Goal: Task Accomplishment & Management: Complete application form

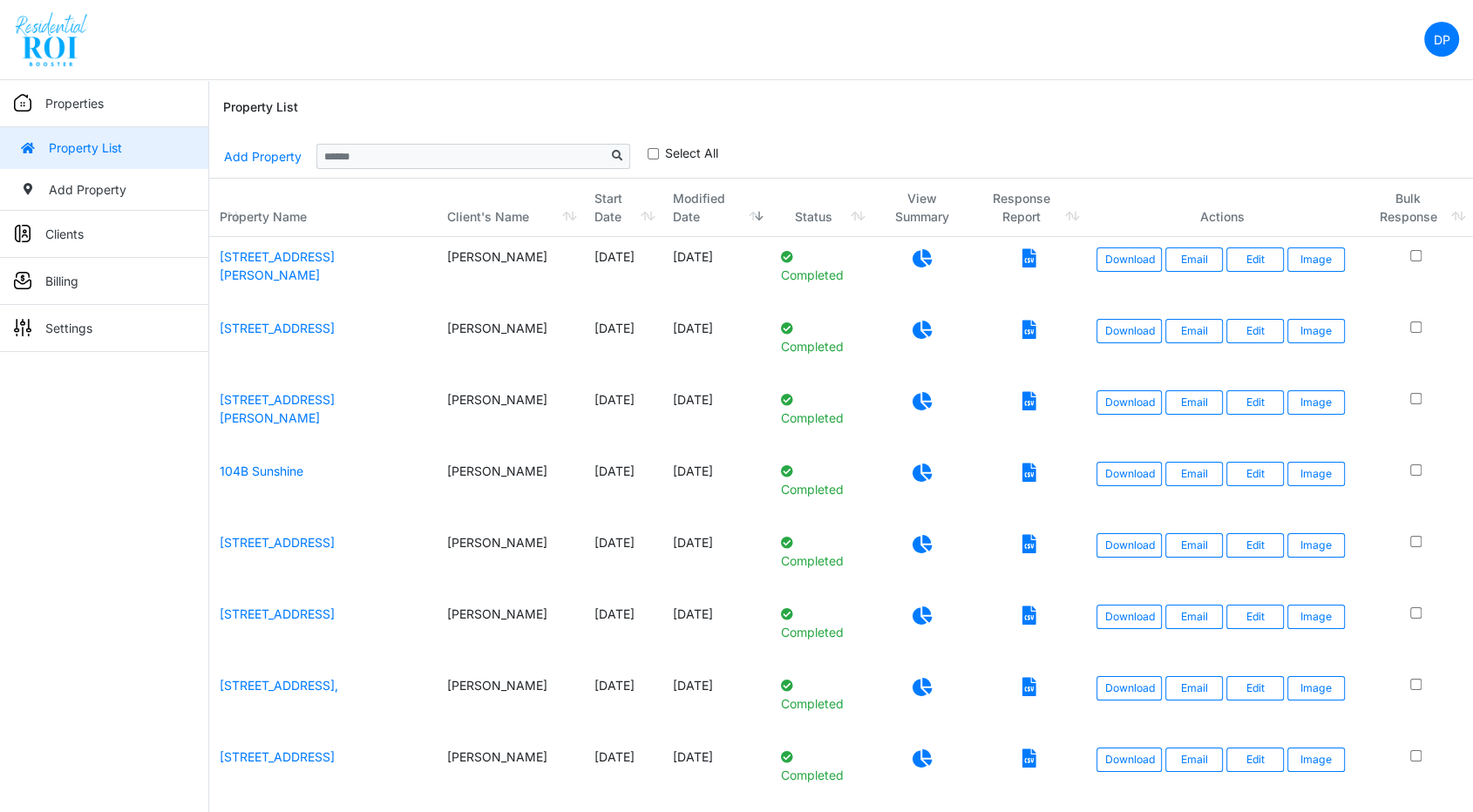
click at [253, 159] on link "Add Property" at bounding box center [263, 156] width 79 height 31
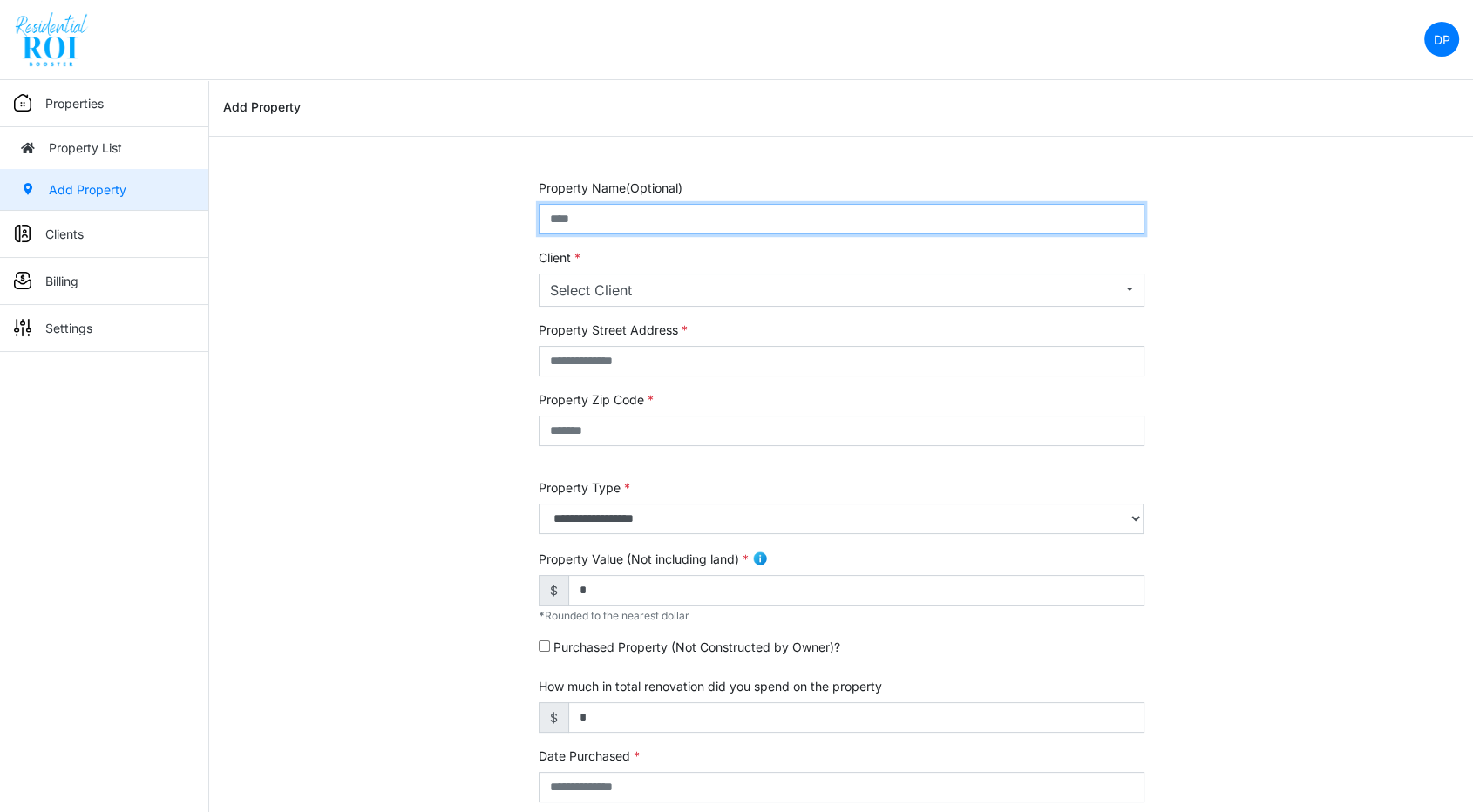
click at [649, 225] on input "text" at bounding box center [841, 219] width 606 height 31
paste input "**********"
drag, startPoint x: 864, startPoint y: 221, endPoint x: 715, endPoint y: 220, distance: 149.0
click at [715, 220] on input "**********" at bounding box center [841, 219] width 606 height 31
drag, startPoint x: 767, startPoint y: 210, endPoint x: 499, endPoint y: 217, distance: 268.1
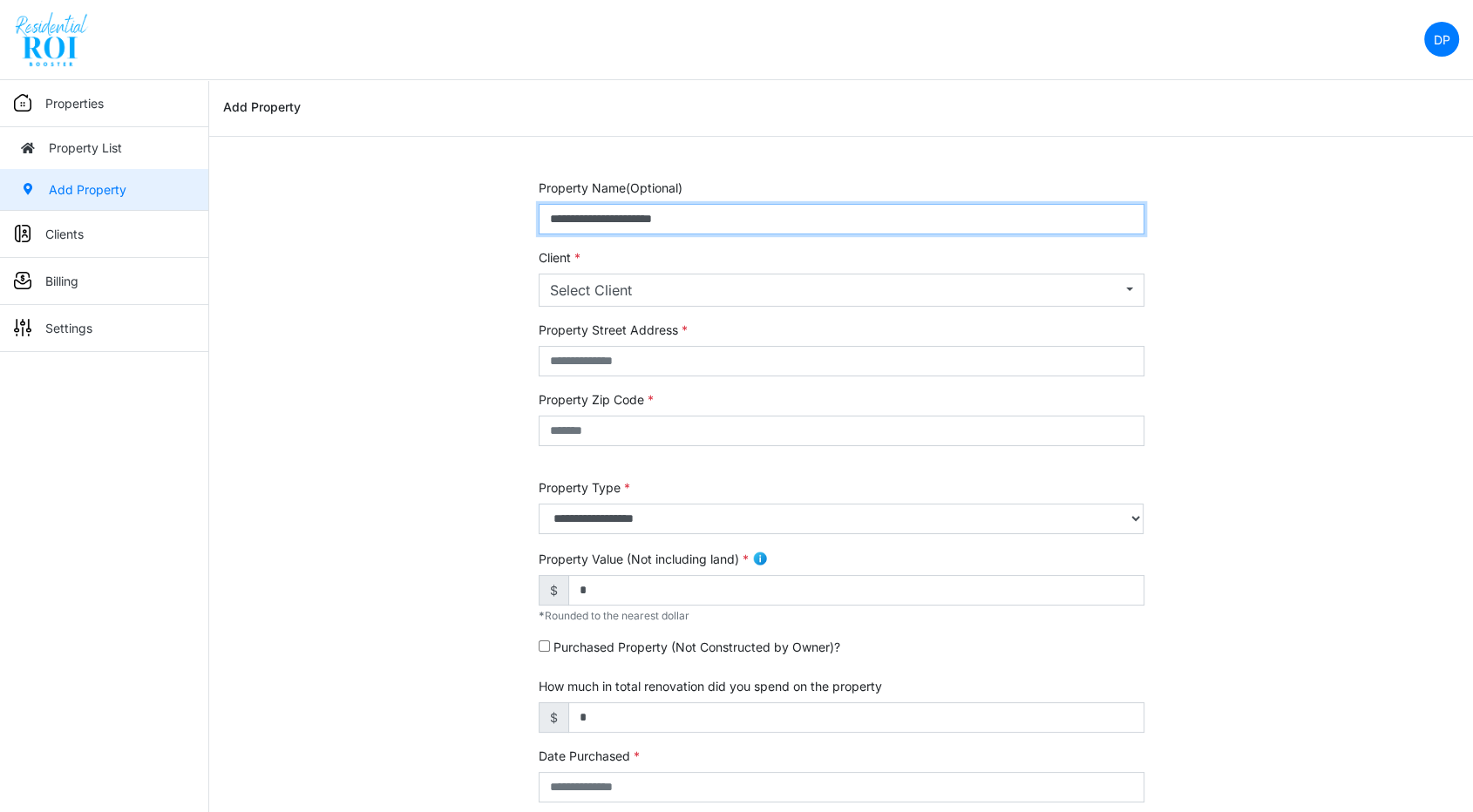
click at [499, 217] on div "**********" at bounding box center [841, 705] width 1264 height 1053
type input "**********"
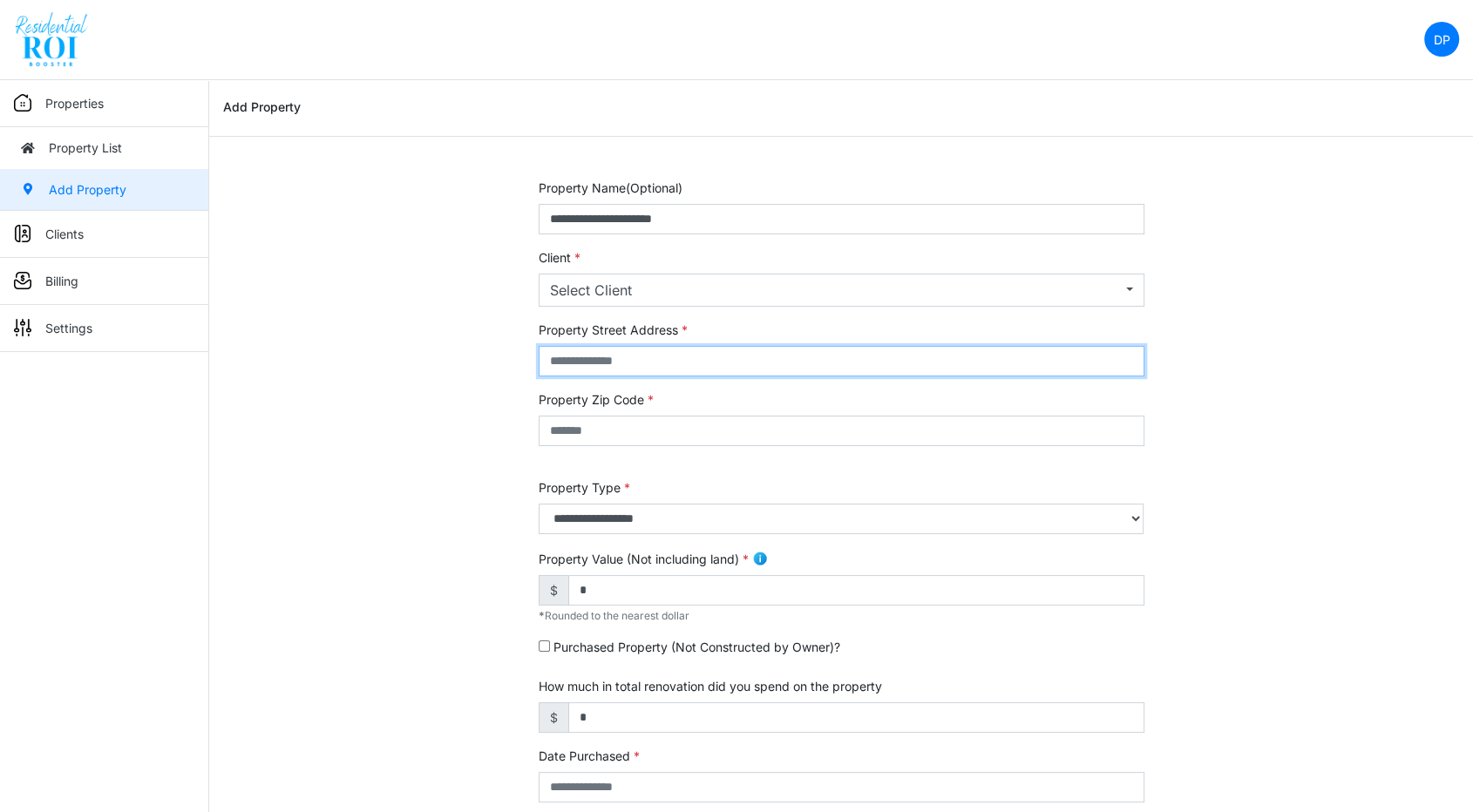
click at [578, 367] on input "text" at bounding box center [841, 361] width 606 height 31
paste input "**********"
type input "**********"
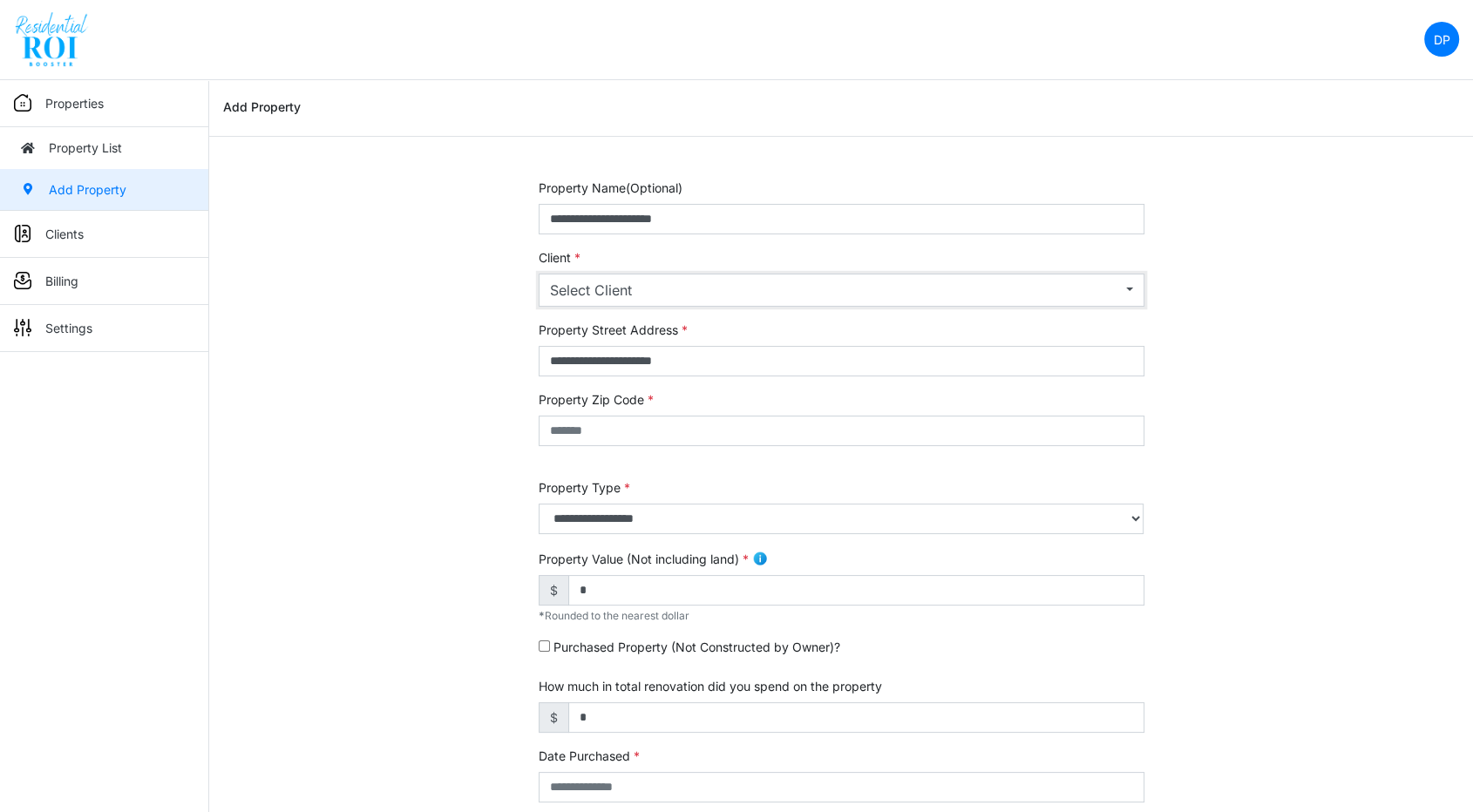
click at [760, 283] on div "Select Client" at bounding box center [836, 290] width 572 height 21
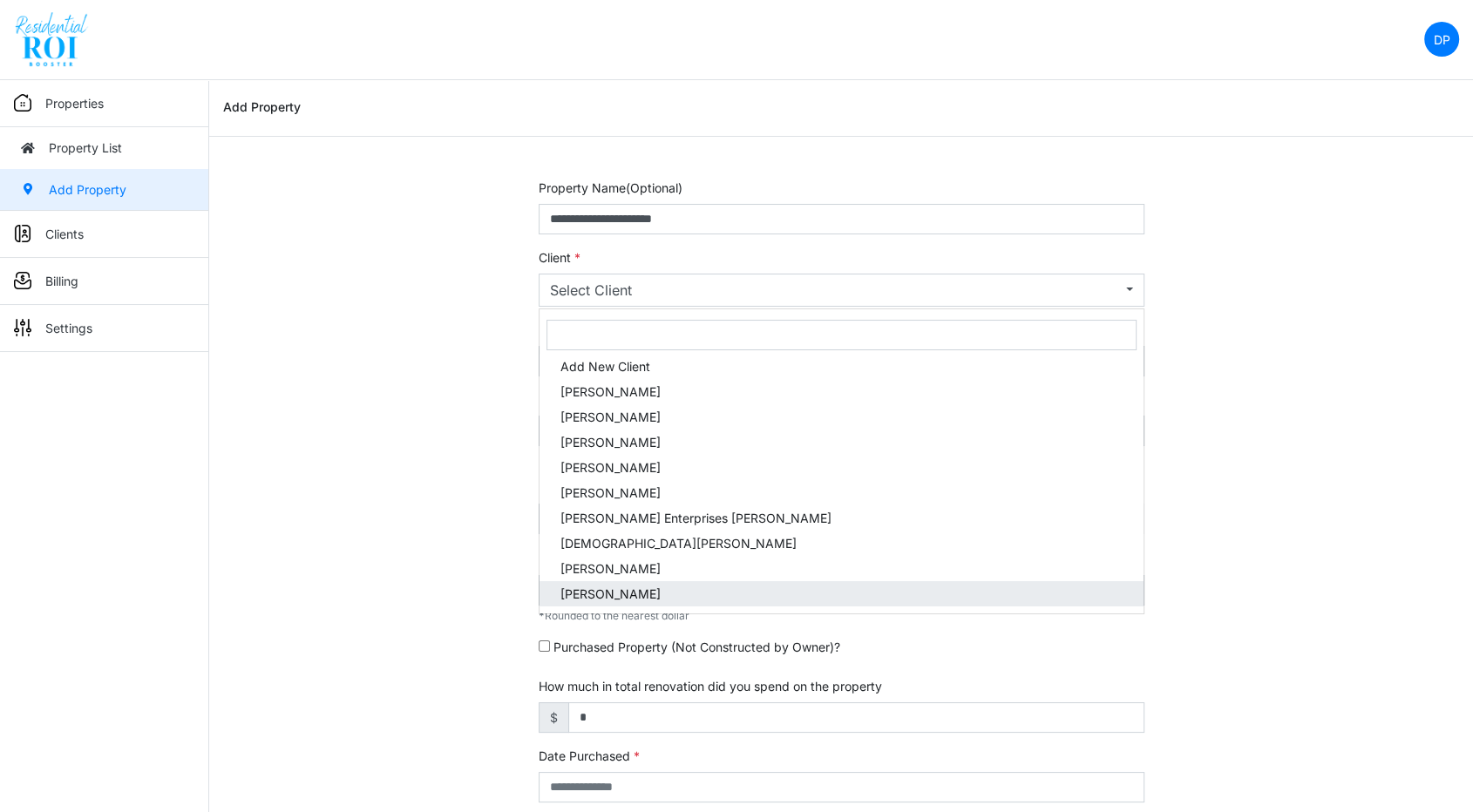
click at [639, 602] on span "[PERSON_NAME]" at bounding box center [611, 593] width 101 height 19
select select "***"
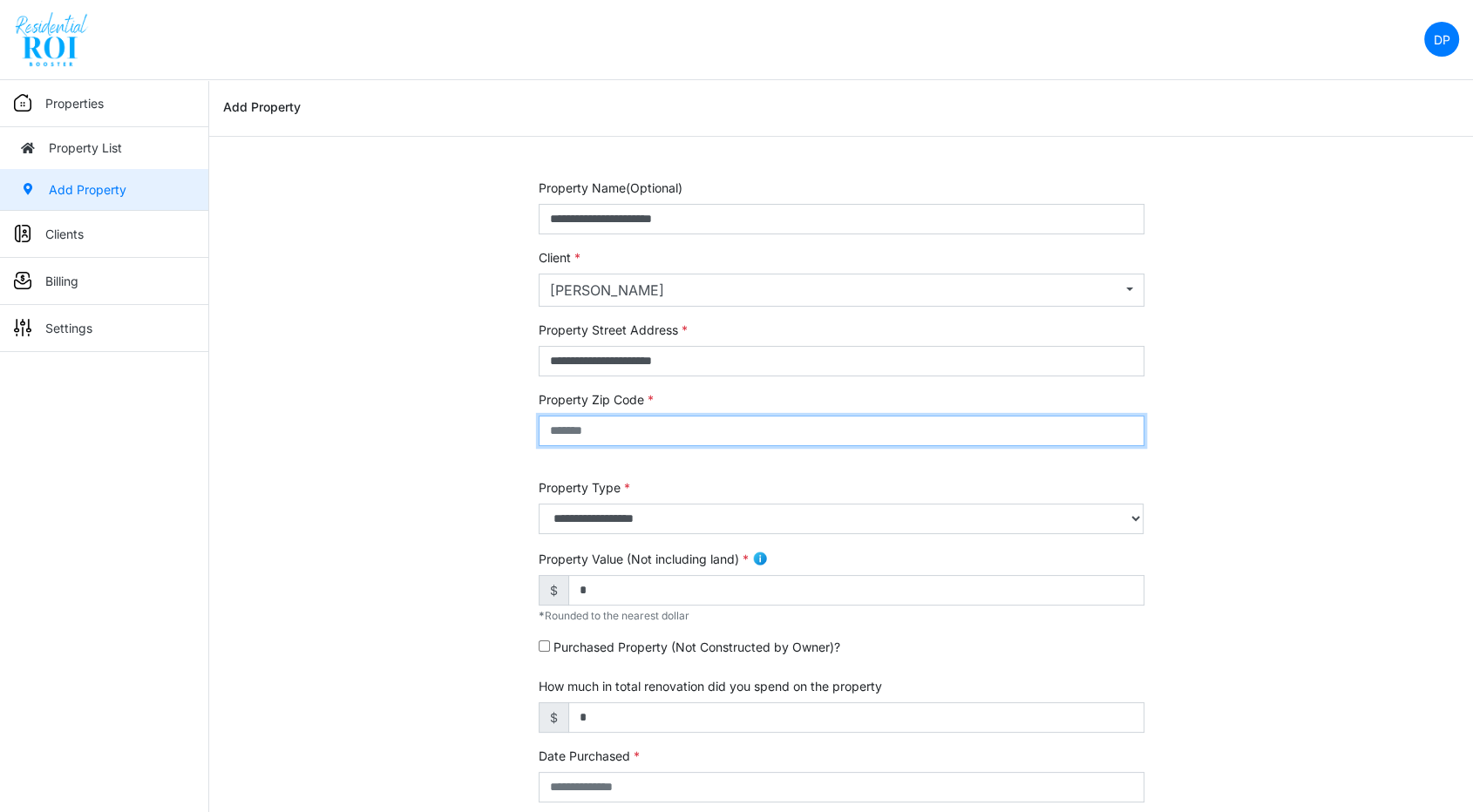
click at [677, 431] on input "text" at bounding box center [841, 430] width 606 height 31
click at [703, 430] on input "text" at bounding box center [841, 430] width 606 height 31
type input "*****"
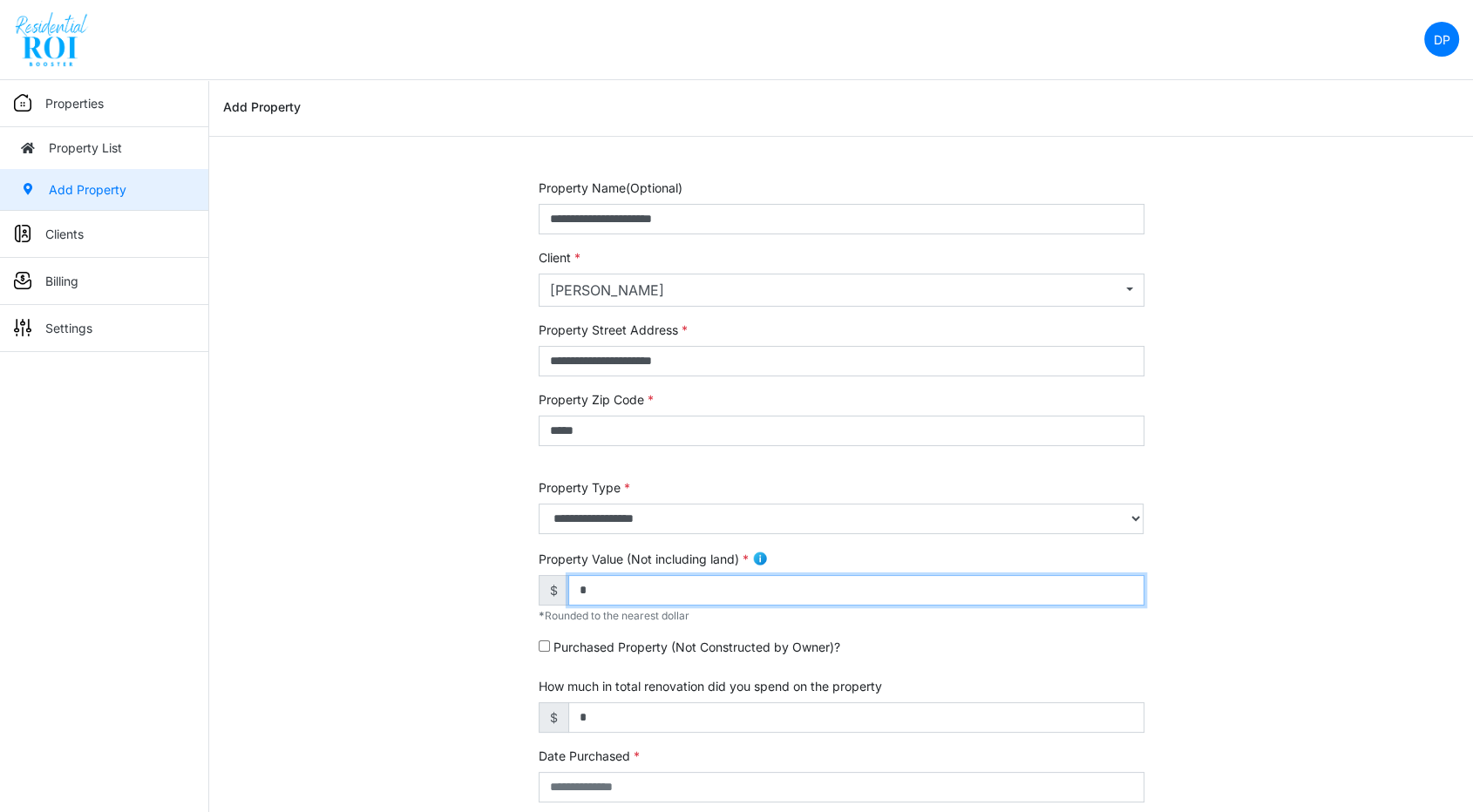
drag, startPoint x: 617, startPoint y: 598, endPoint x: 559, endPoint y: 598, distance: 58.0
click at [559, 598] on div "$ *" at bounding box center [841, 590] width 606 height 31
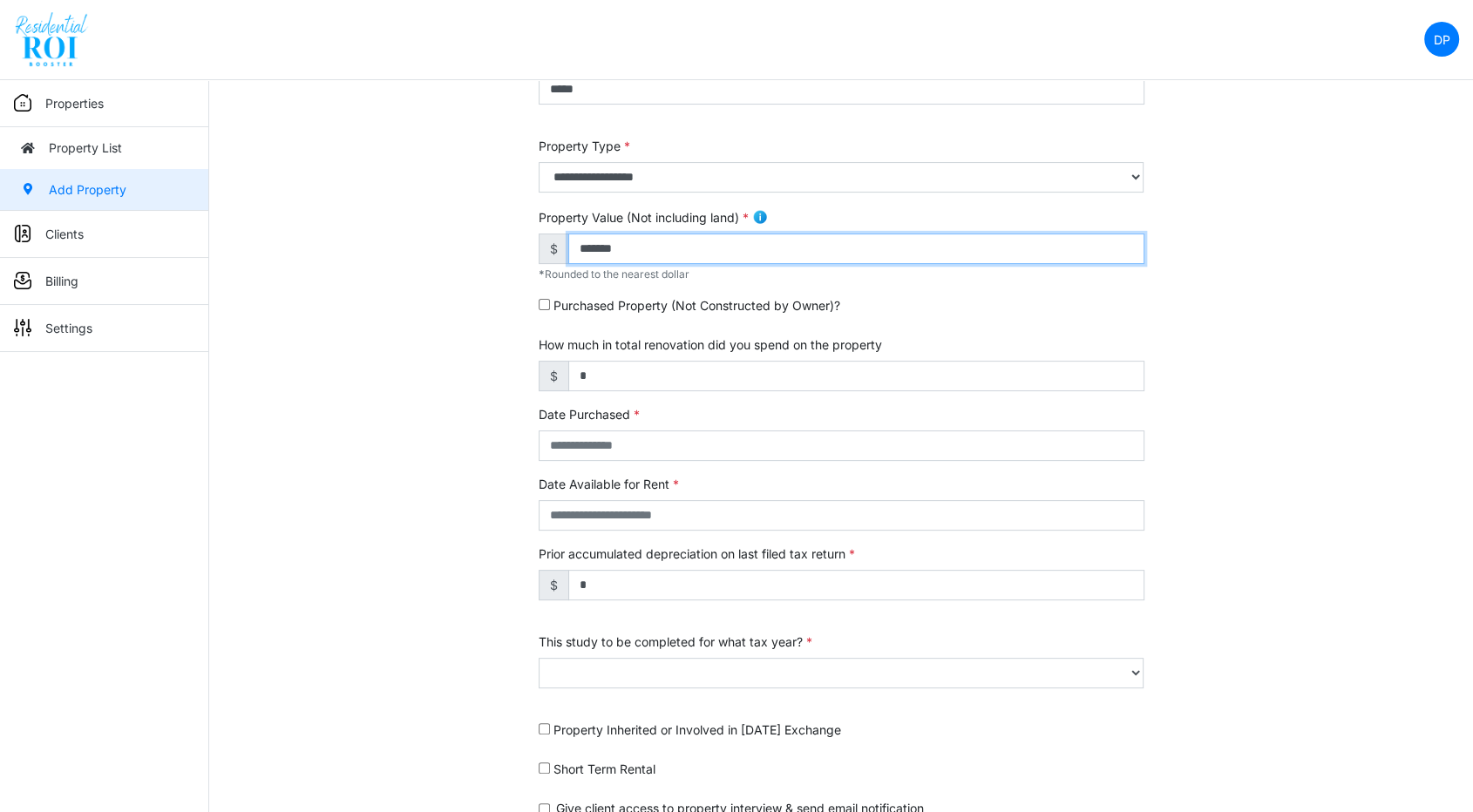
scroll to position [387, 0]
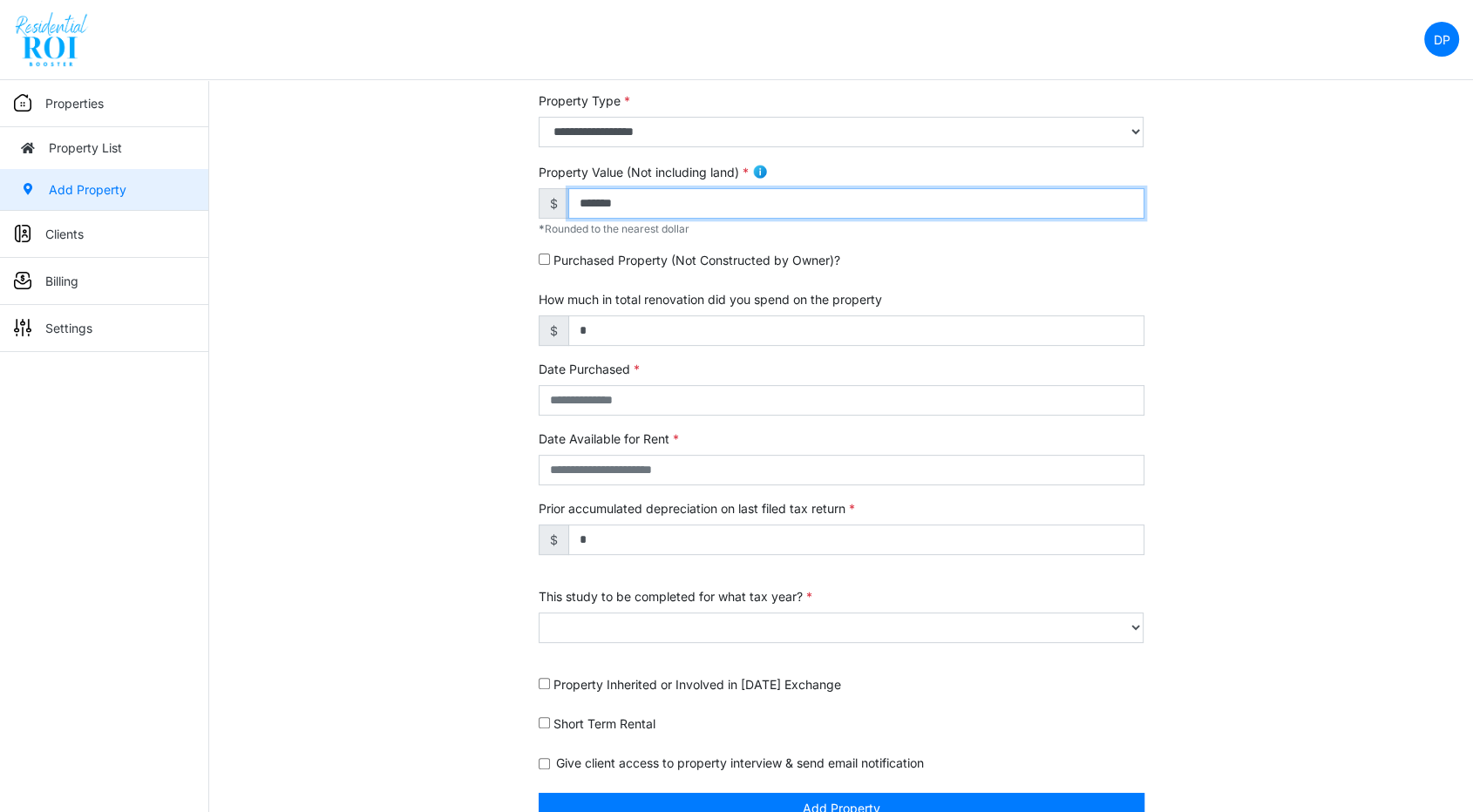
type input "*******"
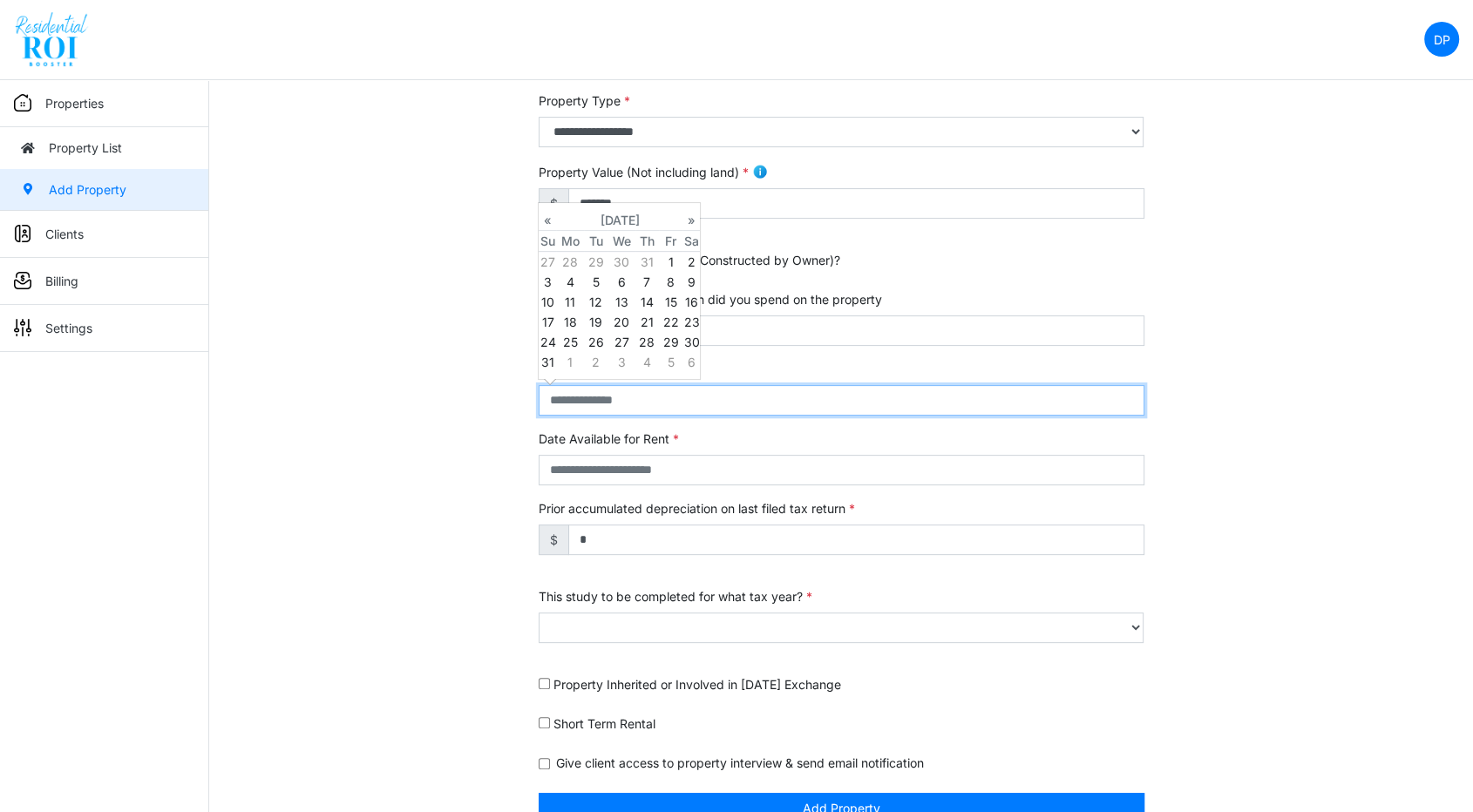
click at [648, 410] on input "text" at bounding box center [841, 400] width 606 height 31
type input "**********"
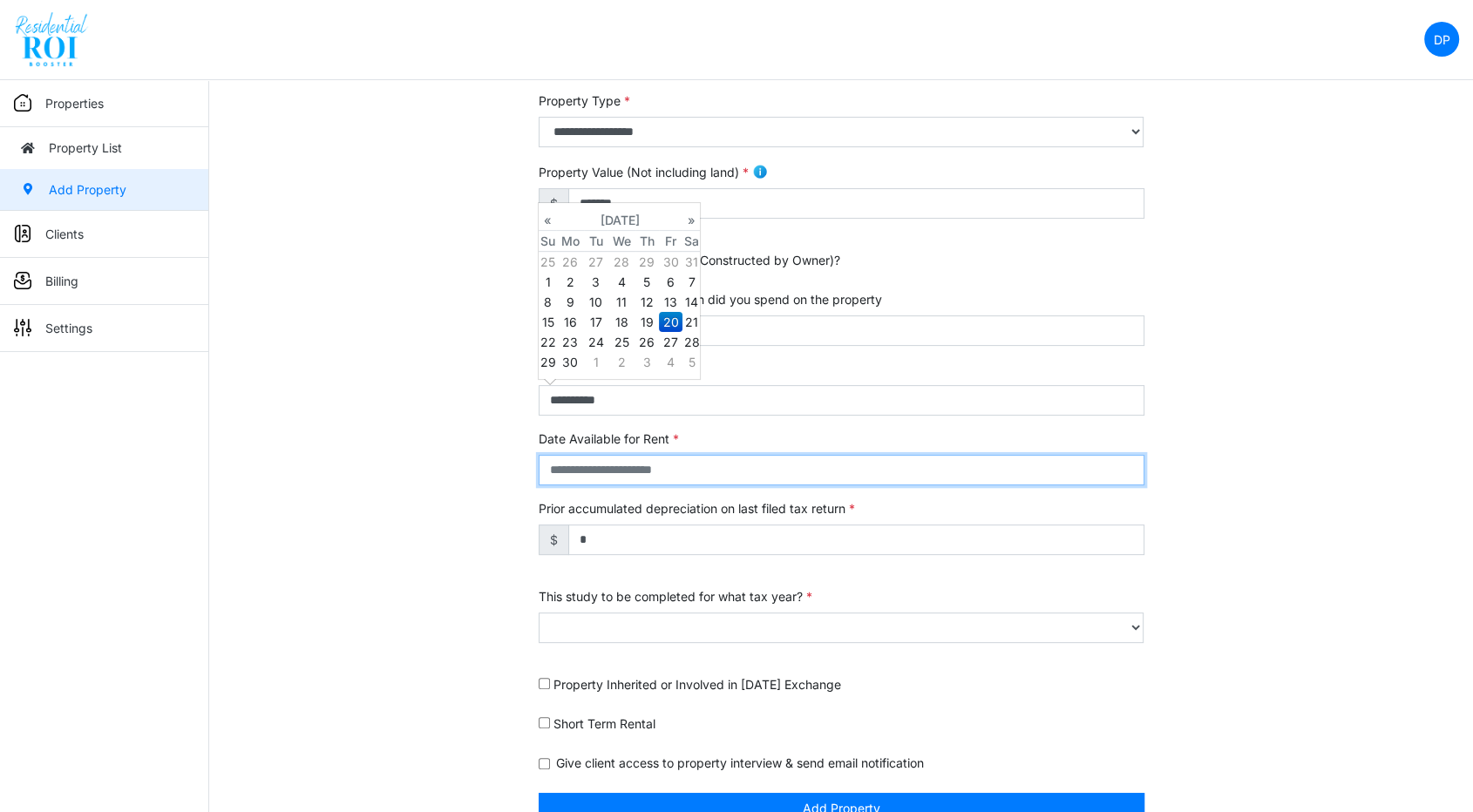
type input "**********"
select select "****"
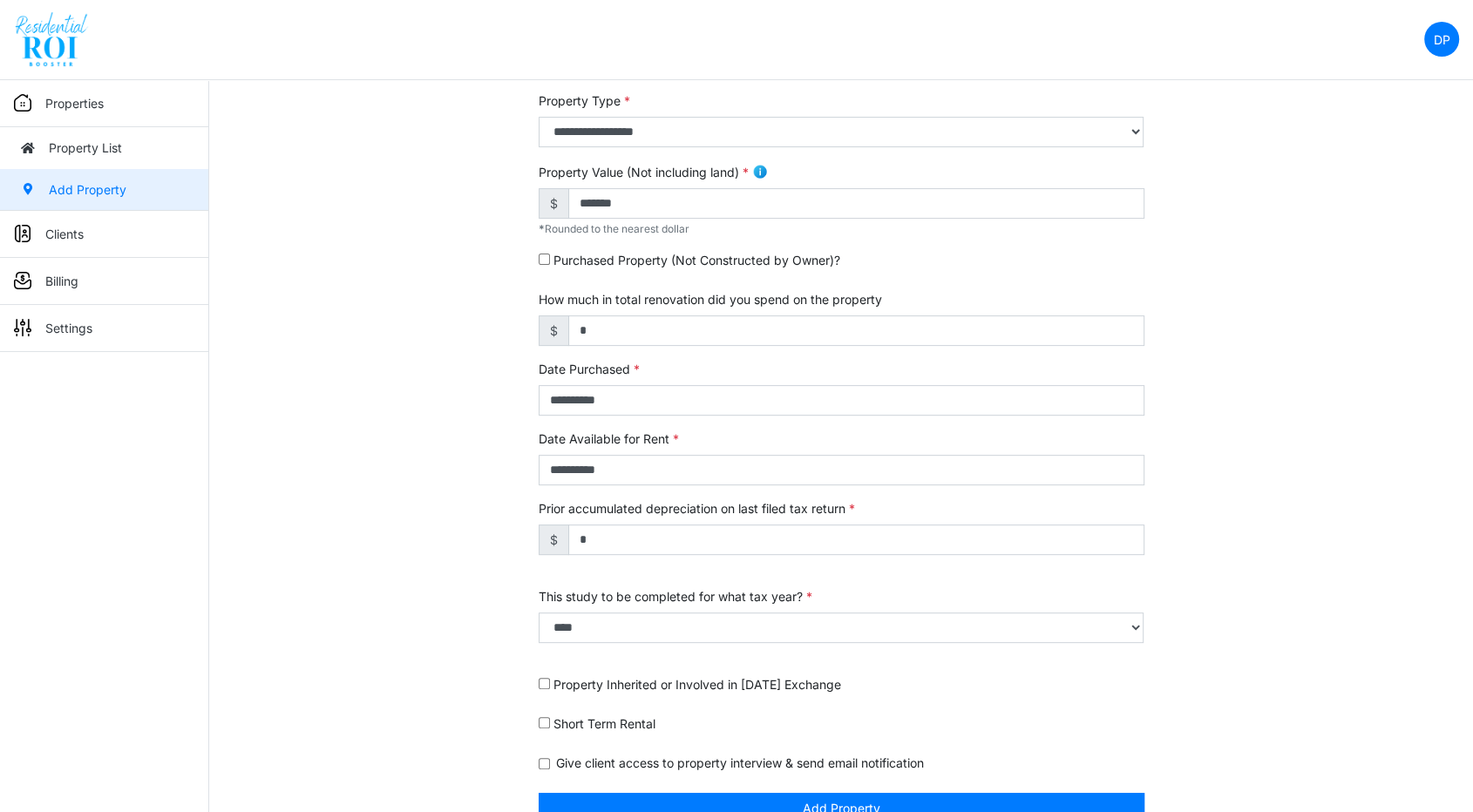
click at [1329, 559] on div "**********" at bounding box center [841, 318] width 1264 height 1053
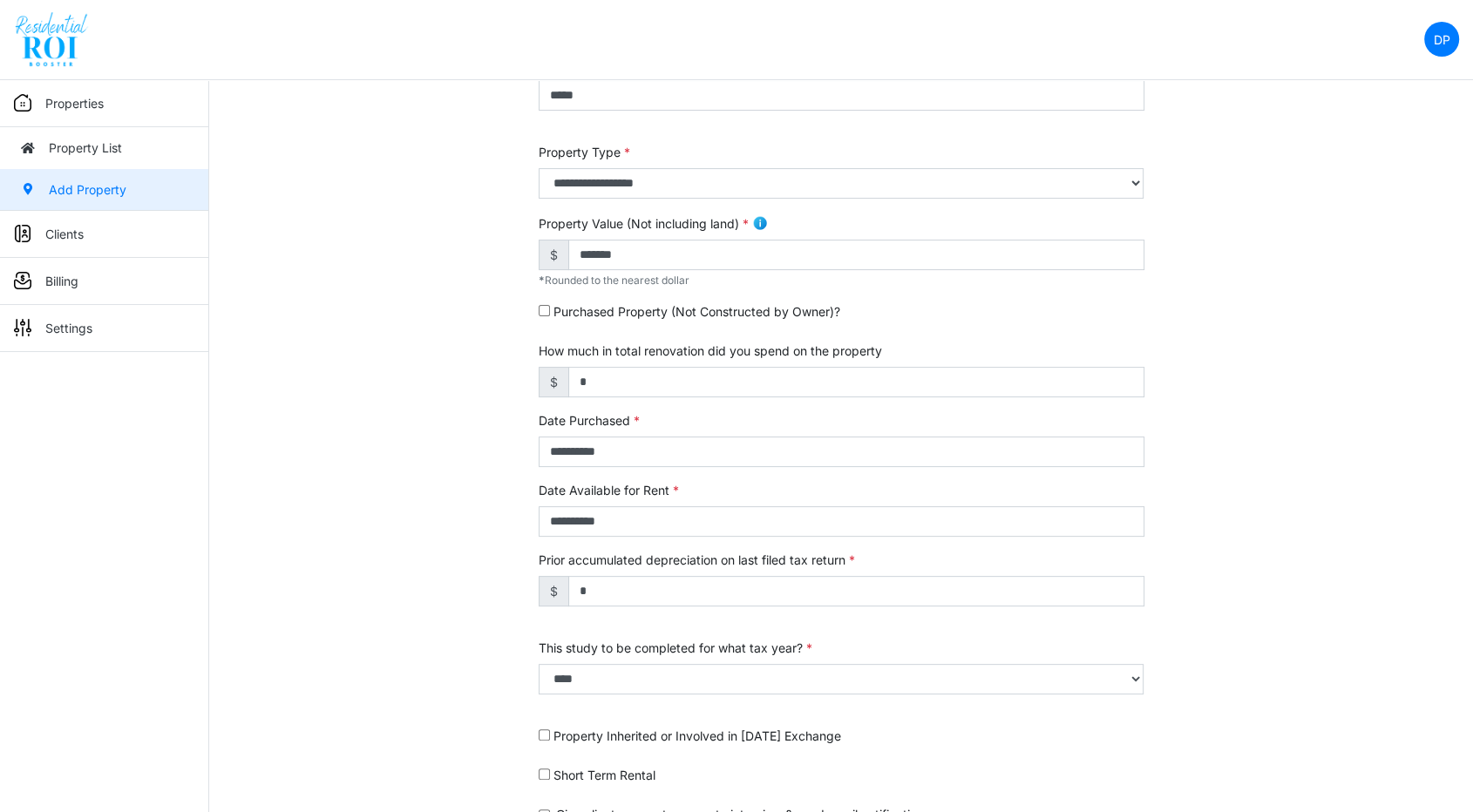
scroll to position [418, 0]
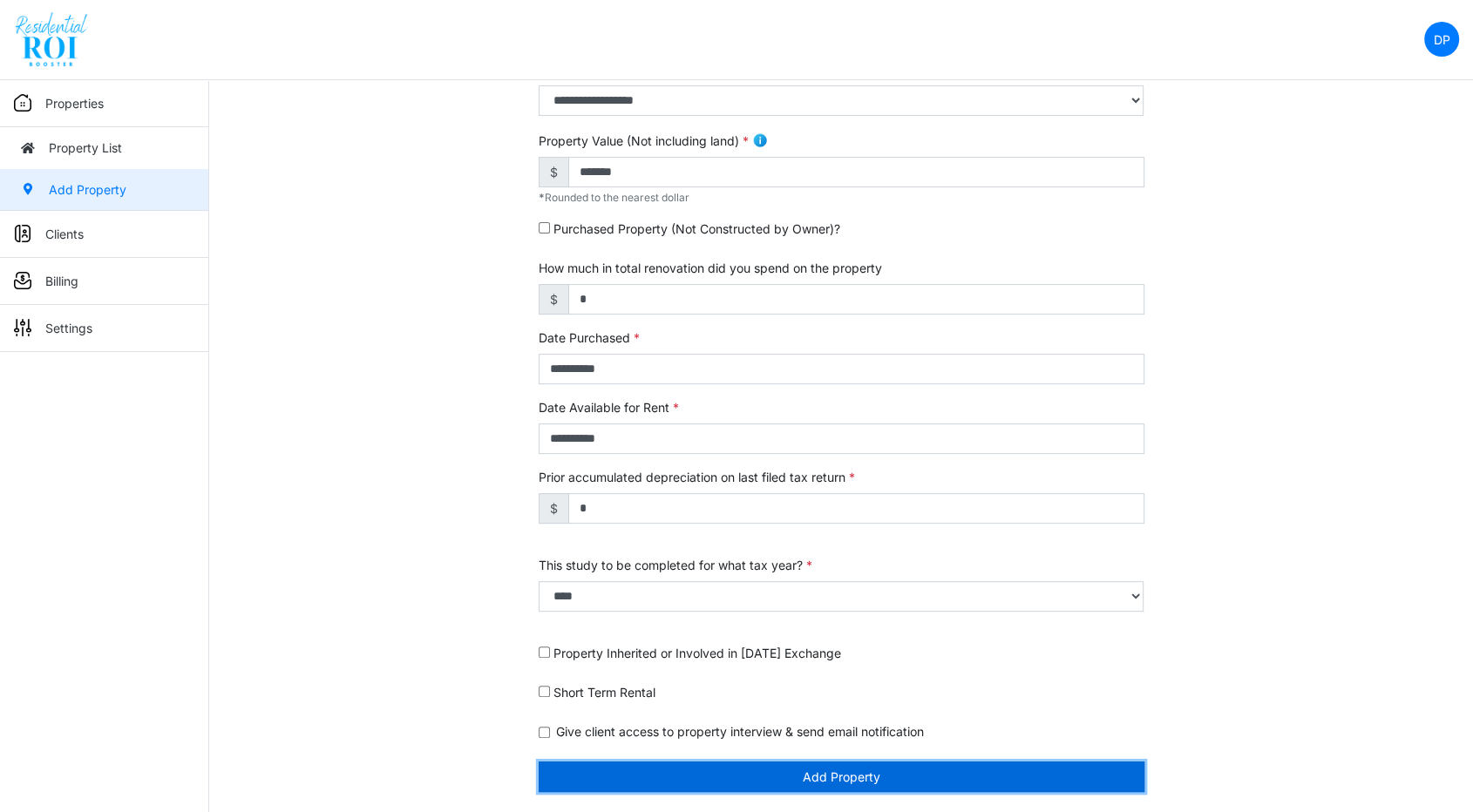
click at [868, 785] on button "Add Property" at bounding box center [841, 777] width 606 height 31
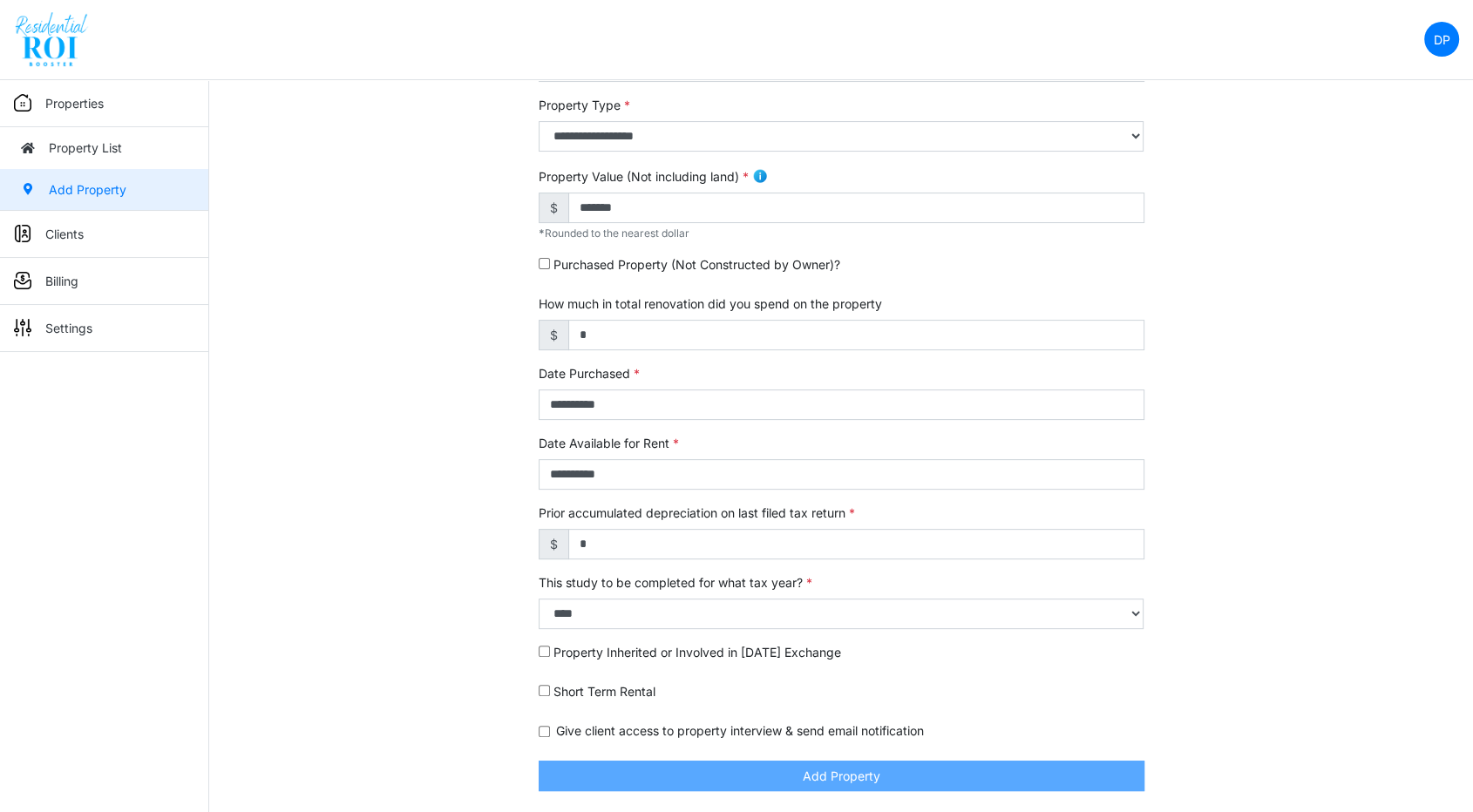
scroll to position [363, 0]
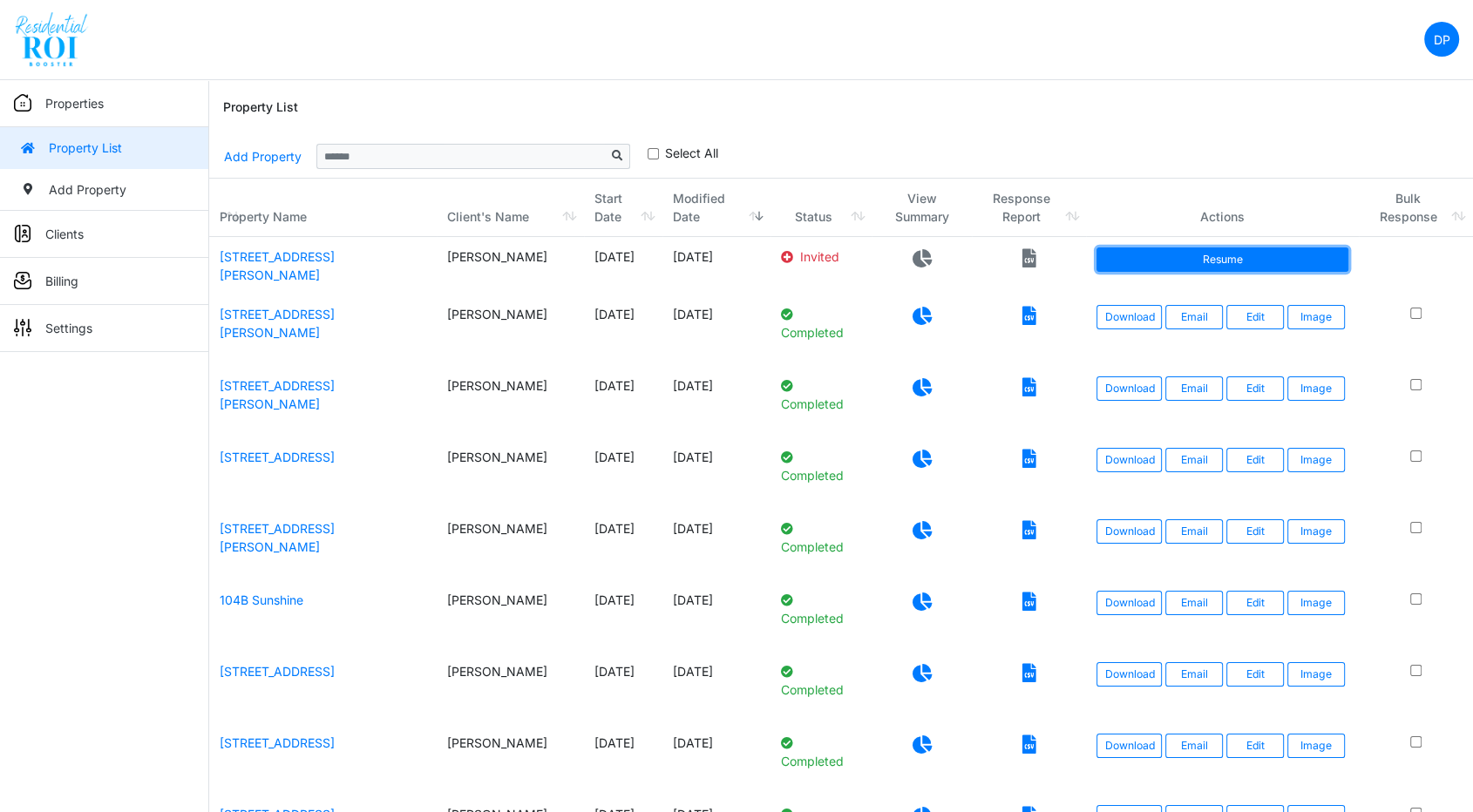
click at [1277, 257] on link "Resume" at bounding box center [1222, 260] width 251 height 25
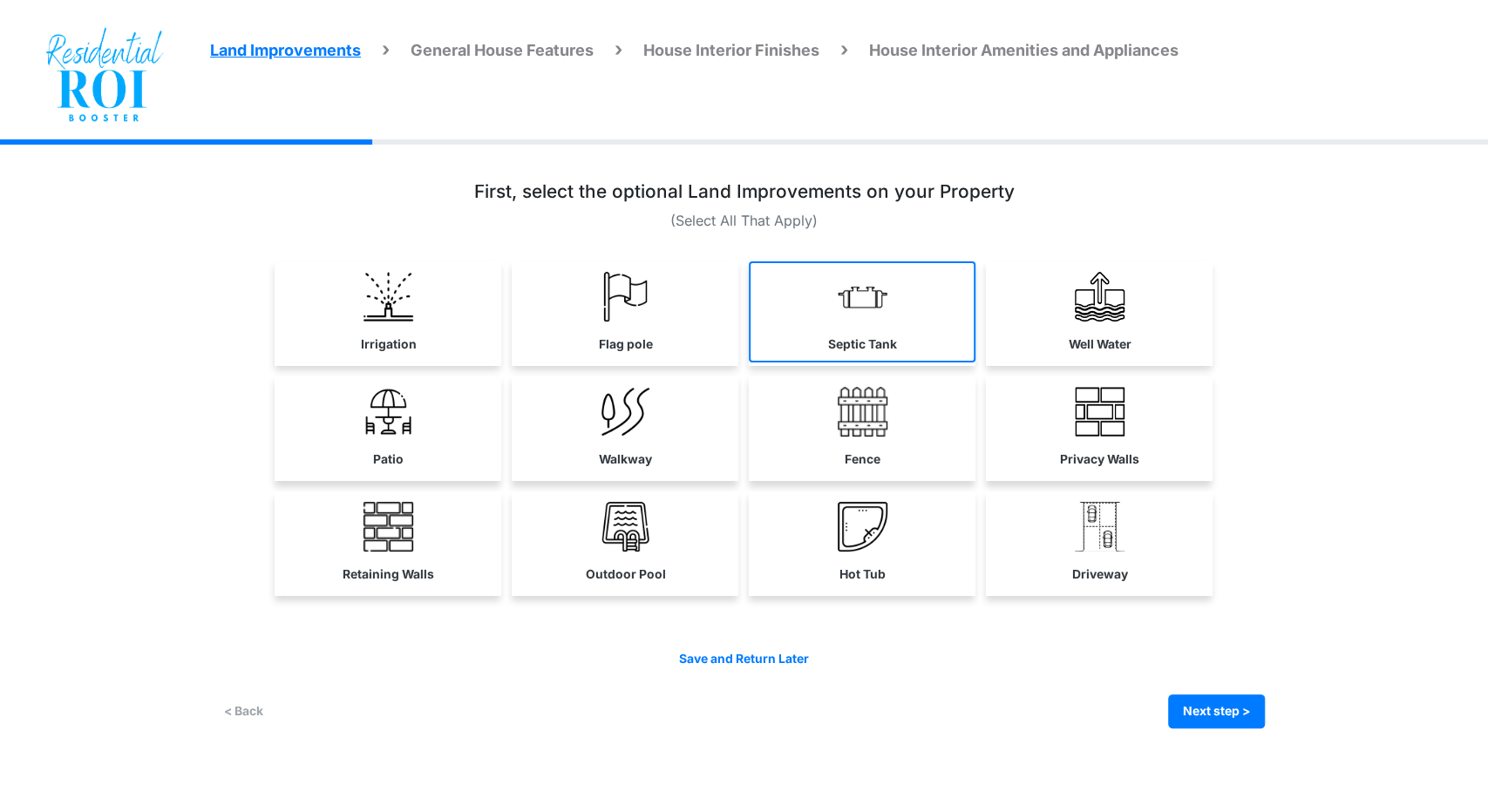
click at [845, 328] on link "Septic Tank" at bounding box center [862, 312] width 227 height 101
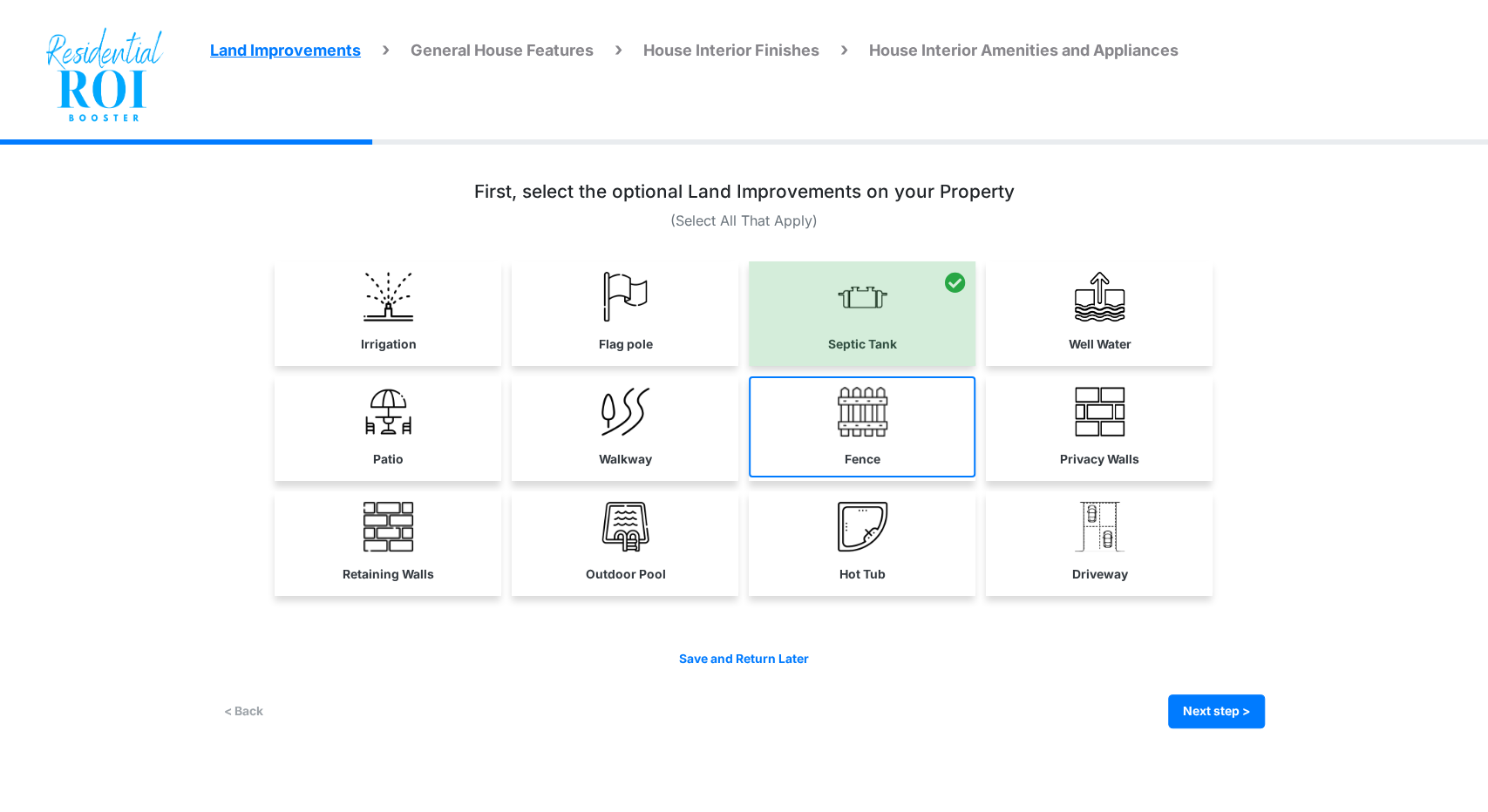
click at [897, 403] on link "Fence" at bounding box center [862, 427] width 227 height 101
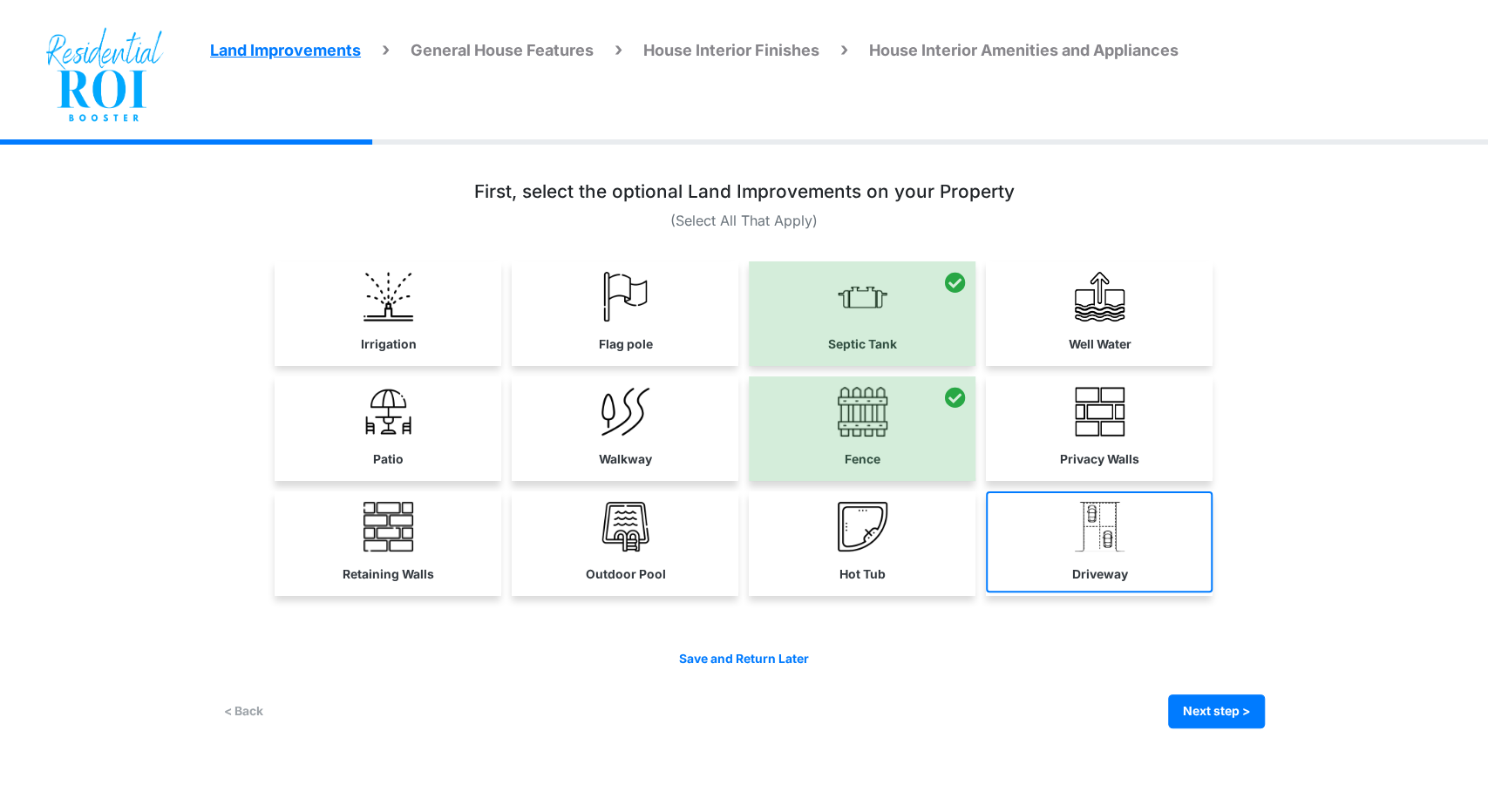
click at [1066, 533] on link "Driveway" at bounding box center [1099, 541] width 227 height 101
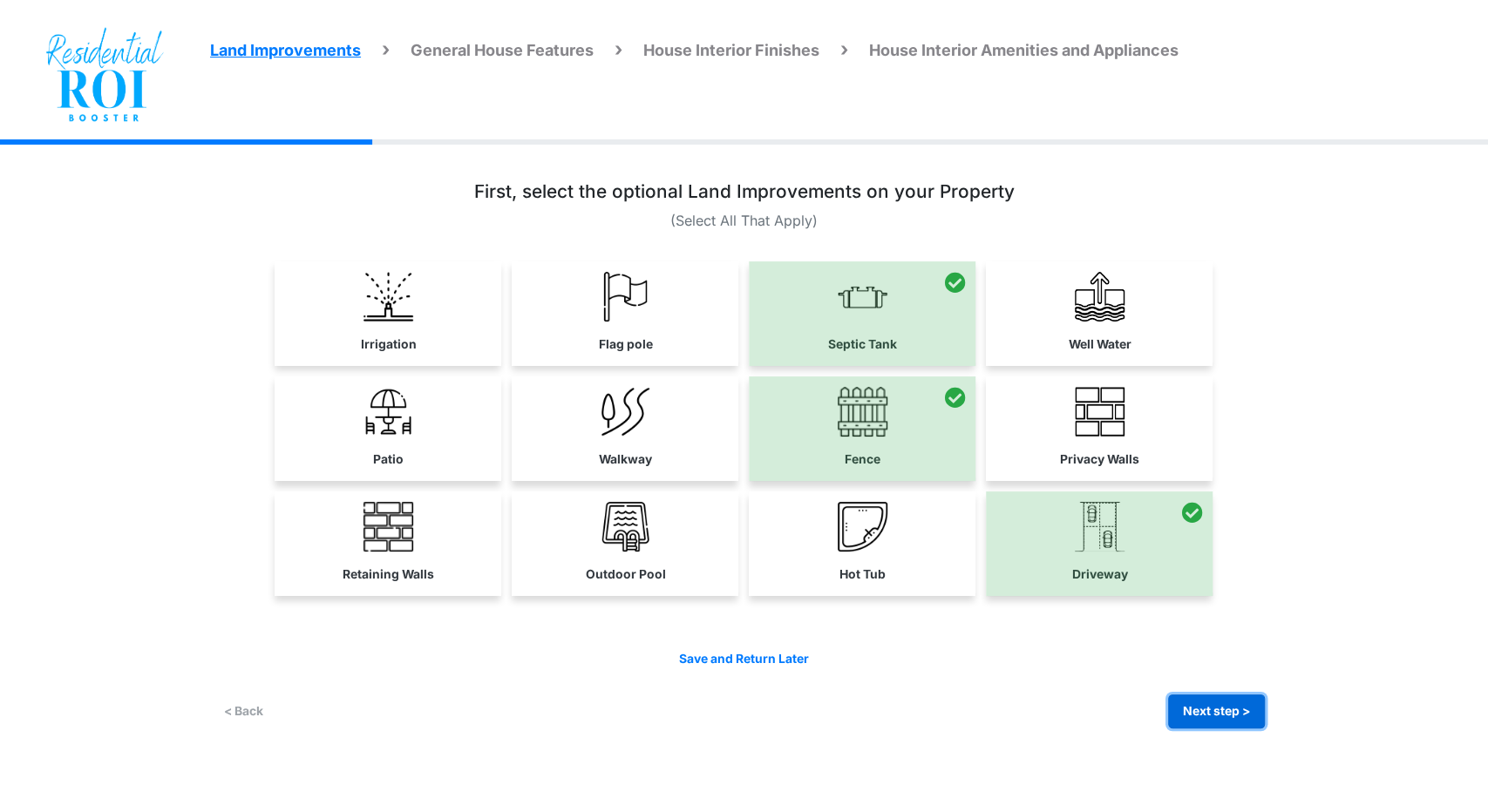
click at [1203, 706] on button "Next step >" at bounding box center [1216, 711] width 97 height 34
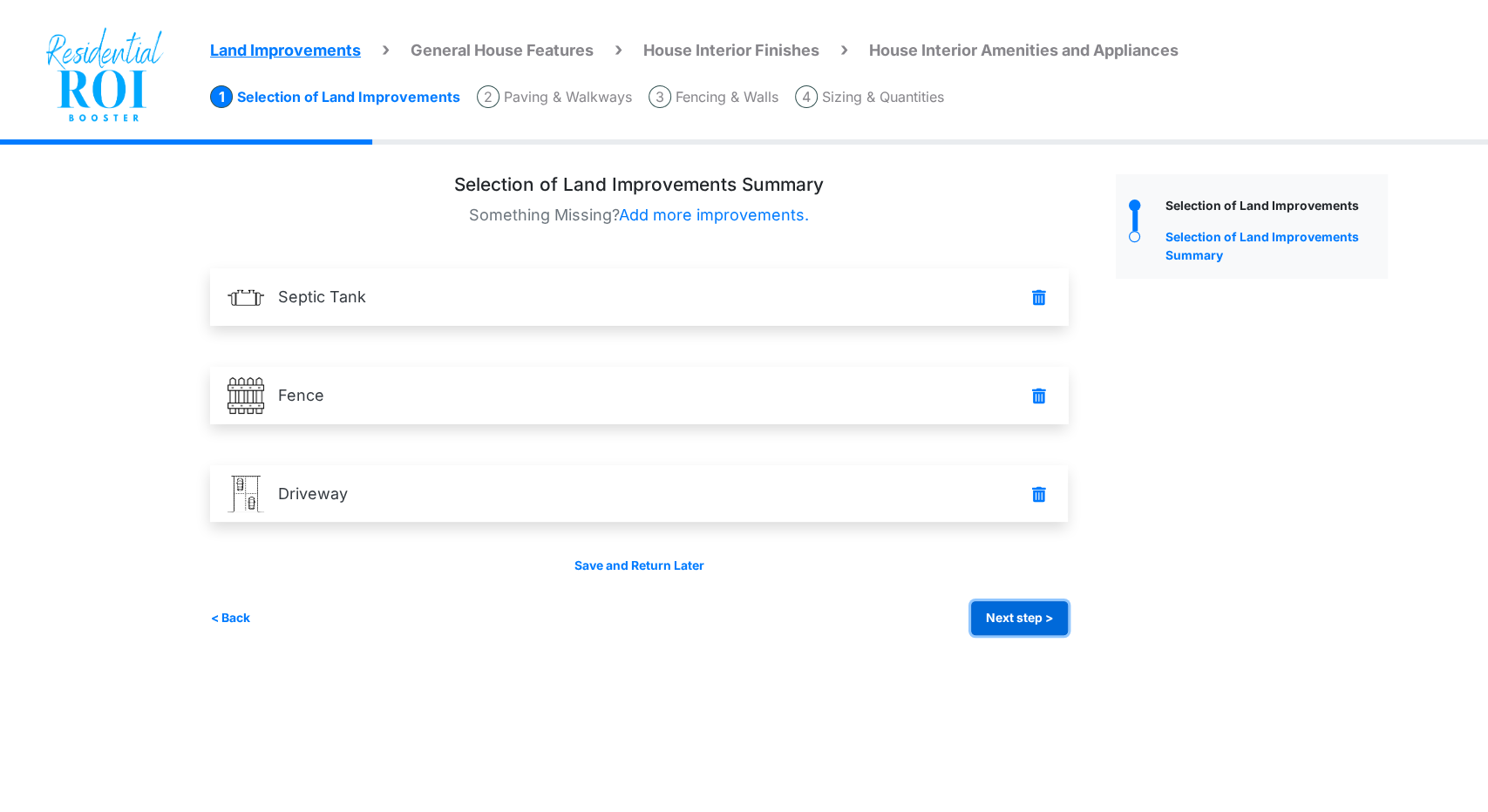
click at [1038, 625] on button "Next step >" at bounding box center [1020, 618] width 97 height 34
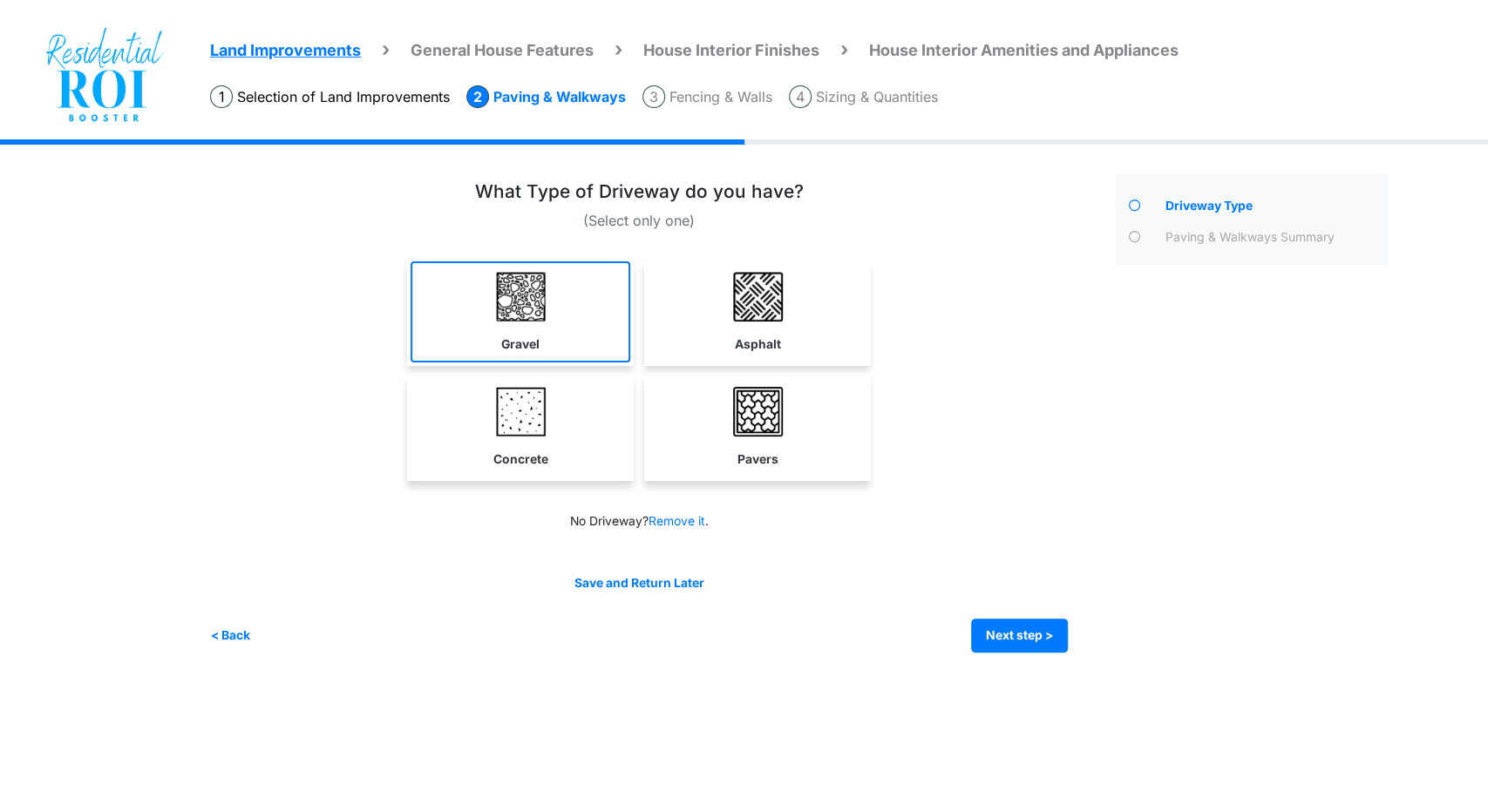
click at [555, 307] on link "Gravel" at bounding box center [520, 312] width 220 height 101
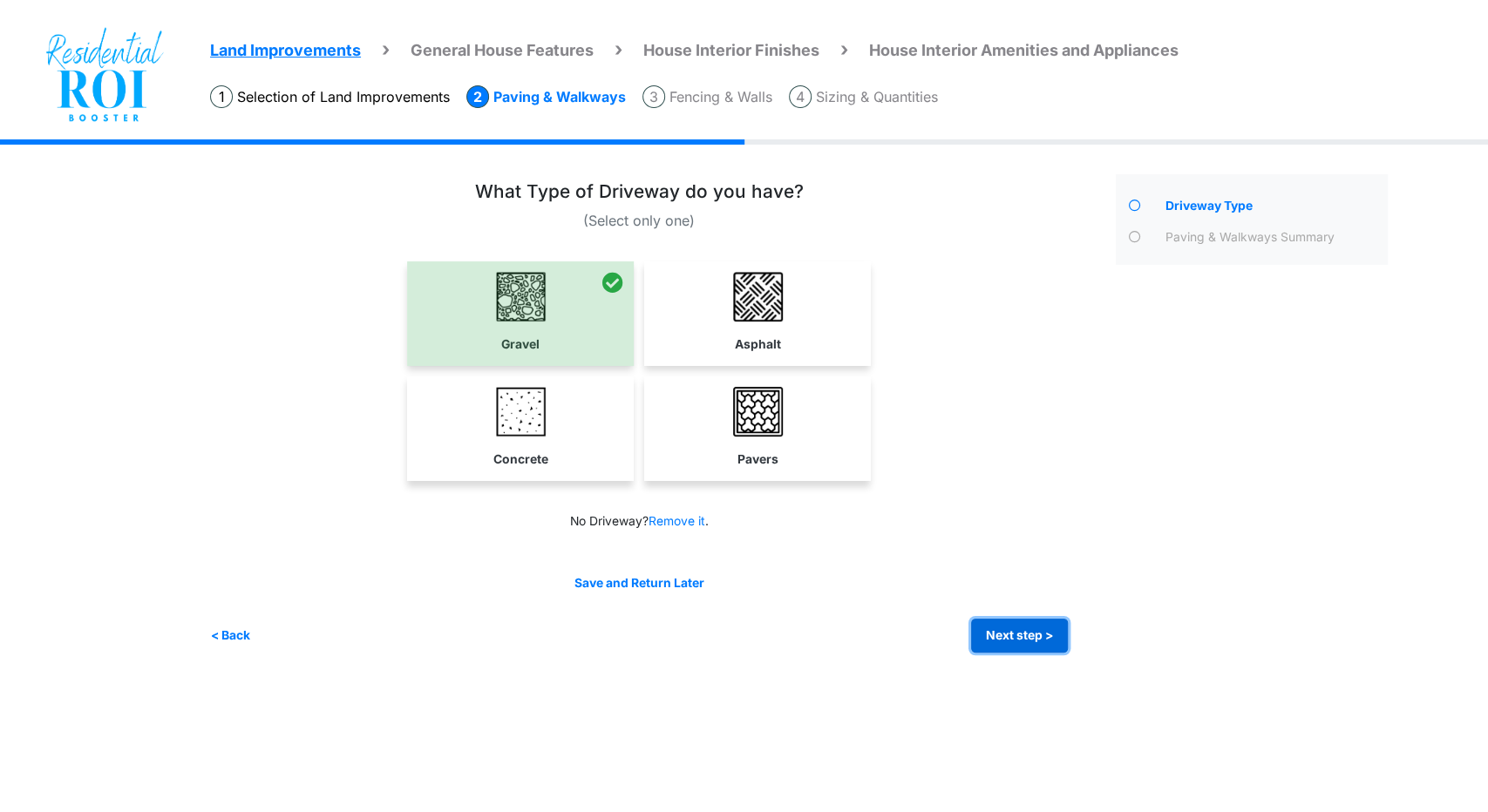
click at [1062, 631] on button "Next step >" at bounding box center [1020, 636] width 97 height 34
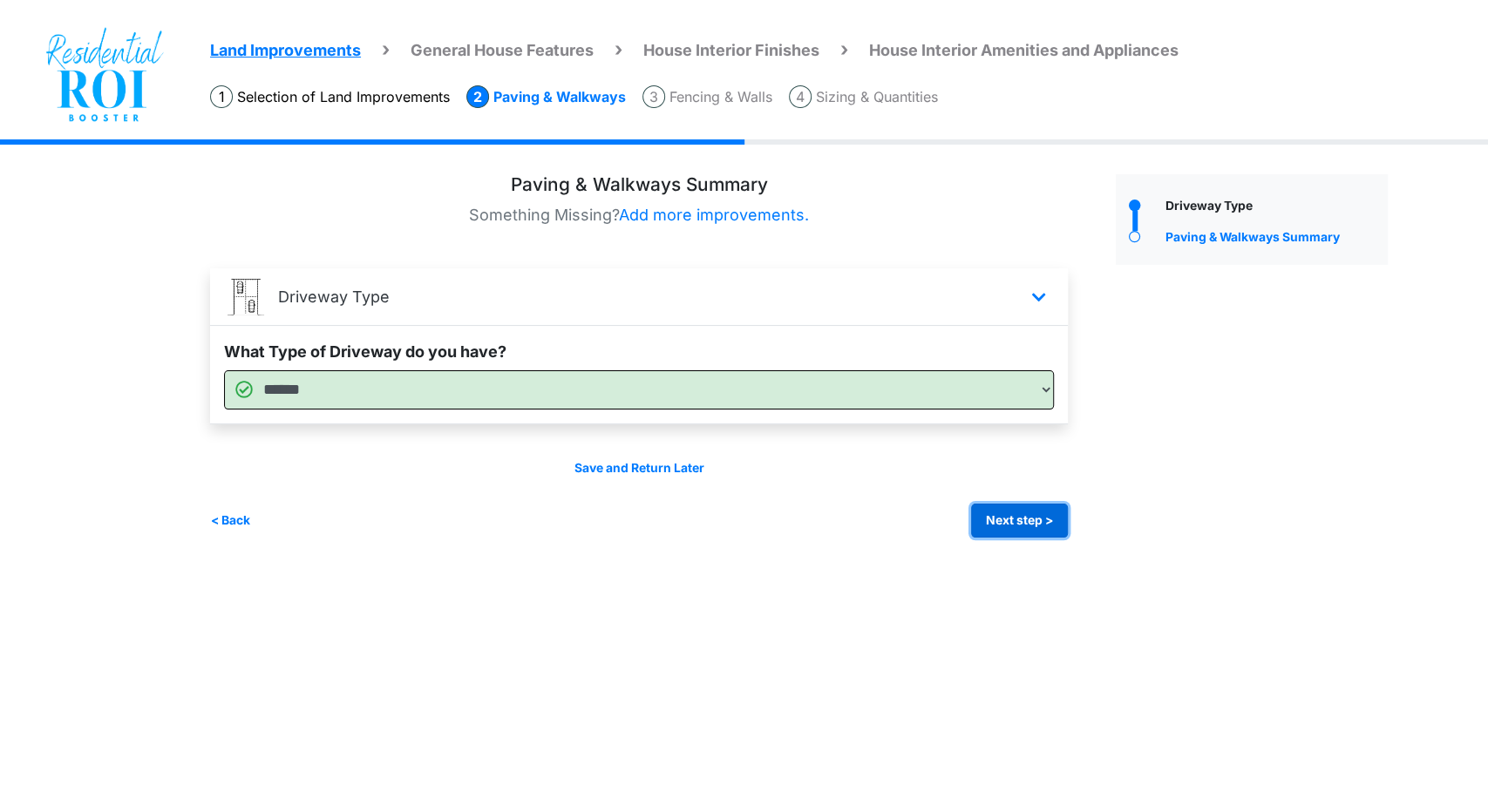
click at [1021, 510] on button "Next step >" at bounding box center [1020, 520] width 97 height 34
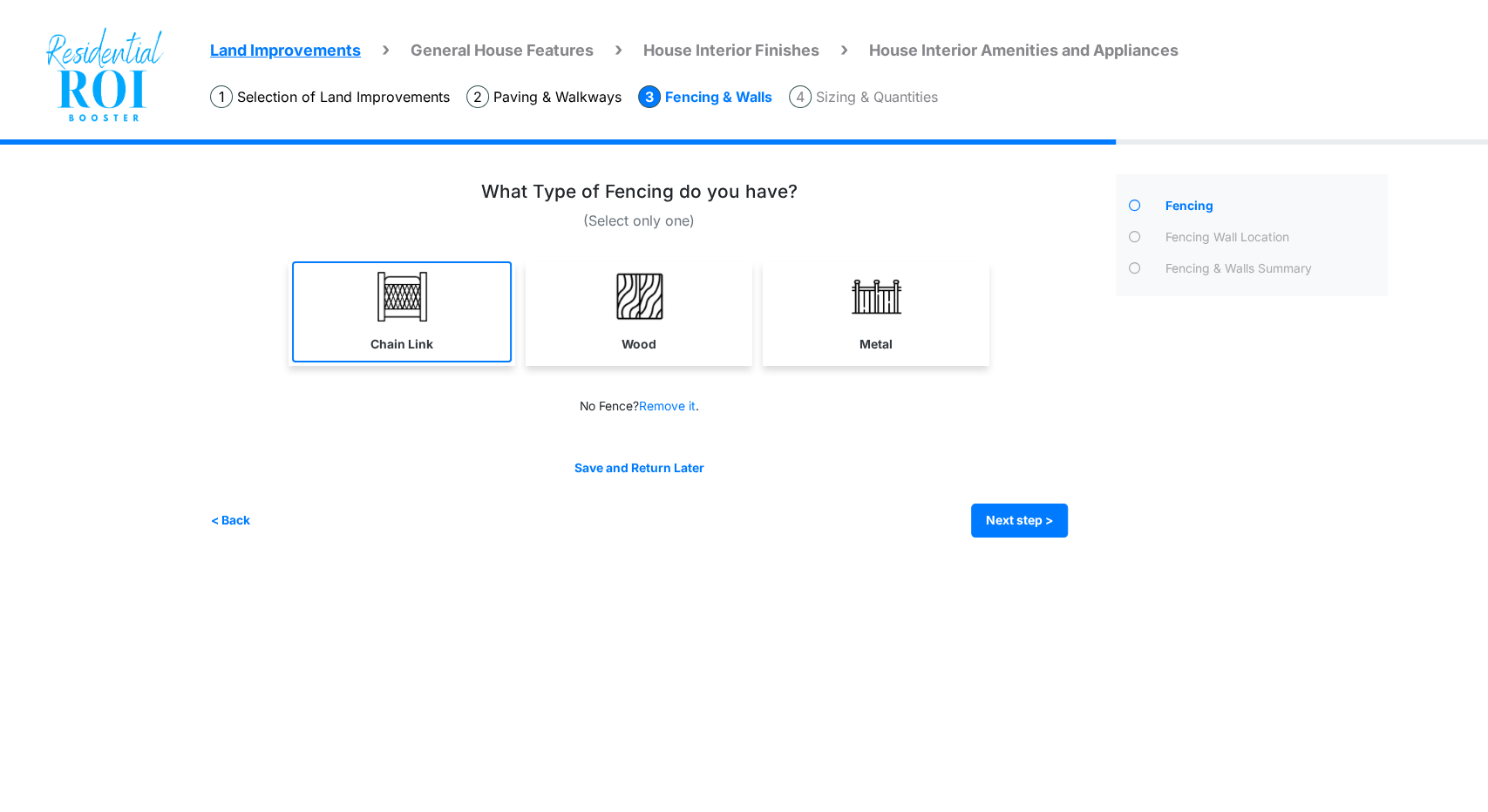
click at [386, 312] on img at bounding box center [402, 296] width 49 height 49
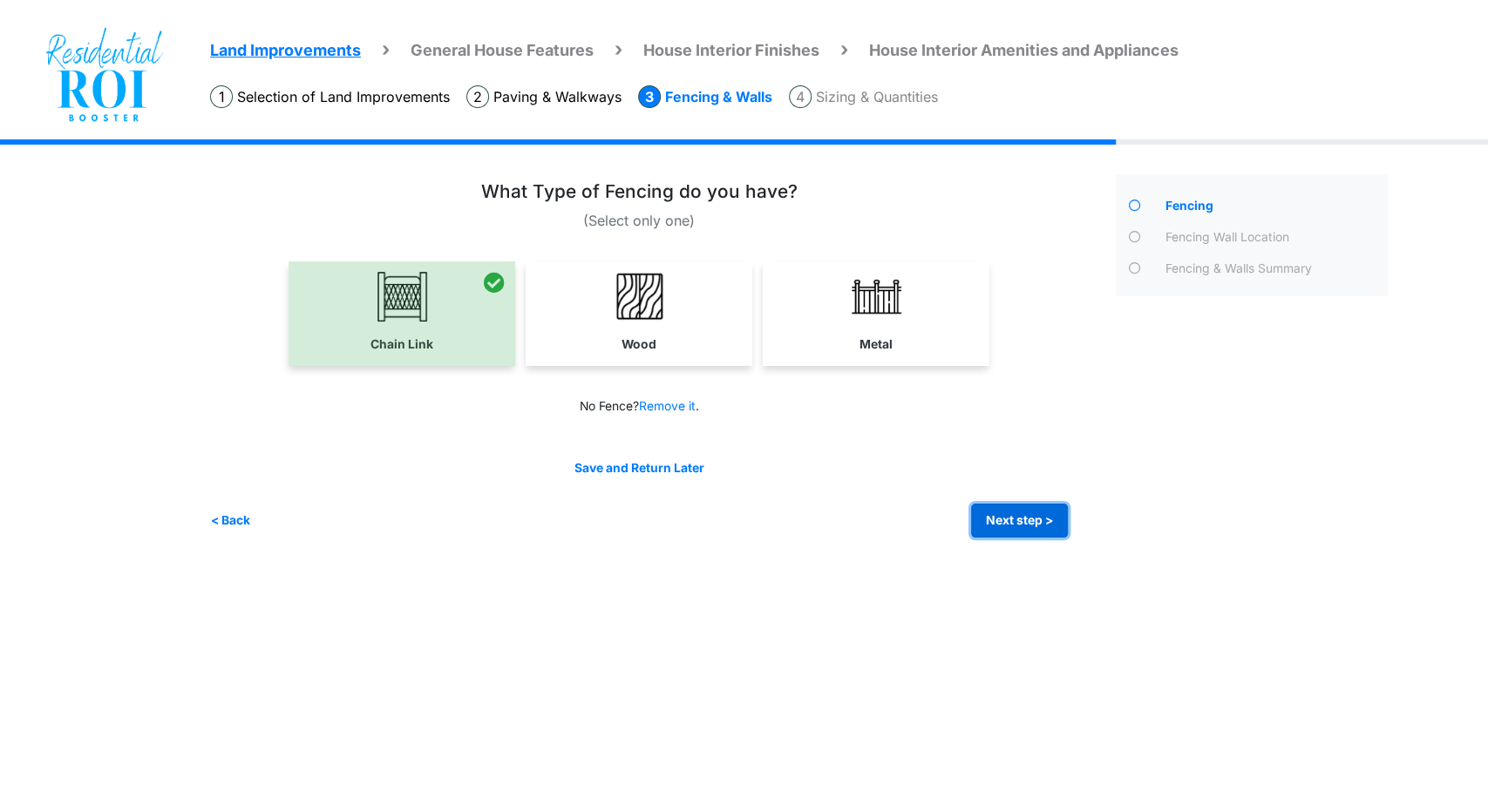
click at [1020, 522] on button "Next step >" at bounding box center [1020, 520] width 97 height 34
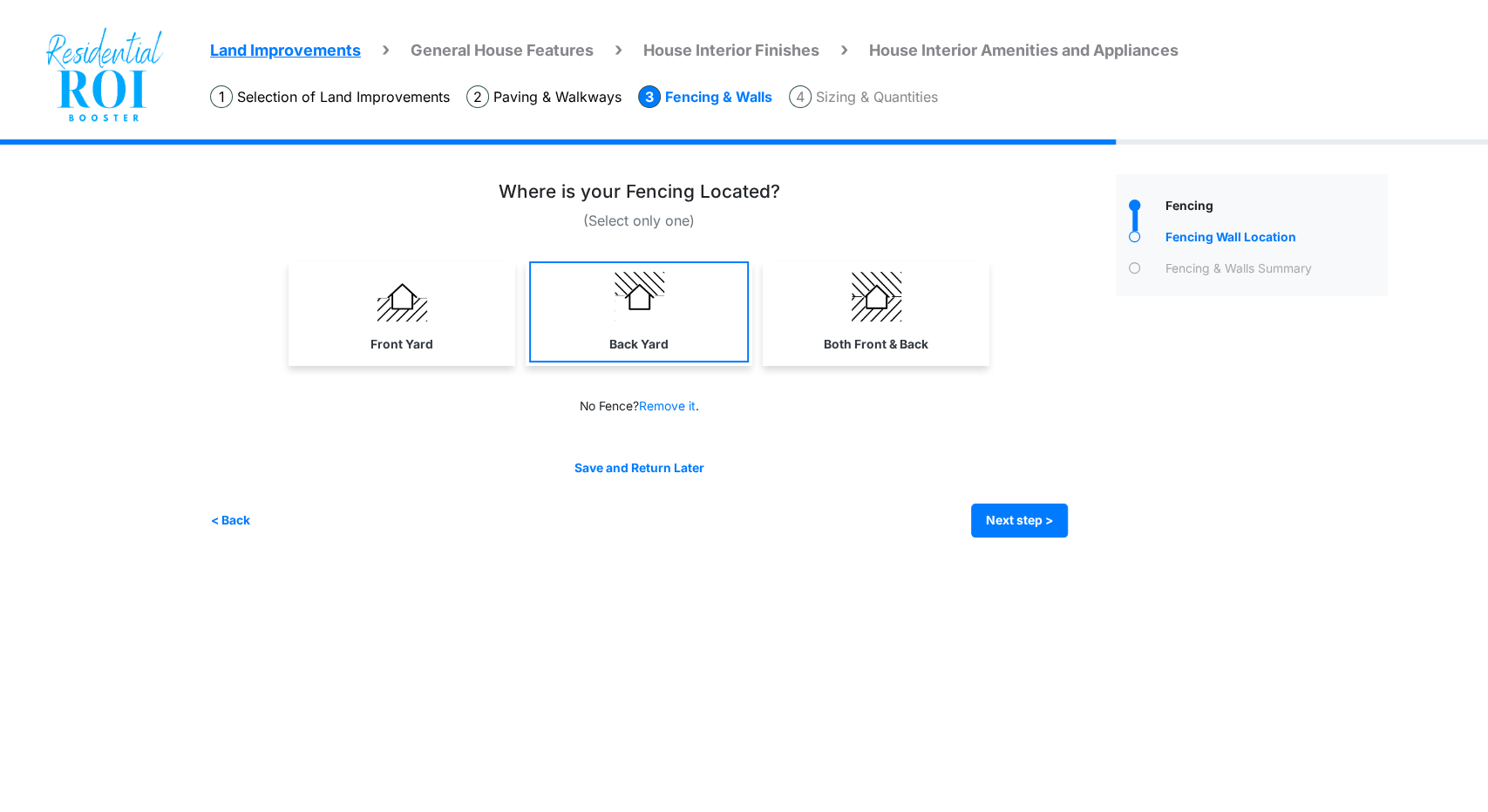
click at [623, 286] on img at bounding box center [639, 296] width 49 height 49
select select "*"
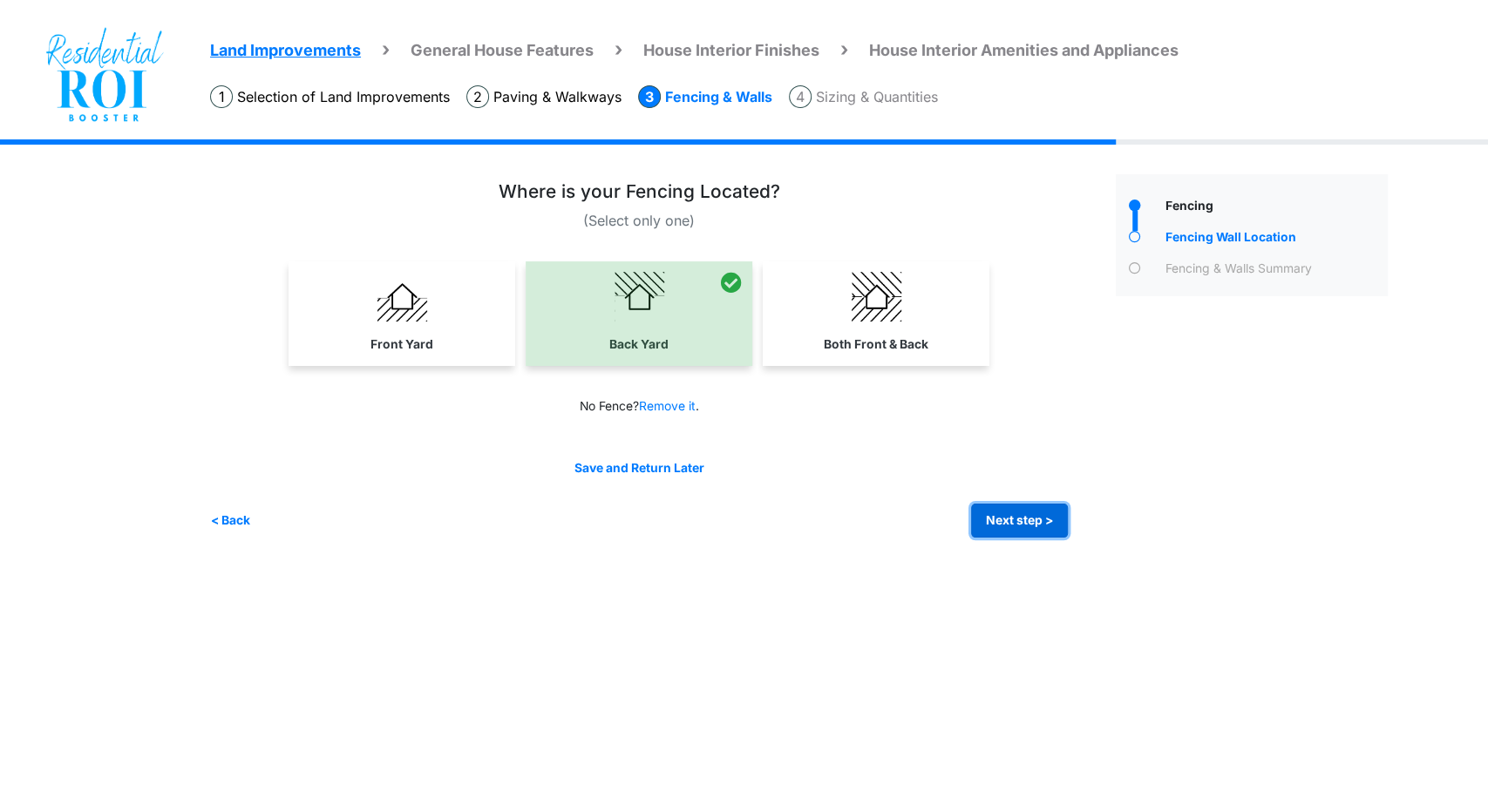
click at [1056, 521] on button "Next step >" at bounding box center [1020, 520] width 97 height 34
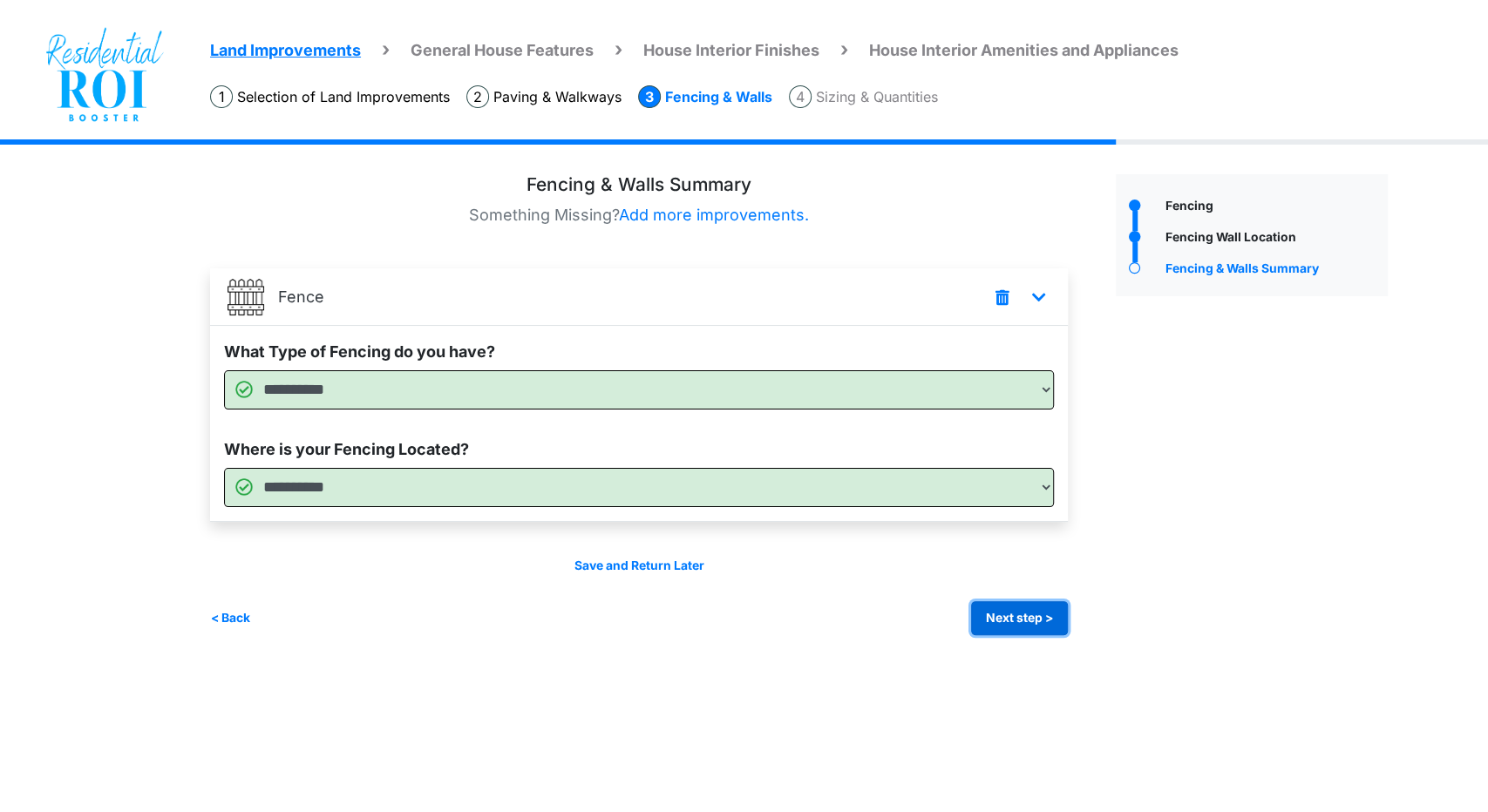
click at [1024, 605] on button "Next step >" at bounding box center [1020, 618] width 97 height 34
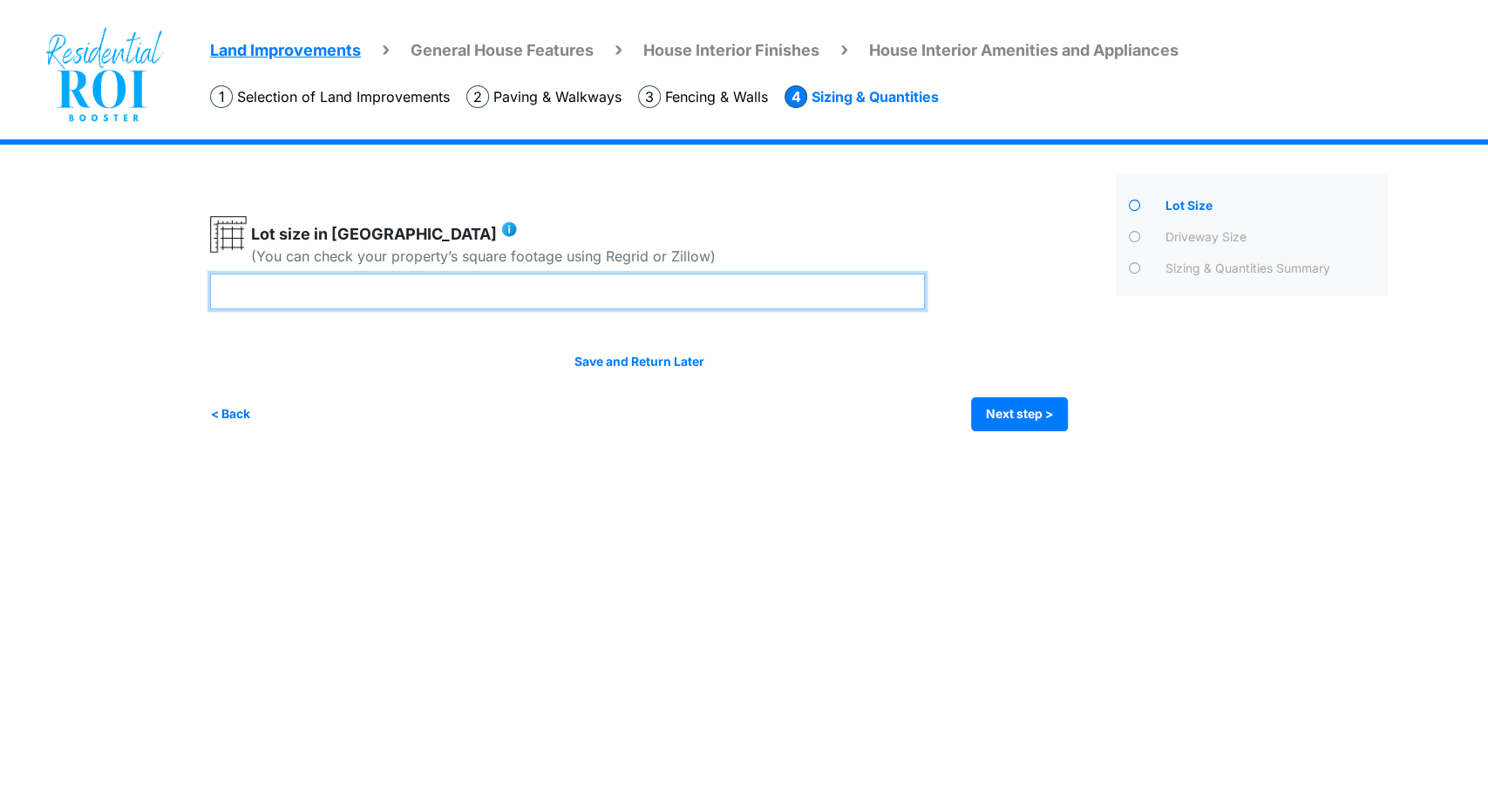
click at [412, 293] on input "number" at bounding box center [567, 291] width 714 height 36
click at [422, 291] on input "number" at bounding box center [567, 291] width 714 height 36
click at [518, 294] on input "number" at bounding box center [567, 291] width 714 height 36
type input "***"
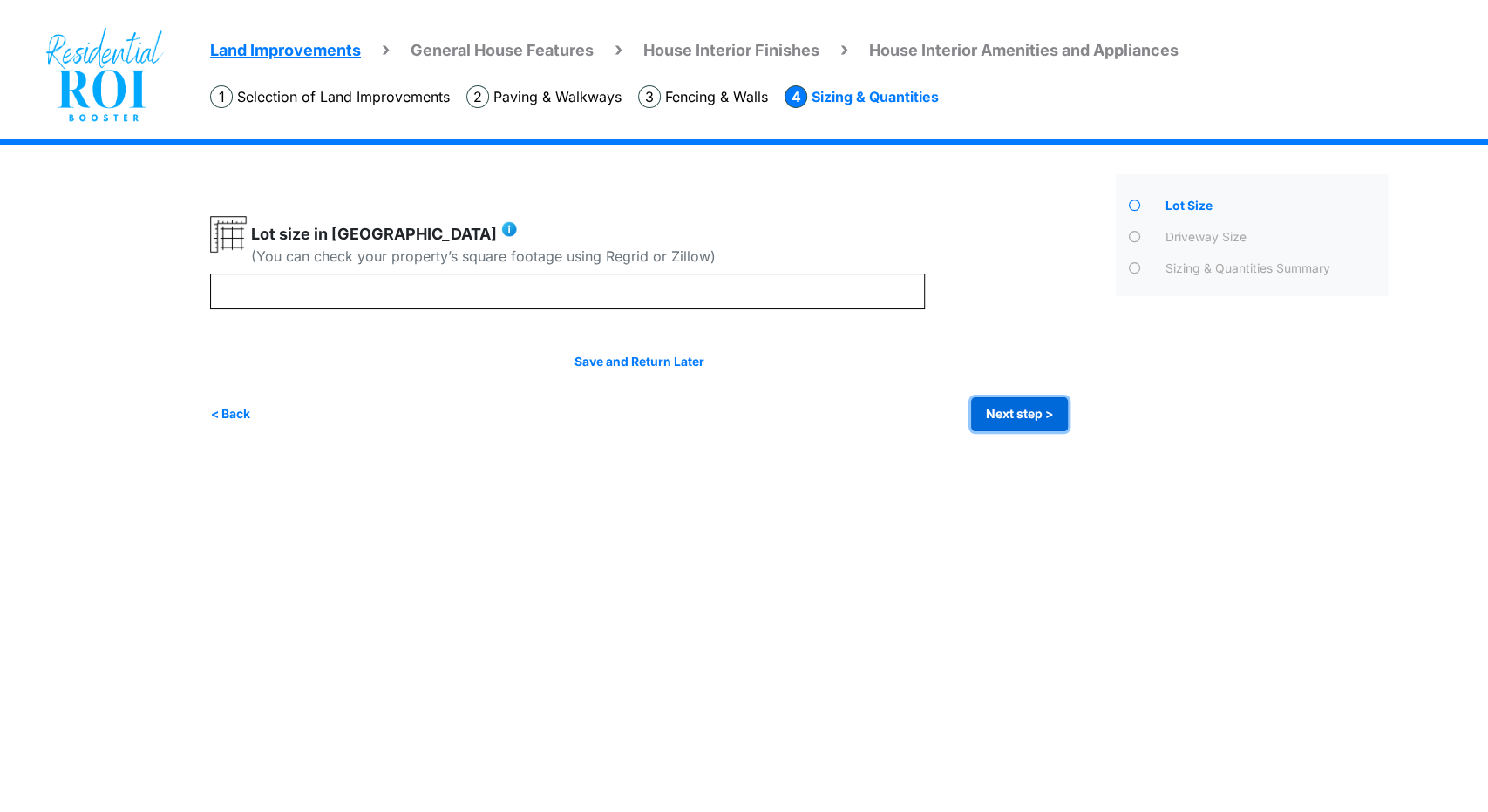
click at [1004, 401] on button "Next step >" at bounding box center [1020, 414] width 97 height 34
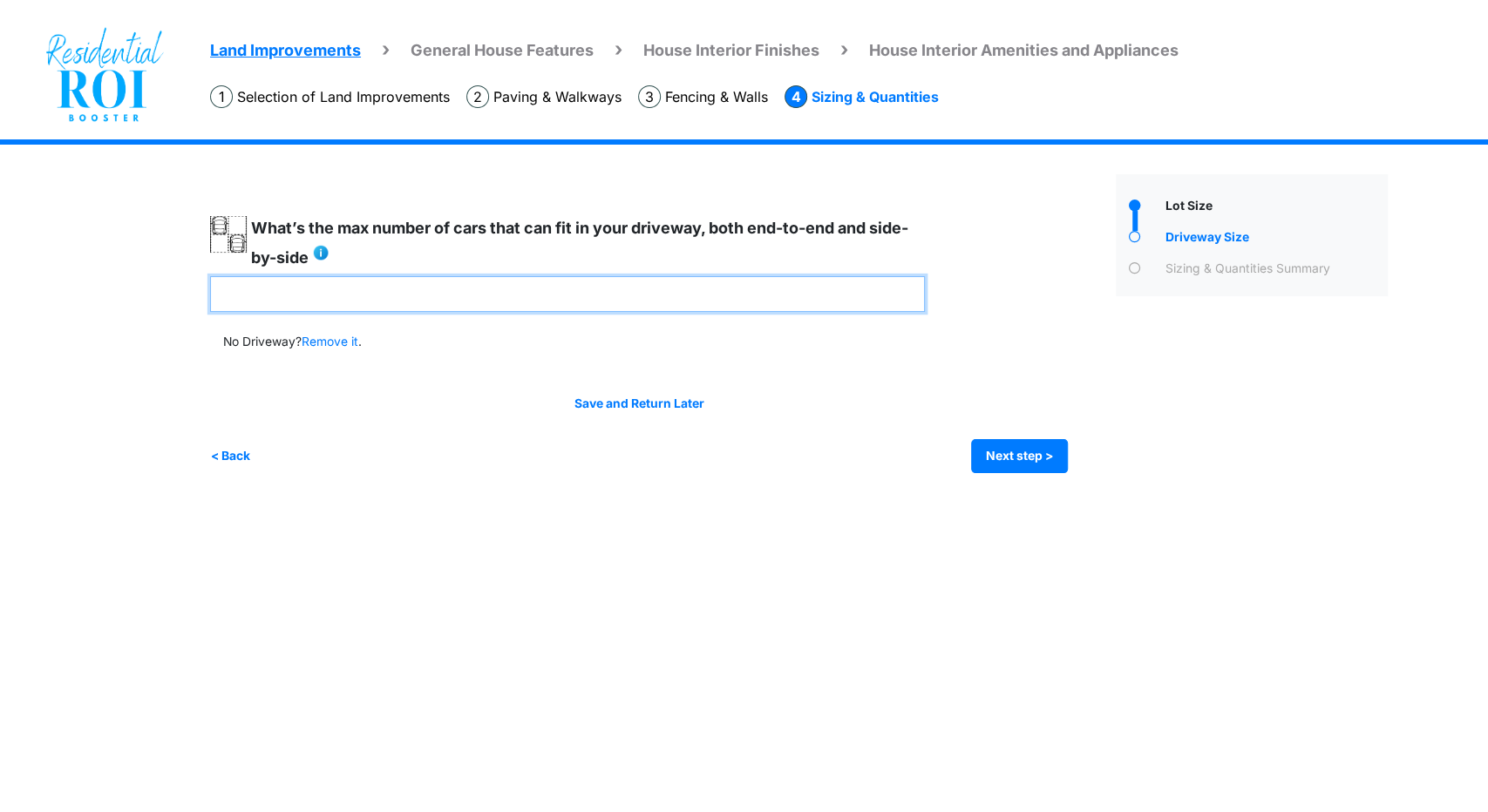
click at [412, 294] on input "number" at bounding box center [567, 294] width 714 height 36
type input "*"
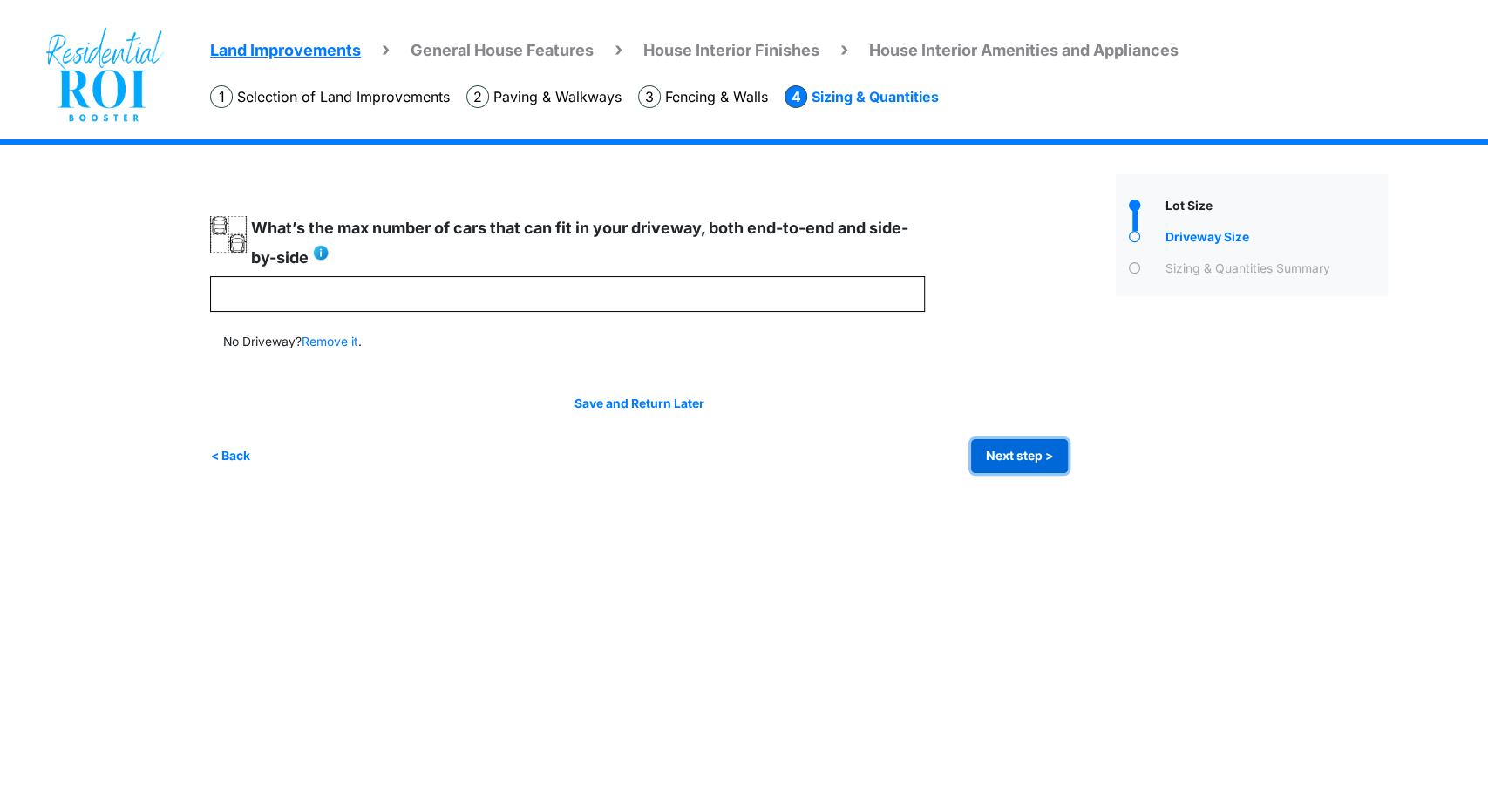
type input "*"
click at [1020, 451] on button "Next step >" at bounding box center [1020, 456] width 97 height 34
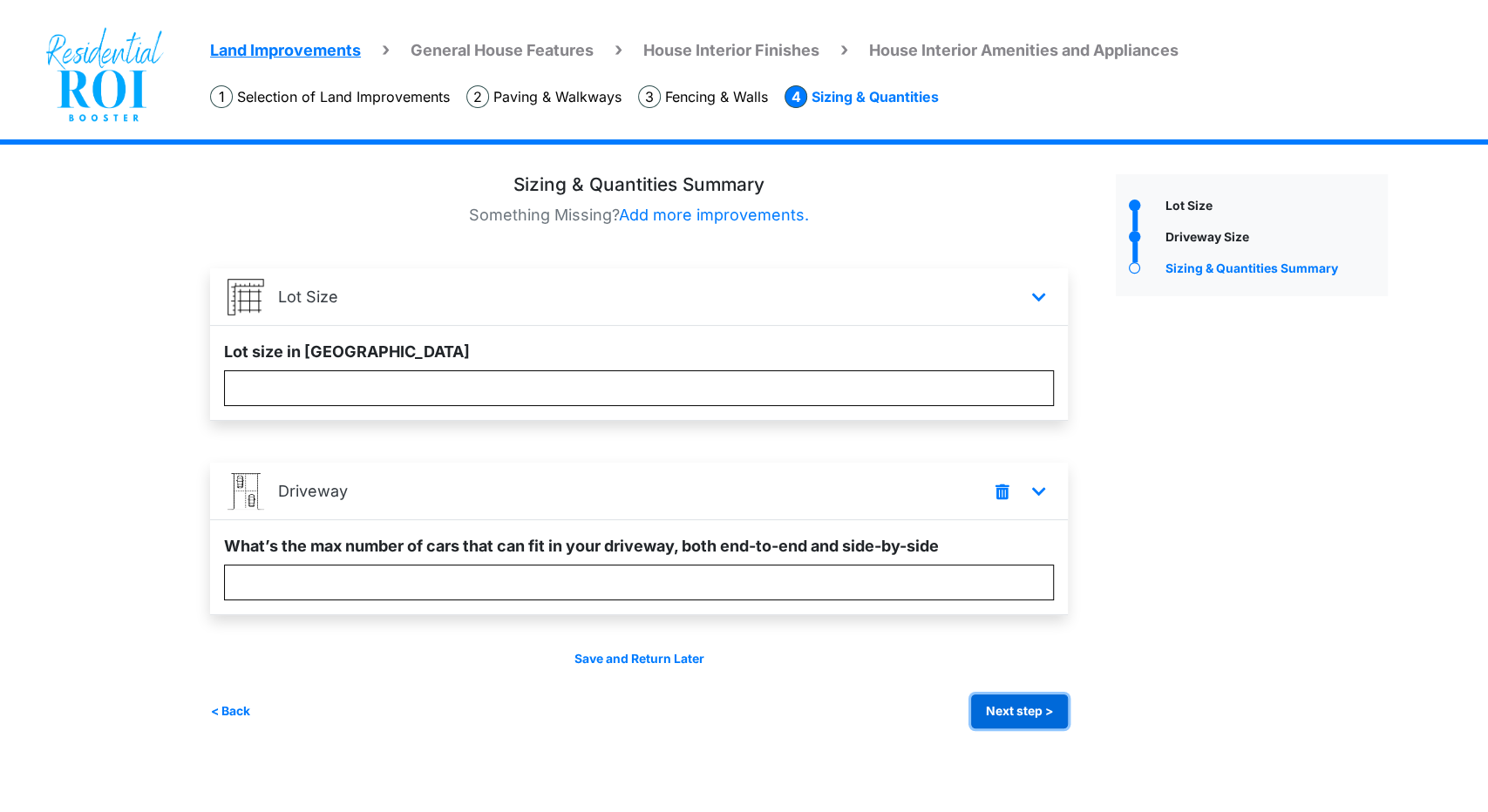
click at [980, 711] on button "Next step >" at bounding box center [1020, 711] width 97 height 34
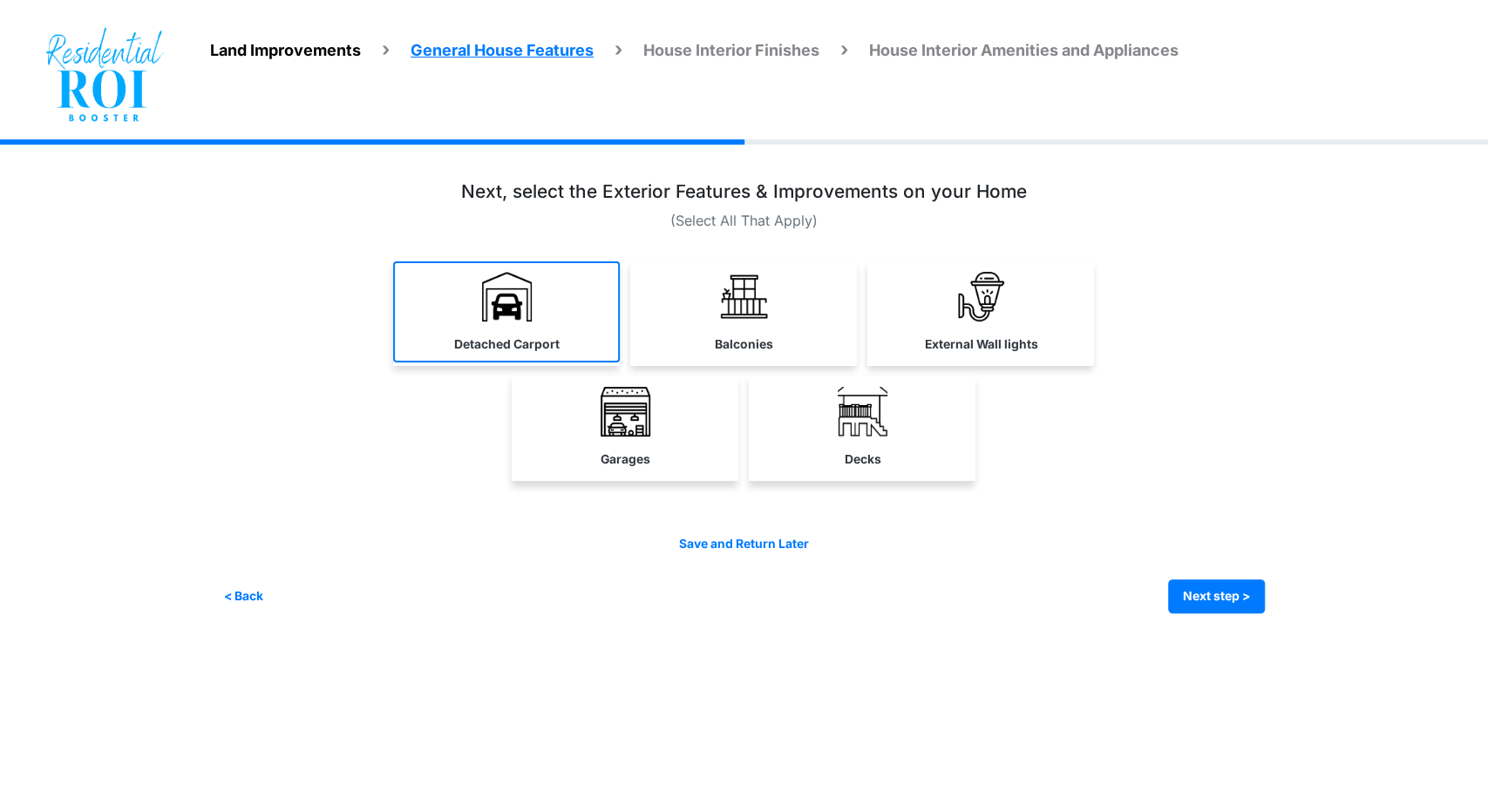
click at [499, 309] on img at bounding box center [507, 296] width 49 height 49
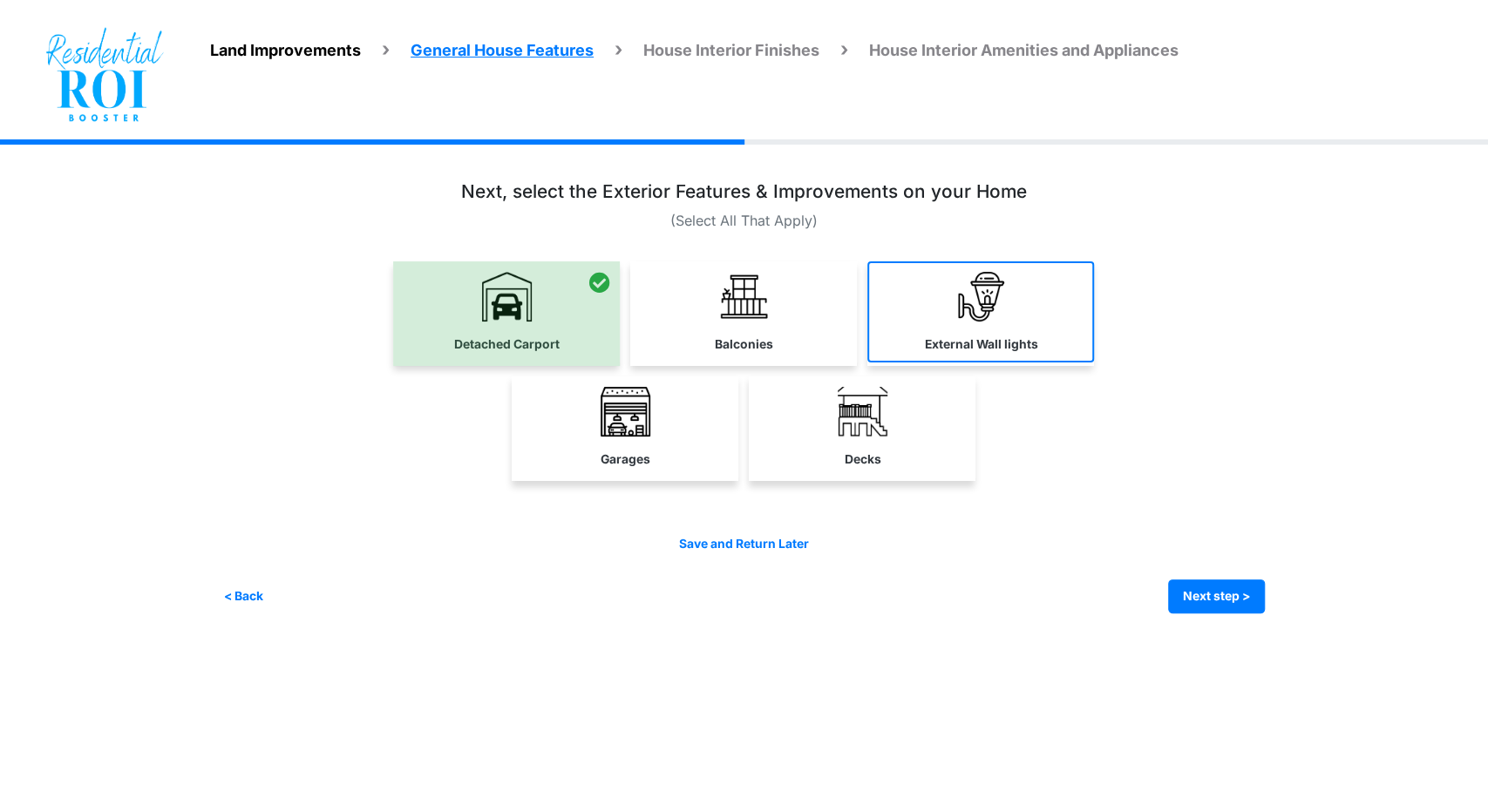
click at [976, 313] on img at bounding box center [981, 296] width 49 height 49
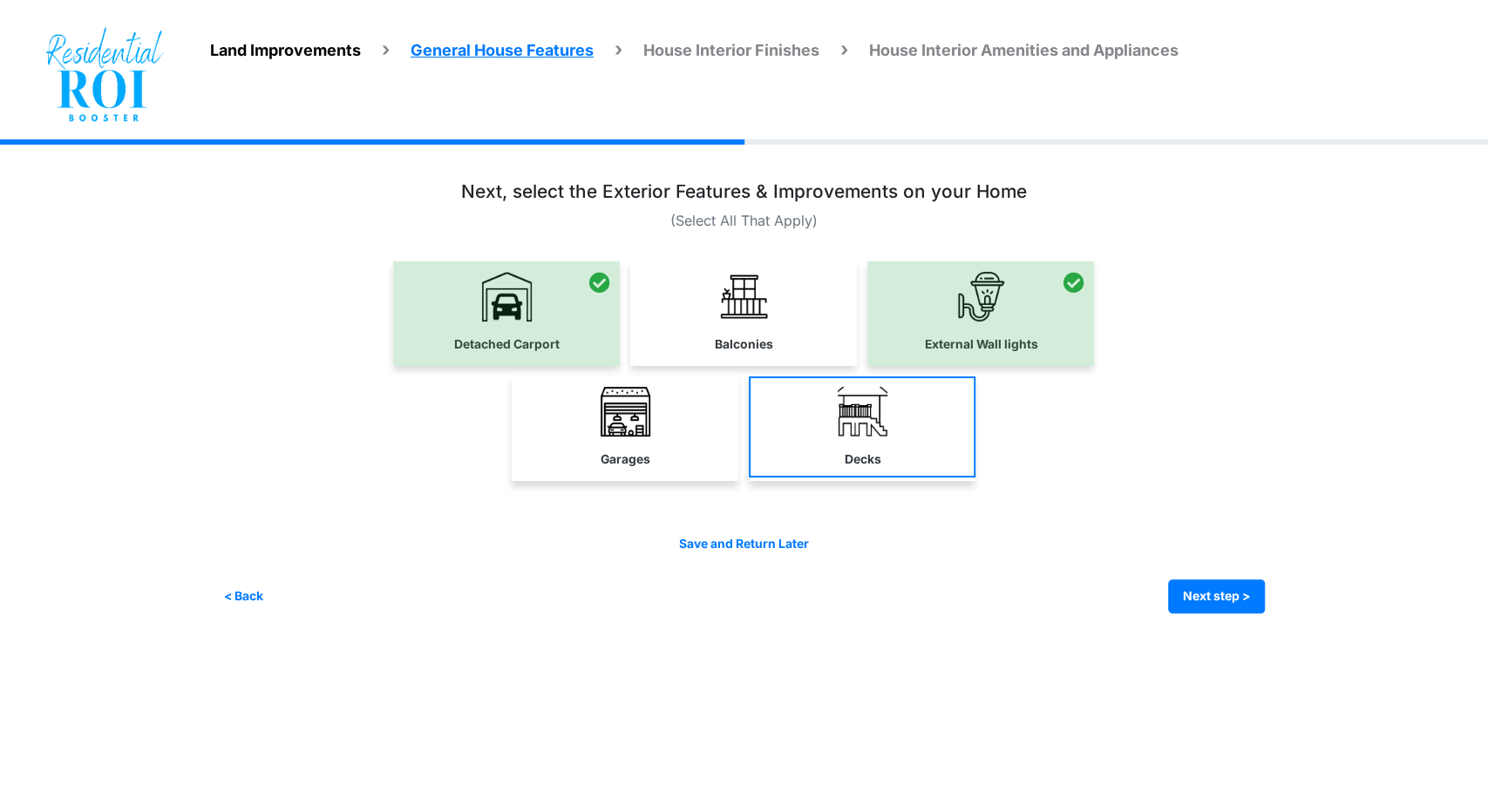
click at [816, 423] on link "Decks" at bounding box center [862, 427] width 227 height 101
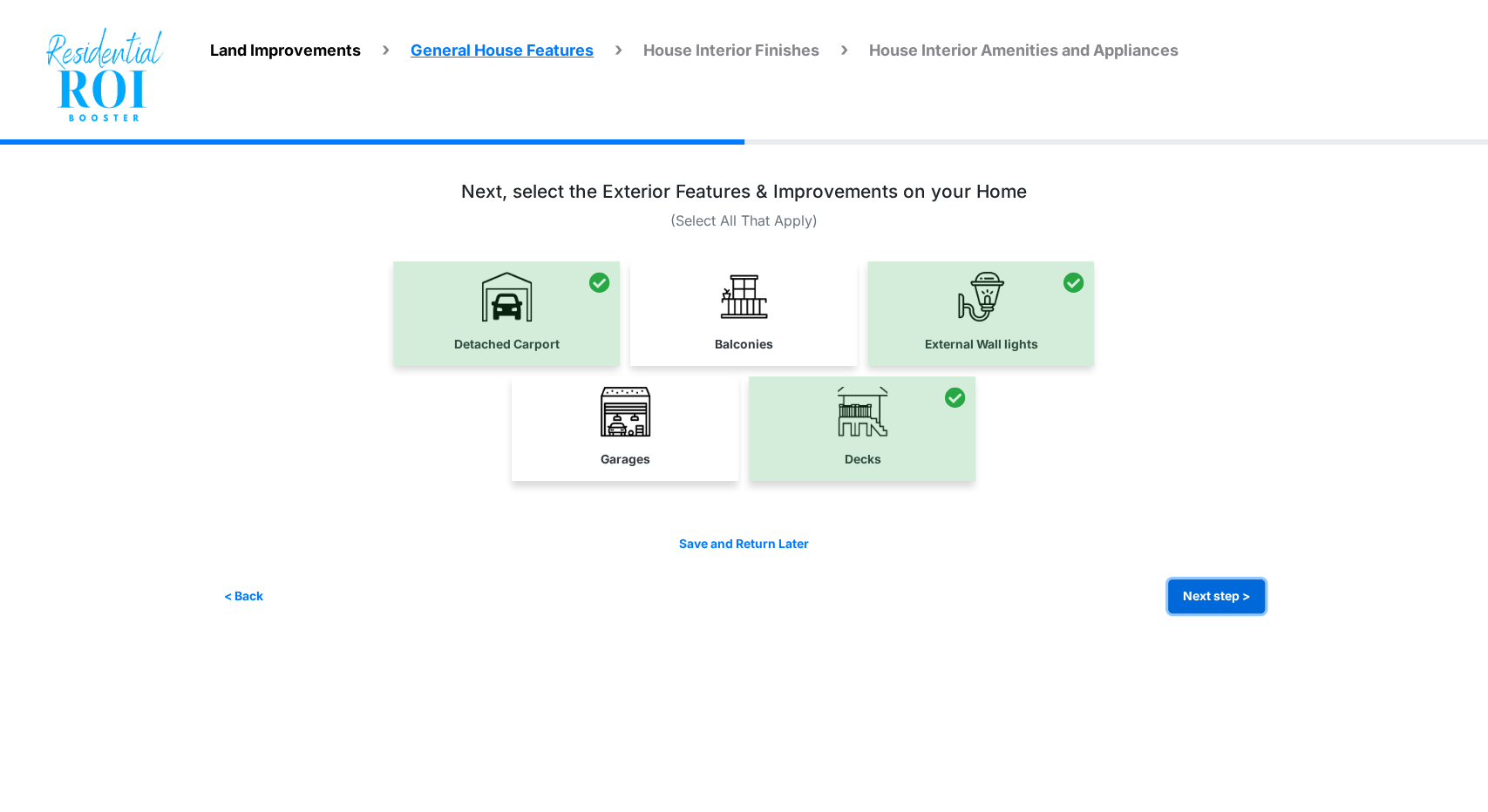
click at [1179, 585] on button "Next step >" at bounding box center [1216, 596] width 97 height 34
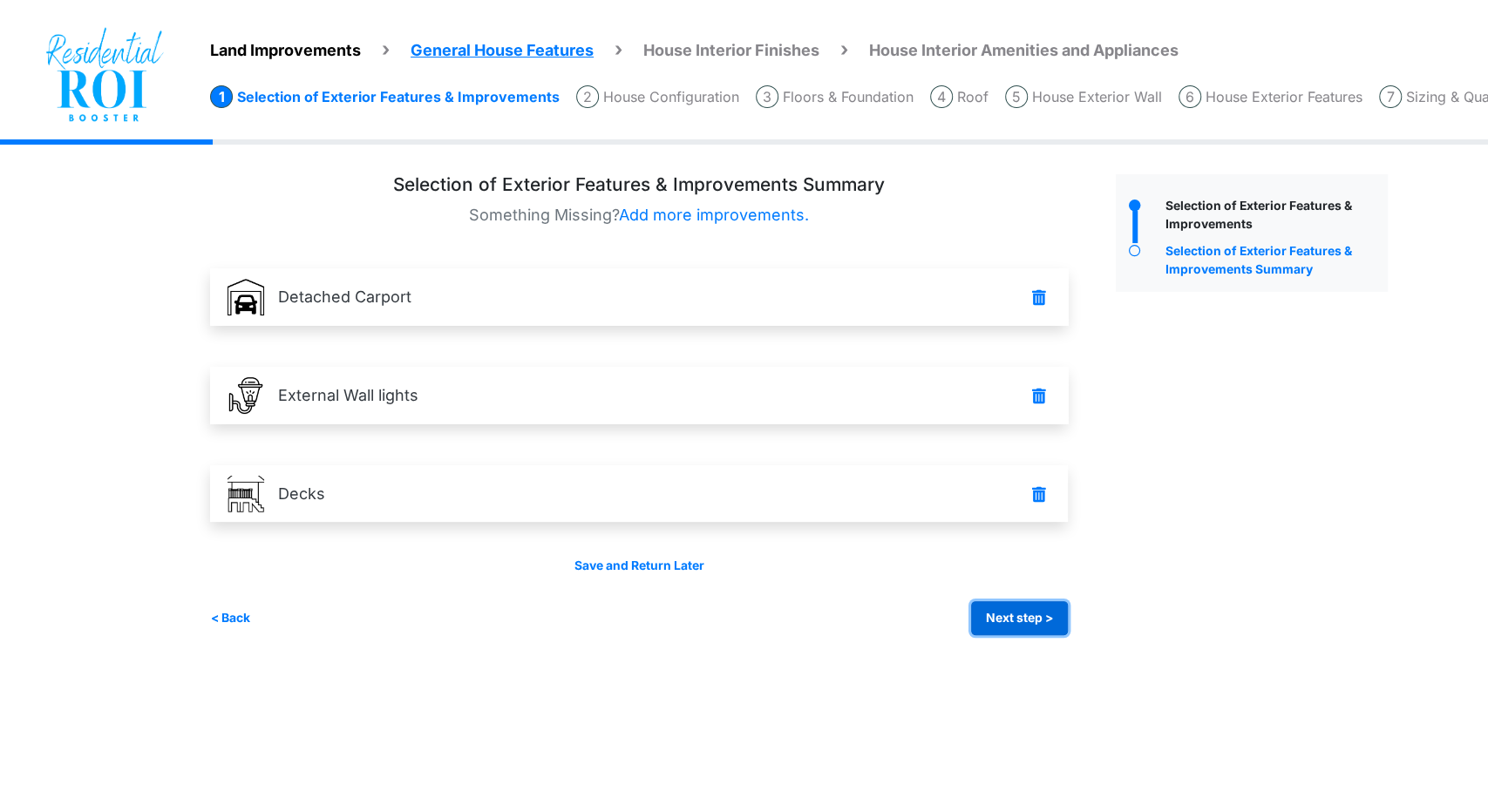
click at [1032, 616] on button "Next step >" at bounding box center [1020, 618] width 97 height 34
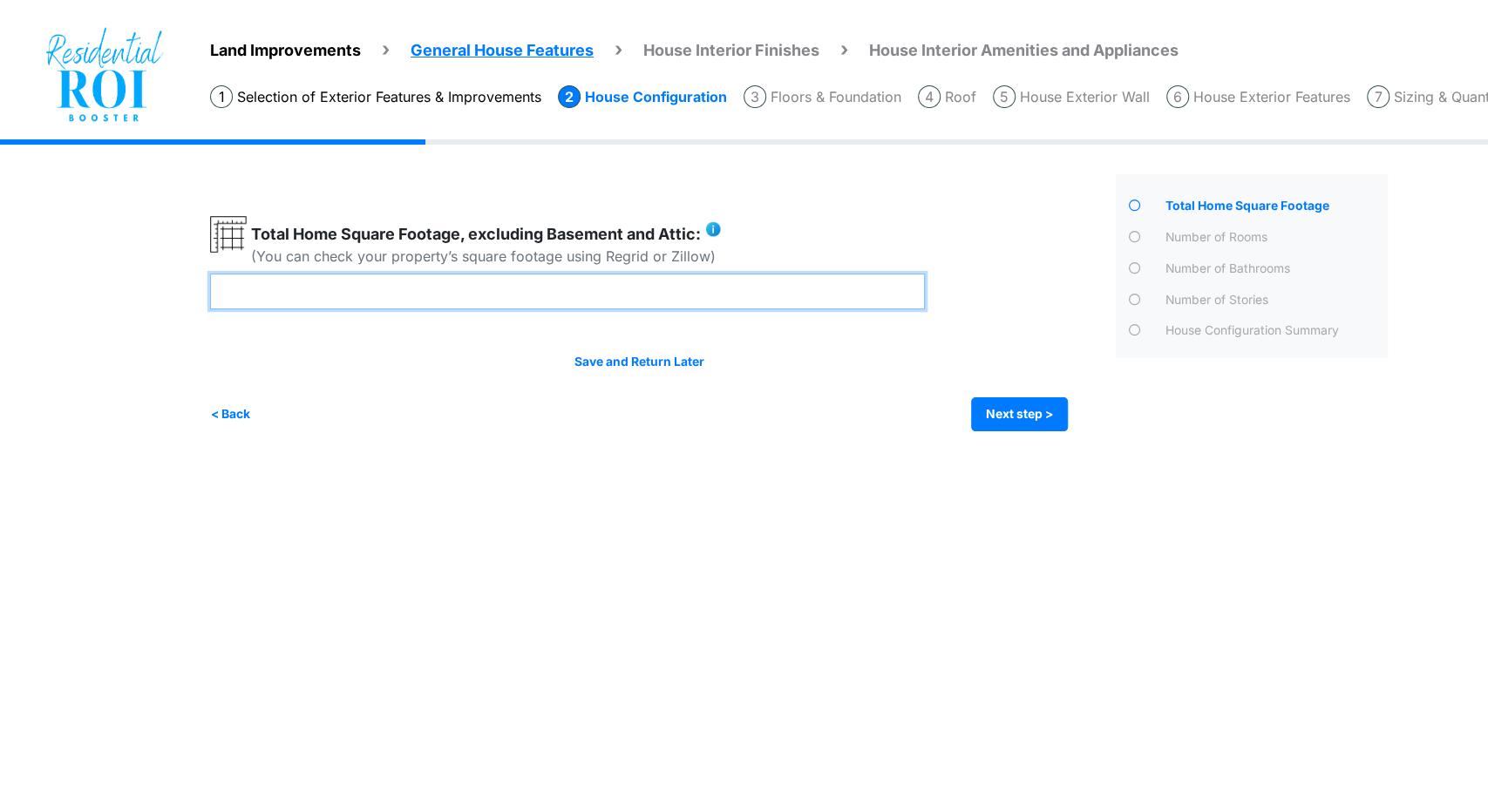
click at [585, 305] on input "number" at bounding box center [567, 291] width 714 height 36
type input "****"
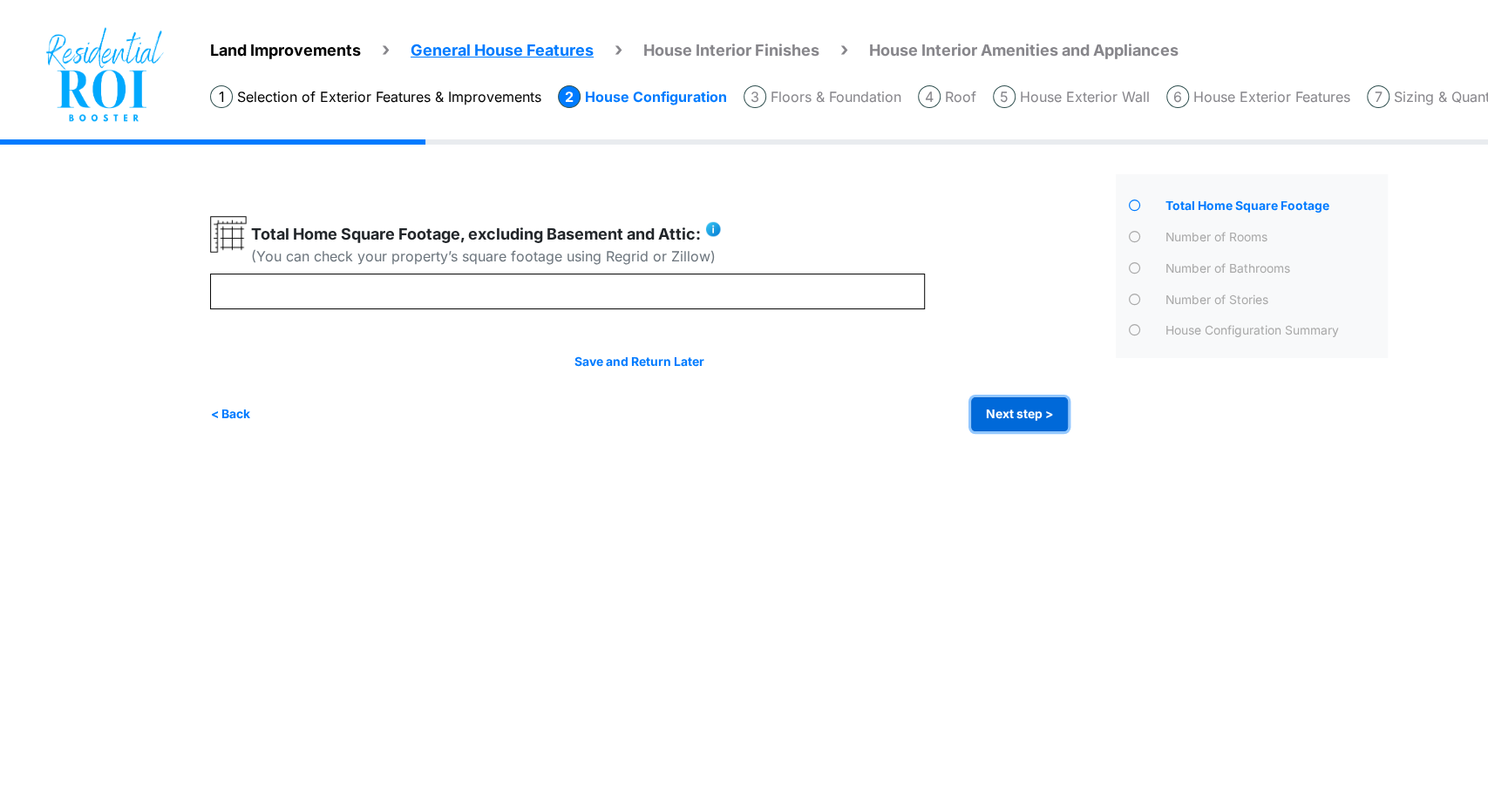
click at [1012, 401] on button "Next step >" at bounding box center [1020, 414] width 97 height 34
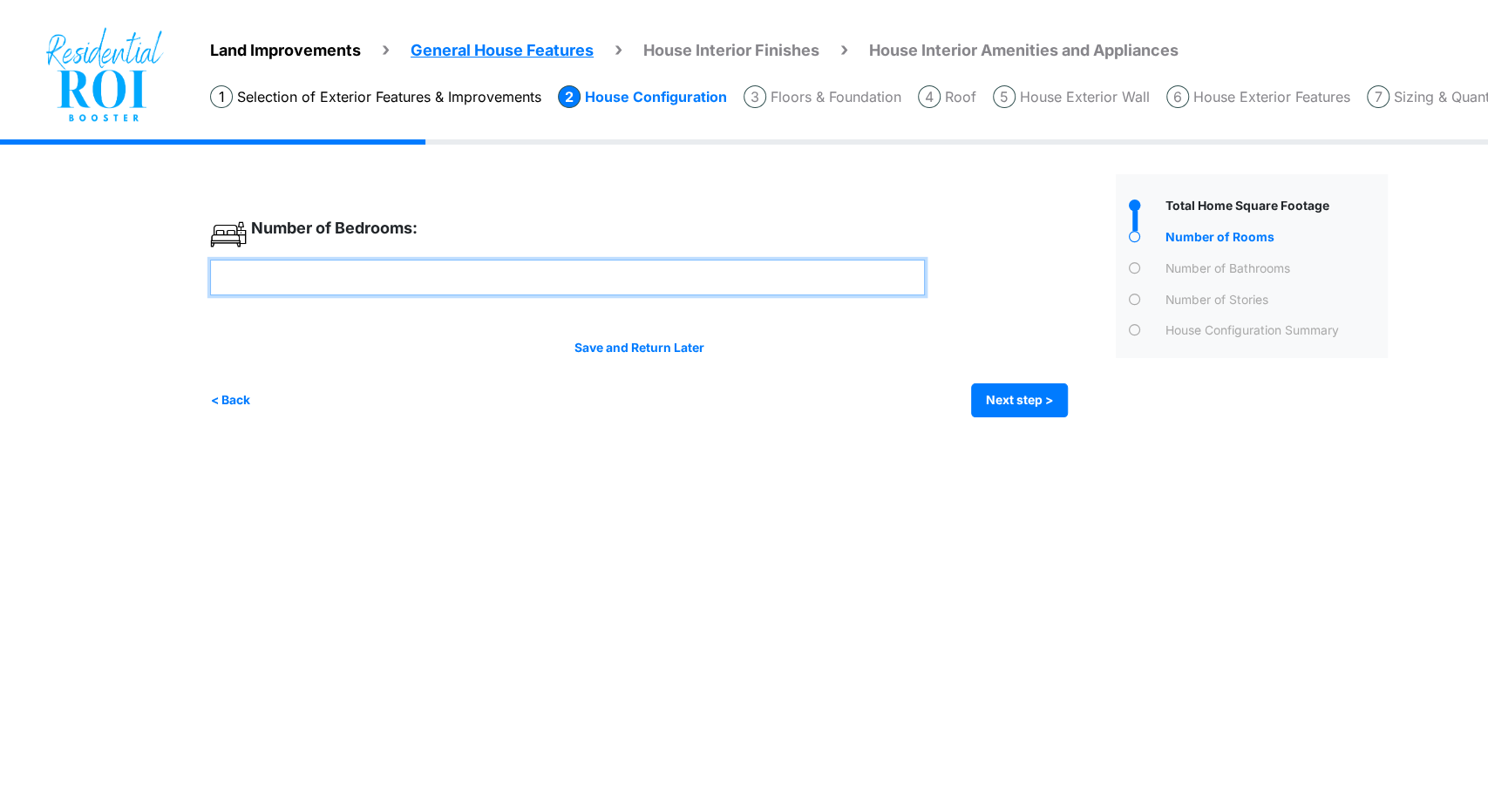
click at [807, 270] on input "number" at bounding box center [567, 278] width 714 height 36
type input "*"
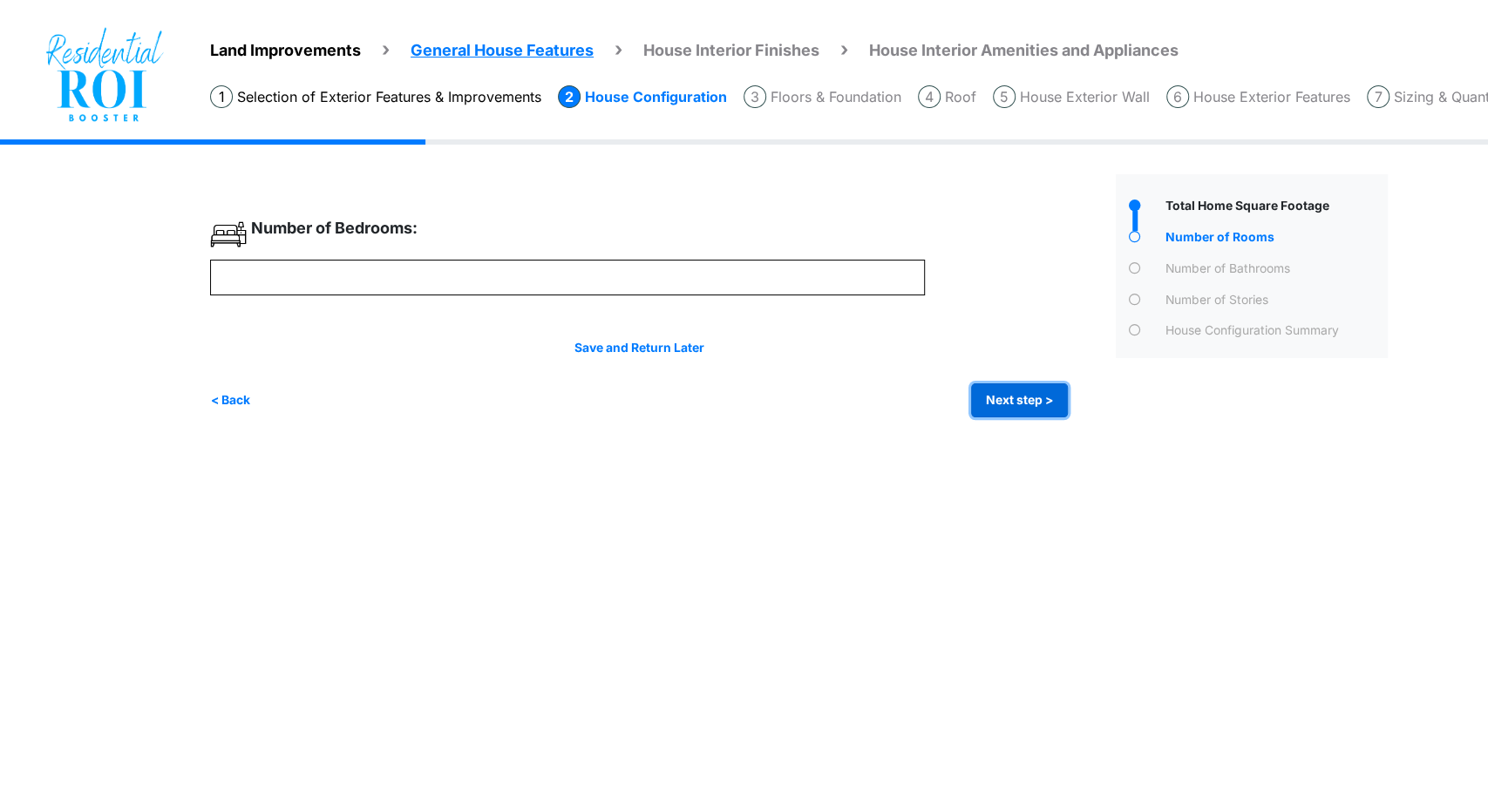
click at [1033, 389] on button "Next step >" at bounding box center [1020, 400] width 97 height 34
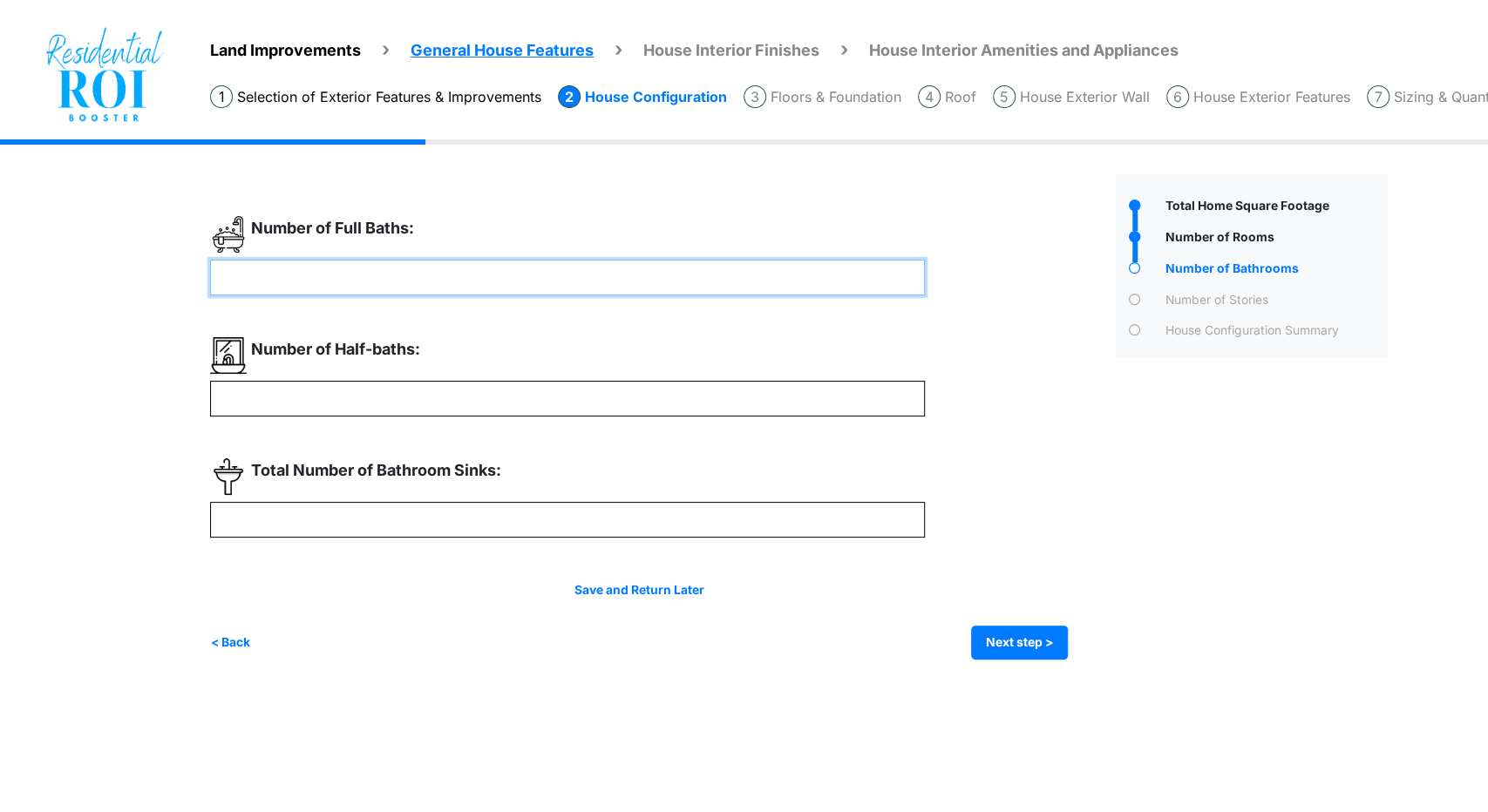
click at [594, 277] on input "number" at bounding box center [567, 278] width 714 height 36
type input "*"
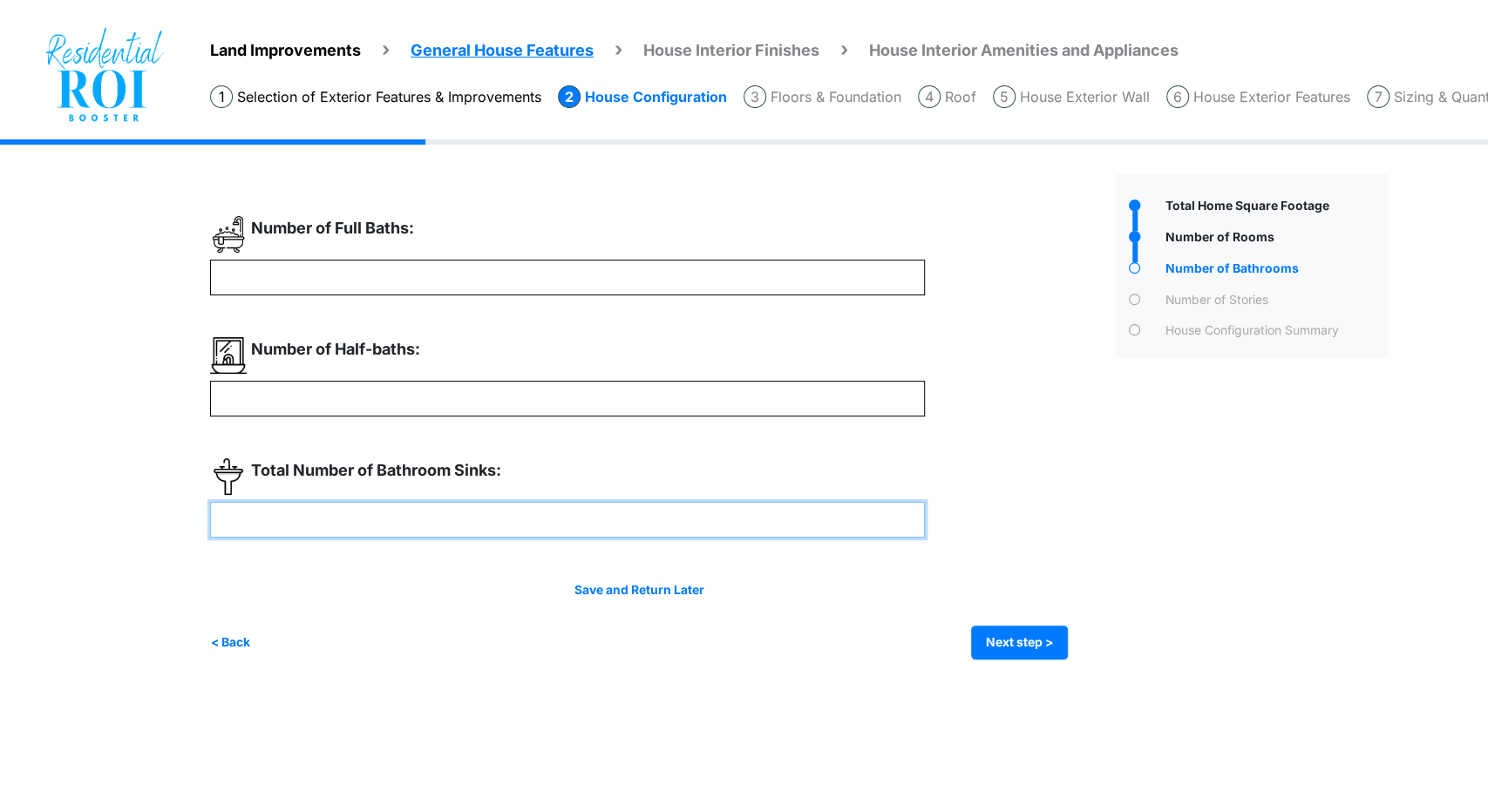
click at [639, 525] on input "number" at bounding box center [567, 519] width 714 height 36
type input "*"
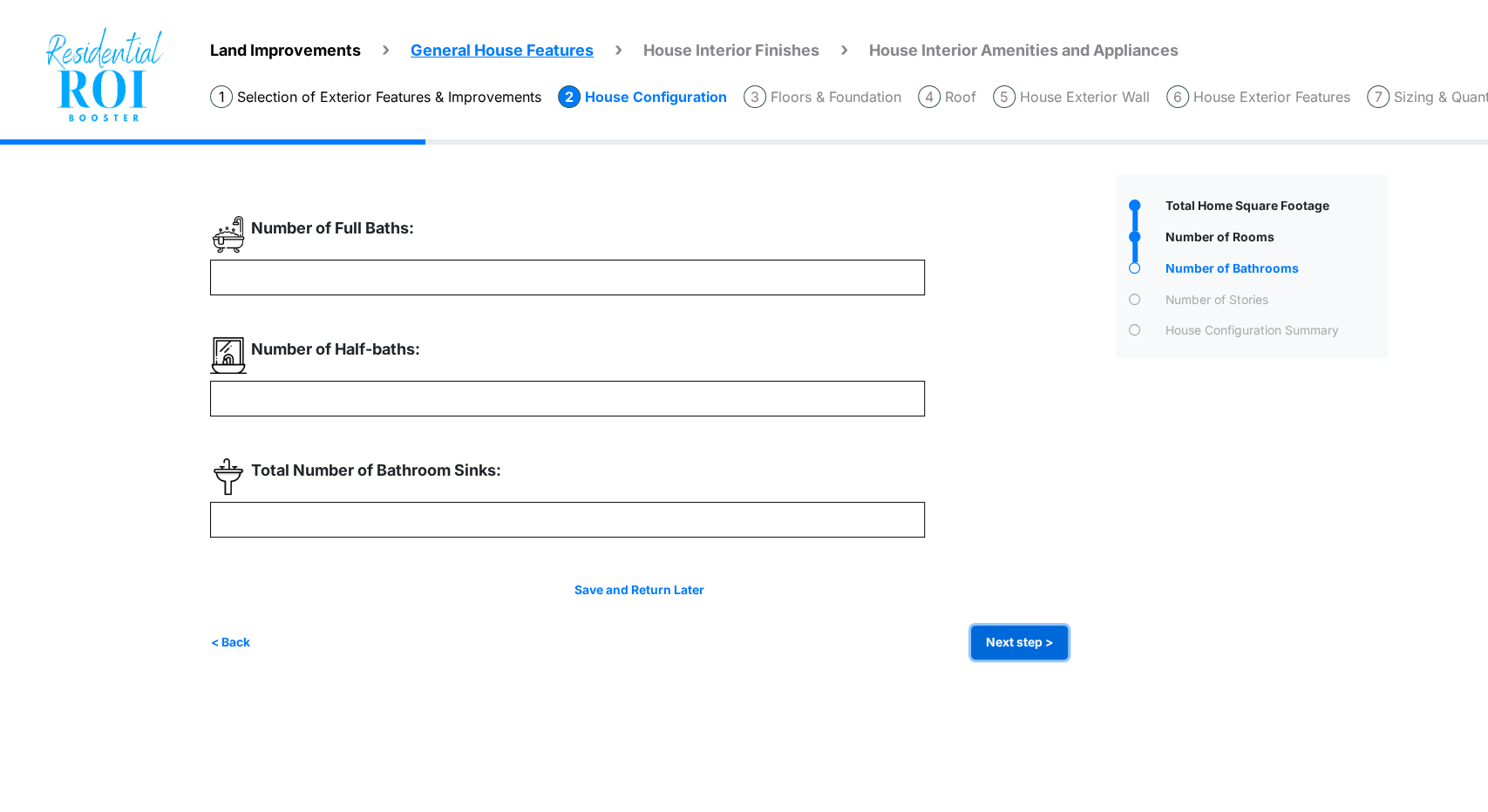
type input "*"
click at [1018, 637] on button "Next step >" at bounding box center [1020, 643] width 97 height 34
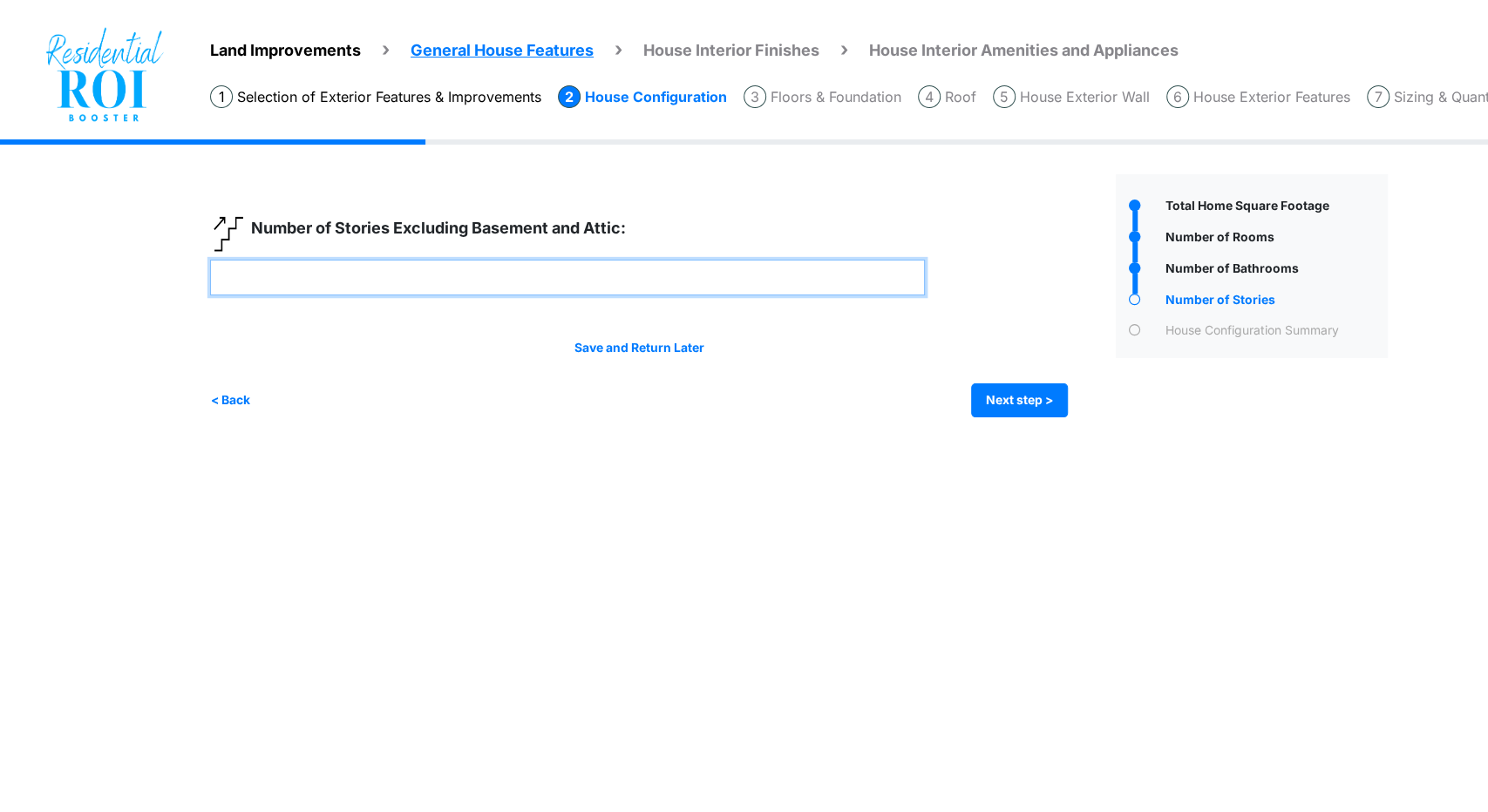
click at [571, 270] on input "number" at bounding box center [567, 278] width 714 height 36
type input "*"
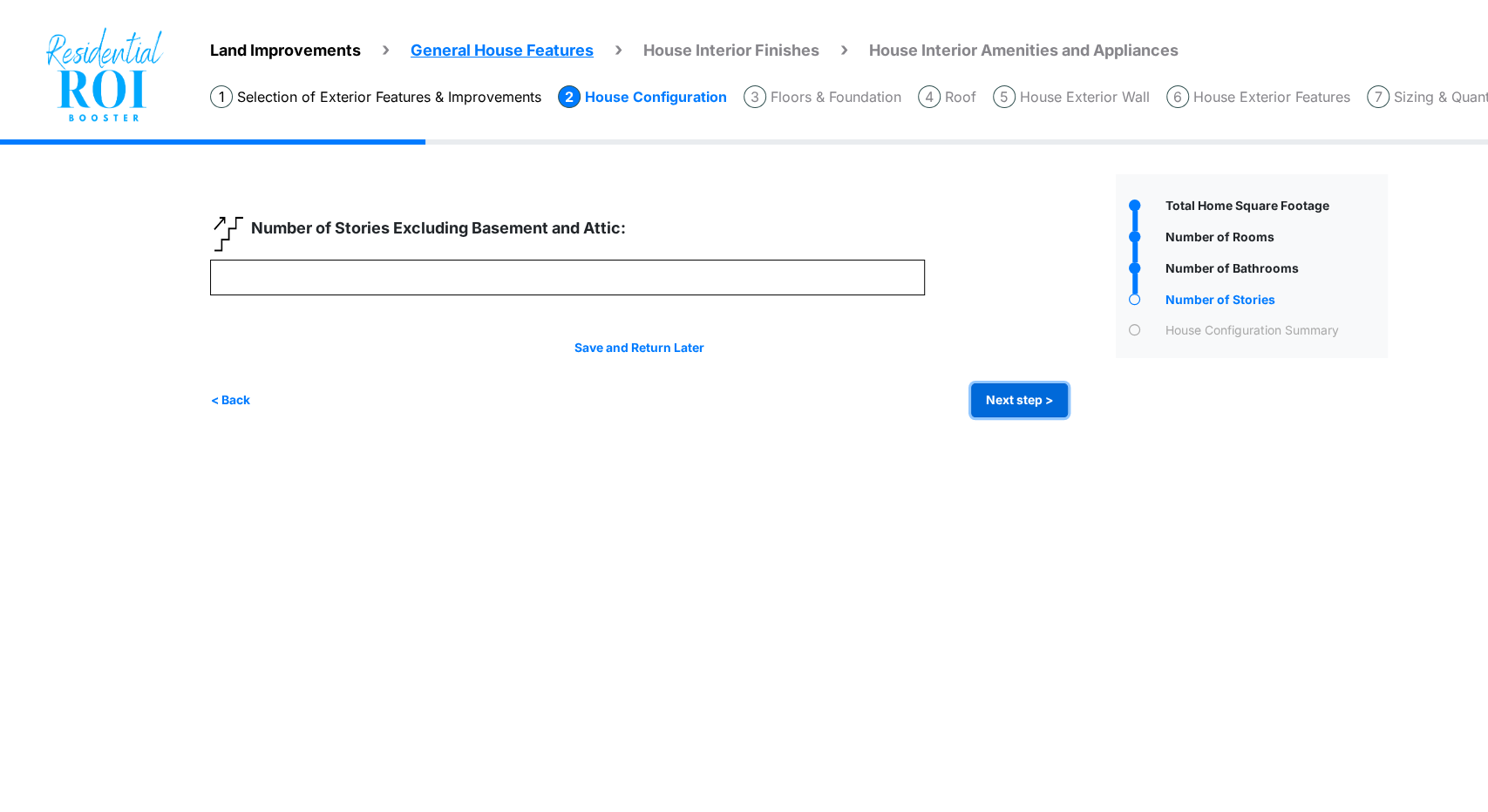
type input "*"
click at [1022, 387] on button "Next step >" at bounding box center [1020, 400] width 97 height 34
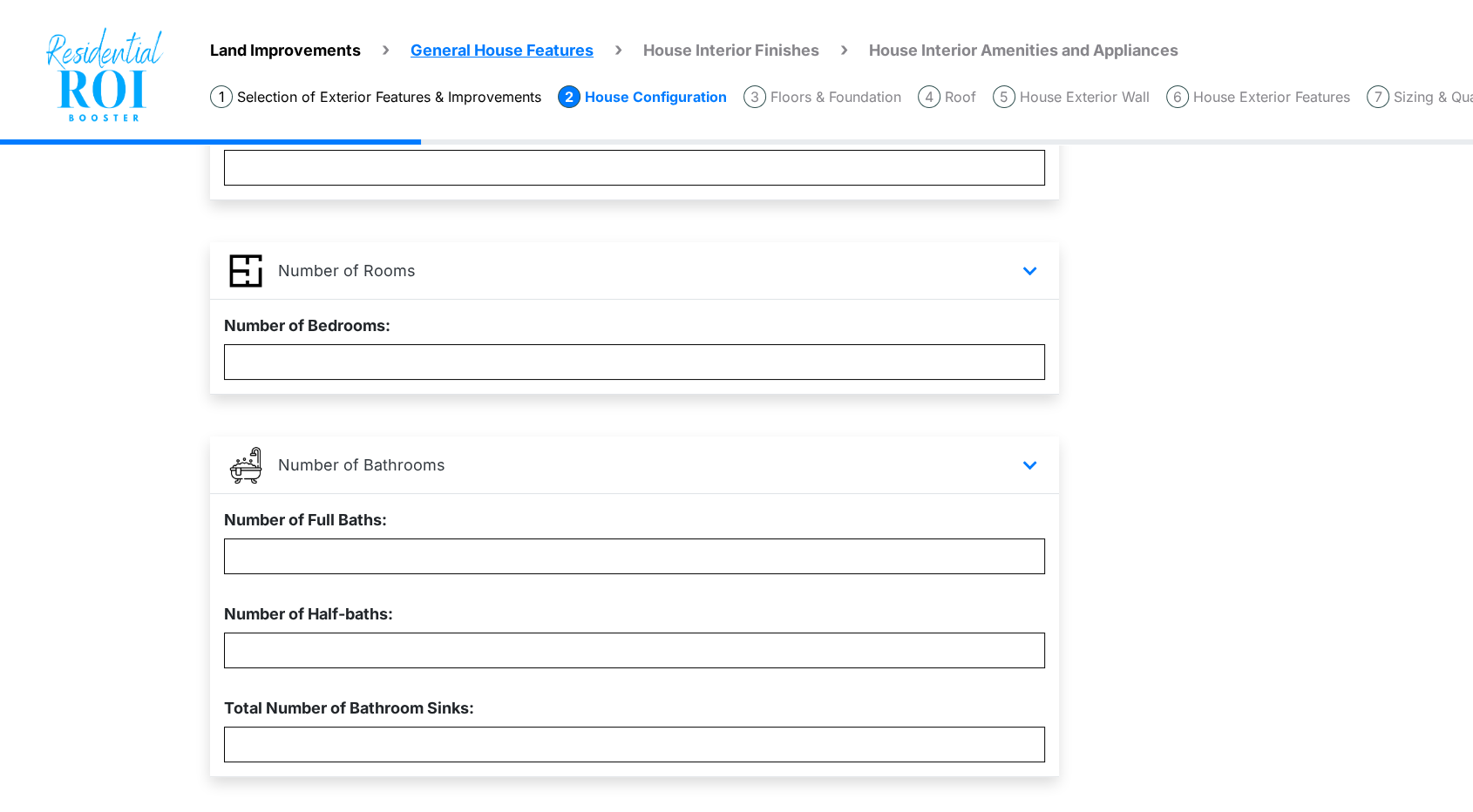
scroll to position [518, 0]
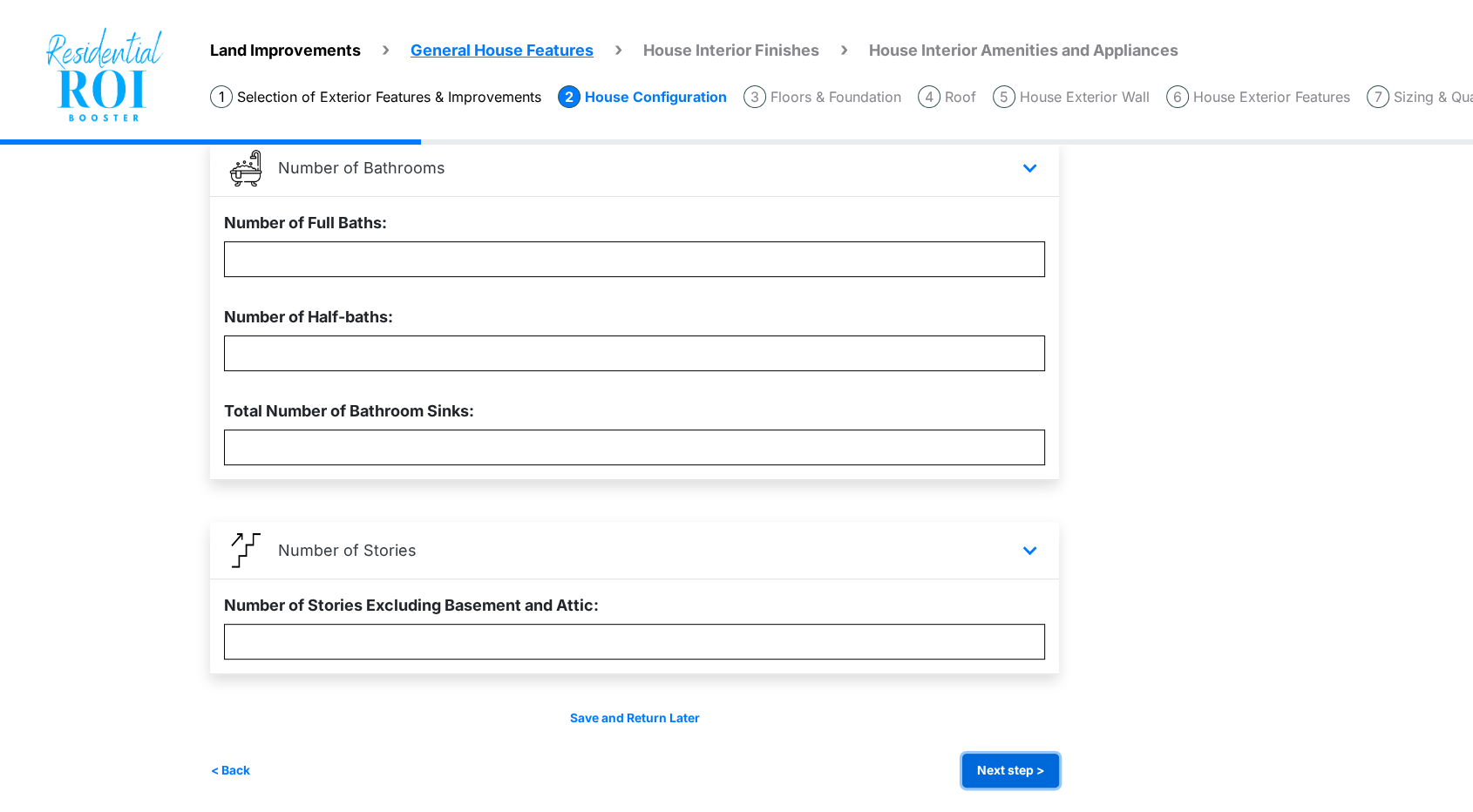
click at [1010, 759] on button "Next step >" at bounding box center [1011, 771] width 97 height 34
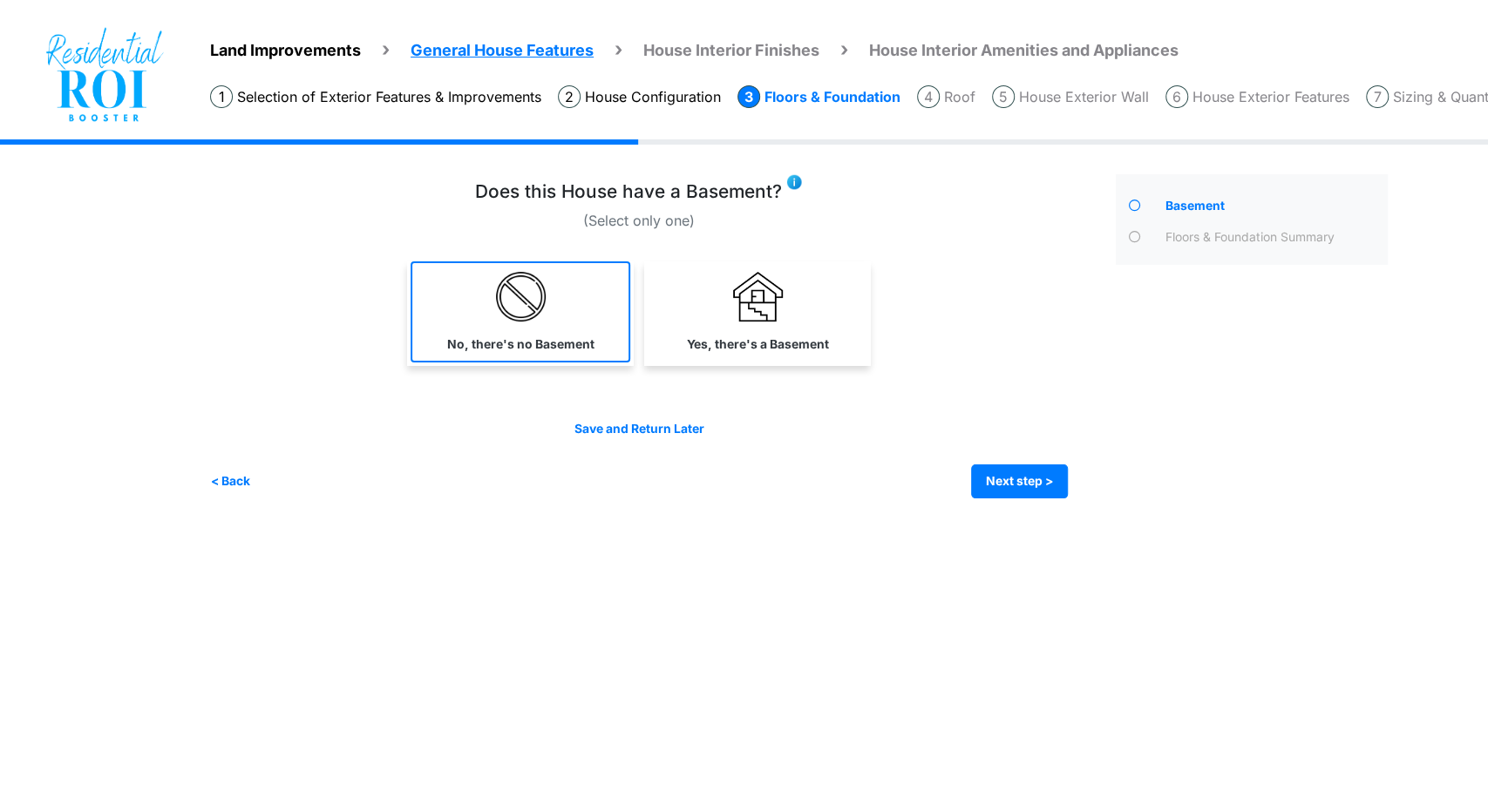
click at [537, 318] on img at bounding box center [520, 296] width 49 height 49
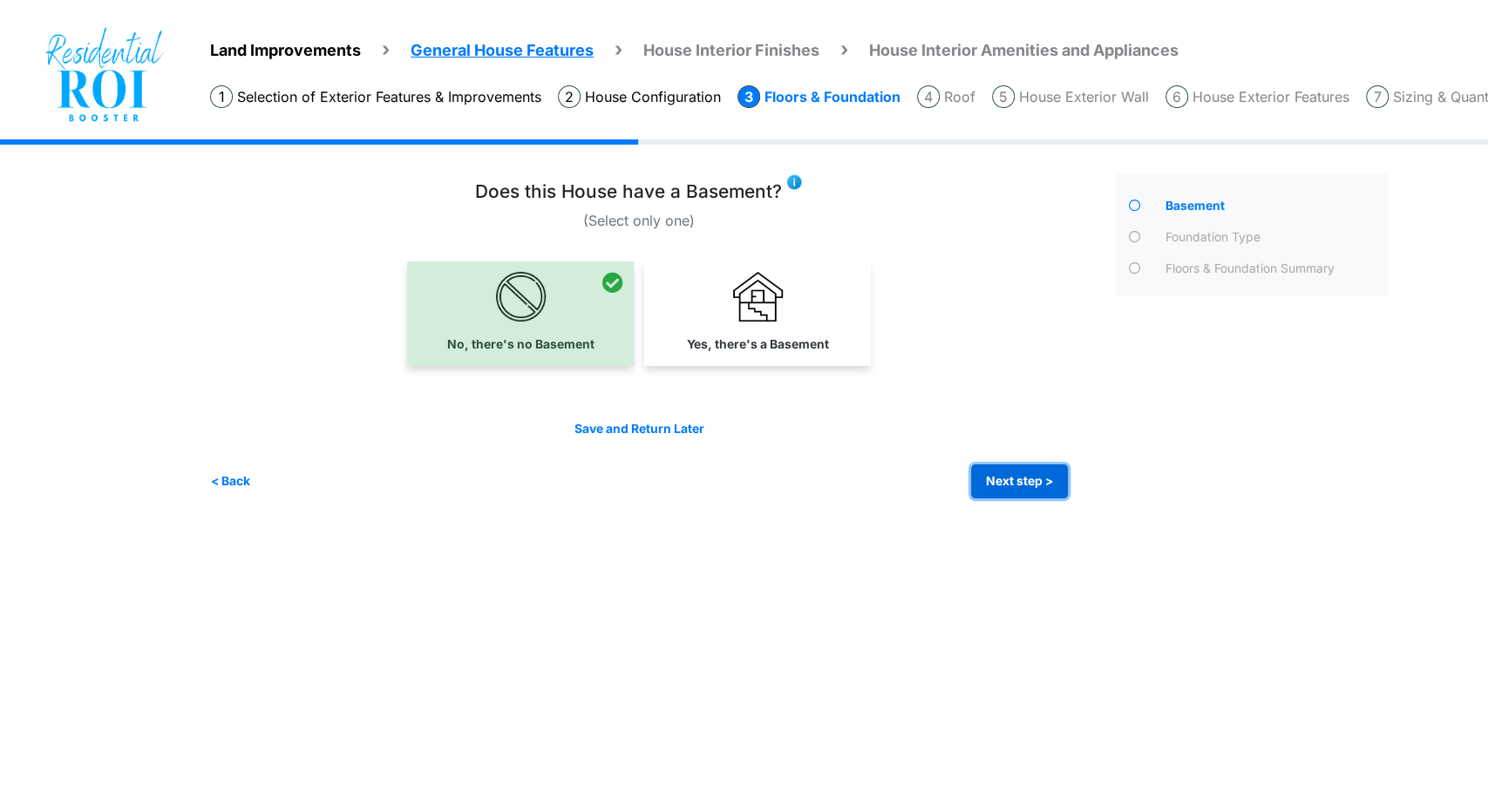
click at [1018, 480] on button "Next step >" at bounding box center [1020, 481] width 97 height 34
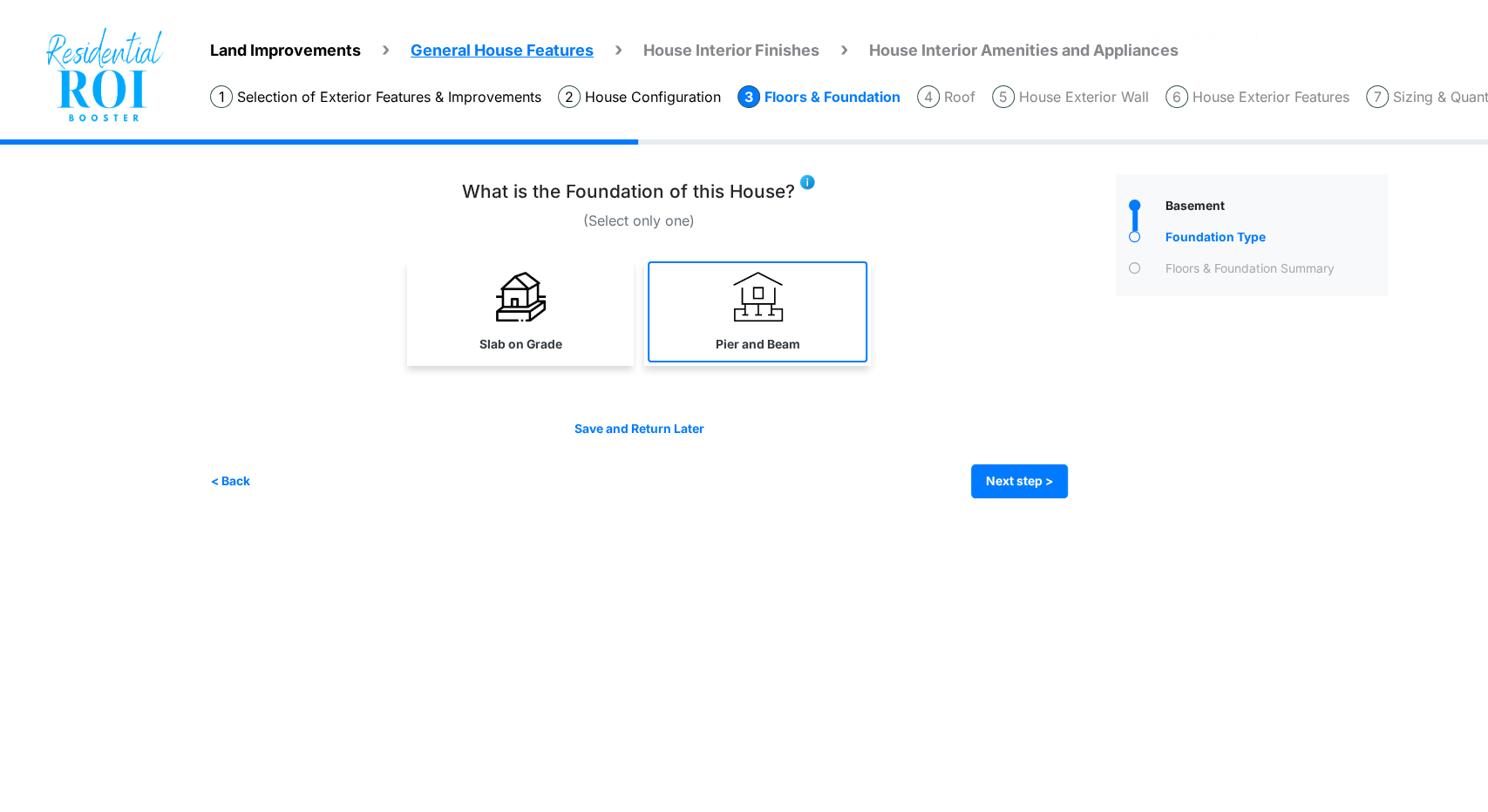
click at [808, 336] on link "Pier and Beam" at bounding box center [757, 312] width 220 height 101
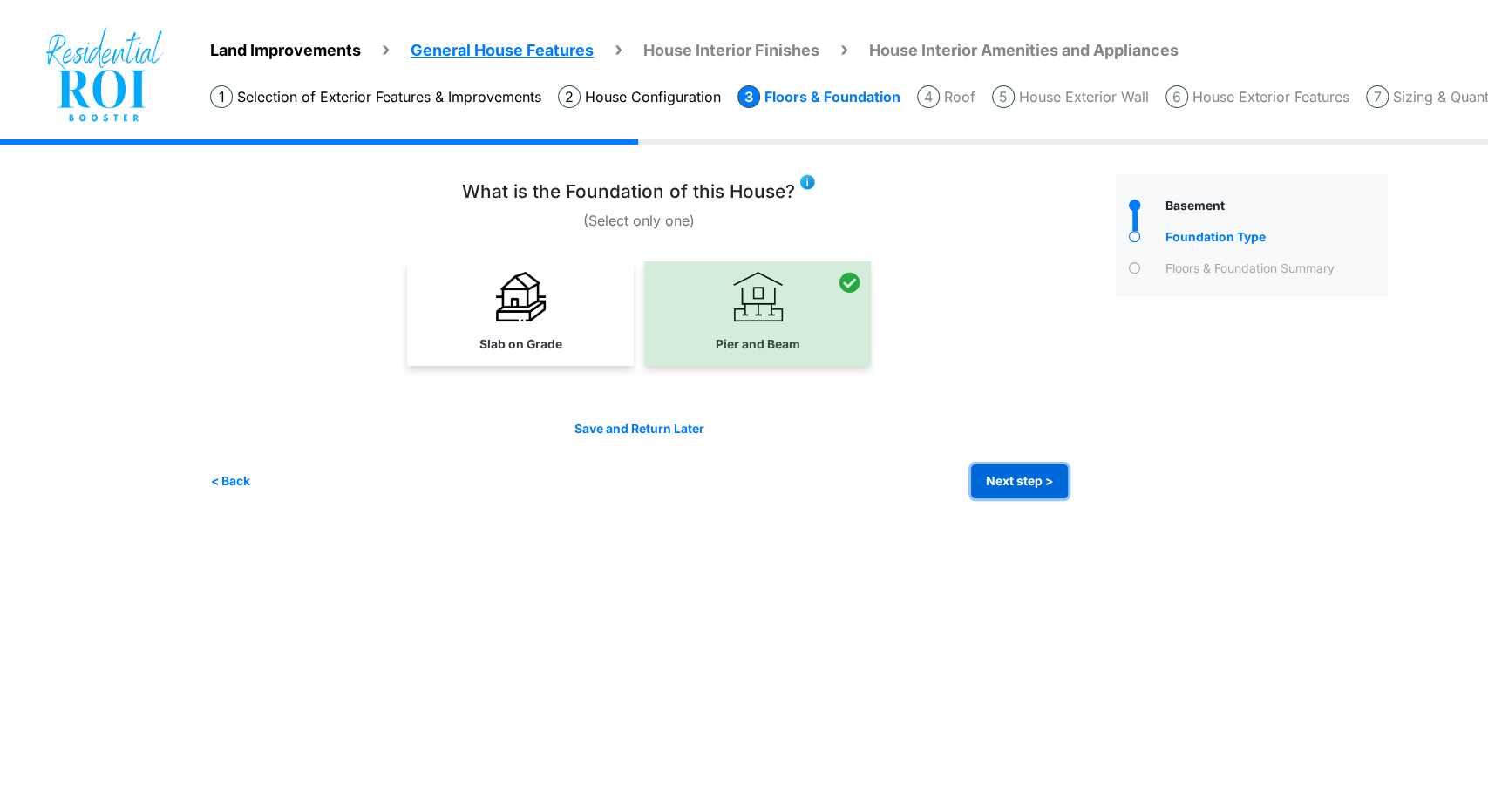
click at [1005, 487] on button "Next step >" at bounding box center [1020, 481] width 97 height 34
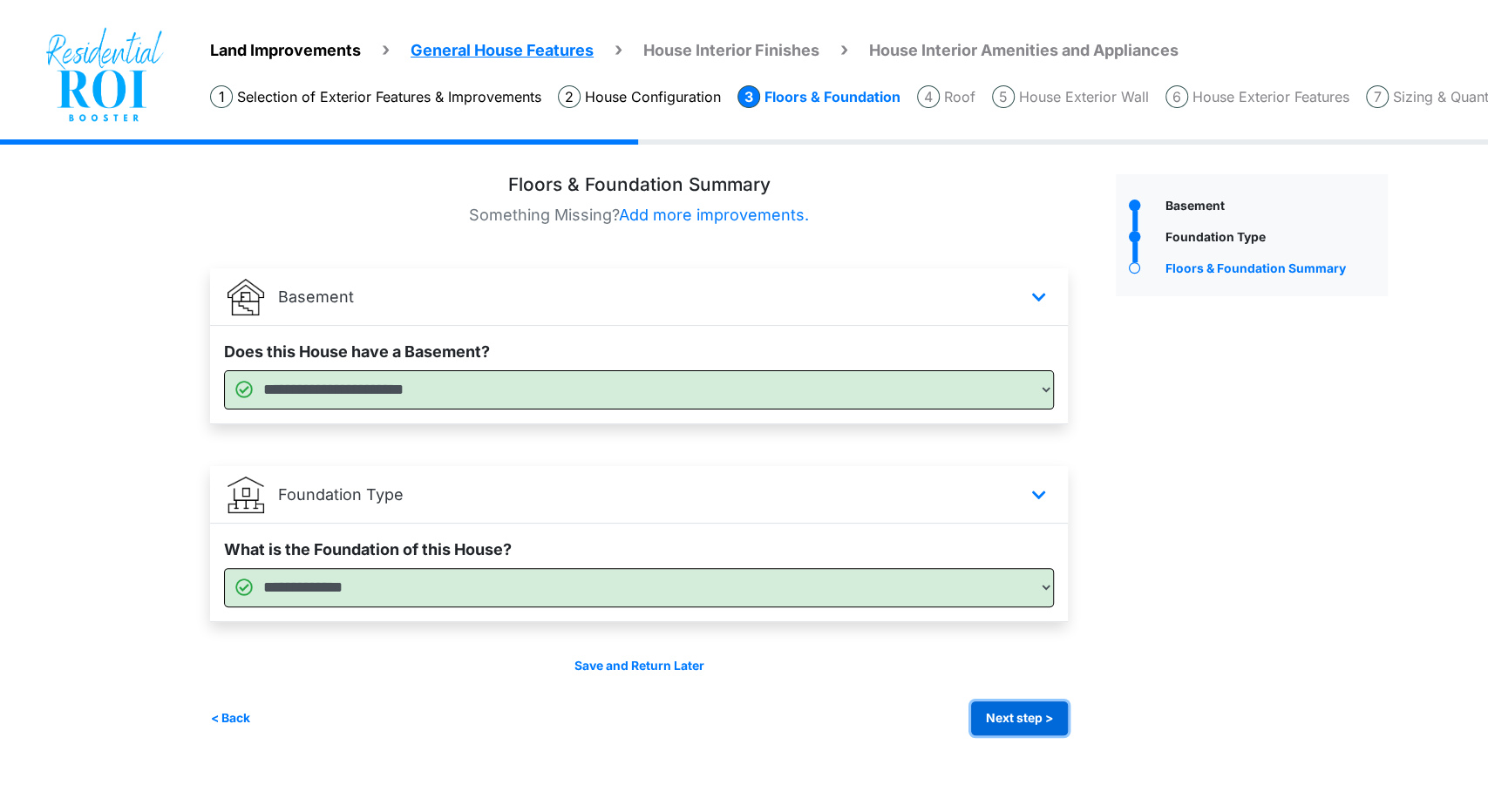
click at [1005, 719] on button "Next step >" at bounding box center [1020, 719] width 97 height 34
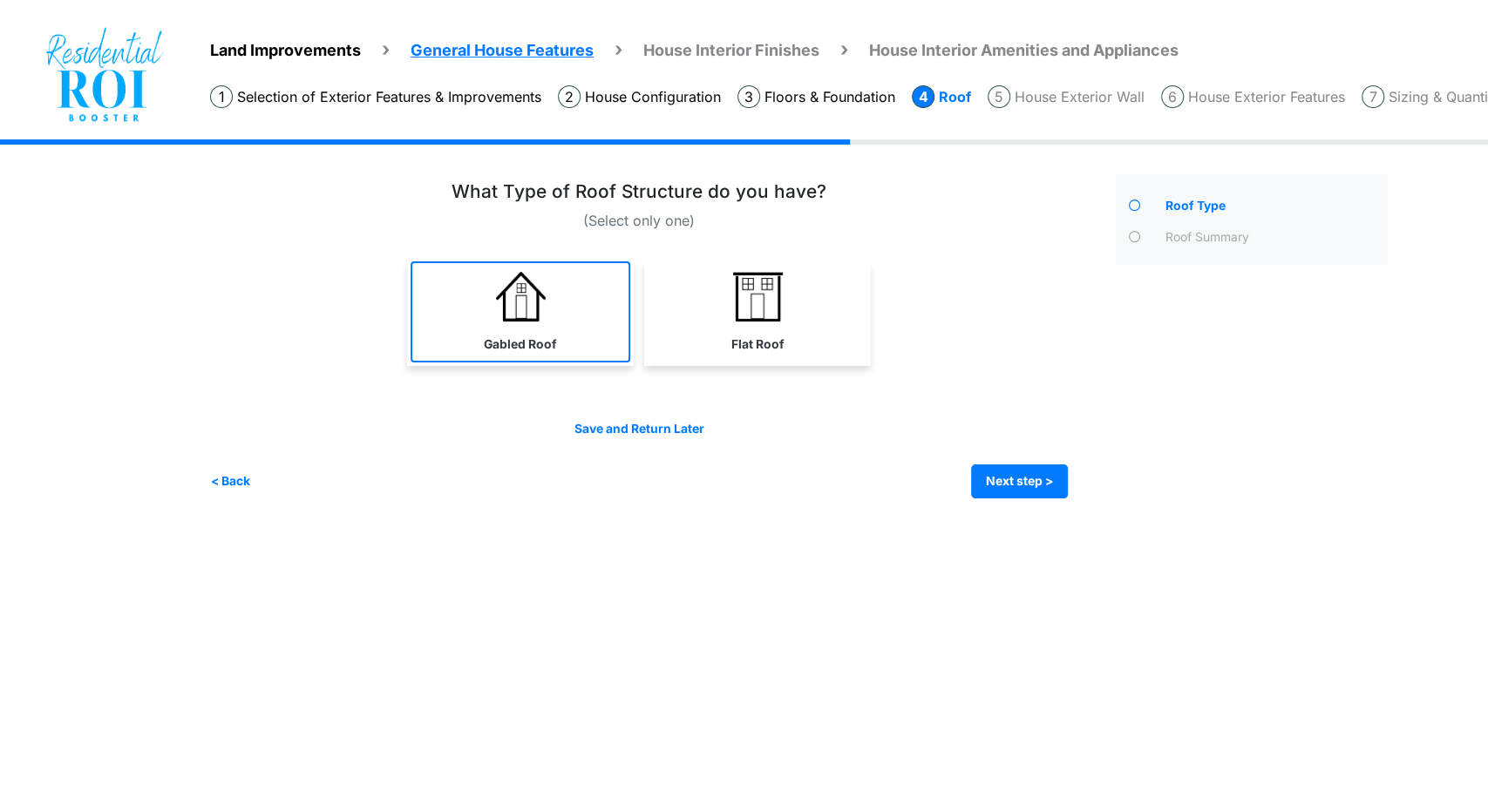
click at [565, 337] on link "Gabled Roof" at bounding box center [520, 312] width 220 height 101
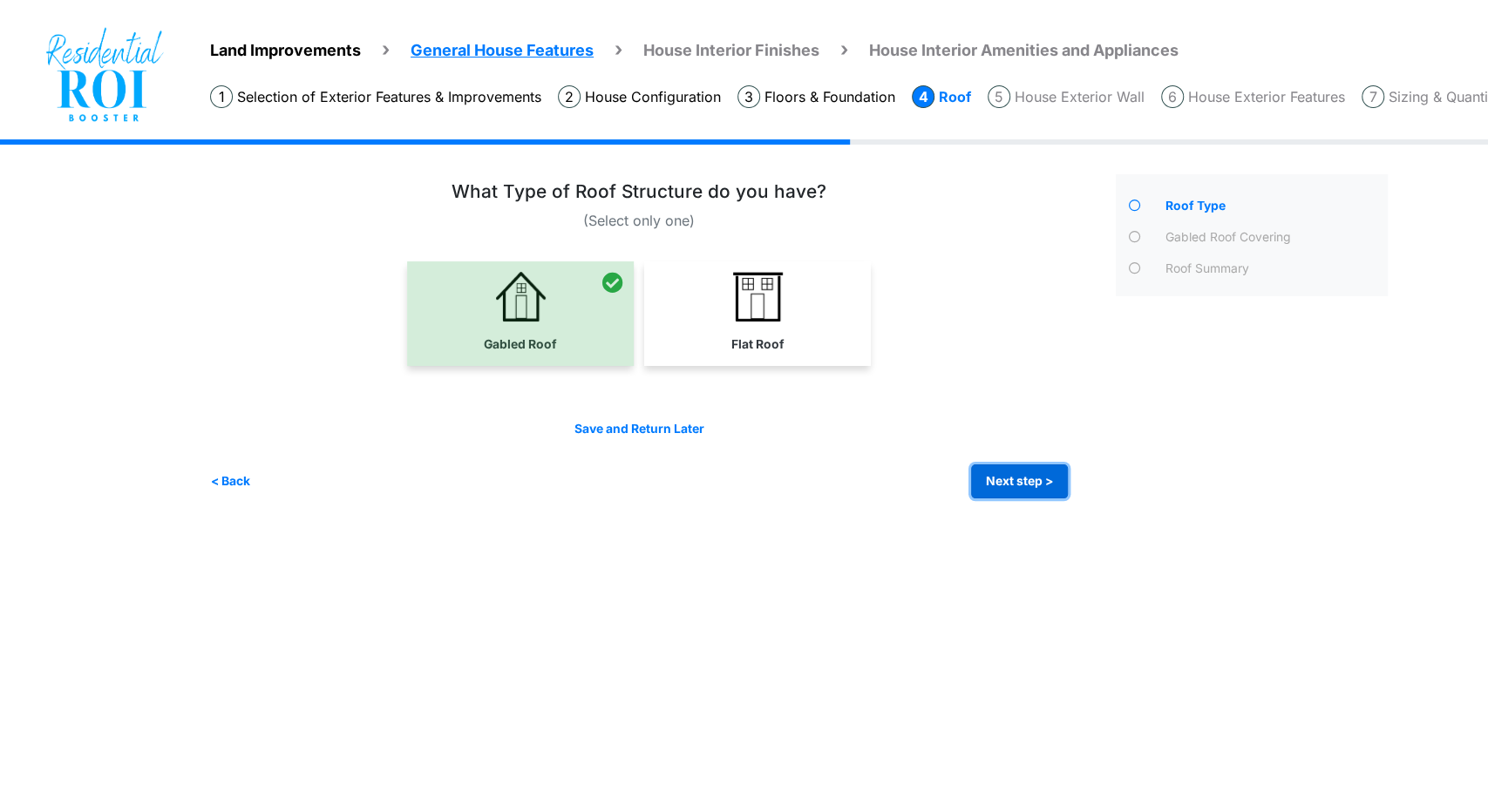
click at [1006, 473] on button "Next step >" at bounding box center [1020, 481] width 97 height 34
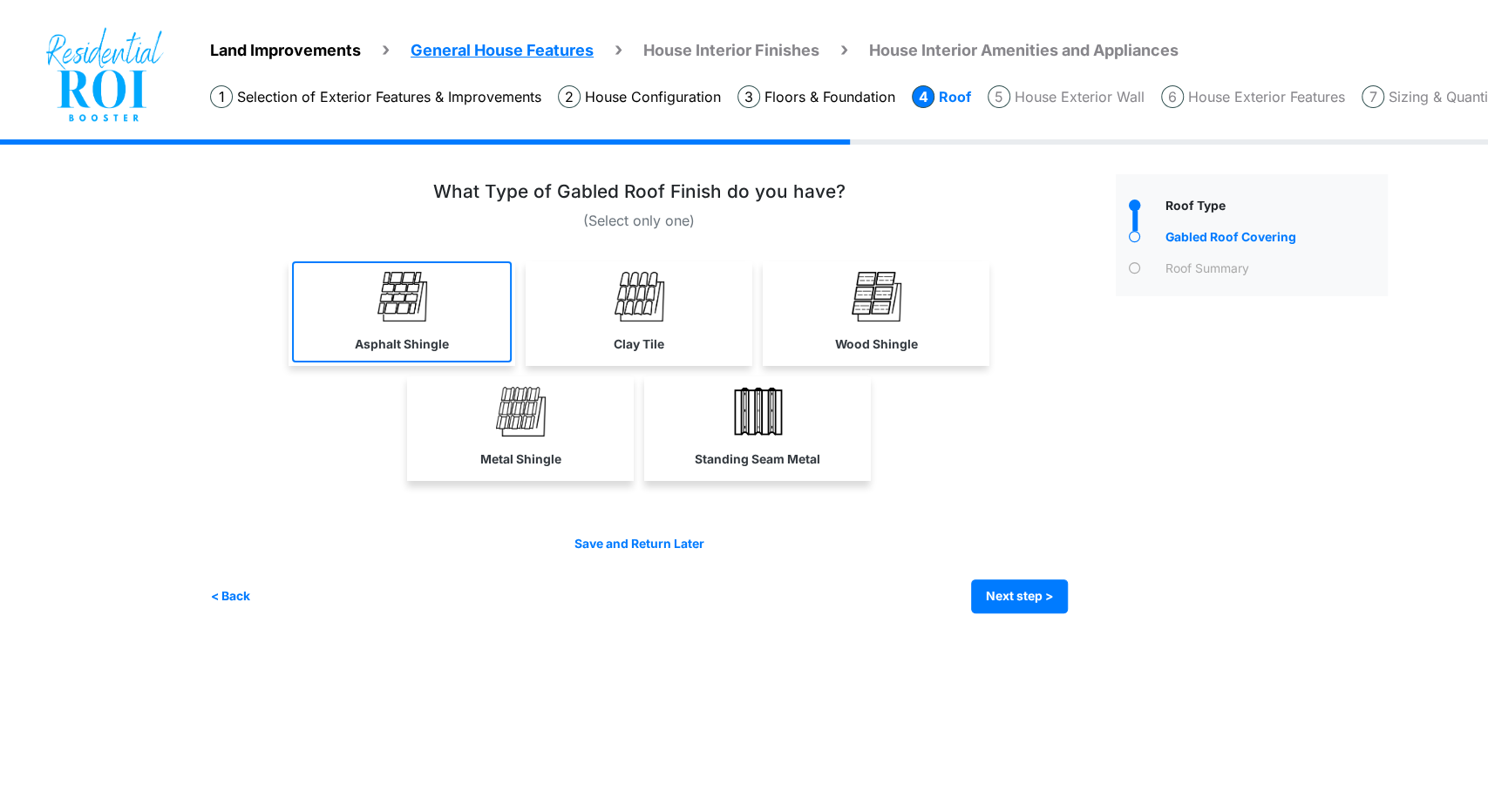
click at [431, 324] on link "Asphalt Shingle" at bounding box center [401, 312] width 220 height 101
select select "*"
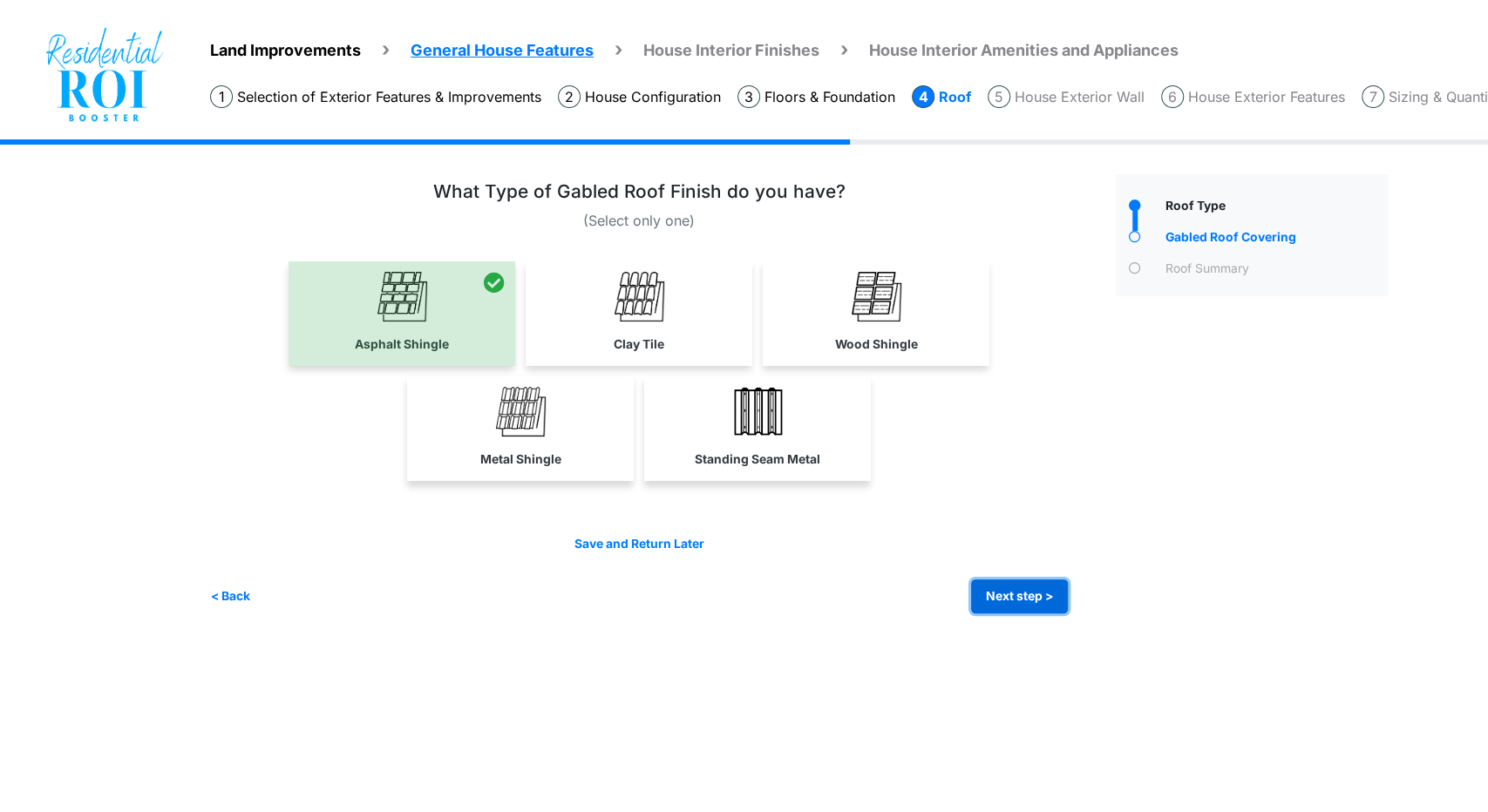
click at [998, 584] on button "Next step >" at bounding box center [1020, 596] width 97 height 34
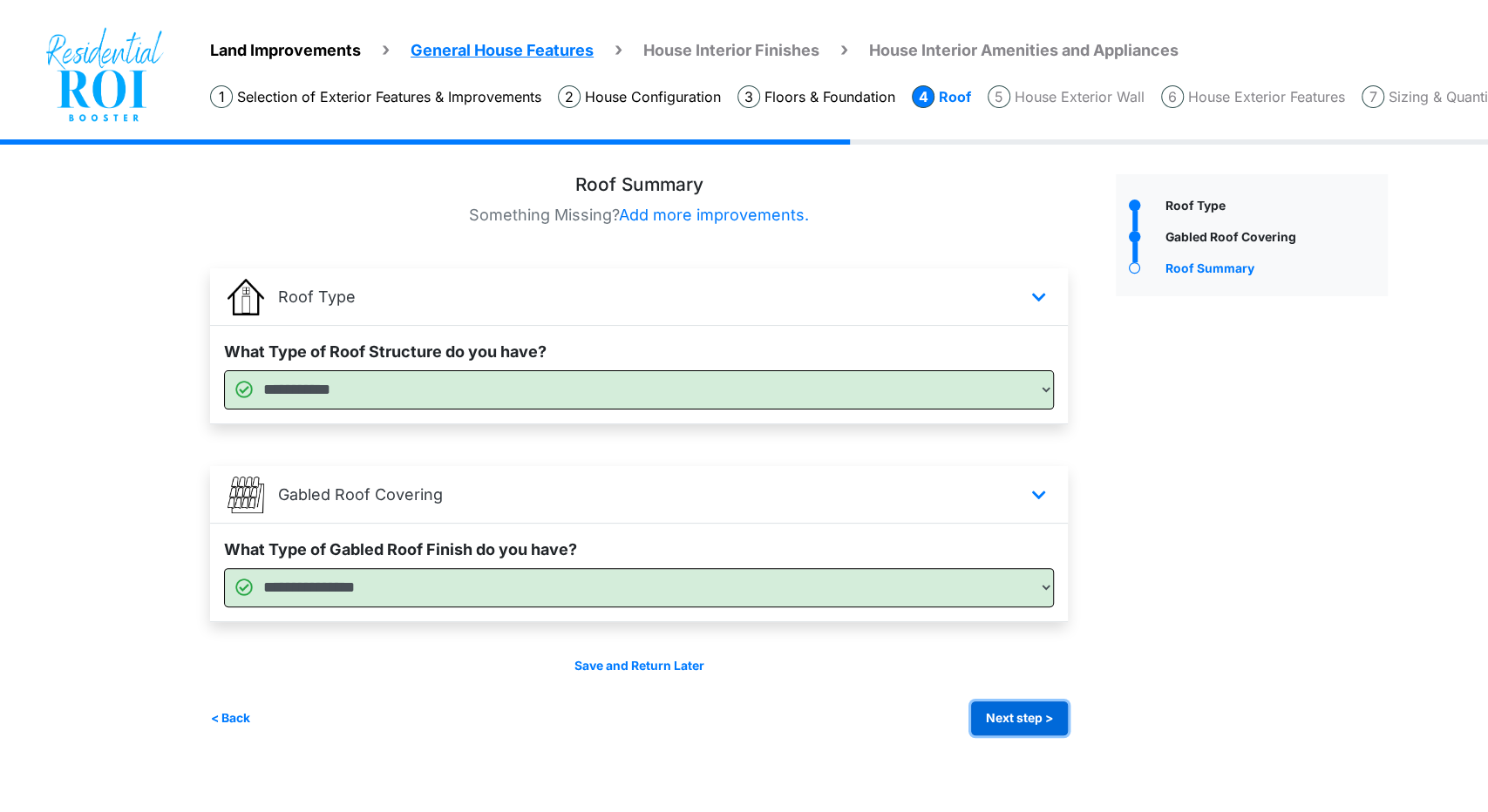
click at [1012, 714] on button "Next step >" at bounding box center [1020, 719] width 97 height 34
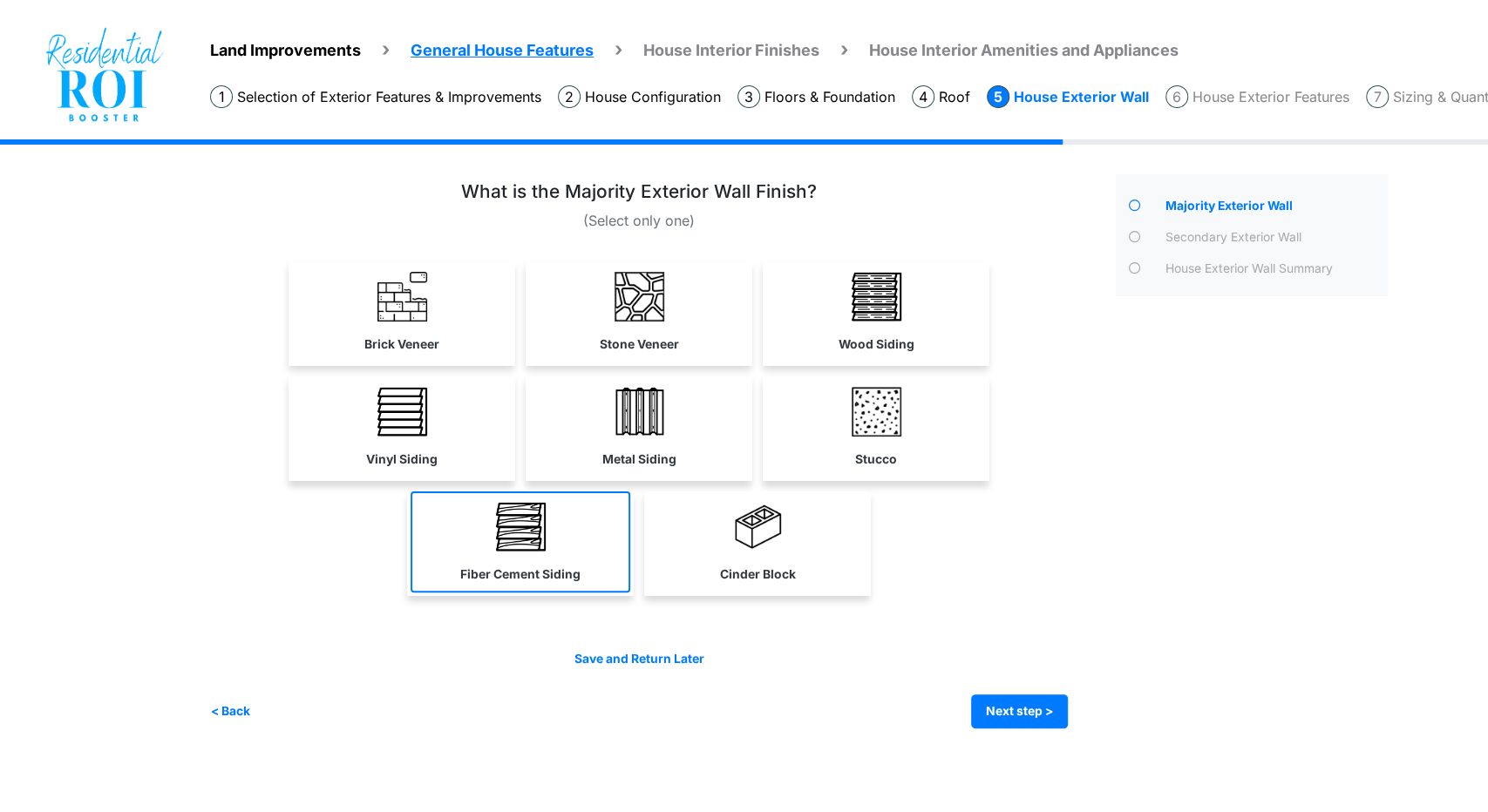
click at [547, 552] on link "Fiber Cement Siding" at bounding box center [520, 541] width 220 height 101
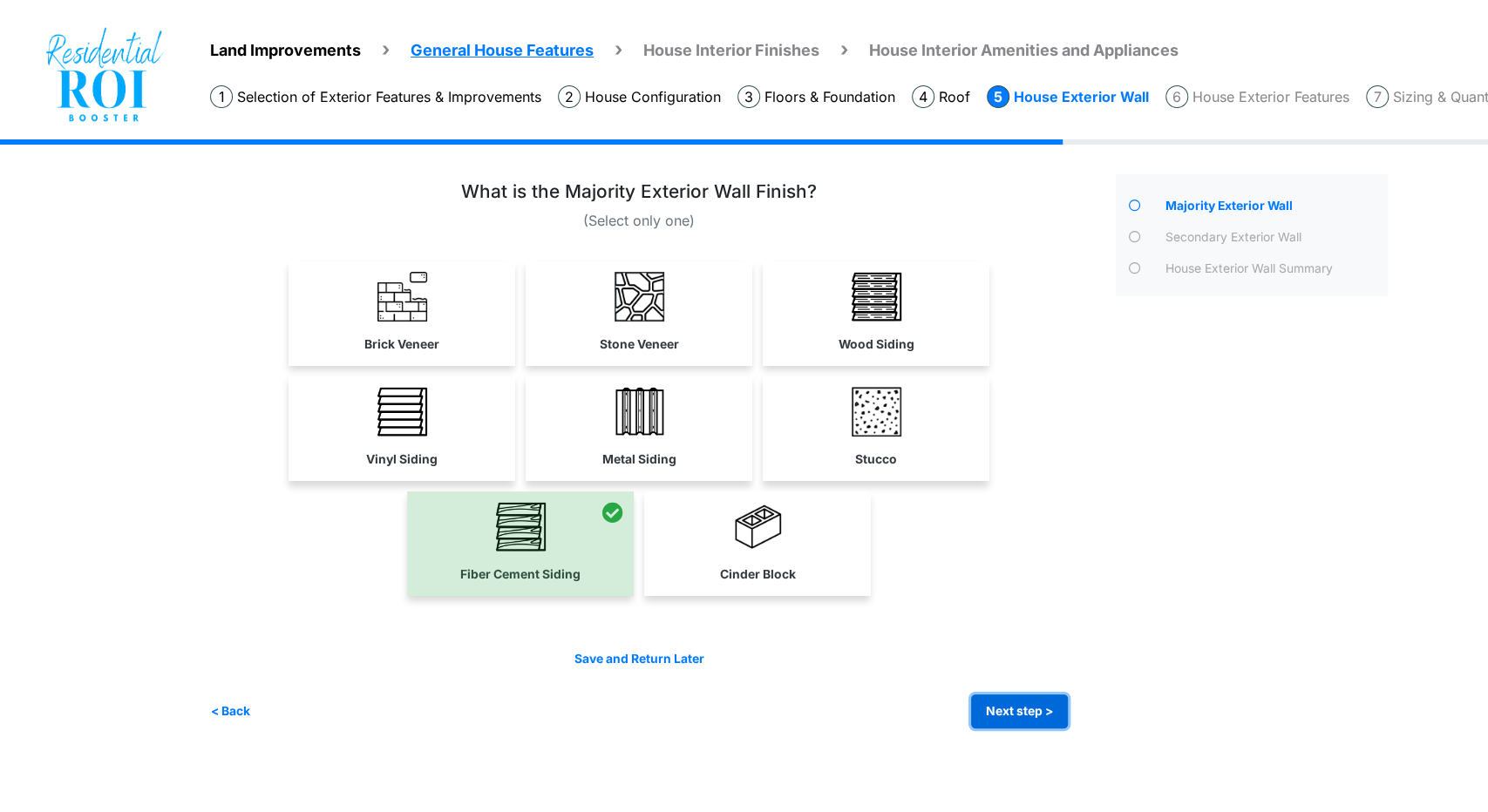
click at [1026, 697] on button "Next step >" at bounding box center [1020, 711] width 97 height 34
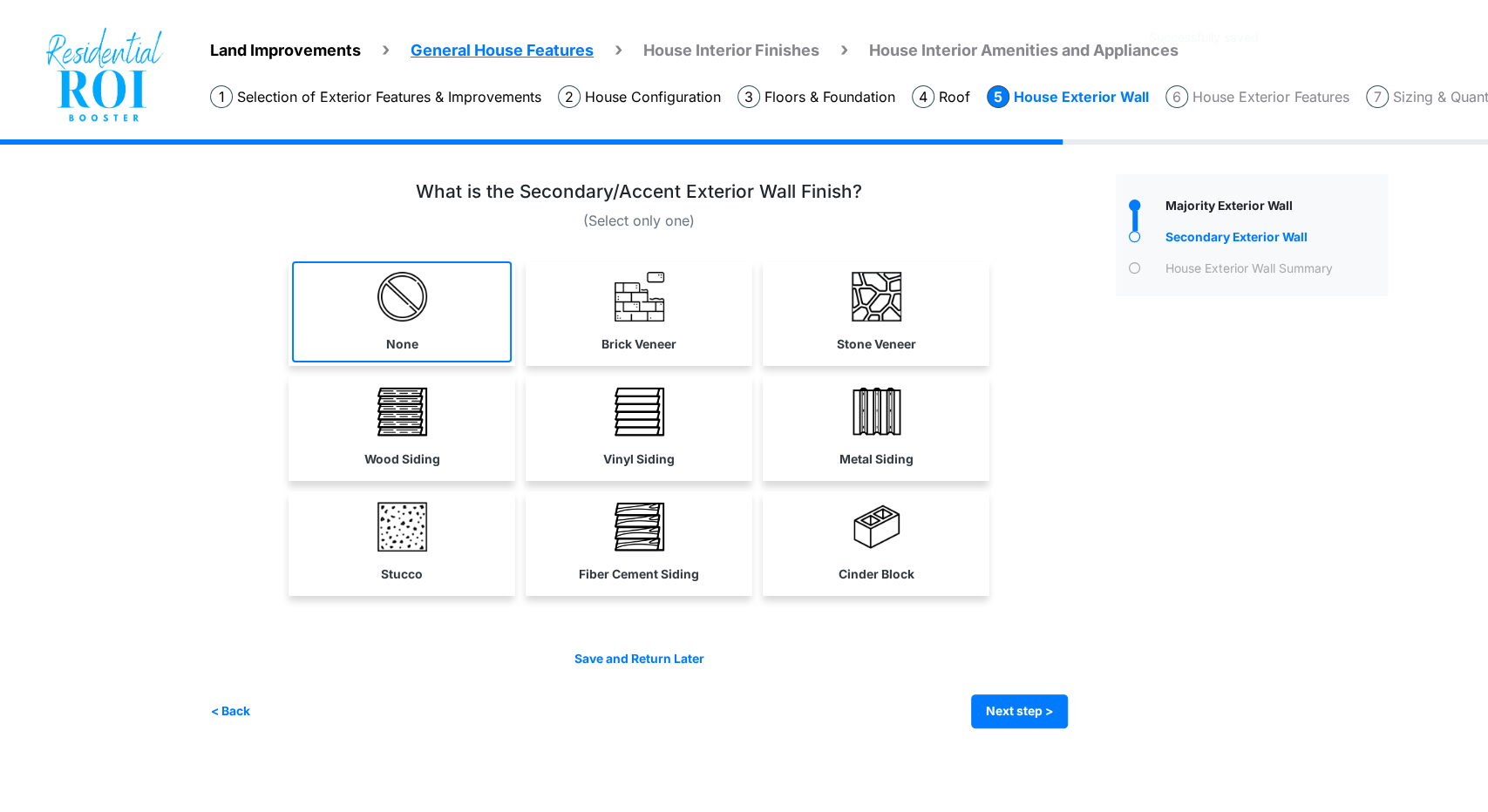
click at [421, 323] on link "None" at bounding box center [401, 312] width 220 height 101
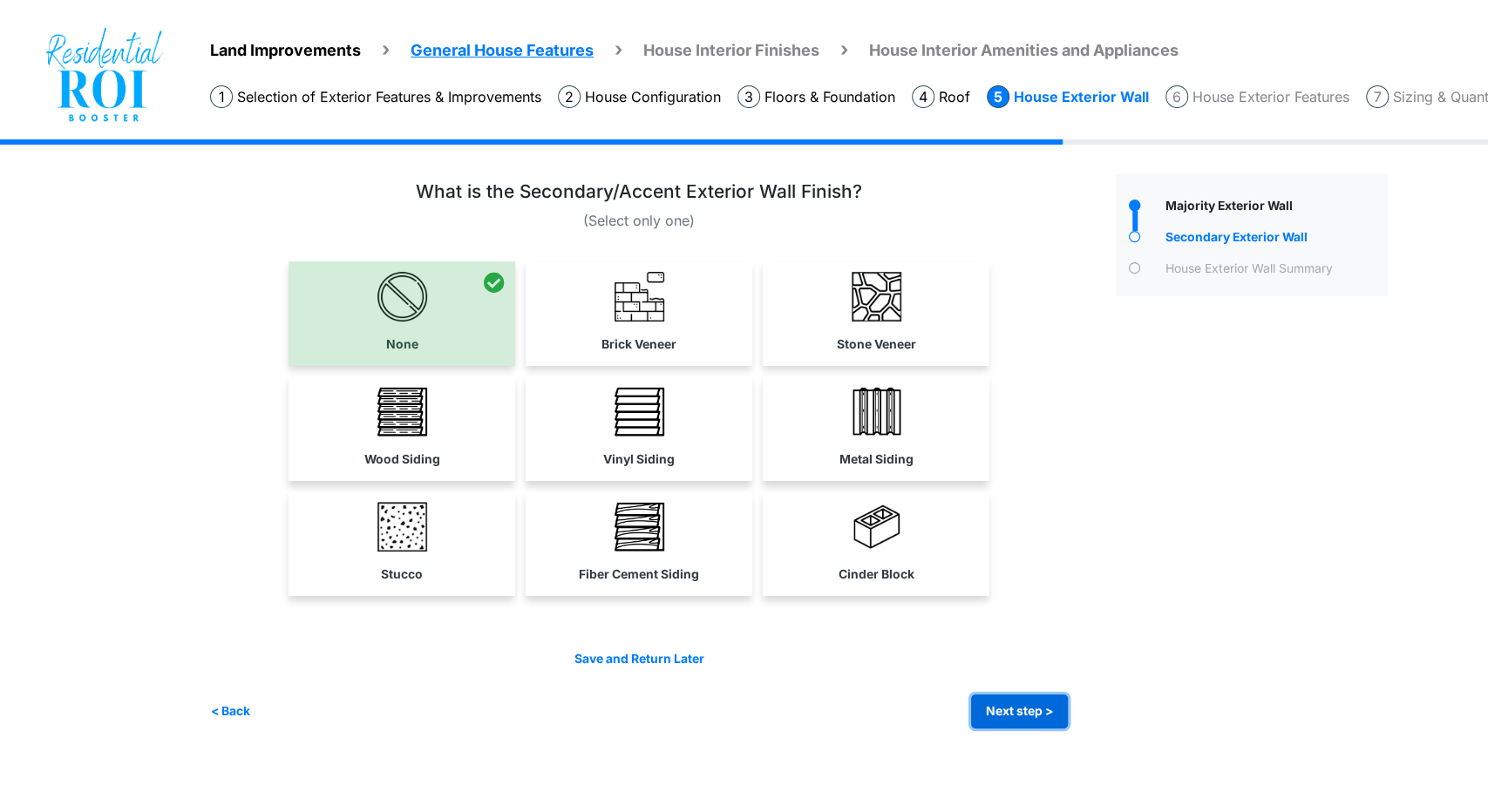
click at [999, 705] on button "Next step >" at bounding box center [1020, 711] width 97 height 34
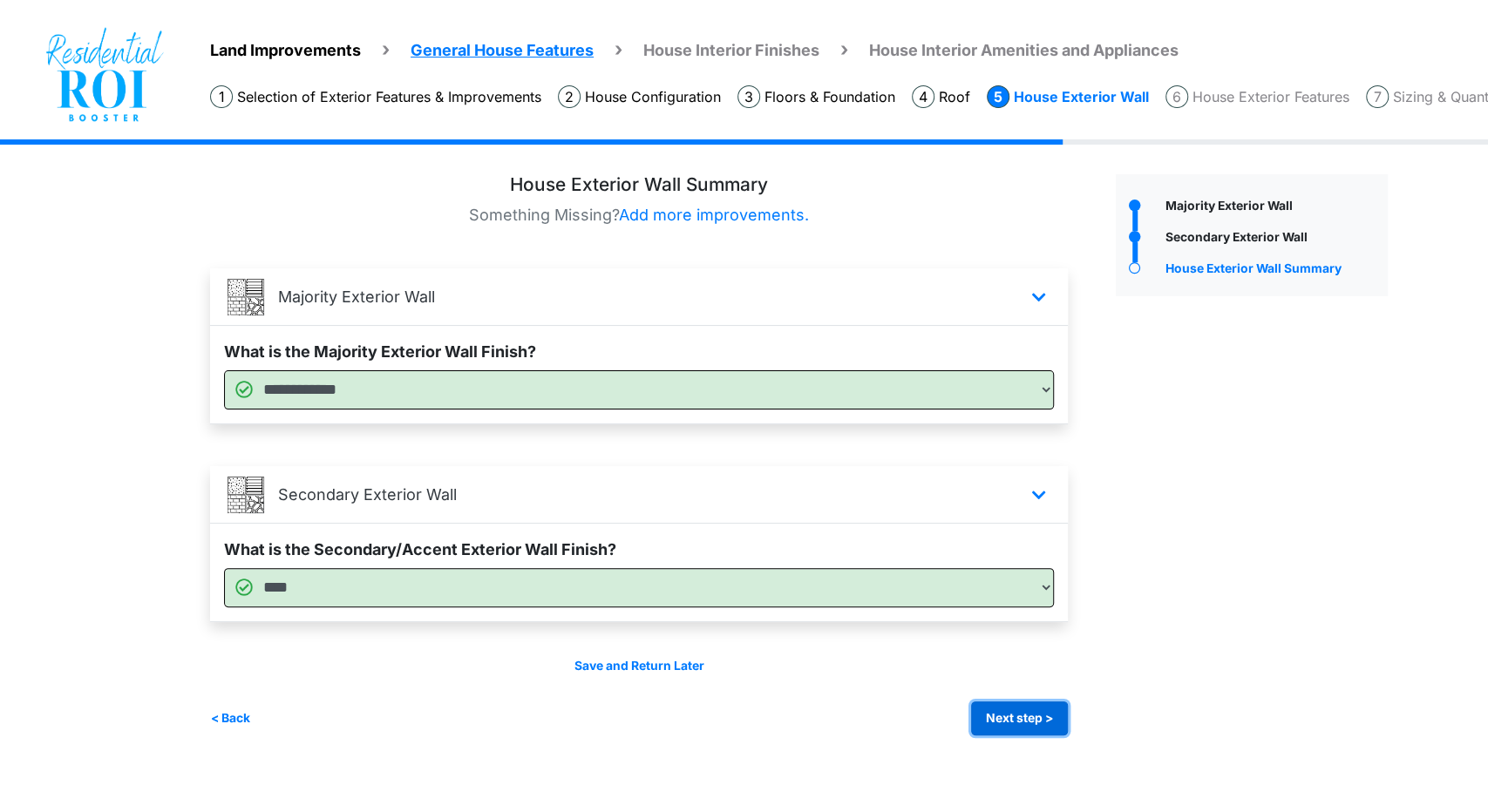
click at [1007, 712] on button "Next step >" at bounding box center [1020, 719] width 97 height 34
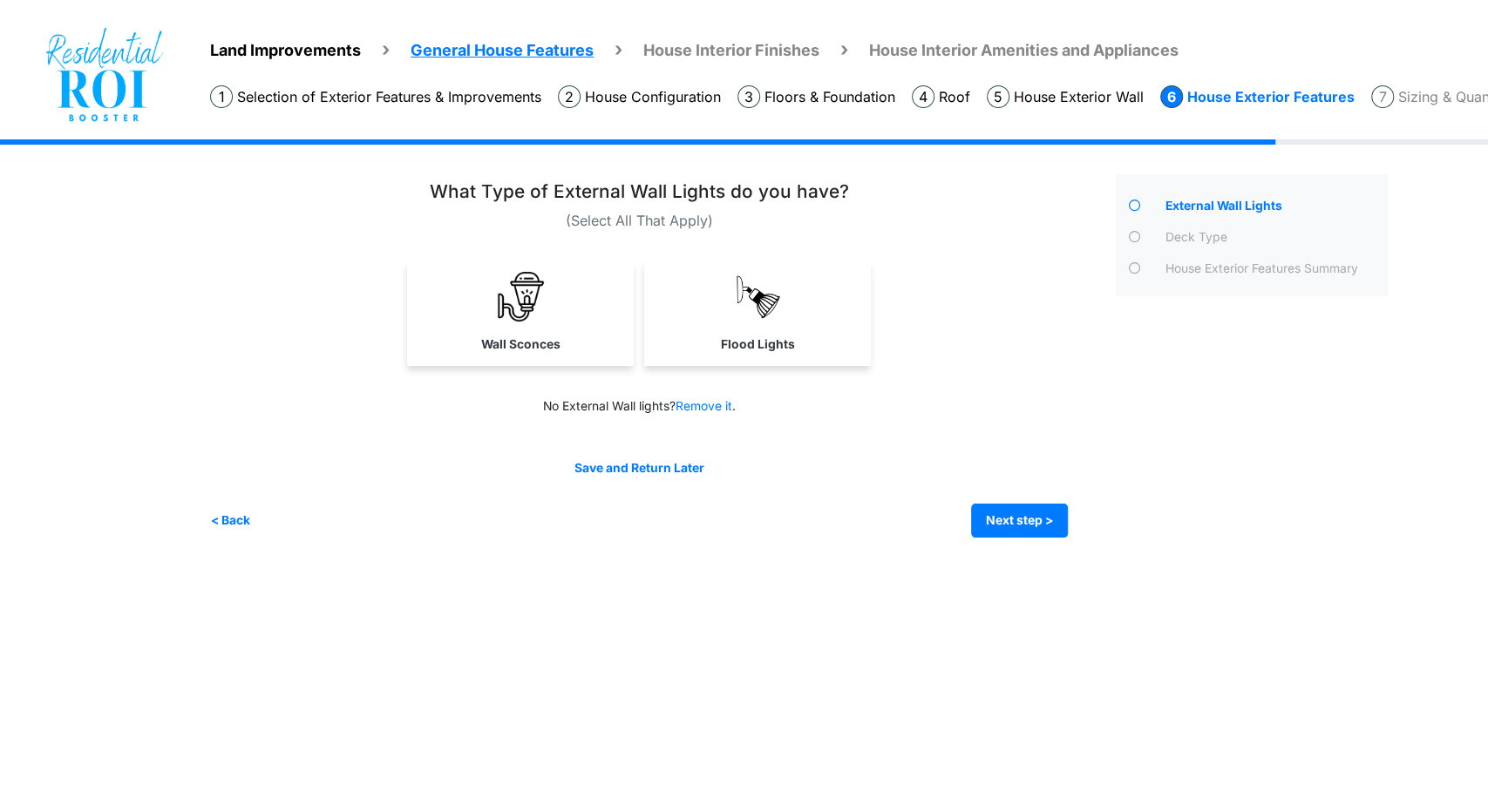
click at [587, 369] on div at bounding box center [639, 319] width 858 height 115
click at [594, 302] on link "Wall Sconces" at bounding box center [520, 312] width 227 height 101
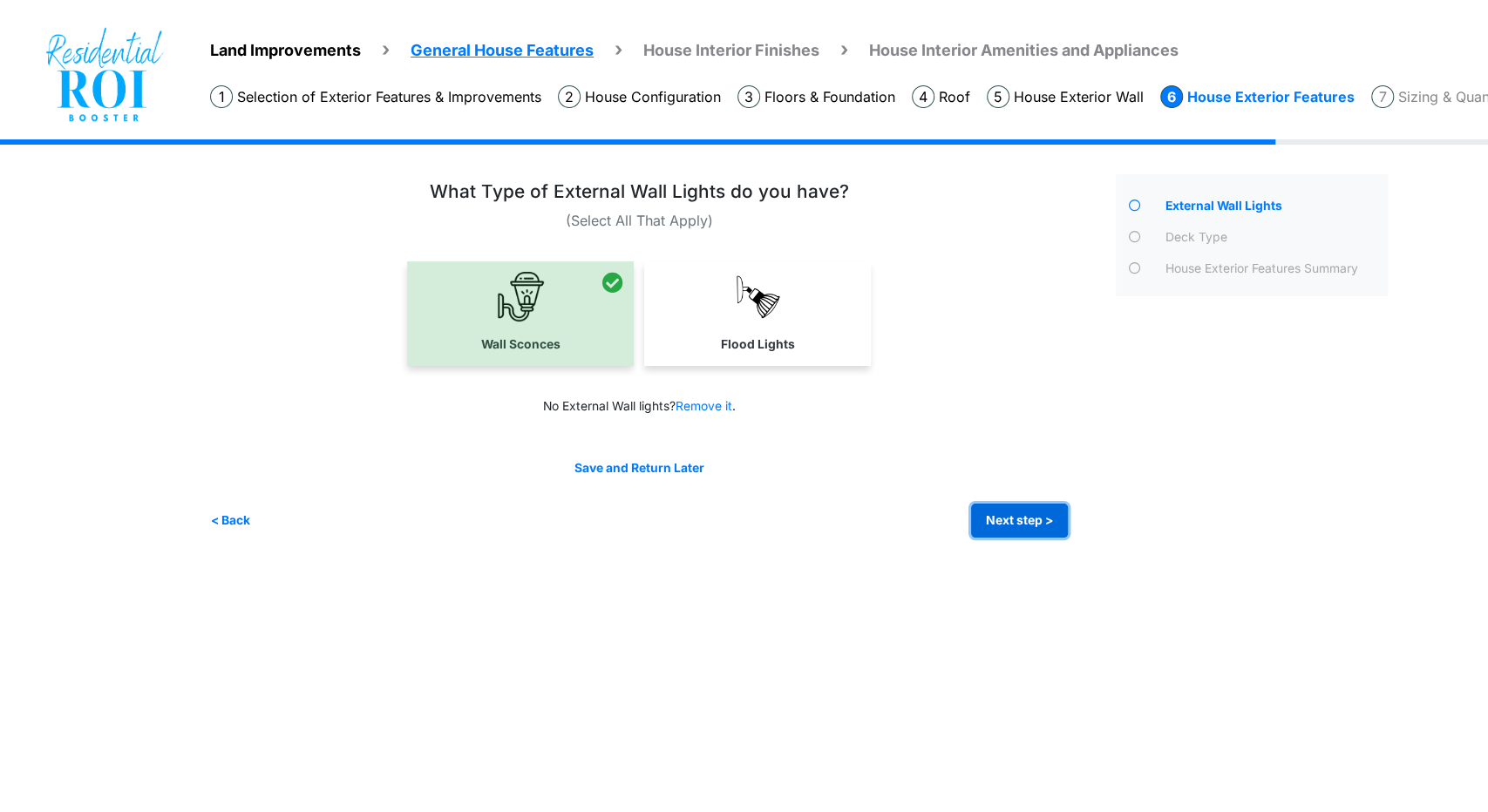
click at [1012, 513] on button "Next step >" at bounding box center [1020, 520] width 97 height 34
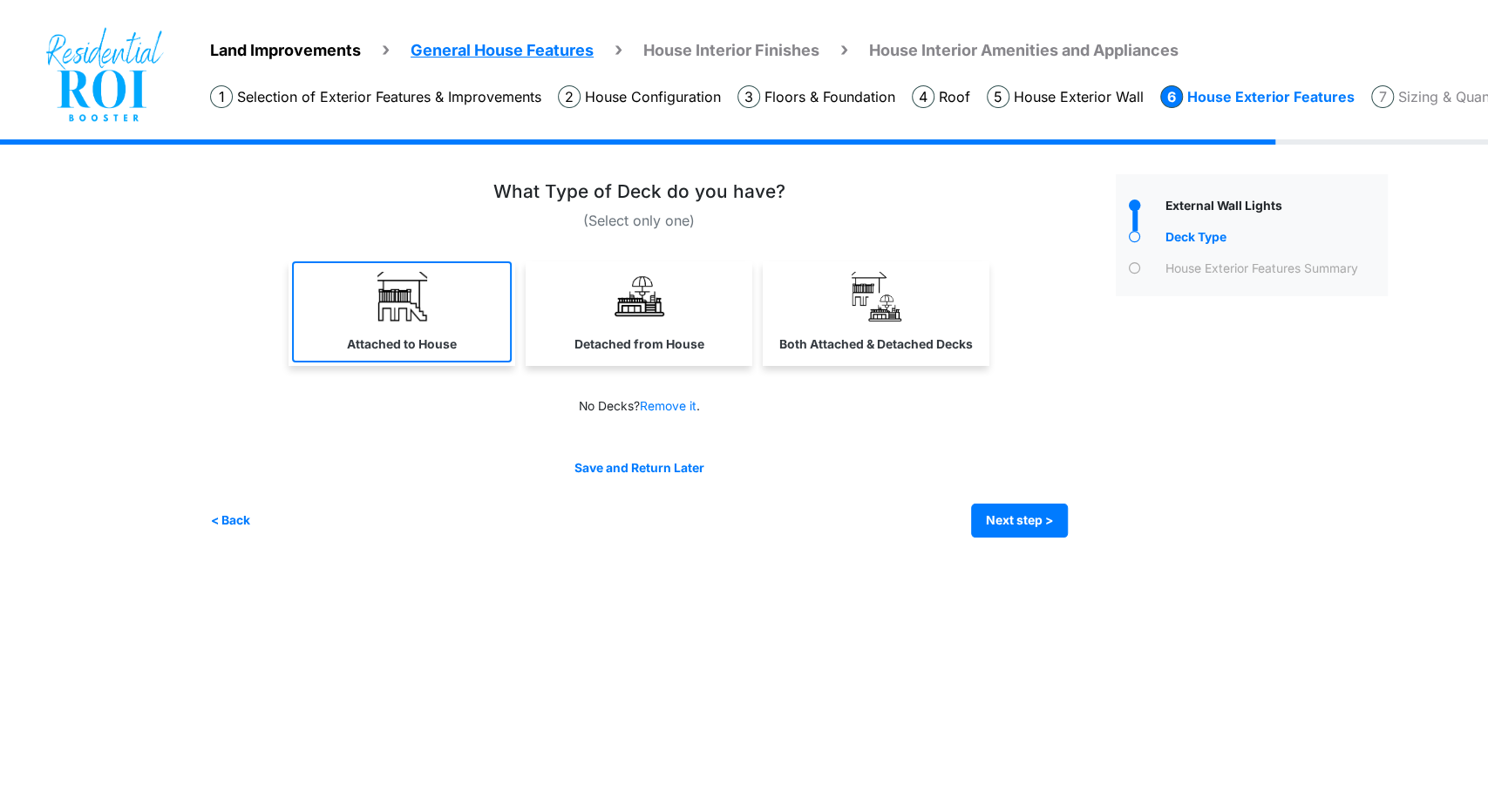
click at [381, 324] on link "Attached to House" at bounding box center [401, 312] width 220 height 101
select select "*"
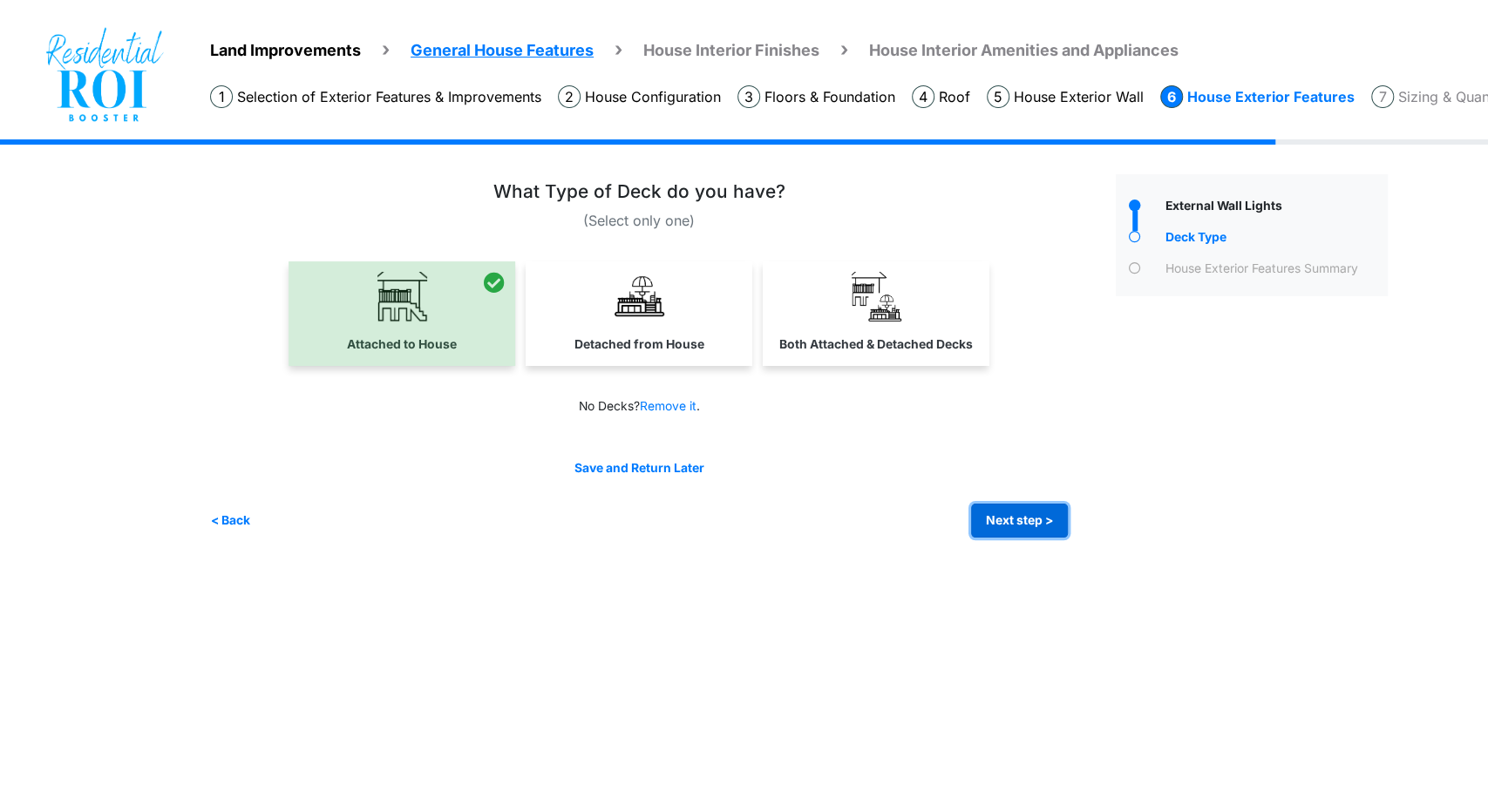
click at [1005, 513] on button "Next step >" at bounding box center [1020, 520] width 97 height 34
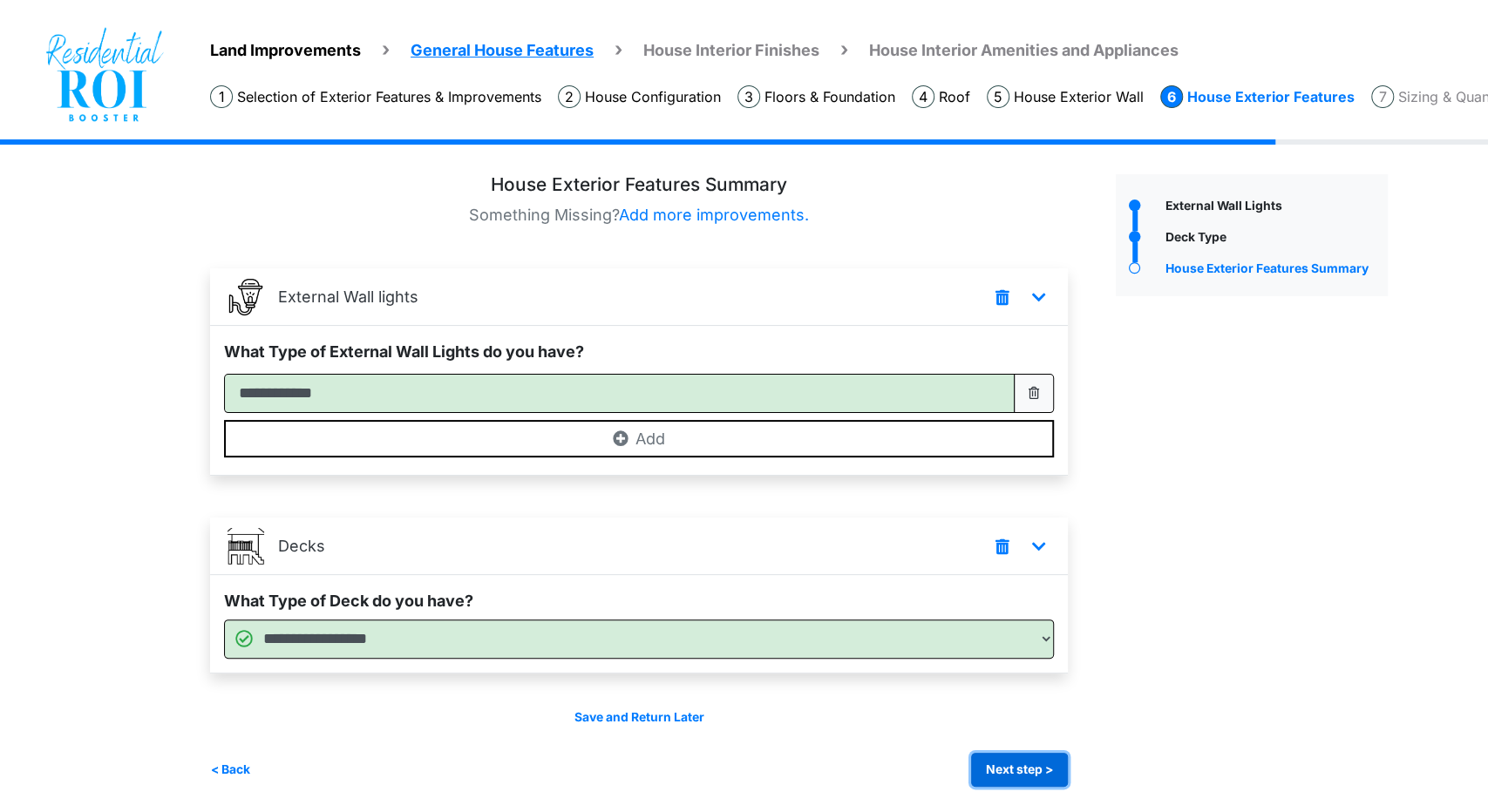
click at [1028, 773] on button "Next step >" at bounding box center [1020, 770] width 97 height 34
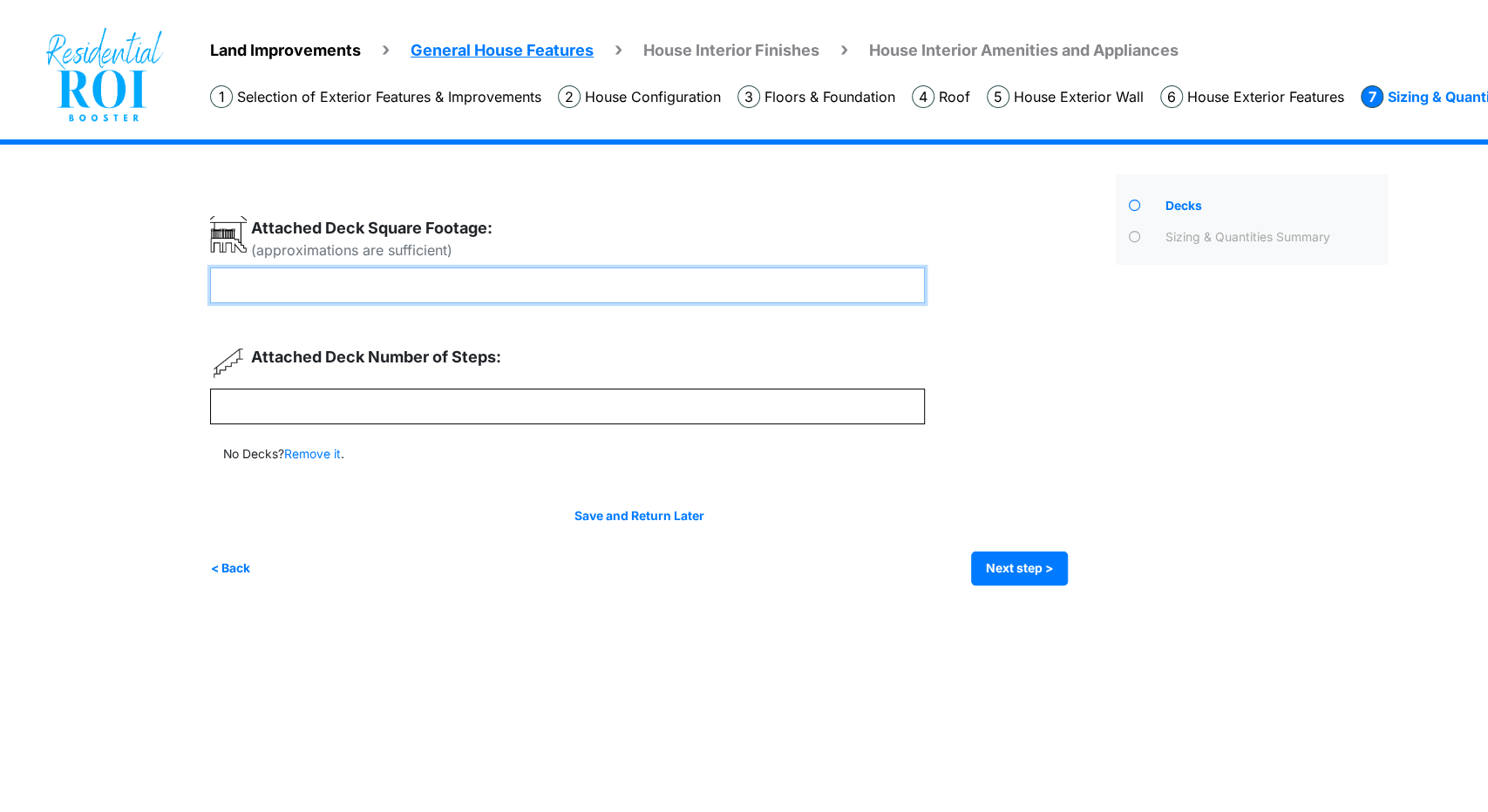
click at [530, 294] on input "number" at bounding box center [567, 285] width 714 height 36
type input "***"
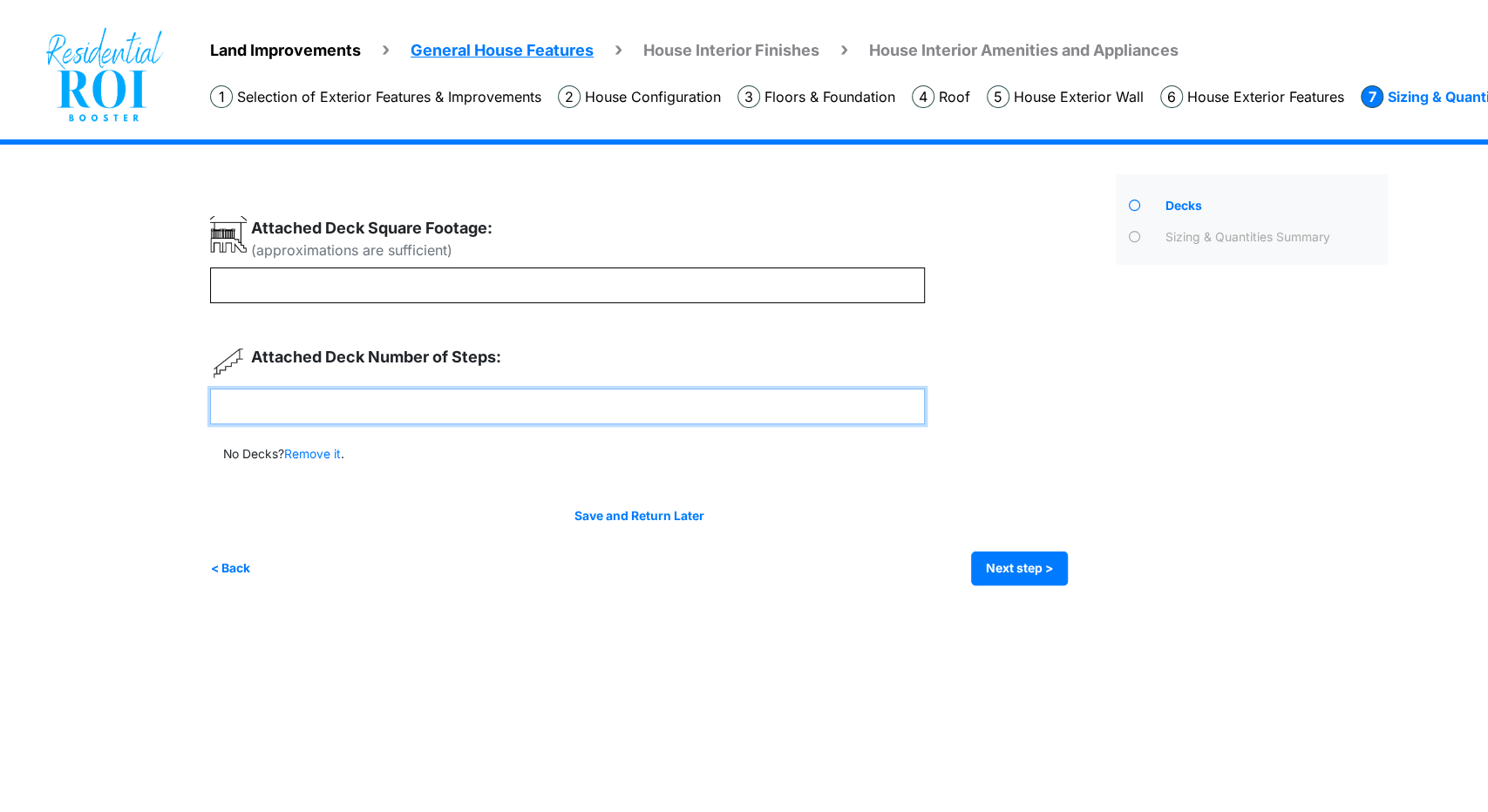
type input "***"
click at [522, 421] on input "number" at bounding box center [567, 406] width 714 height 36
type input "*"
click at [1024, 557] on button "Next step >" at bounding box center [1020, 569] width 97 height 34
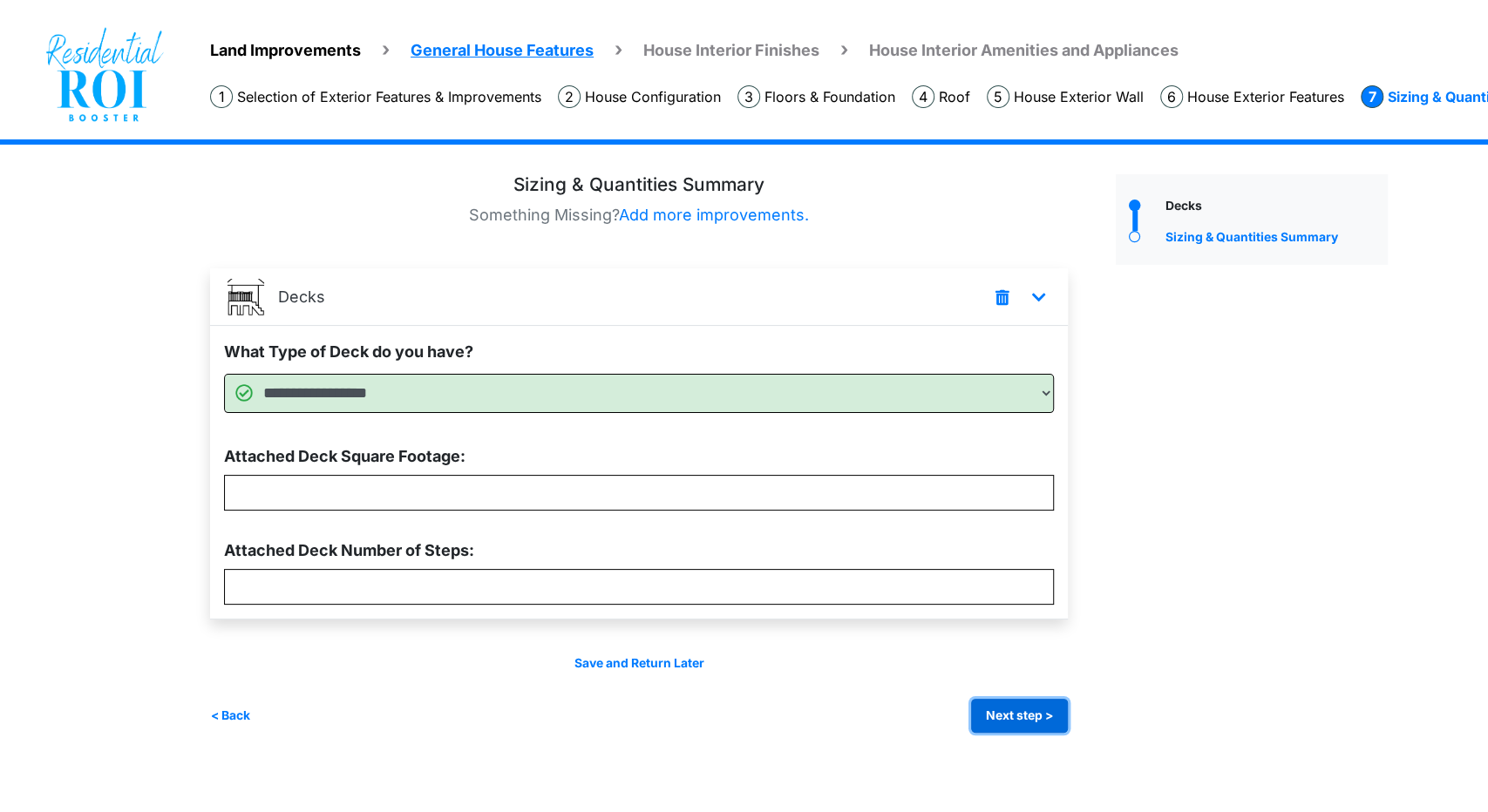
click at [1013, 707] on button "Next step >" at bounding box center [1020, 716] width 97 height 34
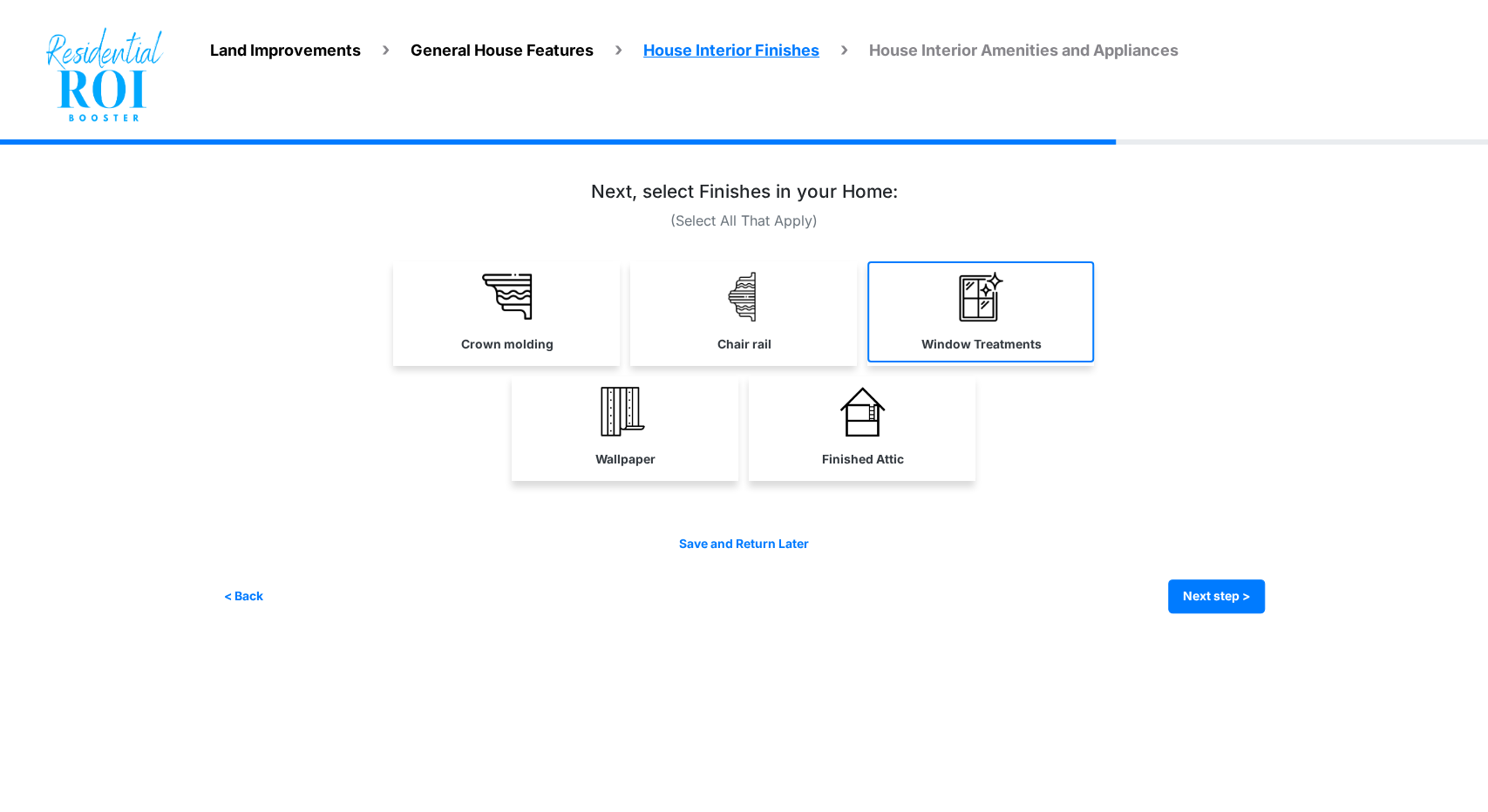
click at [1005, 312] on img at bounding box center [981, 296] width 49 height 49
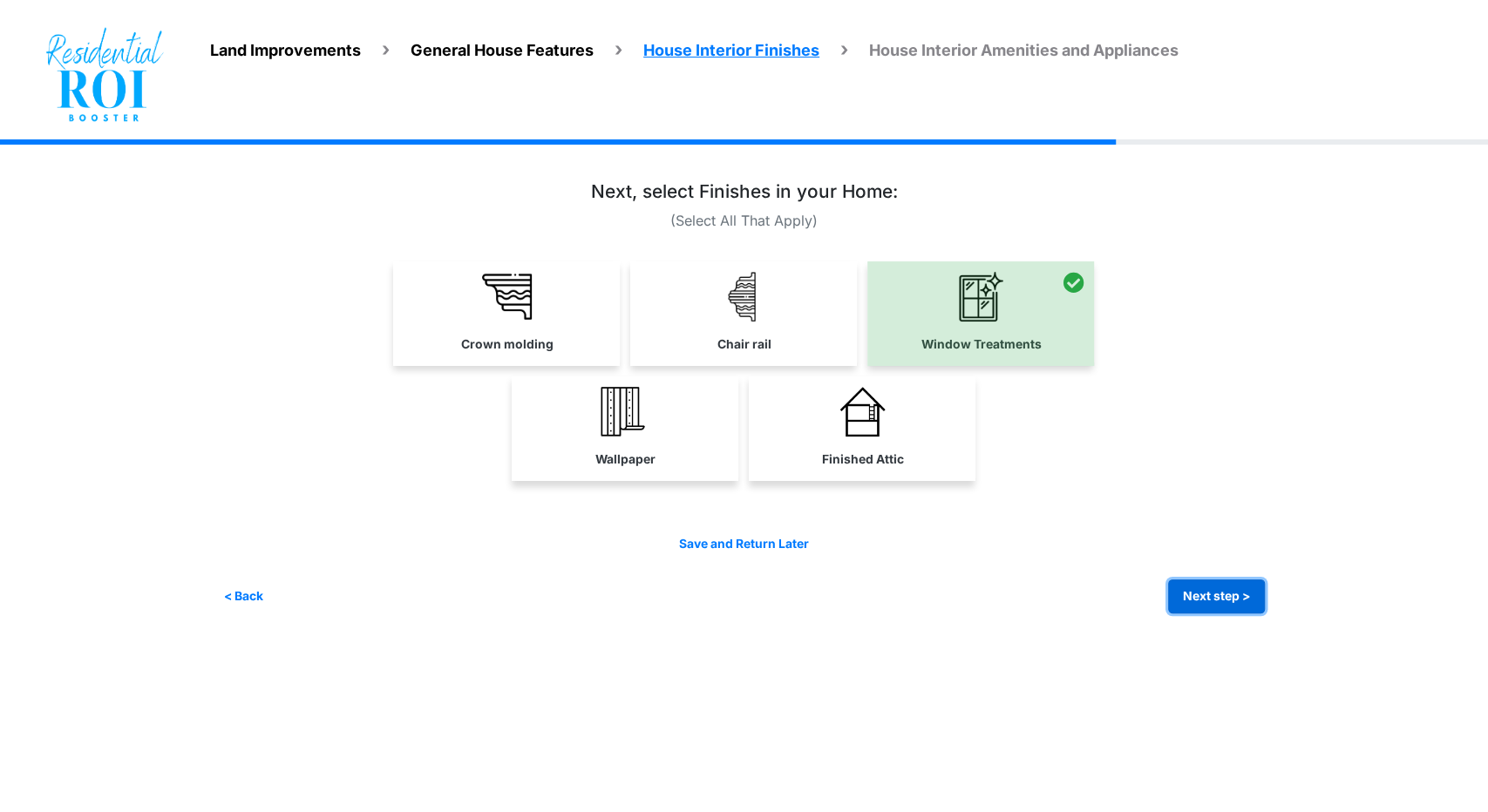
click at [1192, 592] on button "Next step >" at bounding box center [1216, 596] width 97 height 34
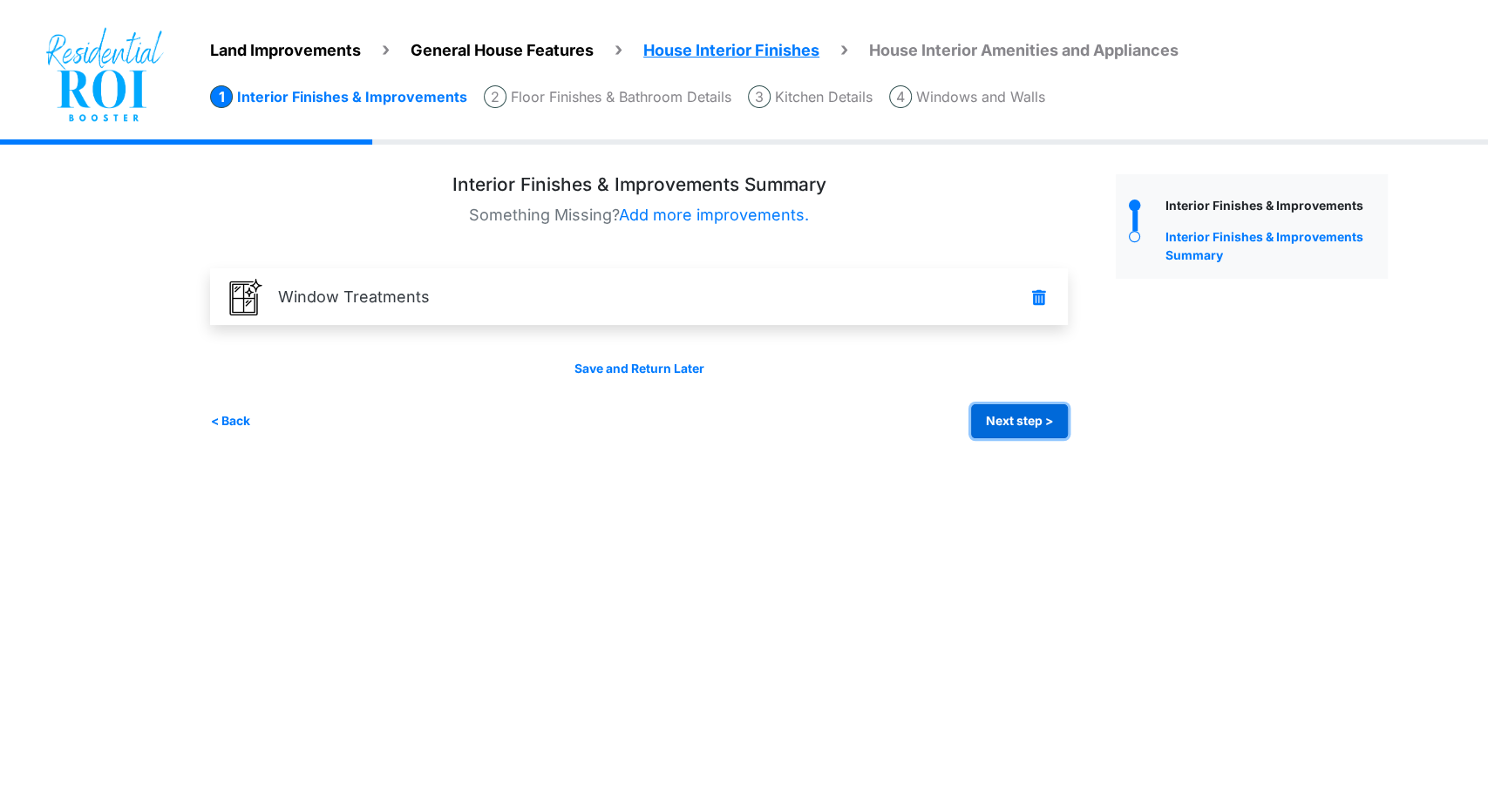
click at [1026, 415] on button "Next step >" at bounding box center [1020, 421] width 97 height 34
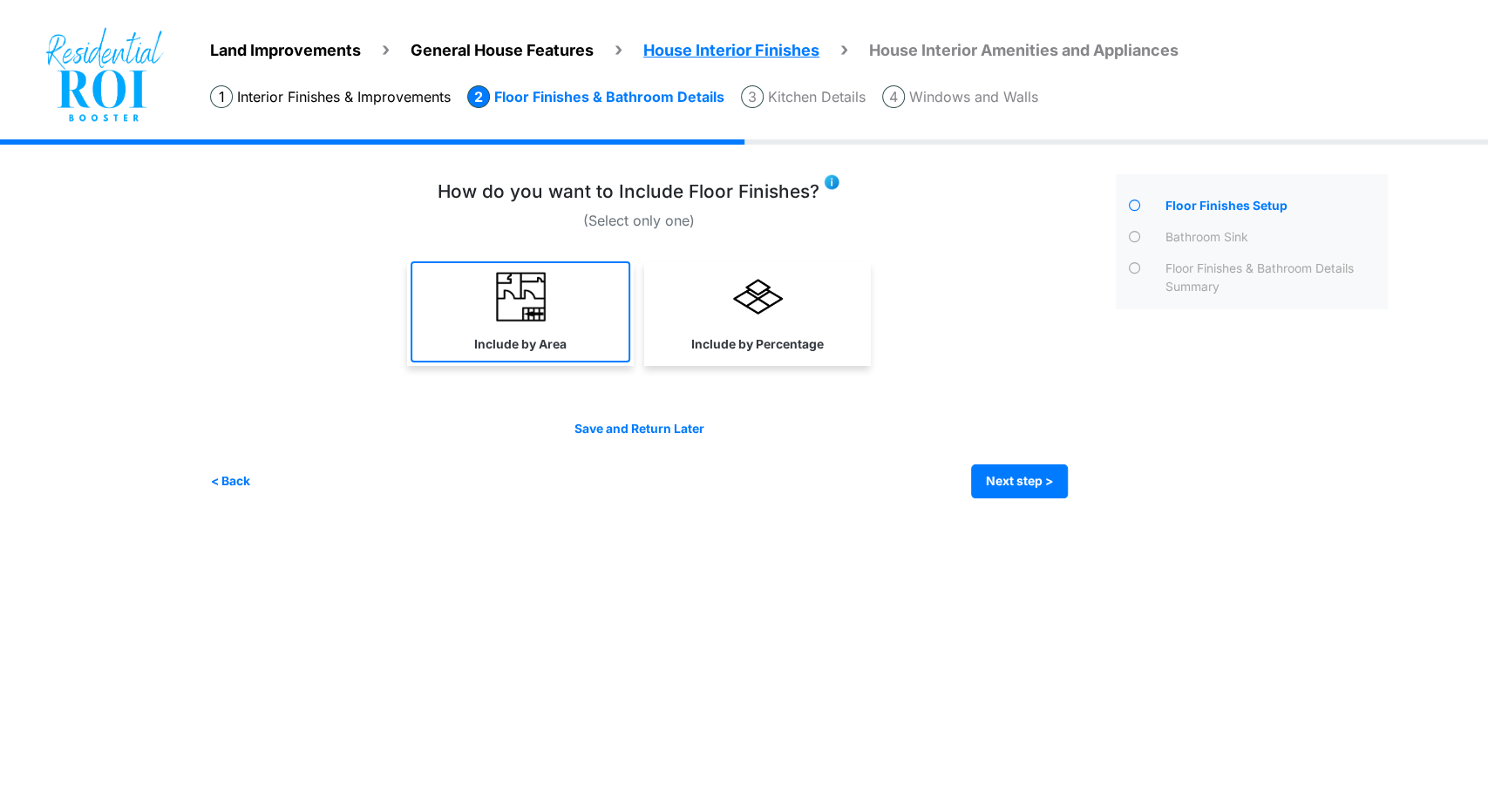
click at [517, 272] on img at bounding box center [520, 296] width 49 height 49
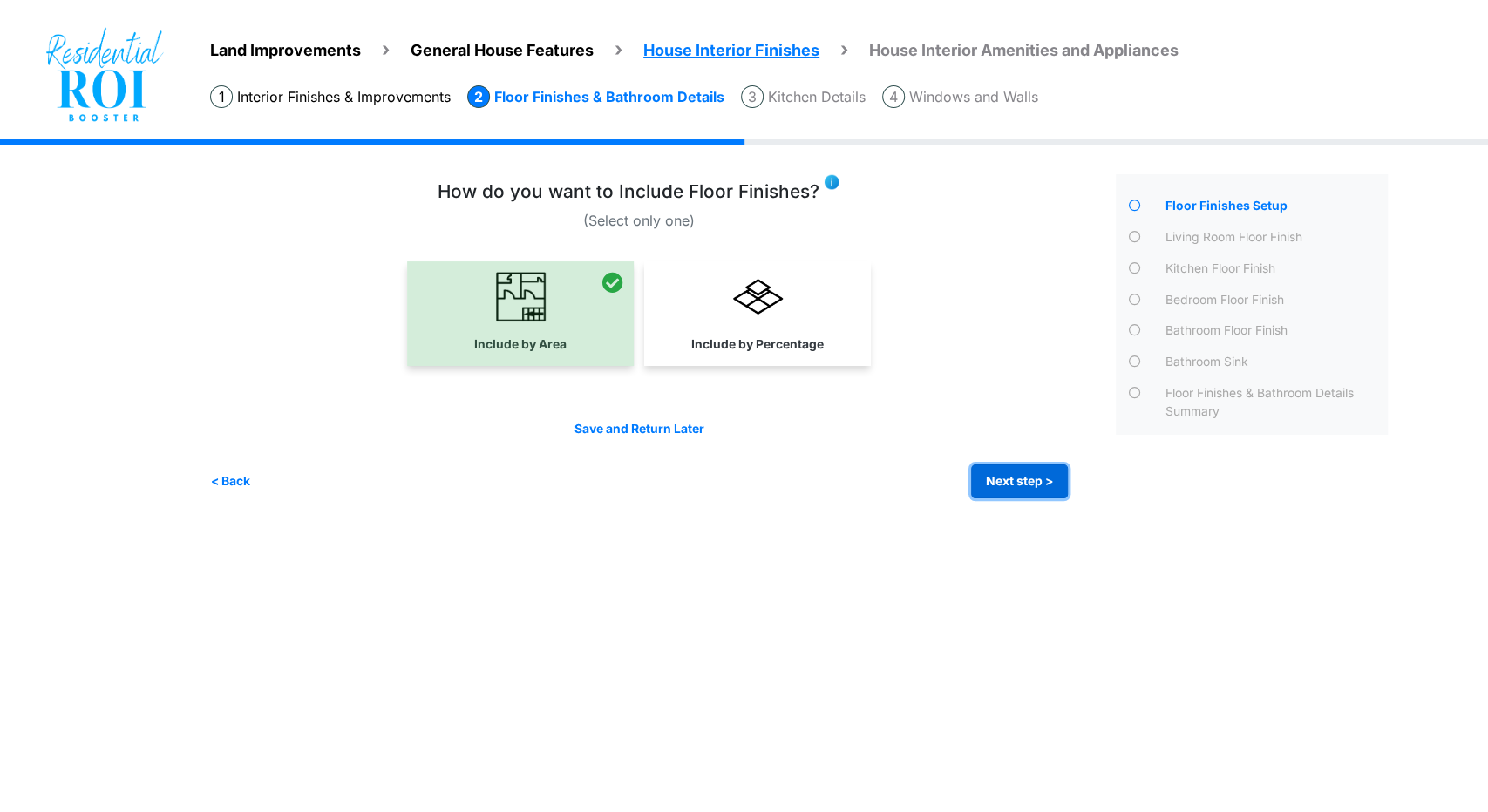
click at [1027, 472] on button "Next step >" at bounding box center [1020, 481] width 97 height 34
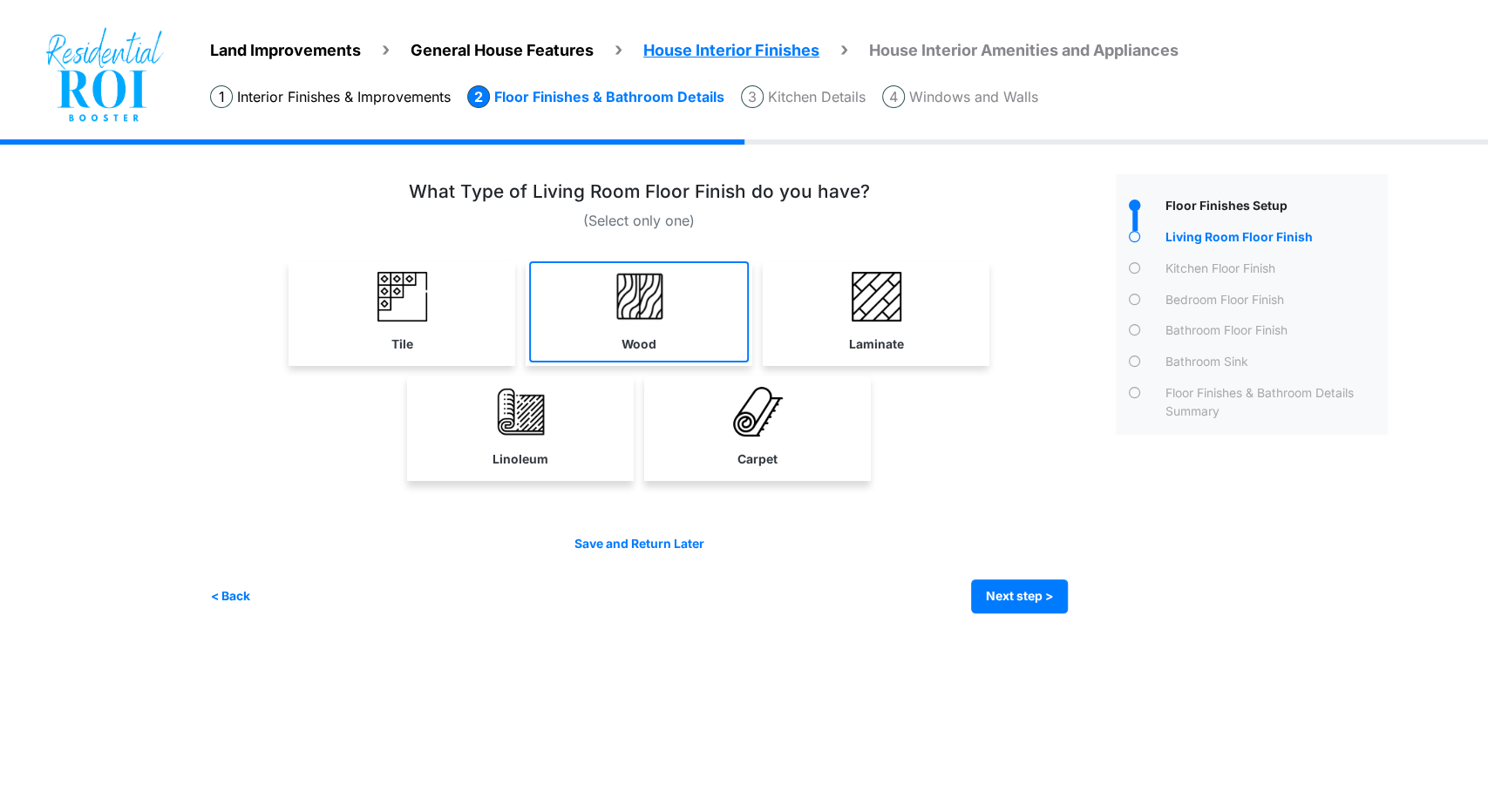
click at [631, 312] on img at bounding box center [639, 296] width 49 height 49
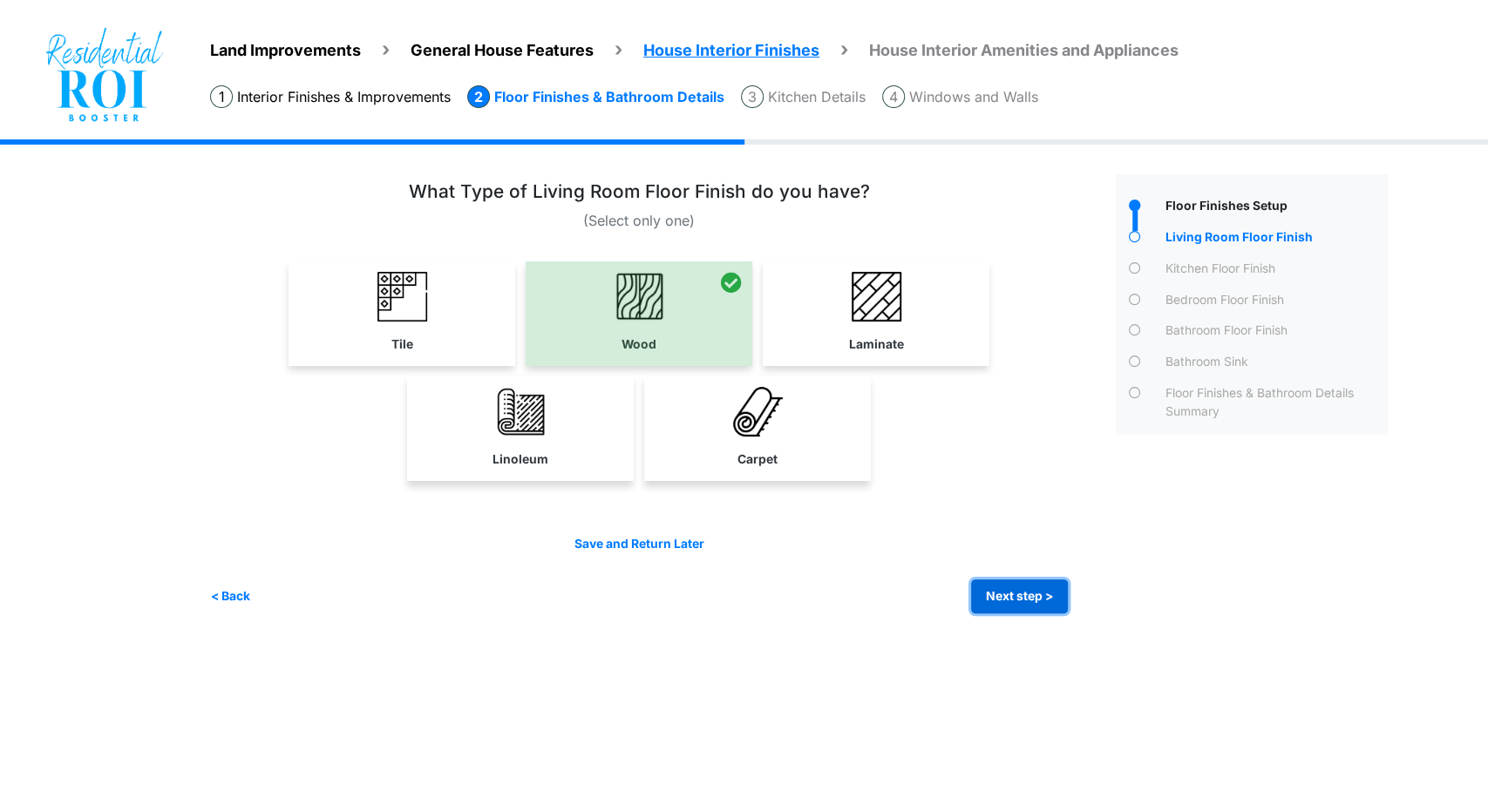
click at [1048, 590] on button "Next step >" at bounding box center [1020, 596] width 97 height 34
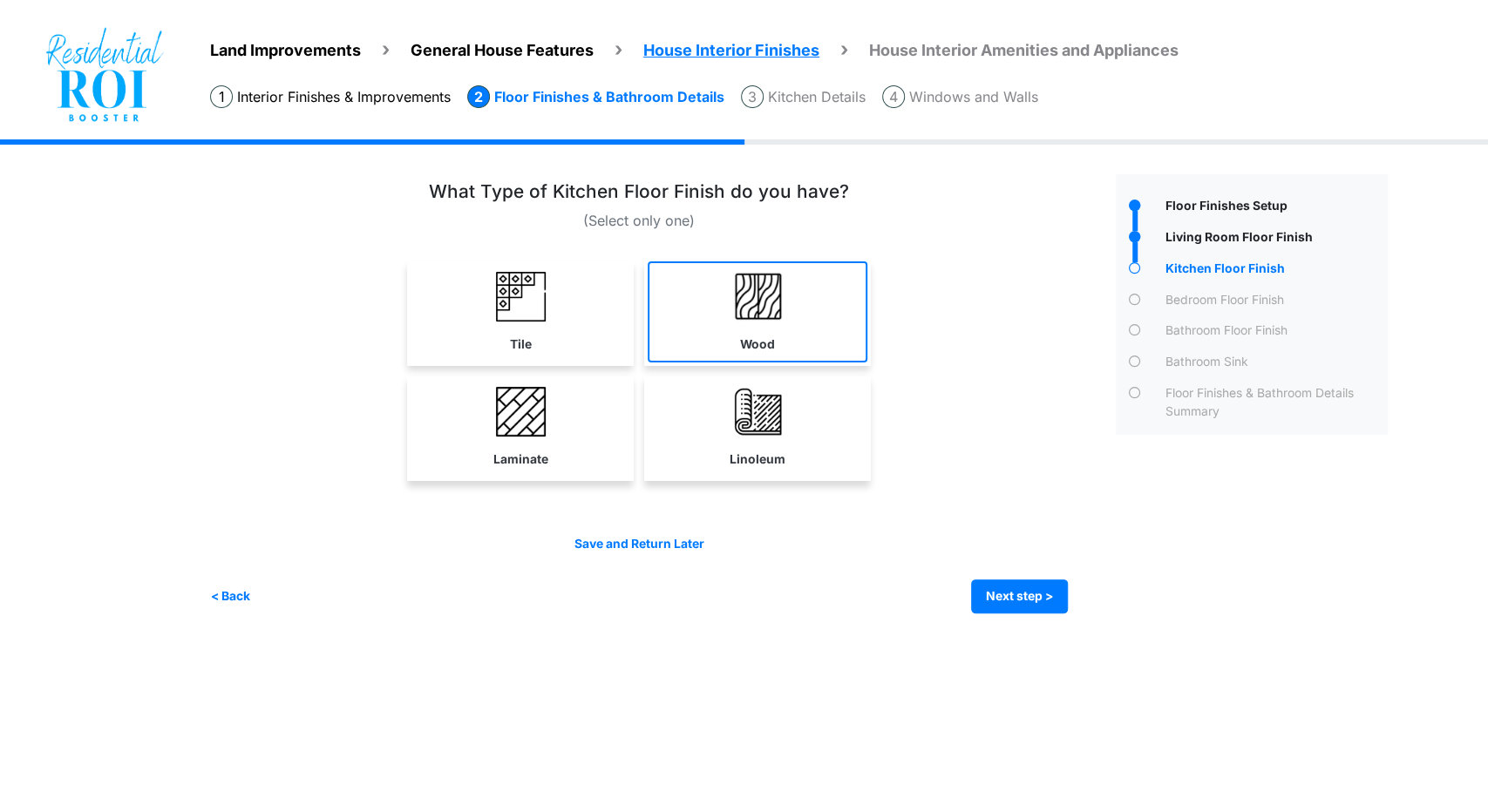
click at [684, 337] on link "Wood" at bounding box center [757, 312] width 220 height 101
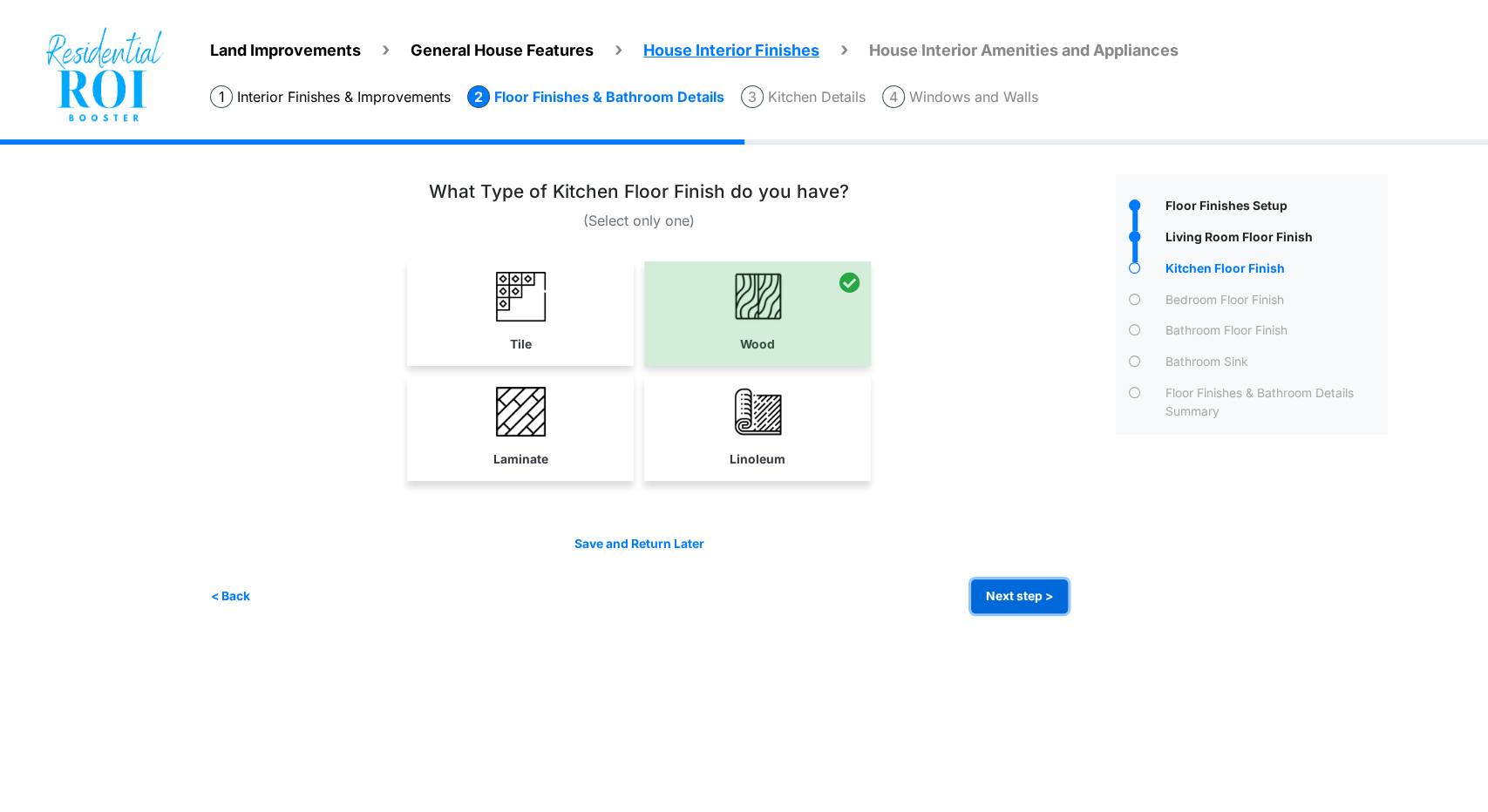
click at [994, 600] on button "Next step >" at bounding box center [1020, 596] width 97 height 34
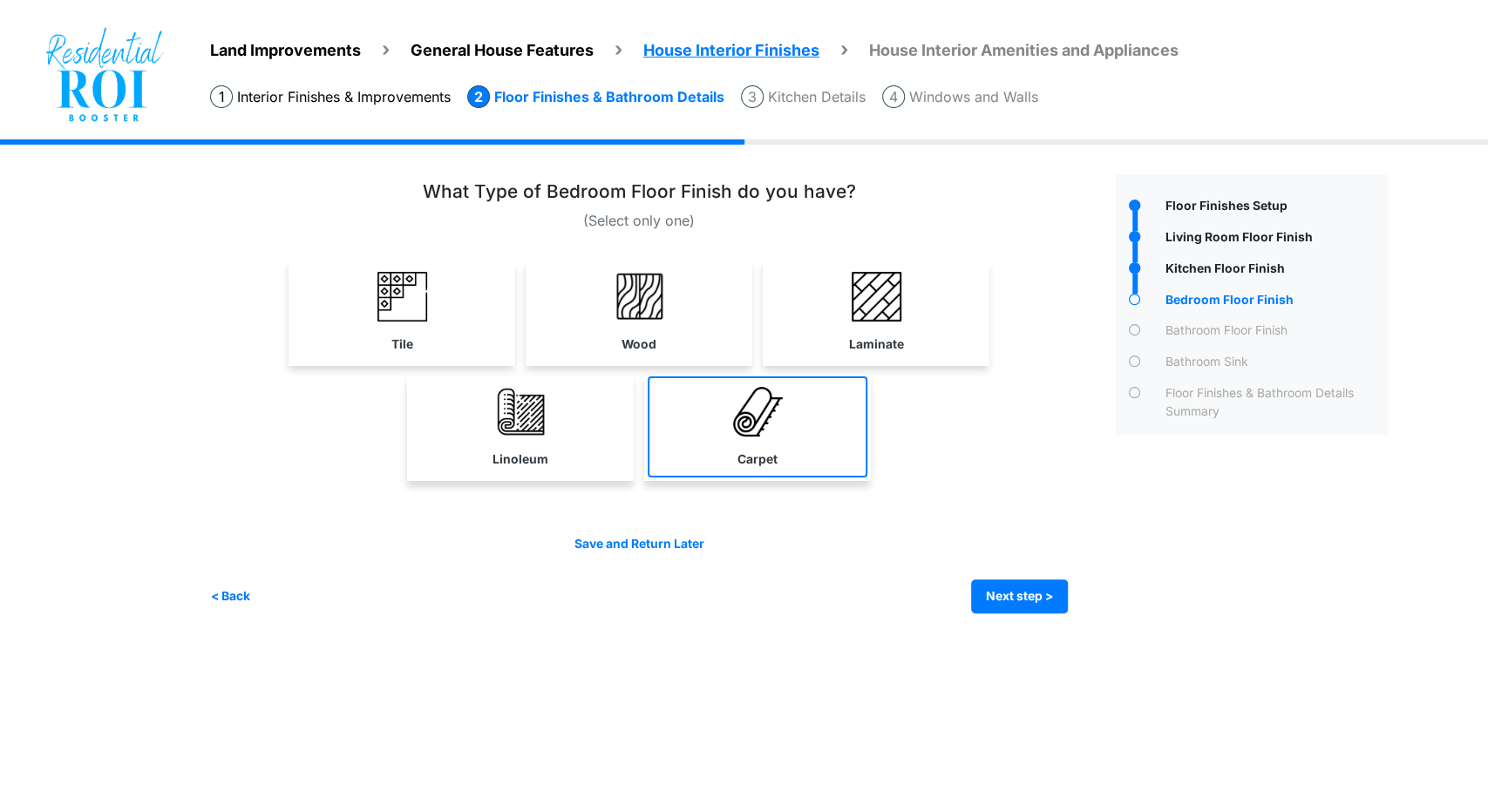
click at [749, 397] on img at bounding box center [758, 412] width 49 height 49
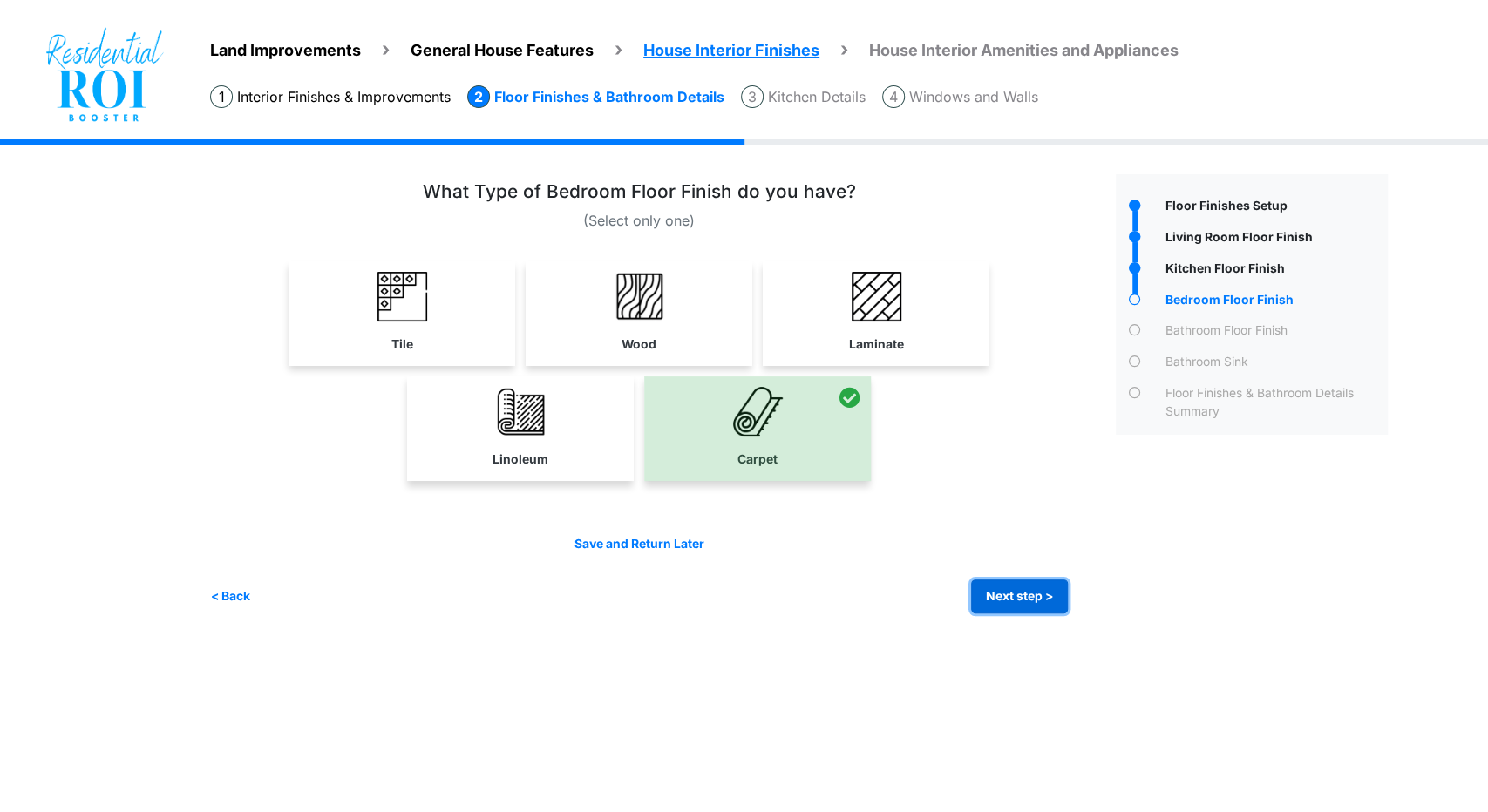
click at [1039, 598] on button "Next step >" at bounding box center [1020, 596] width 97 height 34
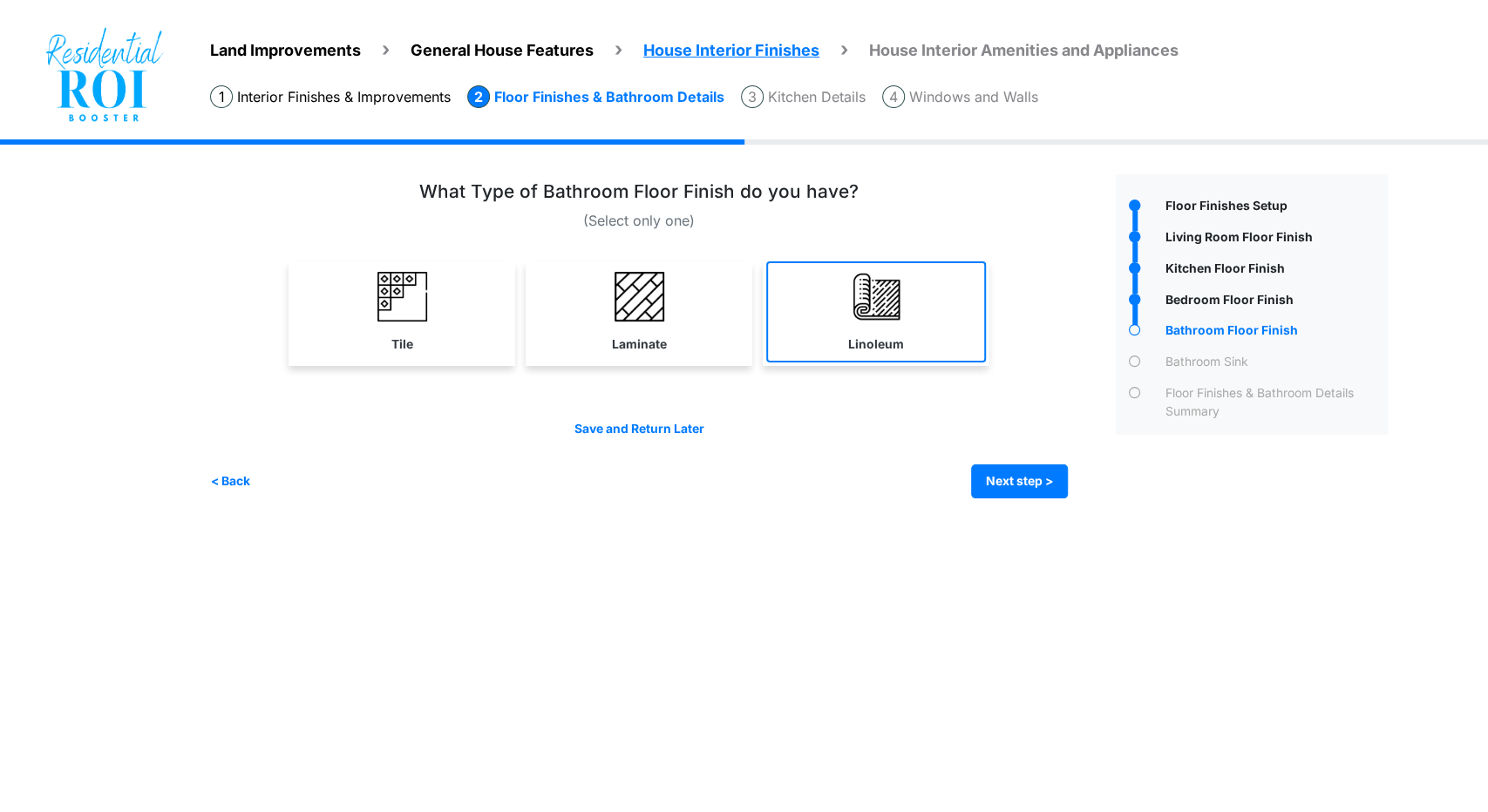
click at [898, 302] on img at bounding box center [877, 296] width 49 height 49
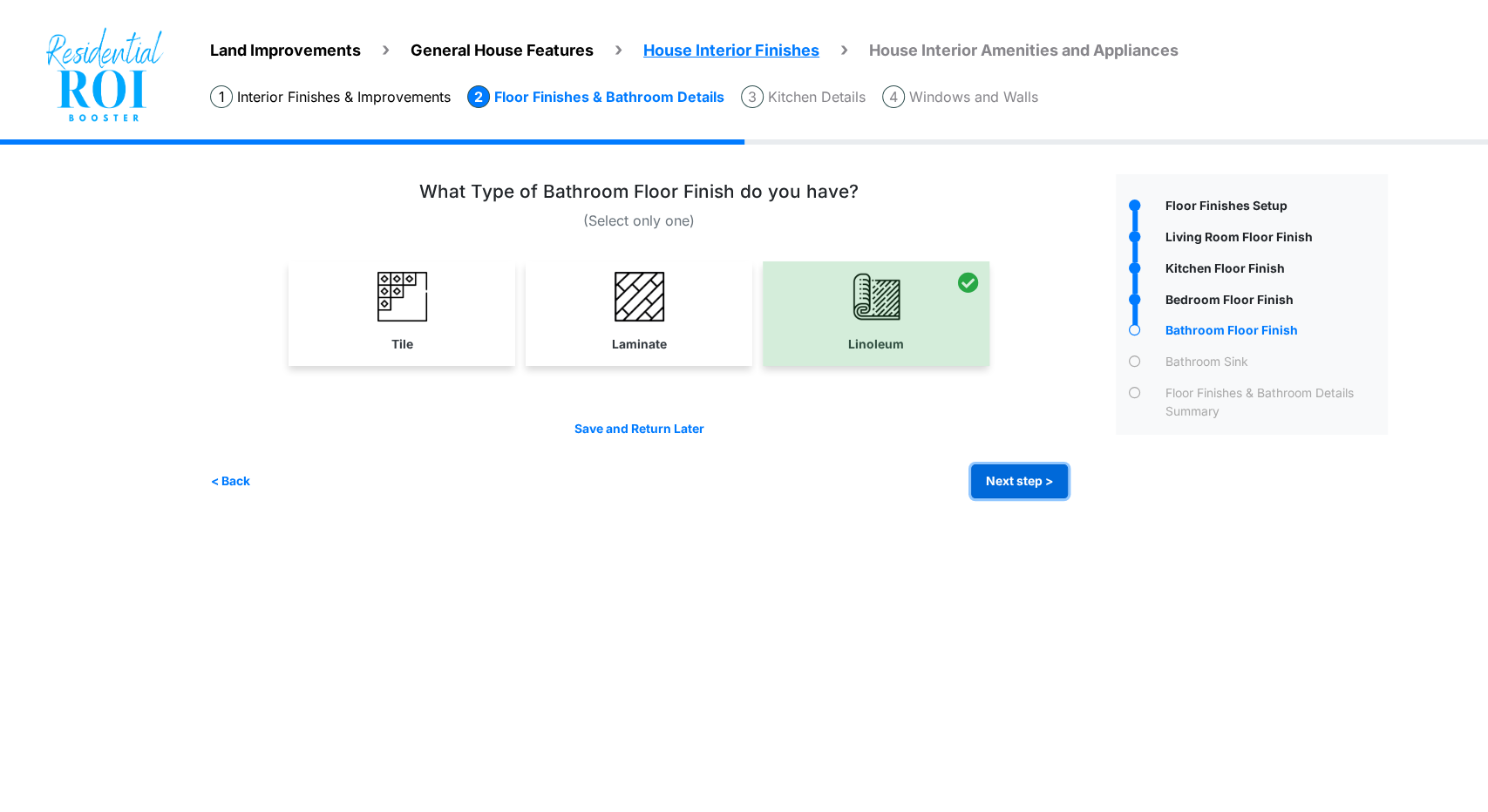
click at [1041, 480] on button "Next step >" at bounding box center [1020, 481] width 97 height 34
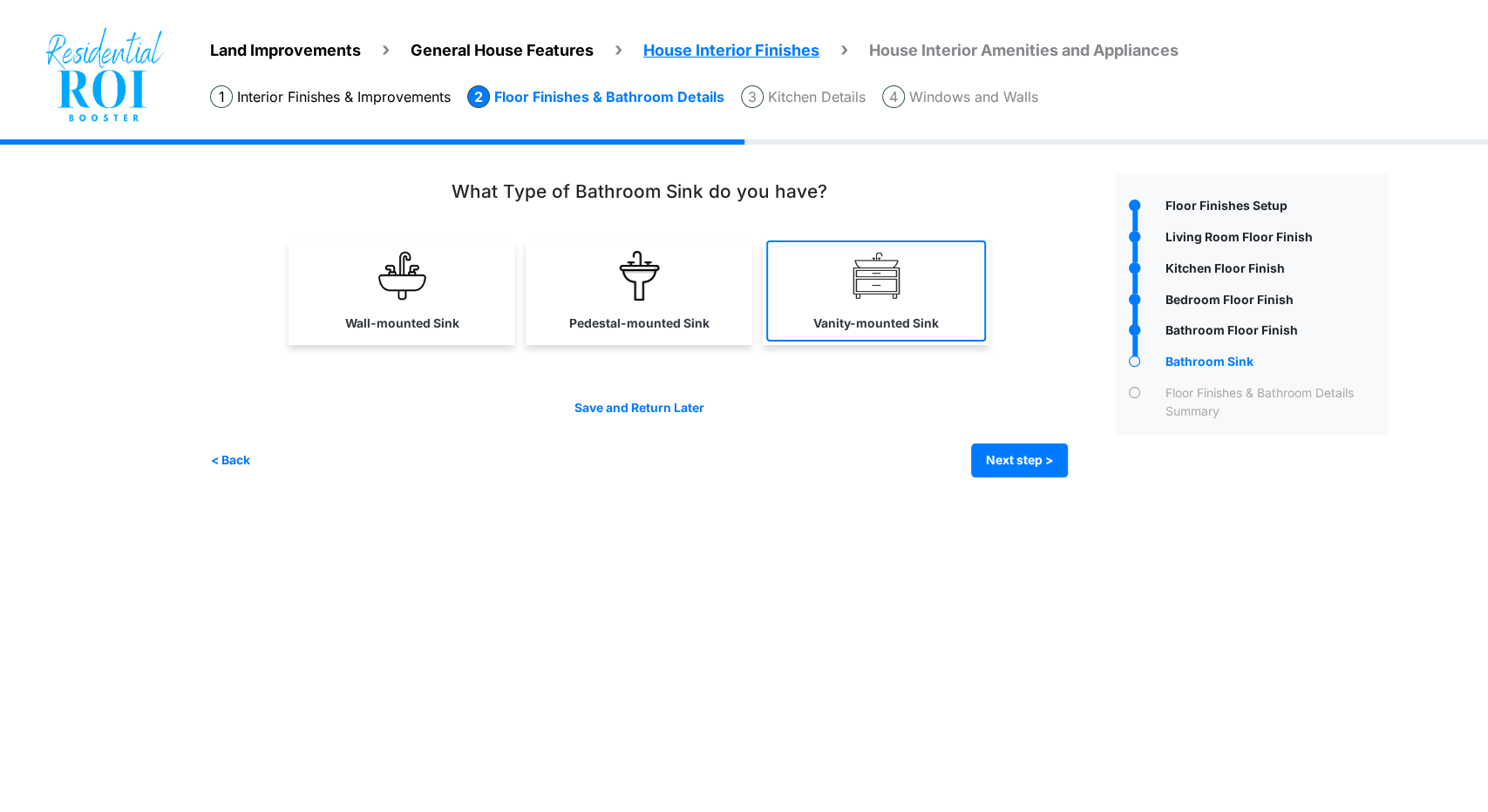
click at [927, 298] on link "Vanity-mounted Sink" at bounding box center [876, 291] width 220 height 101
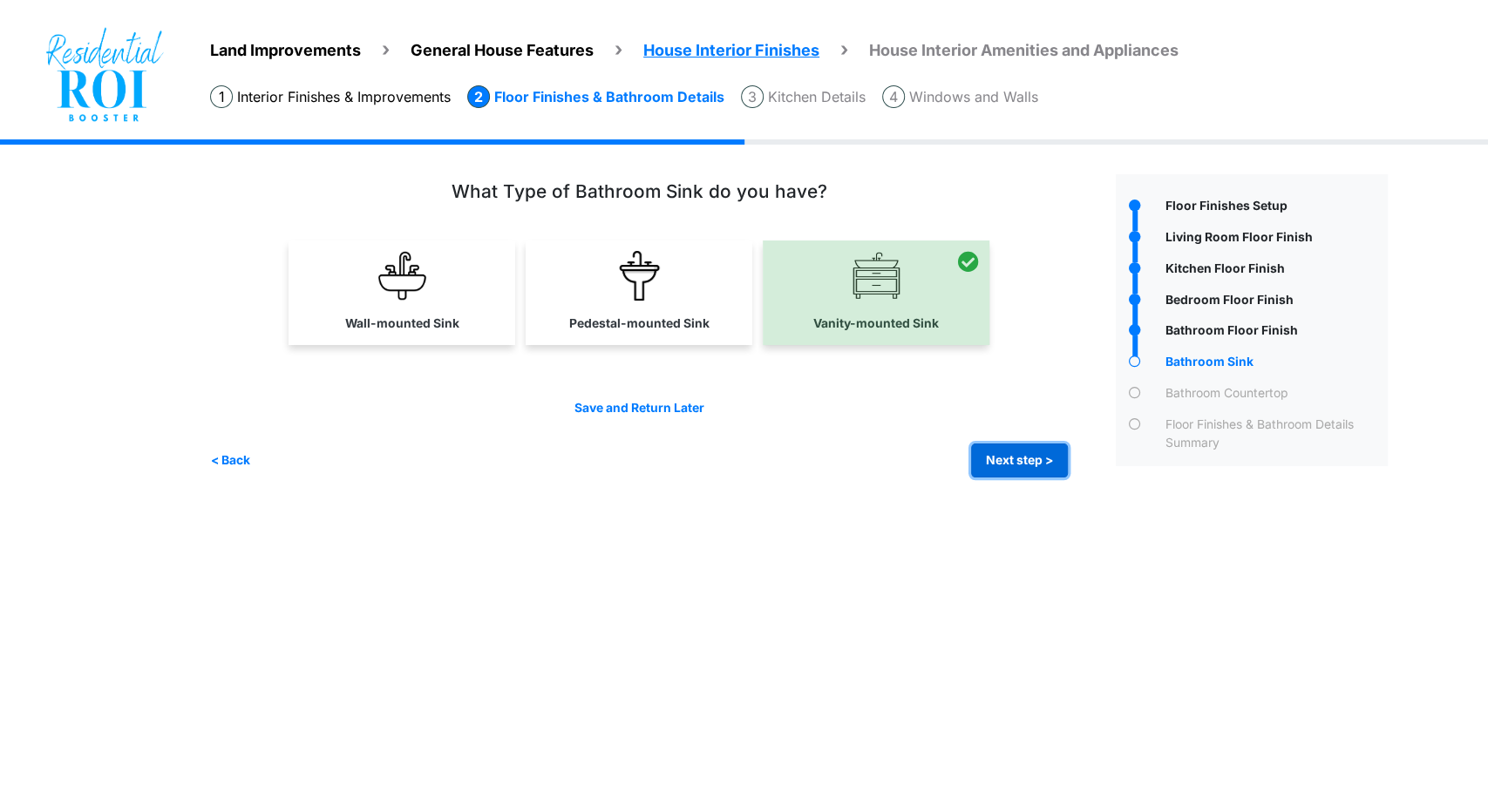
click at [977, 444] on button "Next step >" at bounding box center [1020, 460] width 97 height 34
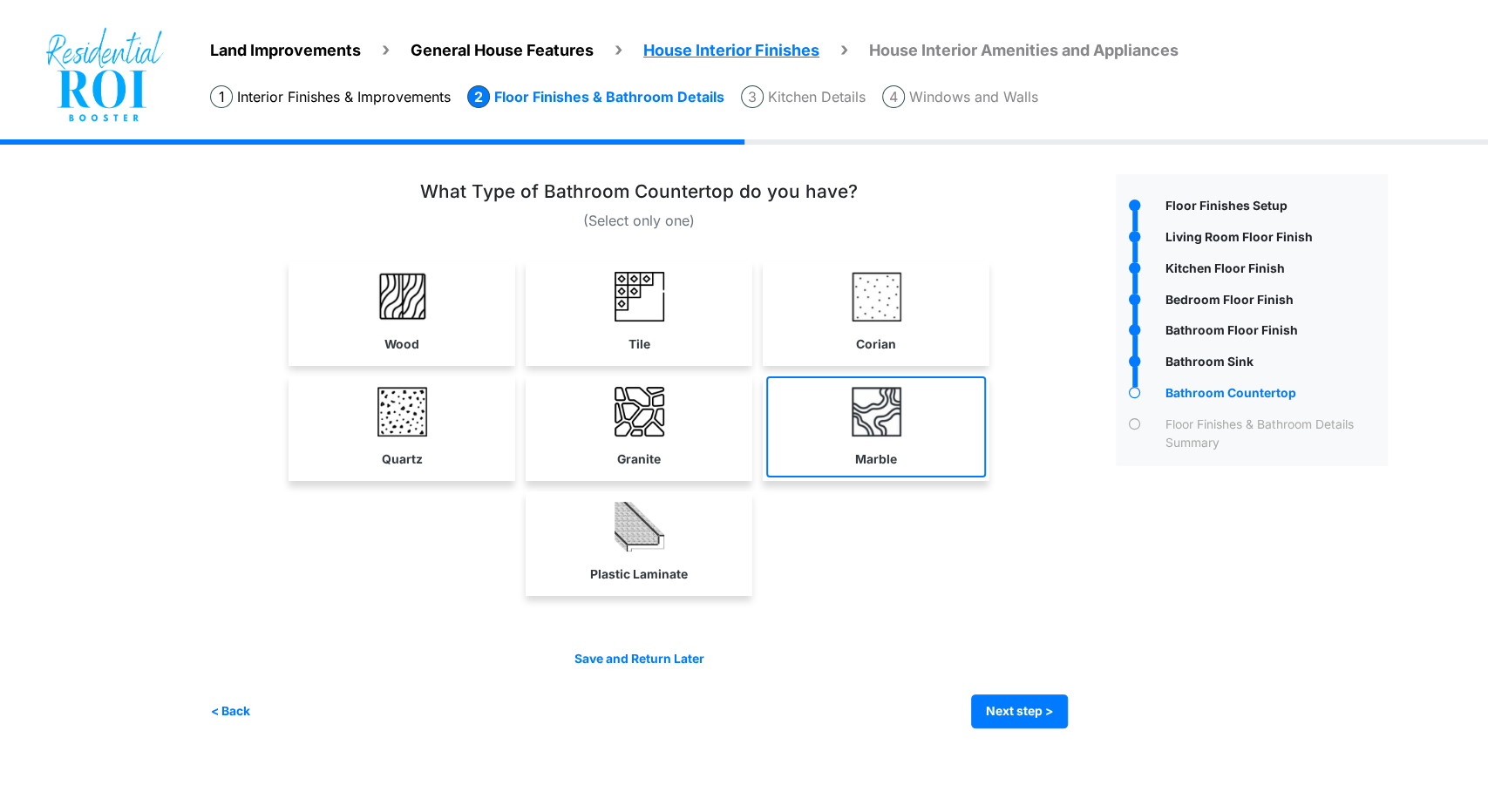
click at [834, 415] on link "Marble" at bounding box center [876, 427] width 220 height 101
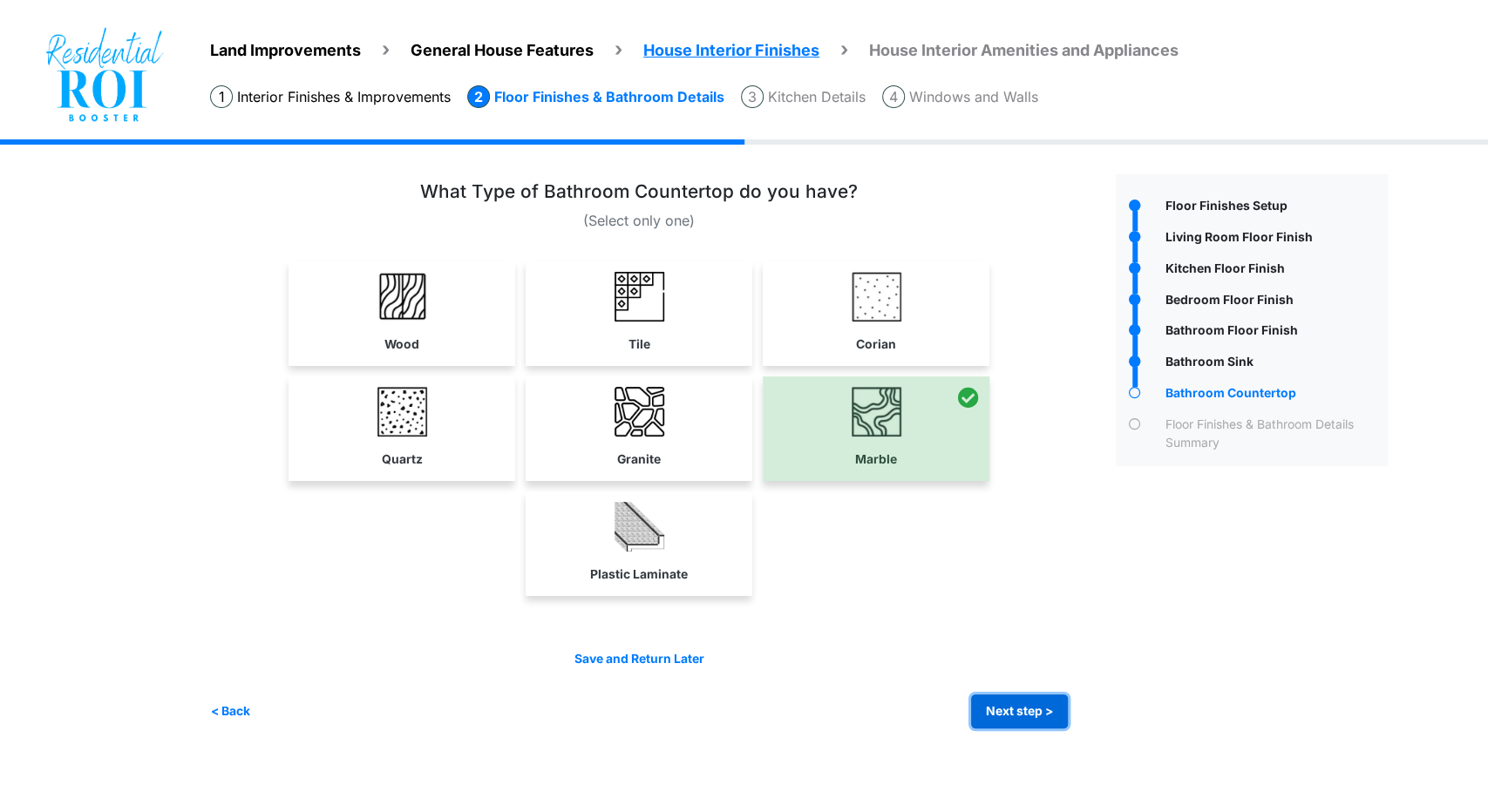
click at [1009, 701] on button "Next step >" at bounding box center [1020, 711] width 97 height 34
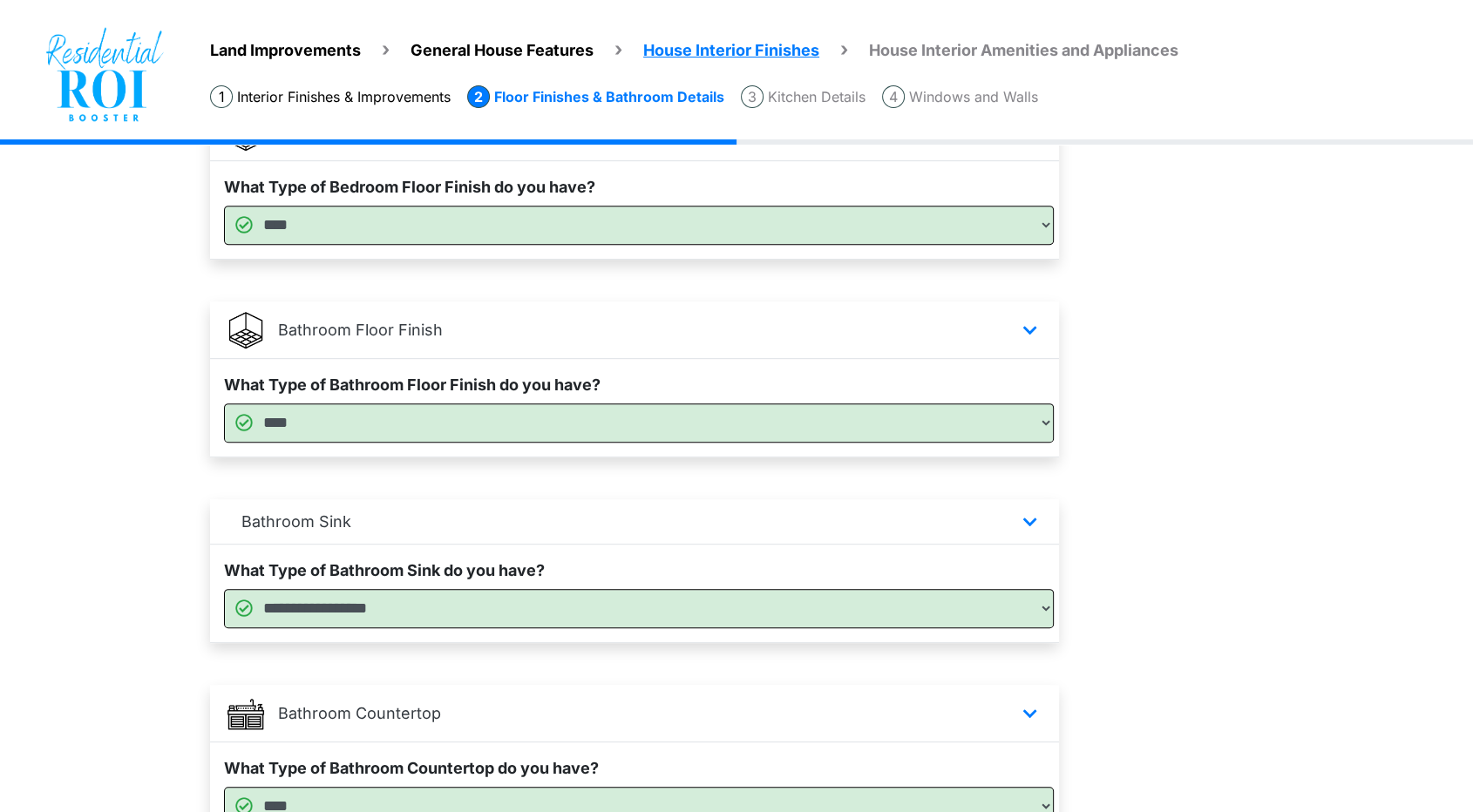
scroll to position [925, 0]
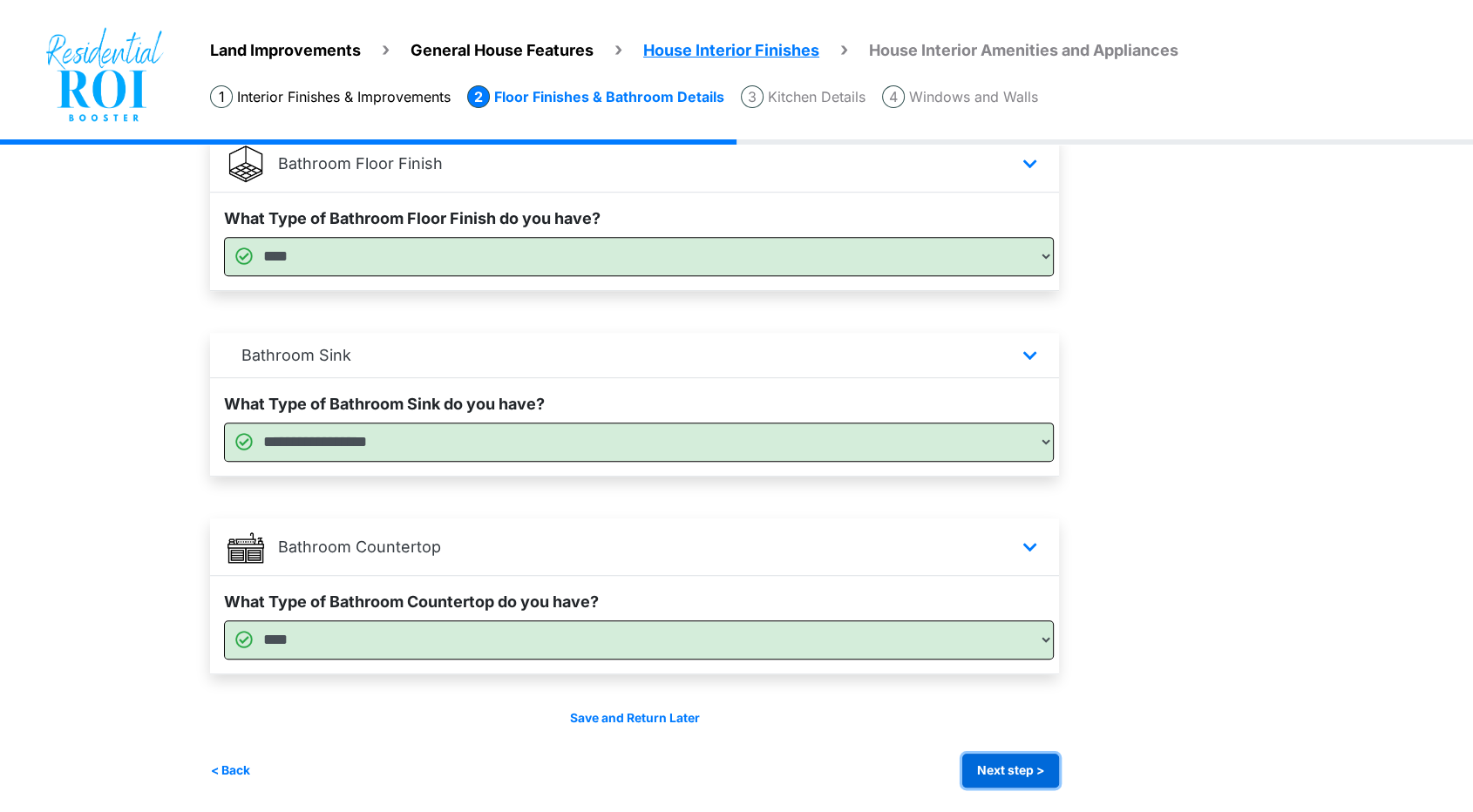
click at [1012, 772] on button "Next step >" at bounding box center [1011, 771] width 97 height 34
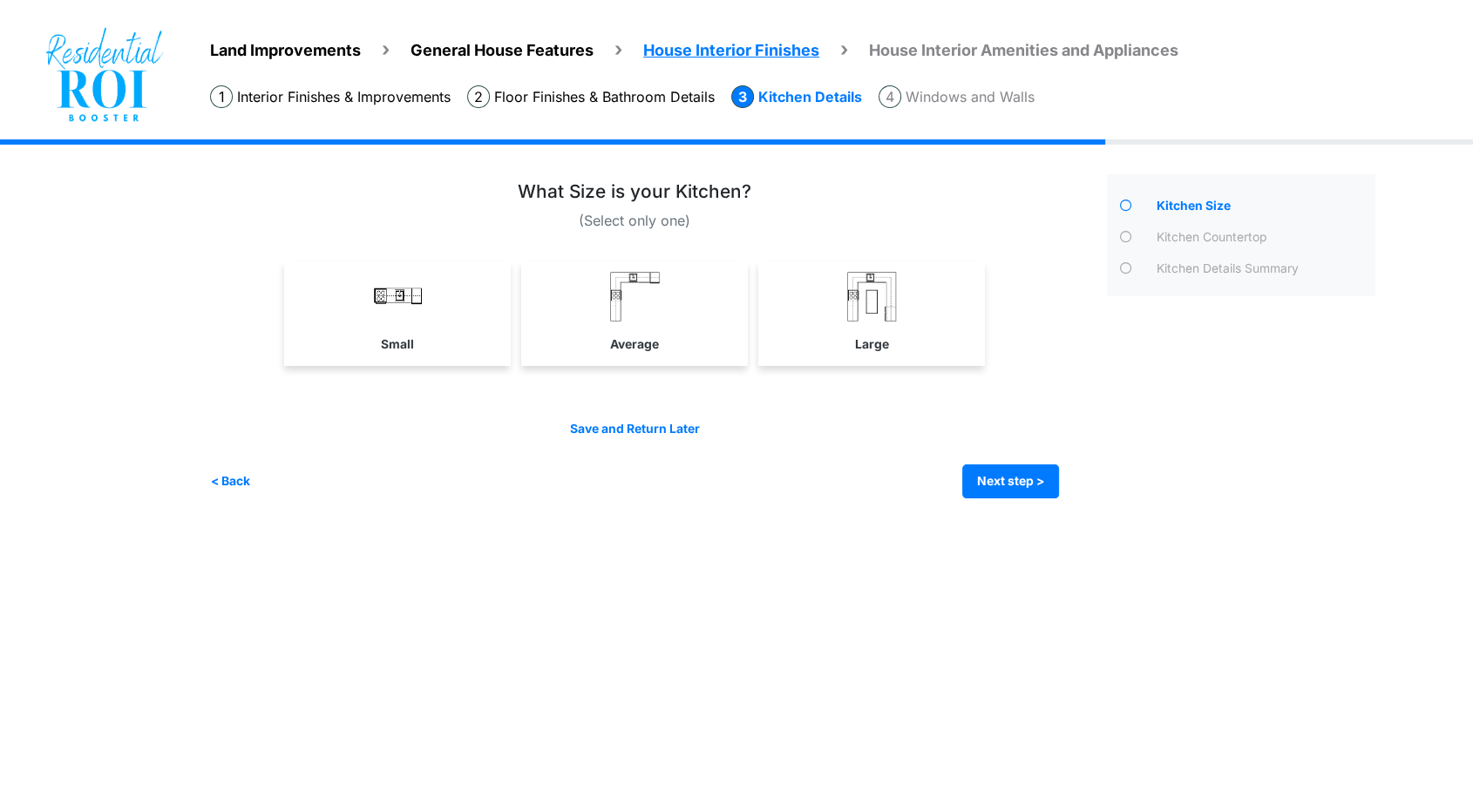
scroll to position [0, 0]
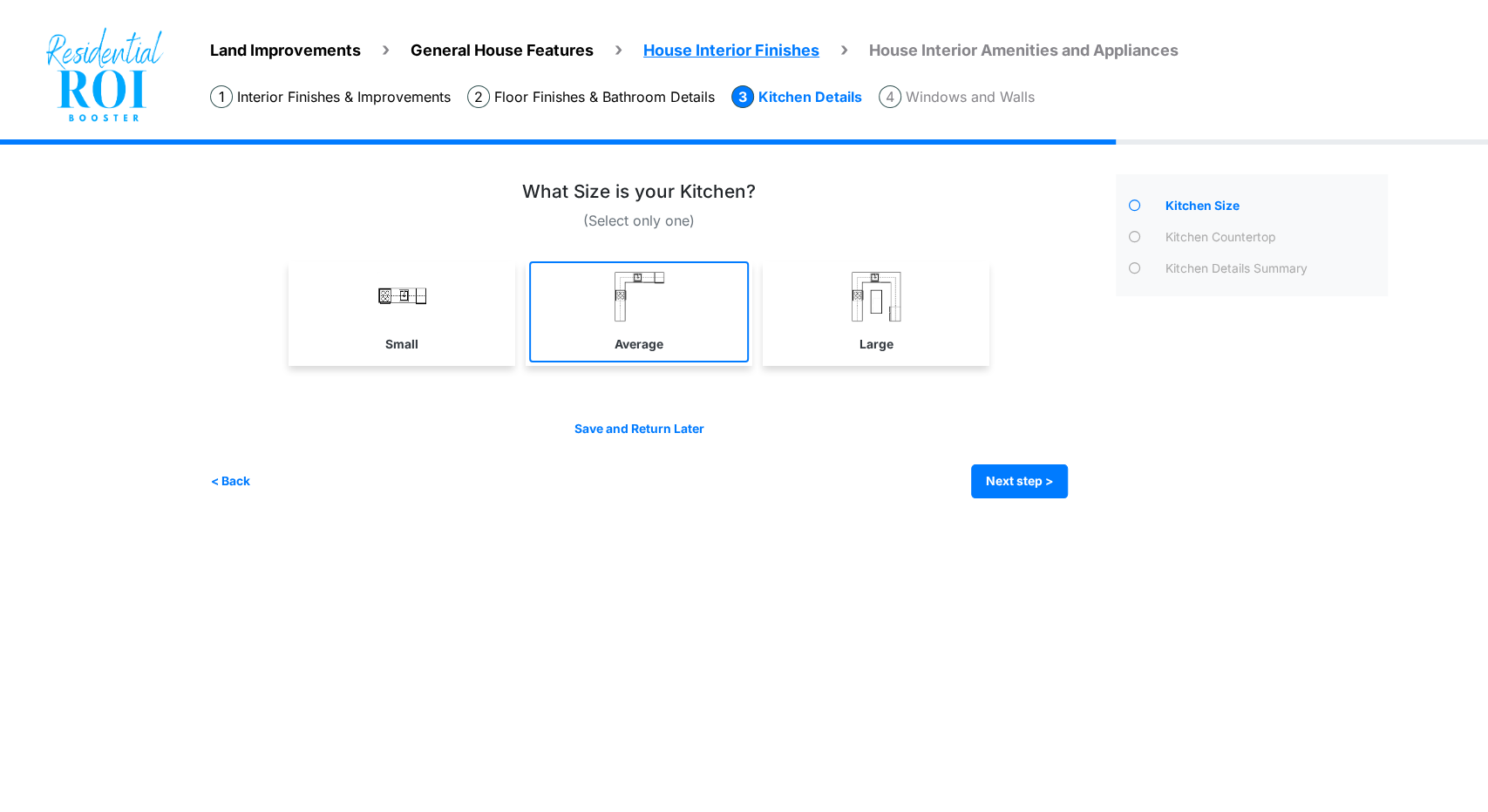
click at [677, 313] on link "Average" at bounding box center [639, 312] width 220 height 101
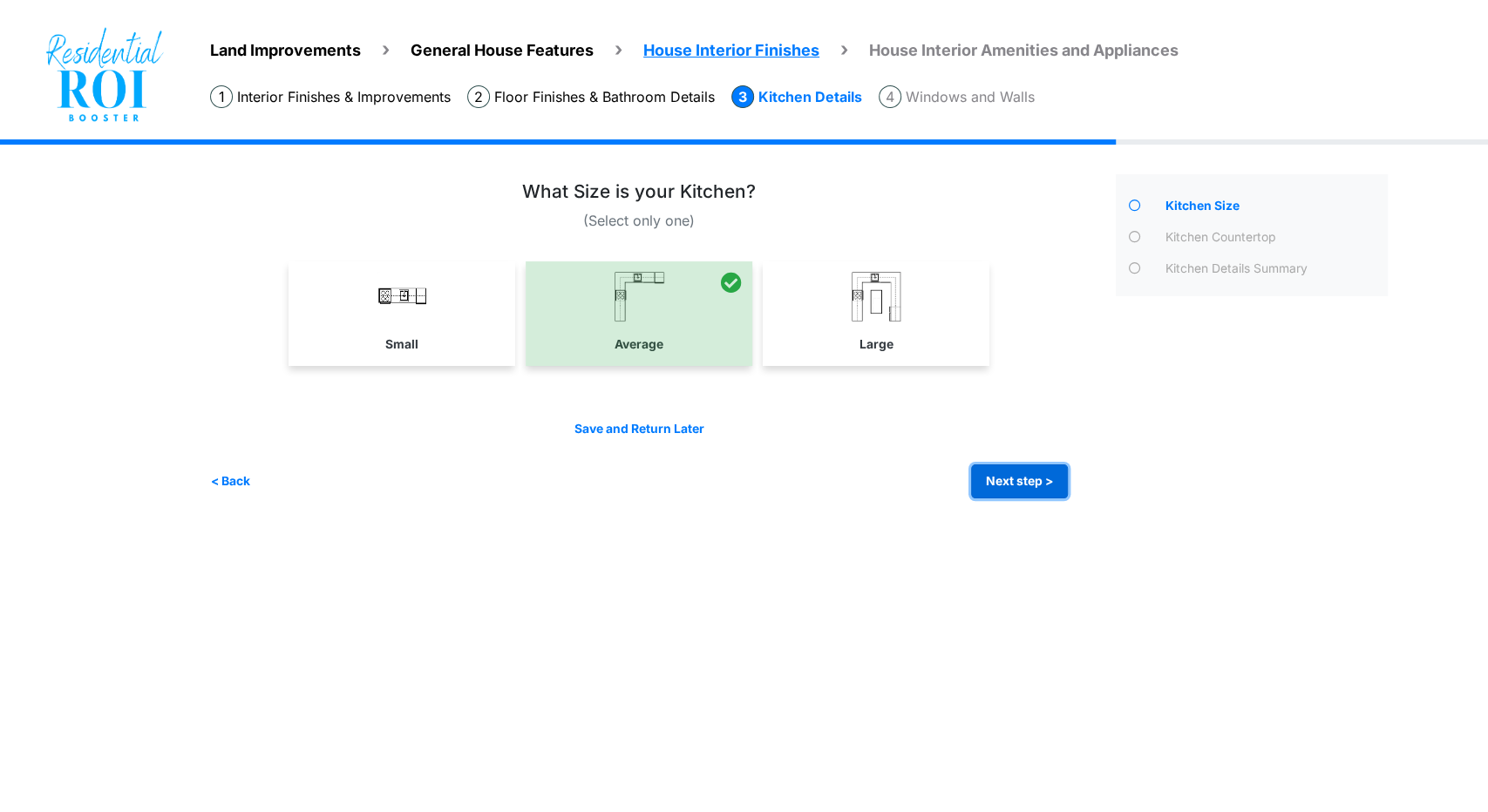
click at [1039, 488] on button "Next step >" at bounding box center [1020, 481] width 97 height 34
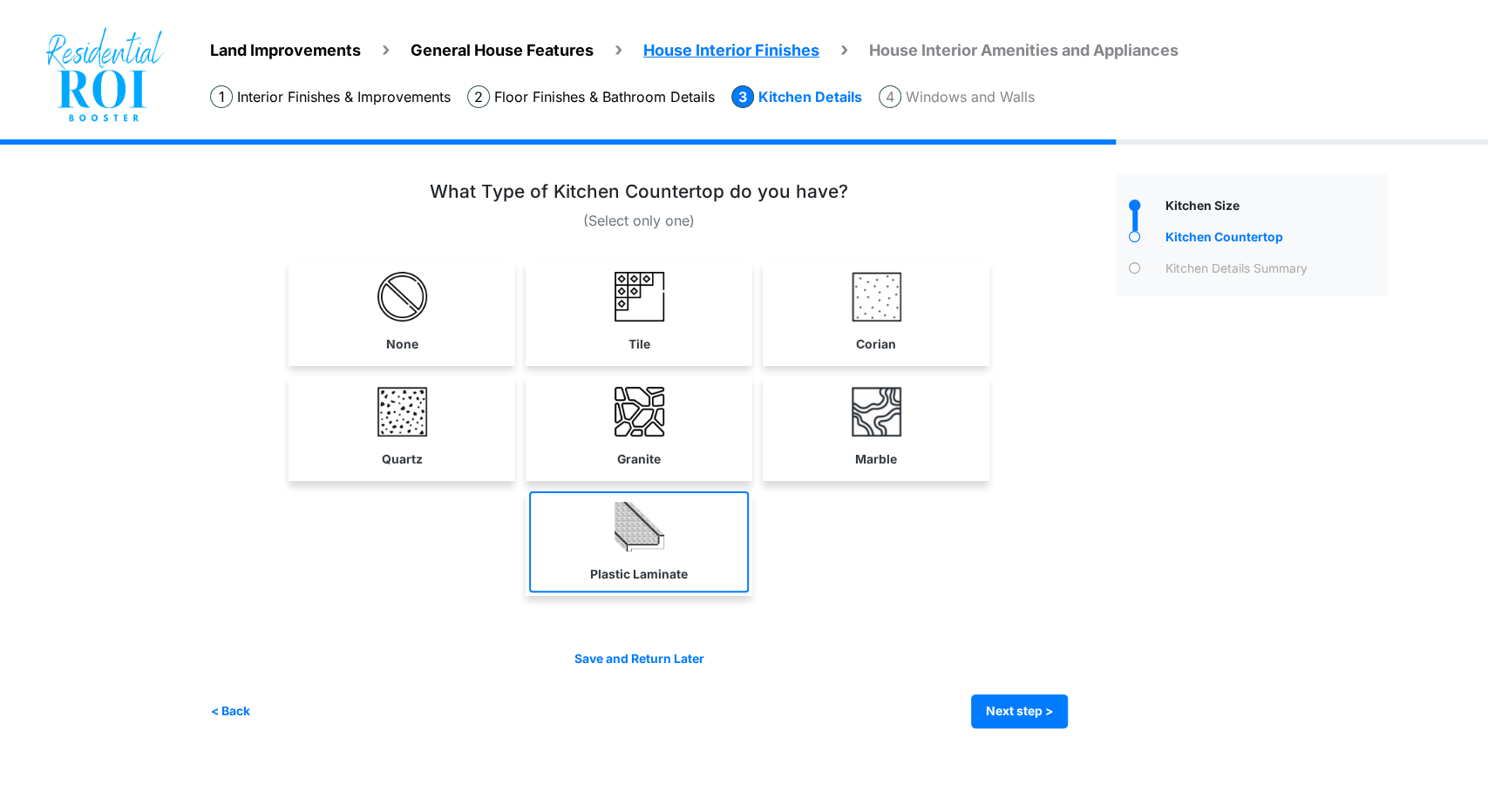
click at [651, 568] on label "Plastic Laminate" at bounding box center [639, 574] width 98 height 19
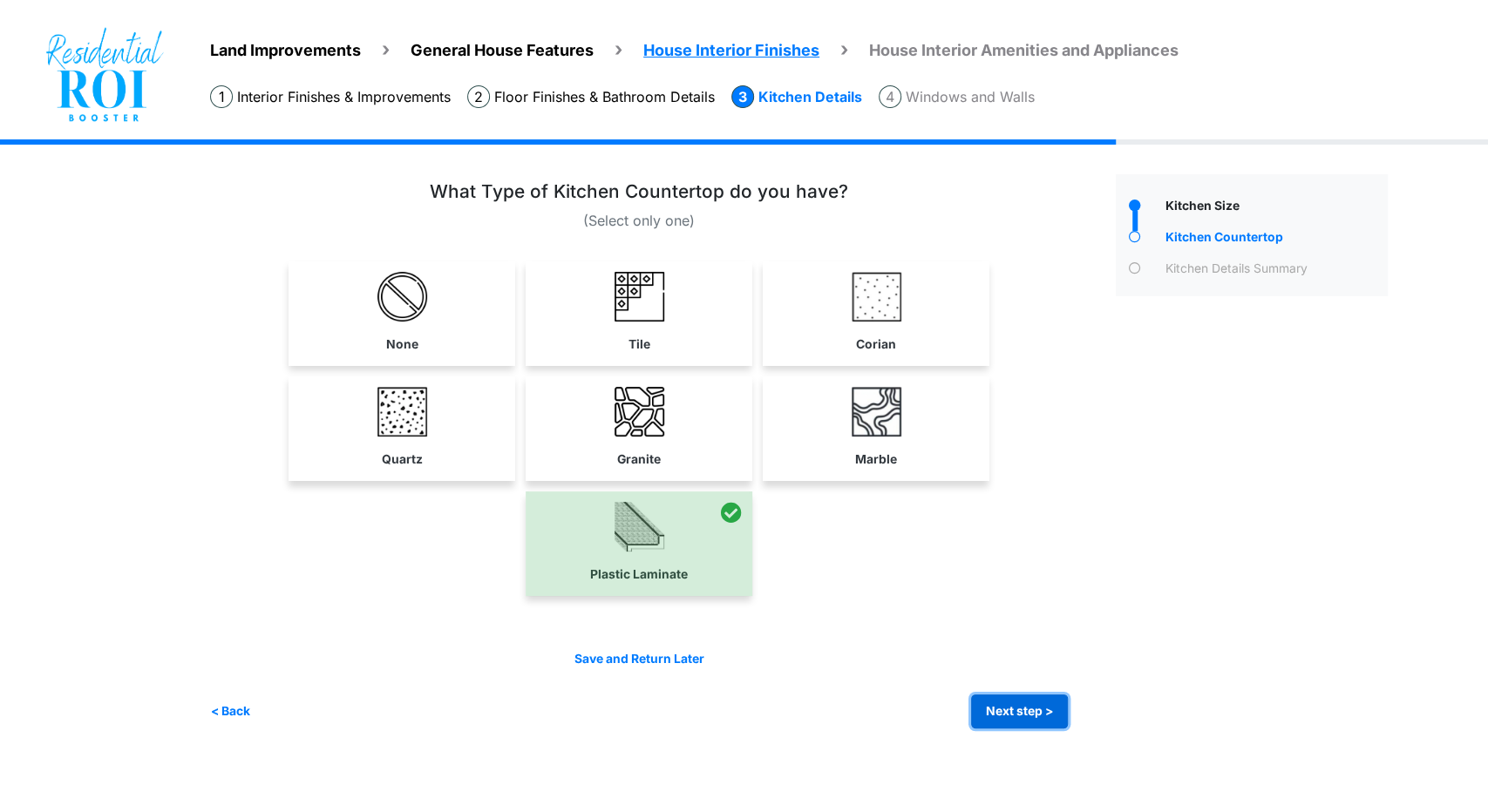
click at [1039, 712] on button "Next step >" at bounding box center [1020, 711] width 97 height 34
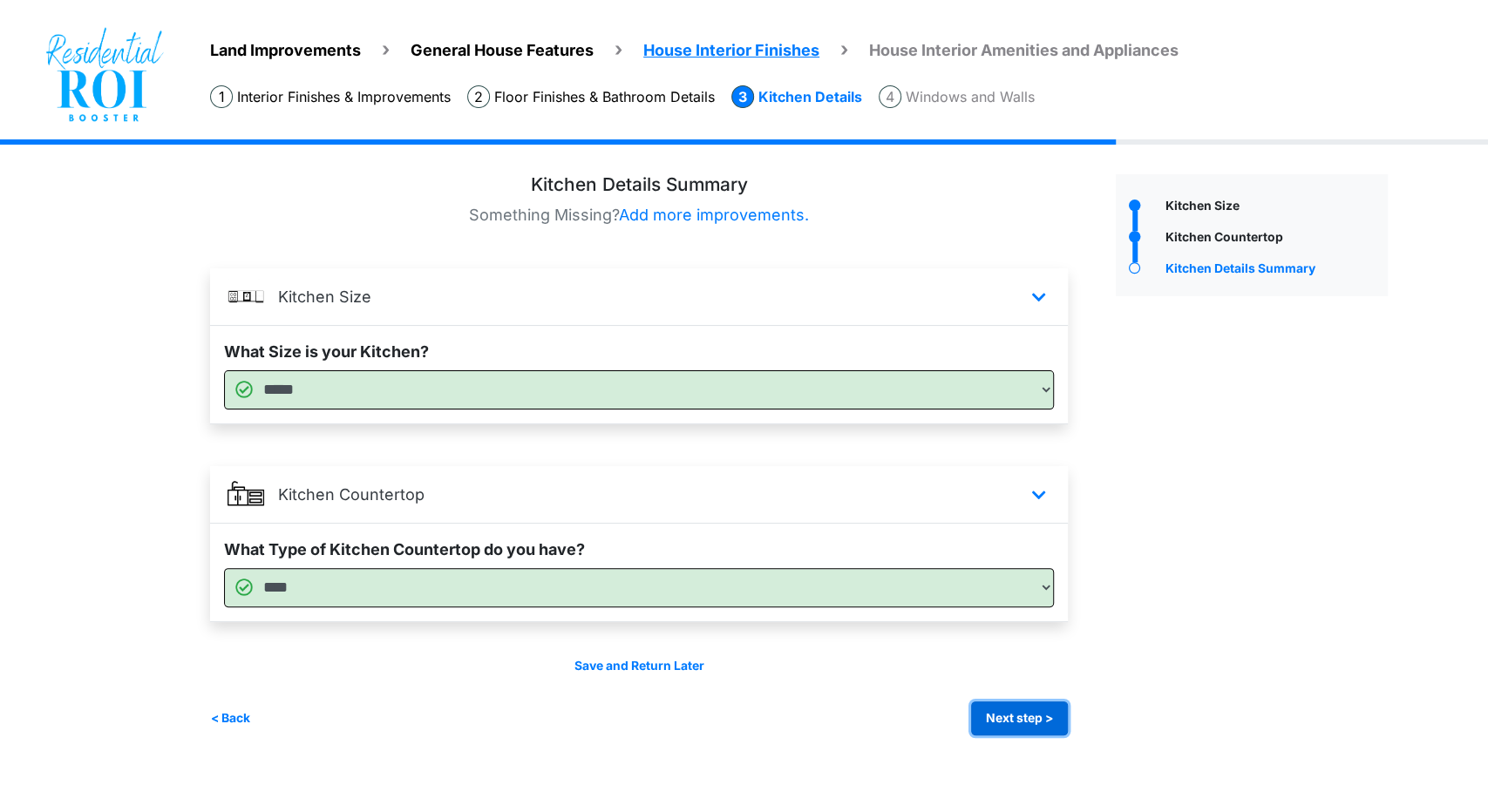
click at [1039, 720] on button "Next step >" at bounding box center [1020, 719] width 97 height 34
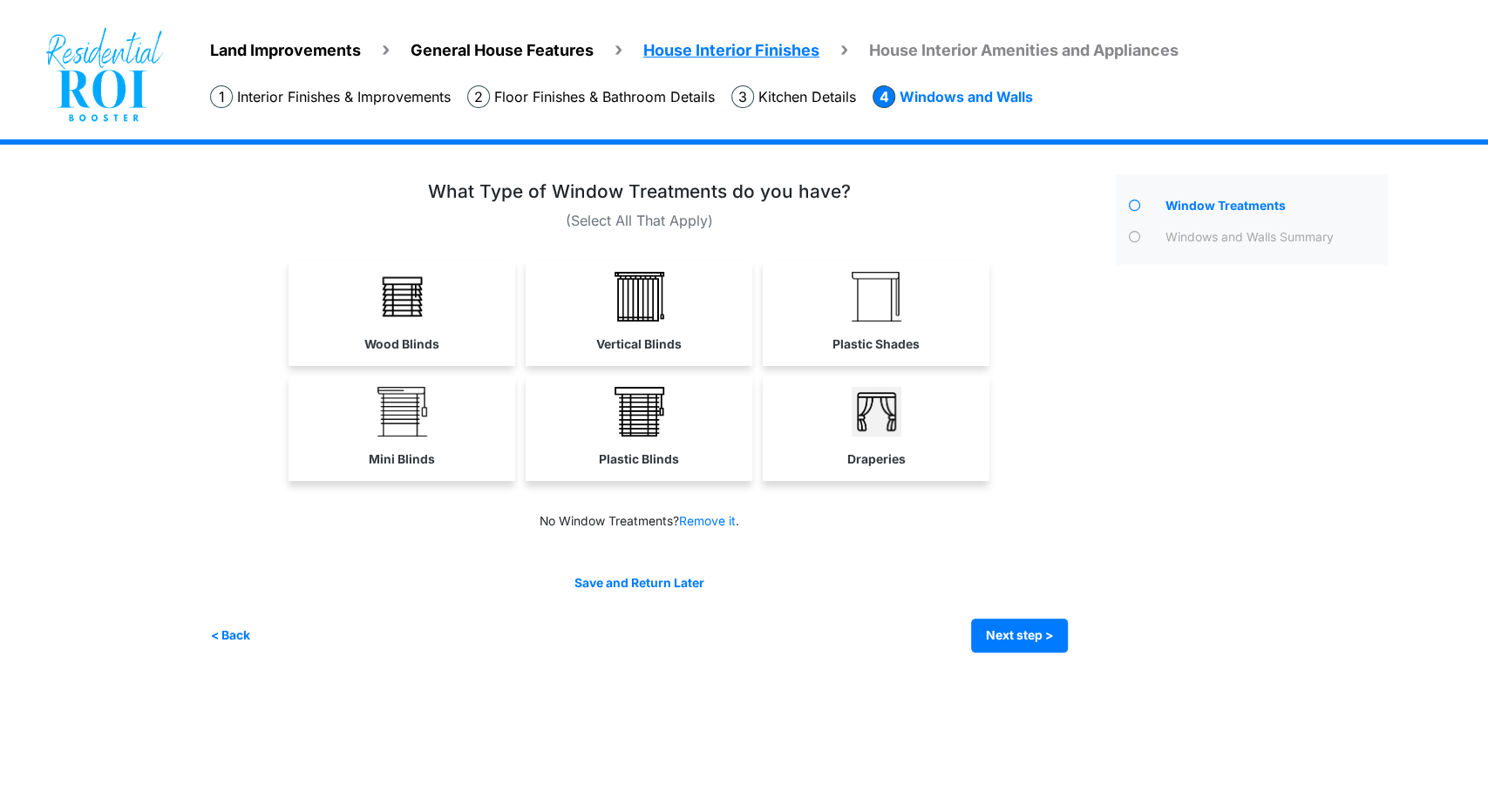
click at [599, 679] on html "Land Improvements General House Features House Interior Finishes House Interior…" at bounding box center [744, 339] width 1488 height 679
click at [821, 458] on link "Draperies" at bounding box center [876, 427] width 227 height 101
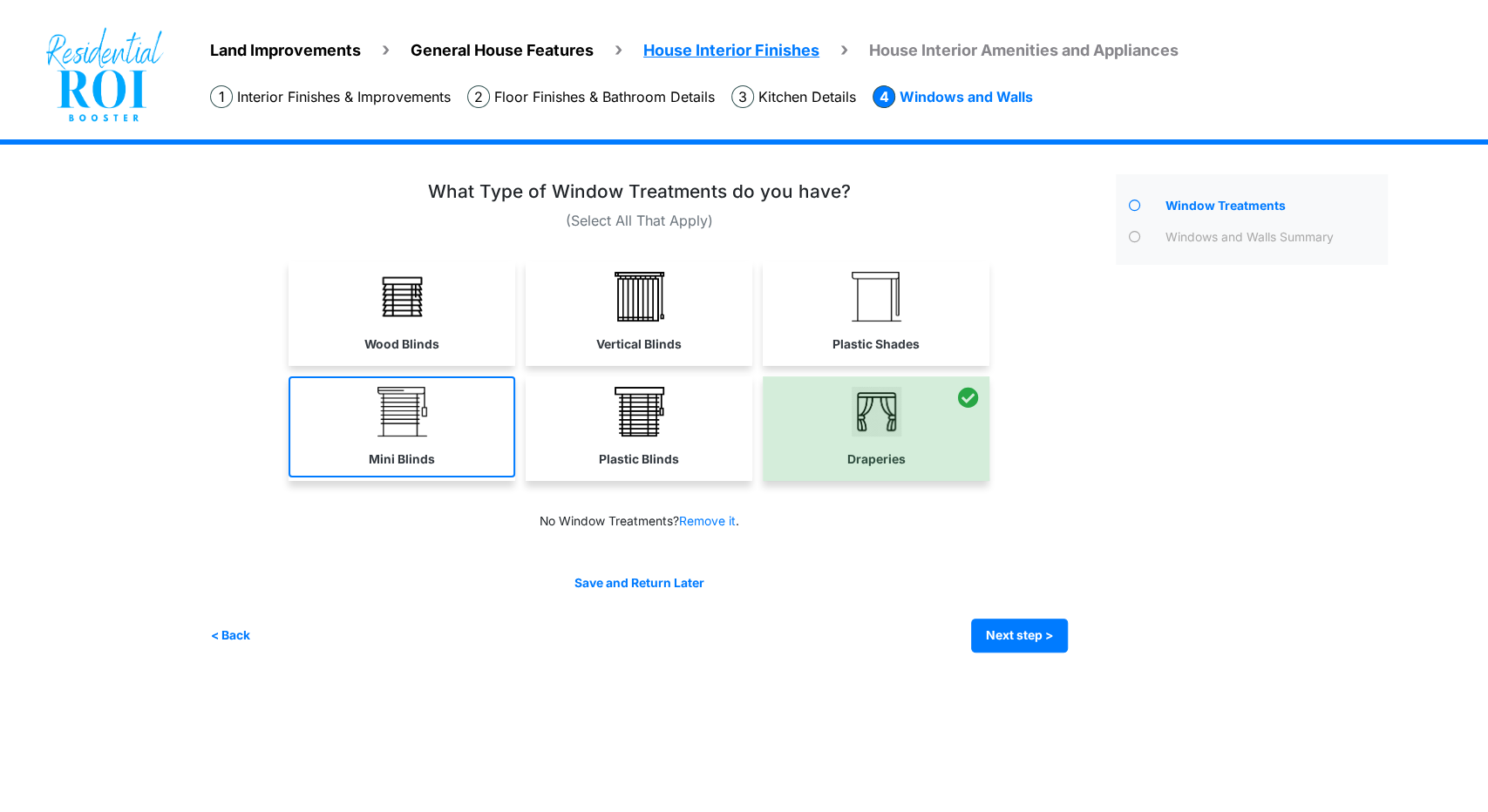
click at [422, 460] on label "Mini Blinds" at bounding box center [401, 459] width 66 height 19
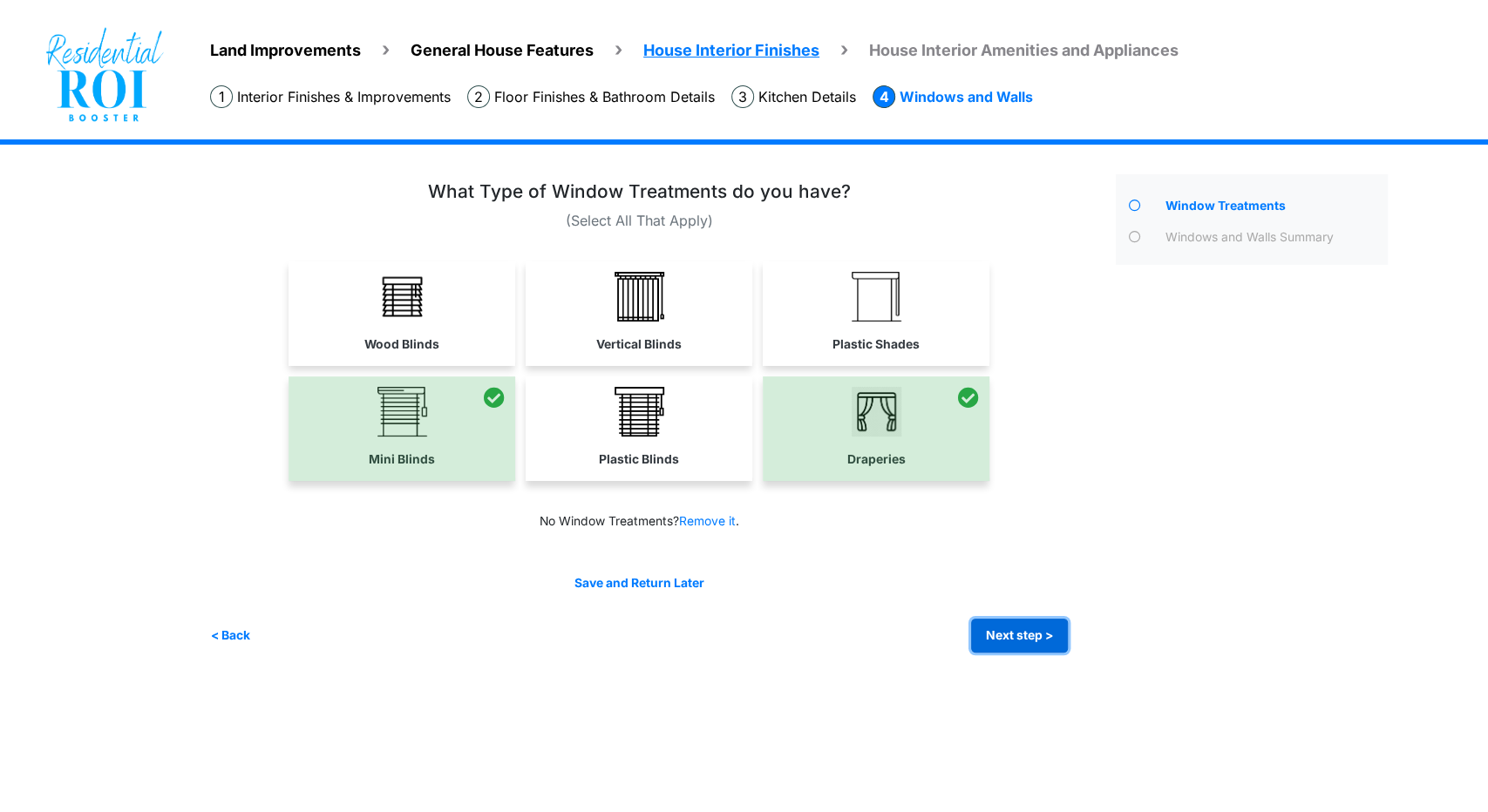
click at [1055, 633] on button "Next step >" at bounding box center [1020, 636] width 97 height 34
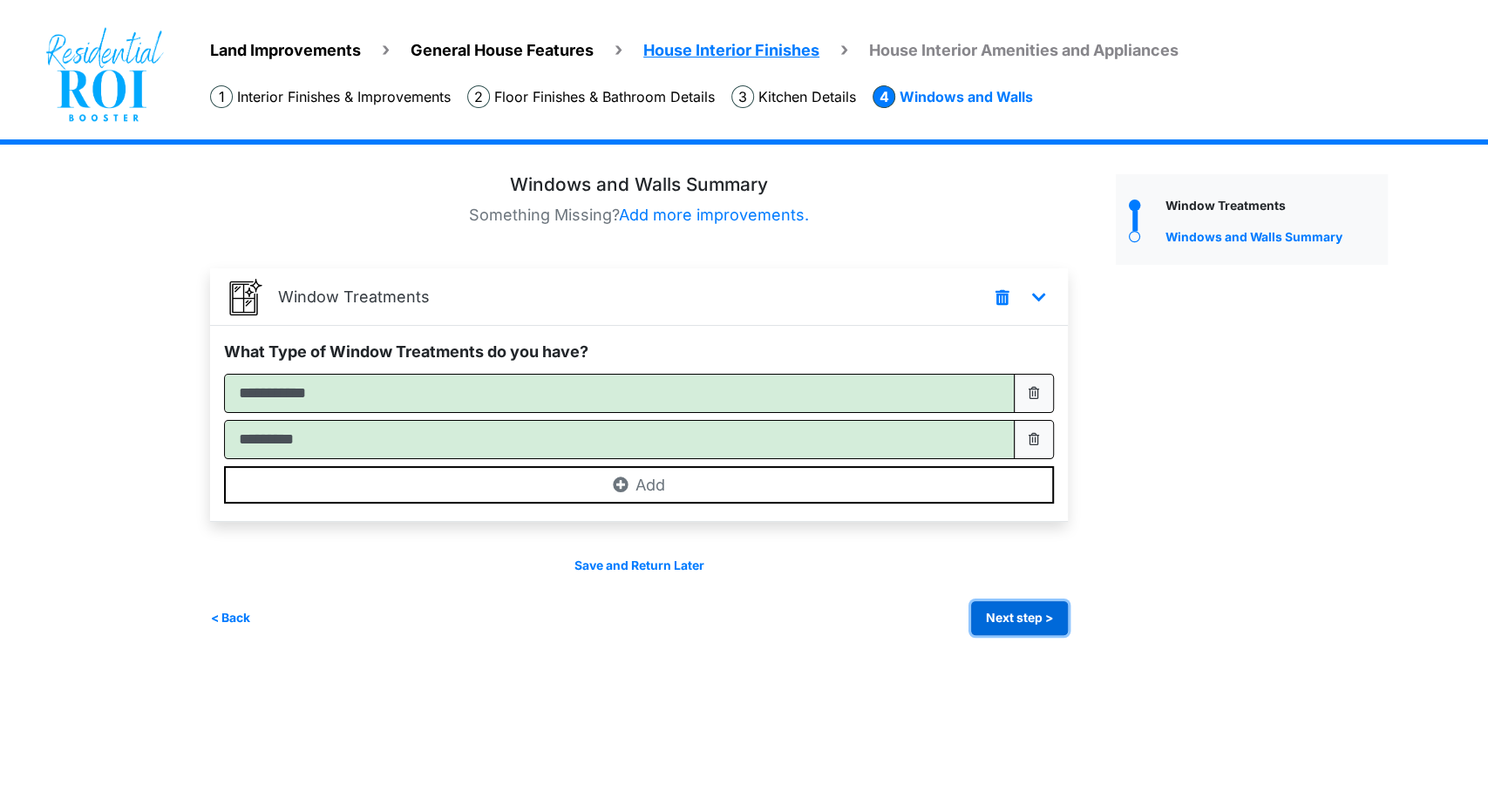
click at [1003, 609] on button "Next step >" at bounding box center [1020, 618] width 97 height 34
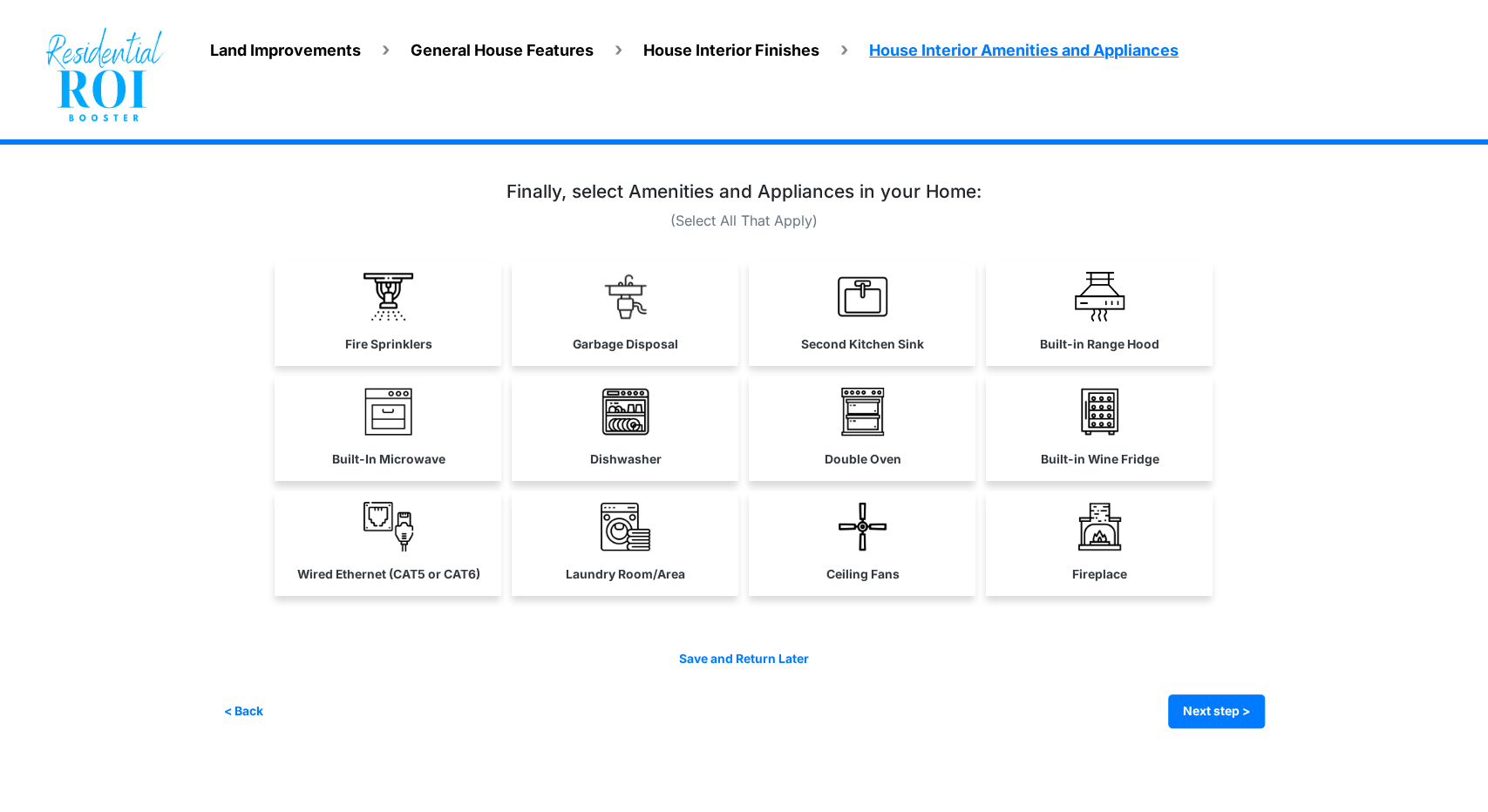
click at [550, 711] on div "< Back Next step > Save and submit" at bounding box center [744, 711] width 1042 height 34
click at [1138, 322] on link "Built-in Range Hood" at bounding box center [1099, 312] width 227 height 101
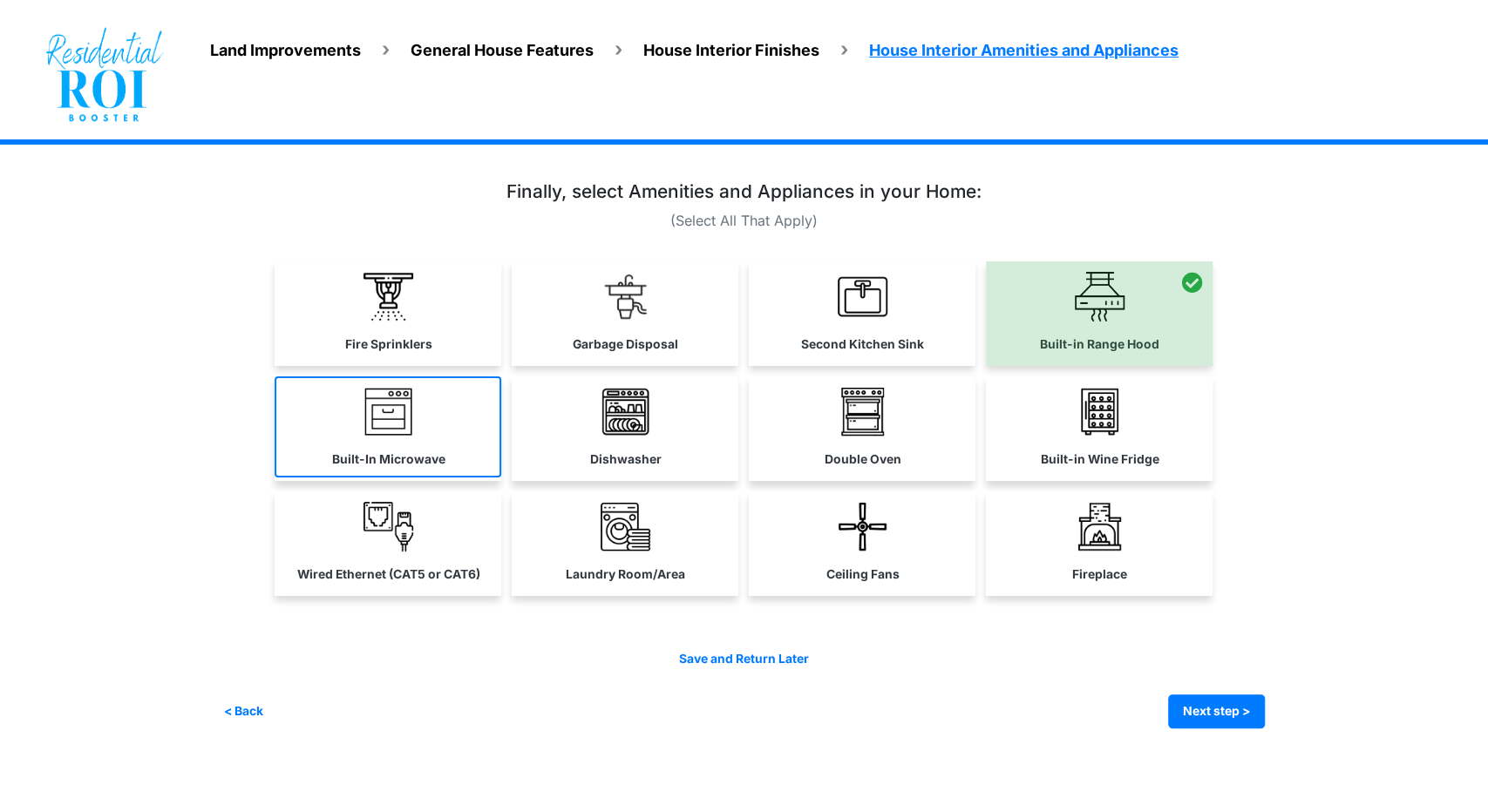
click at [423, 447] on link "Built-In Microwave" at bounding box center [387, 427] width 227 height 101
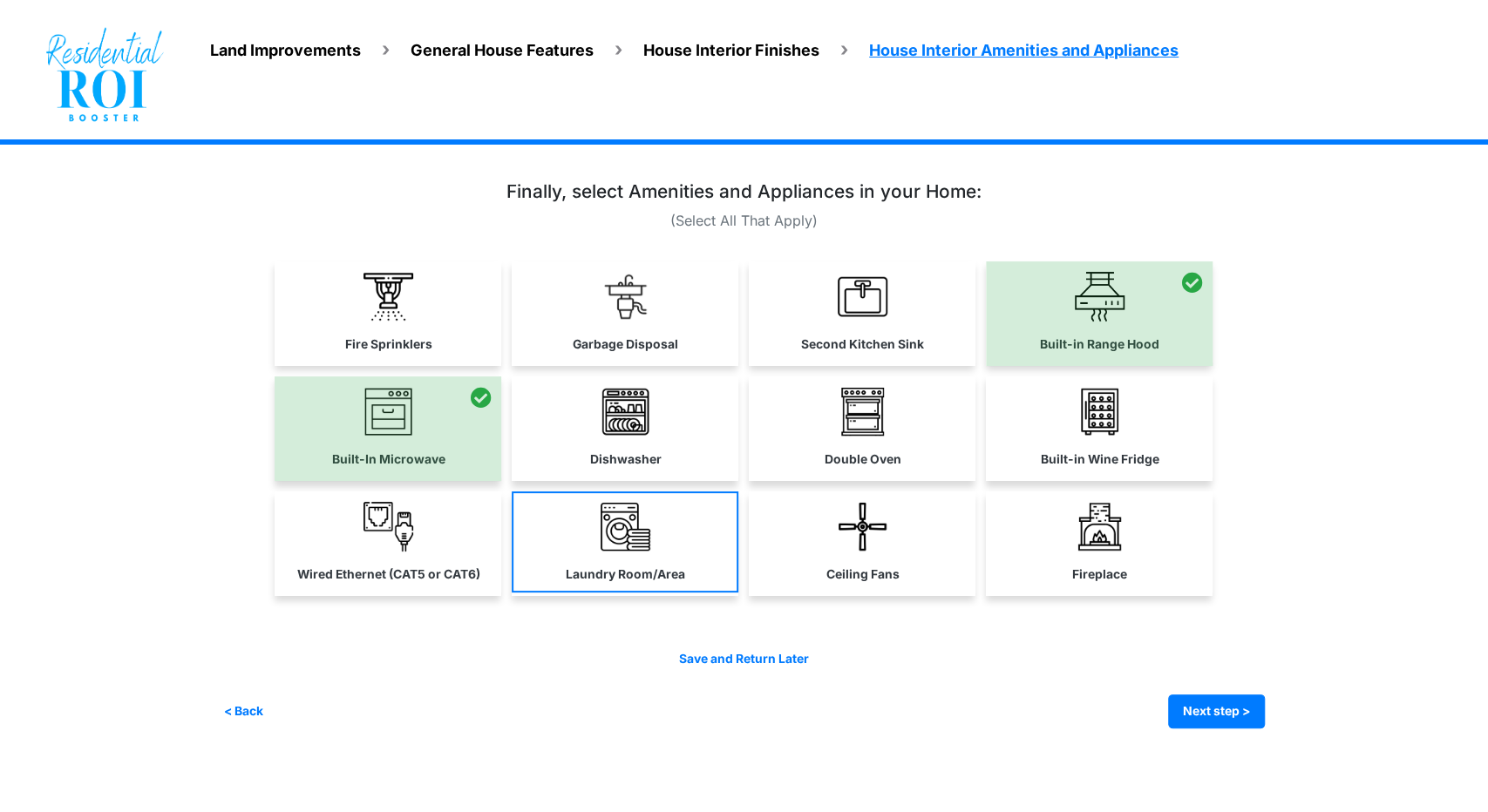
click at [677, 545] on link "Laundry Room/Area" at bounding box center [624, 541] width 227 height 101
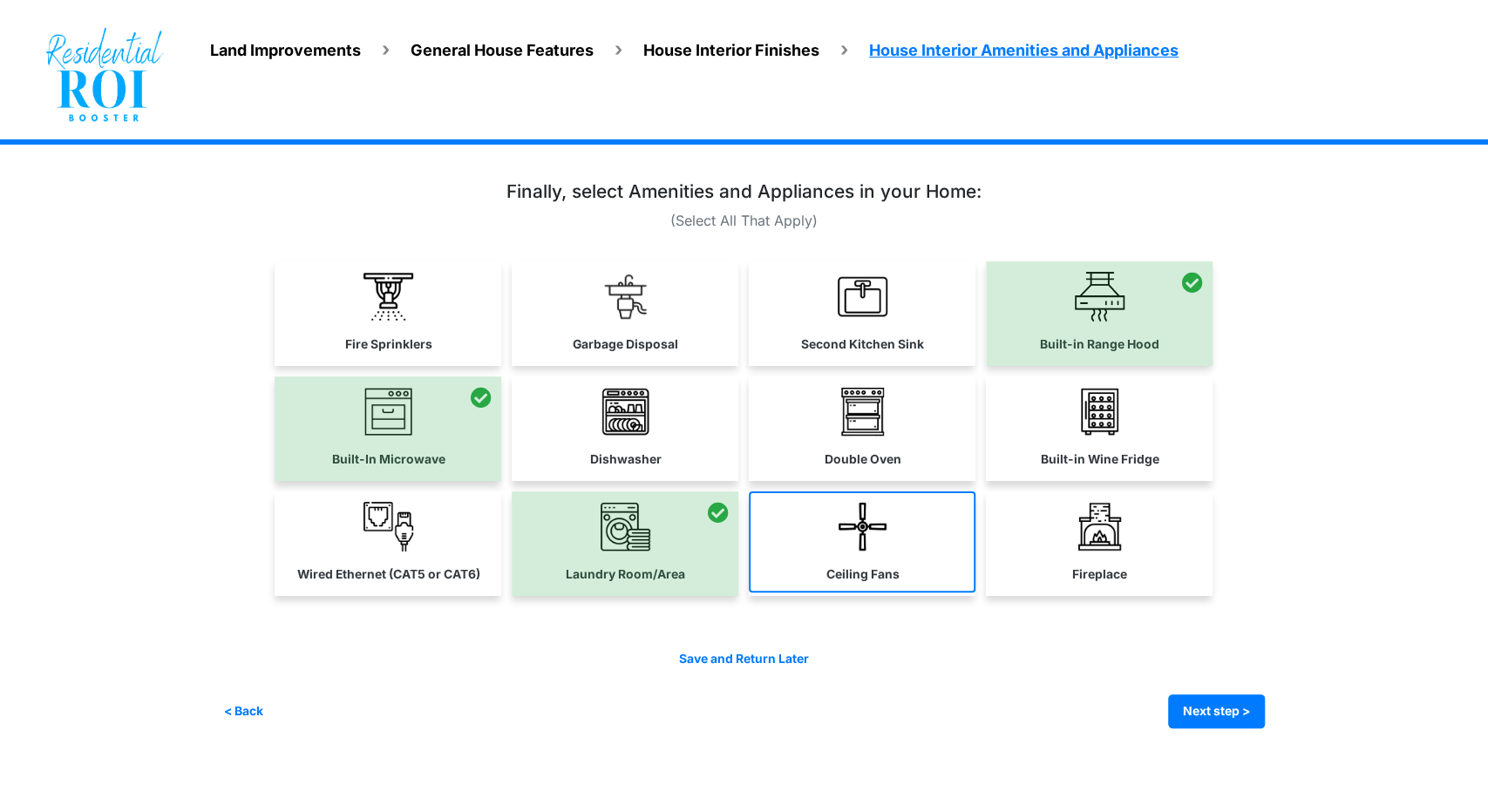
click at [864, 556] on link "Ceiling Fans" at bounding box center [862, 541] width 227 height 101
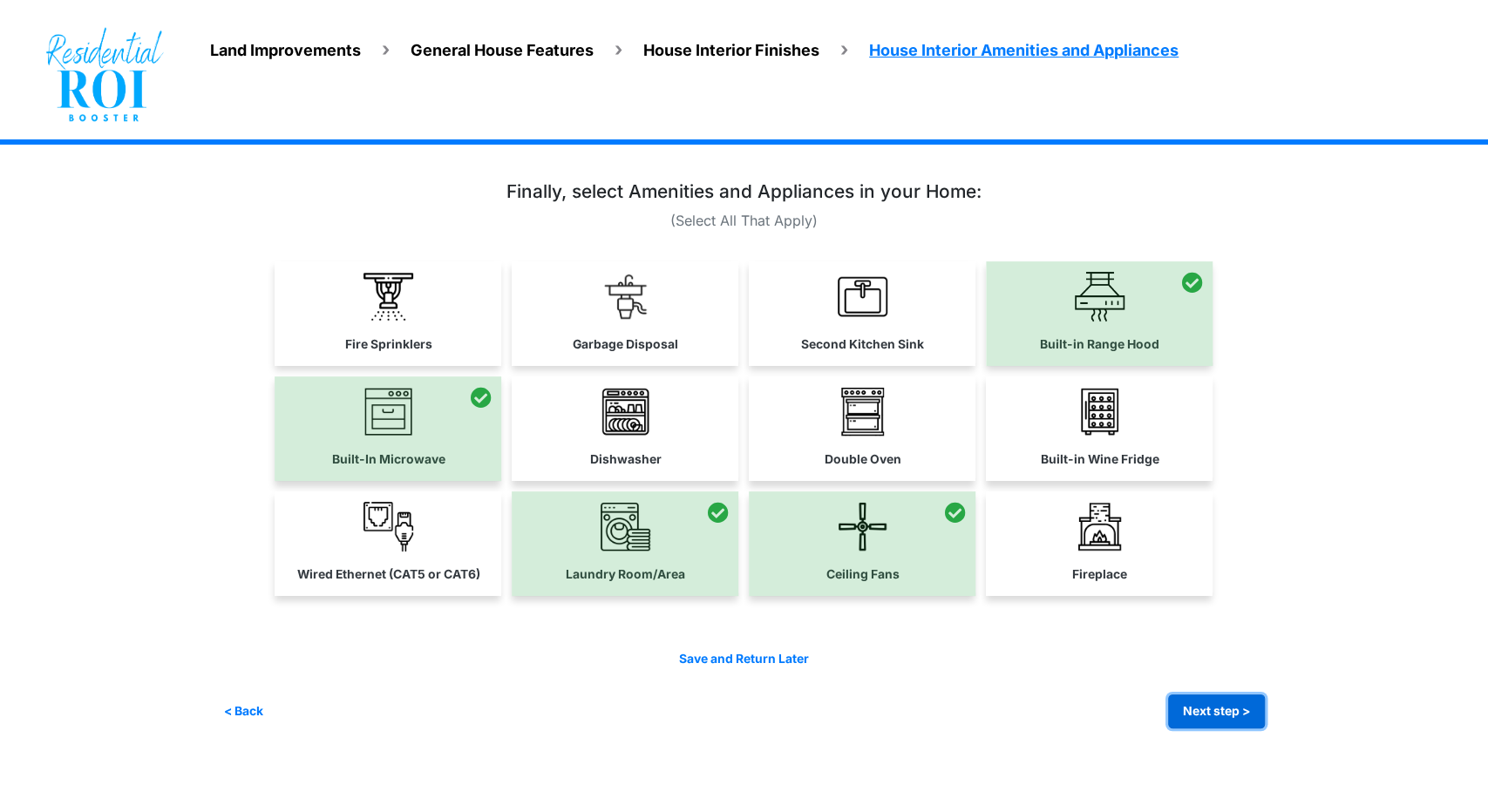
click at [1210, 718] on button "Next step >" at bounding box center [1216, 711] width 97 height 34
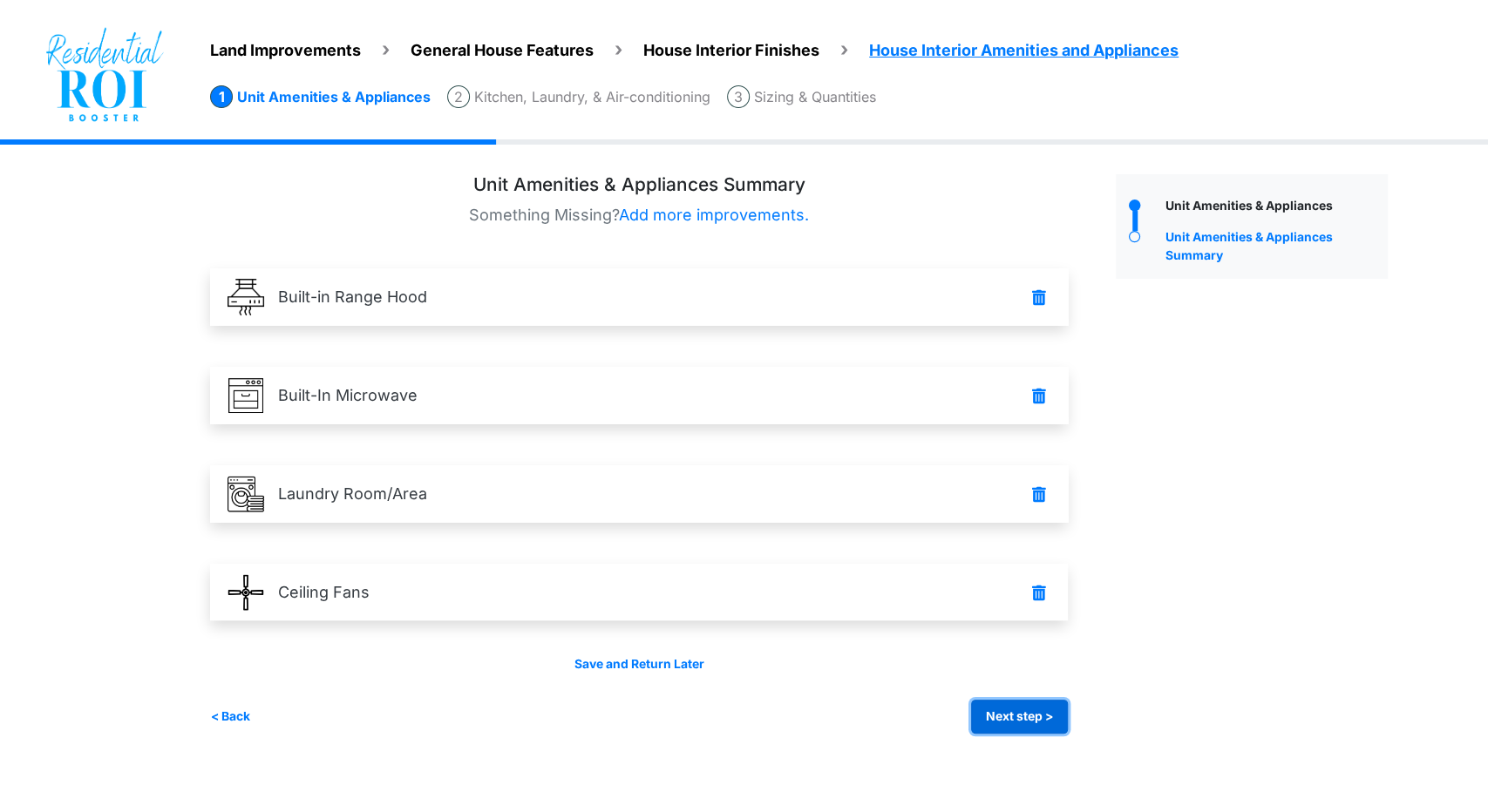
click at [1061, 715] on button "Next step >" at bounding box center [1020, 717] width 97 height 34
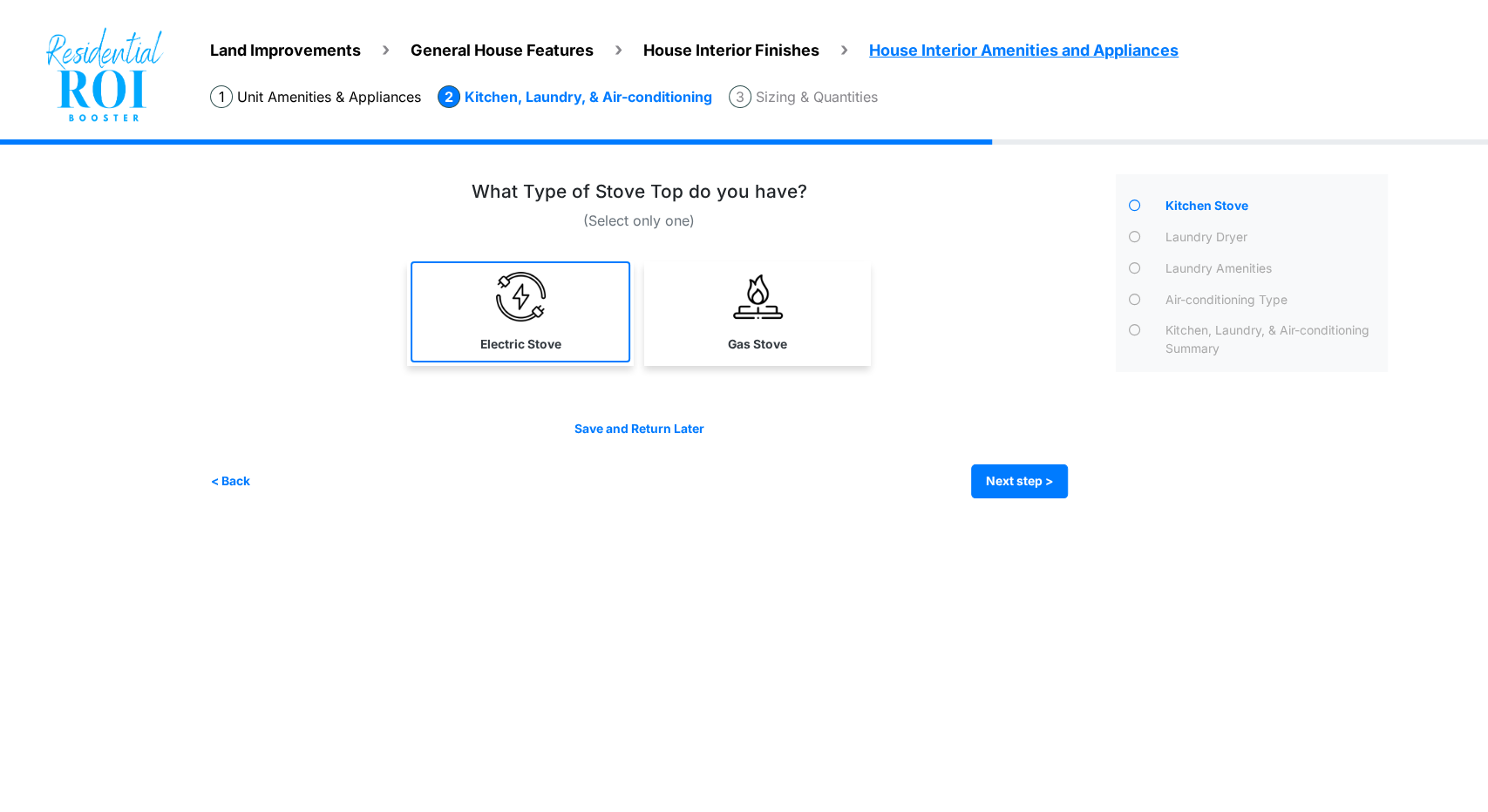
click at [480, 281] on link "Electric Stove" at bounding box center [520, 312] width 220 height 101
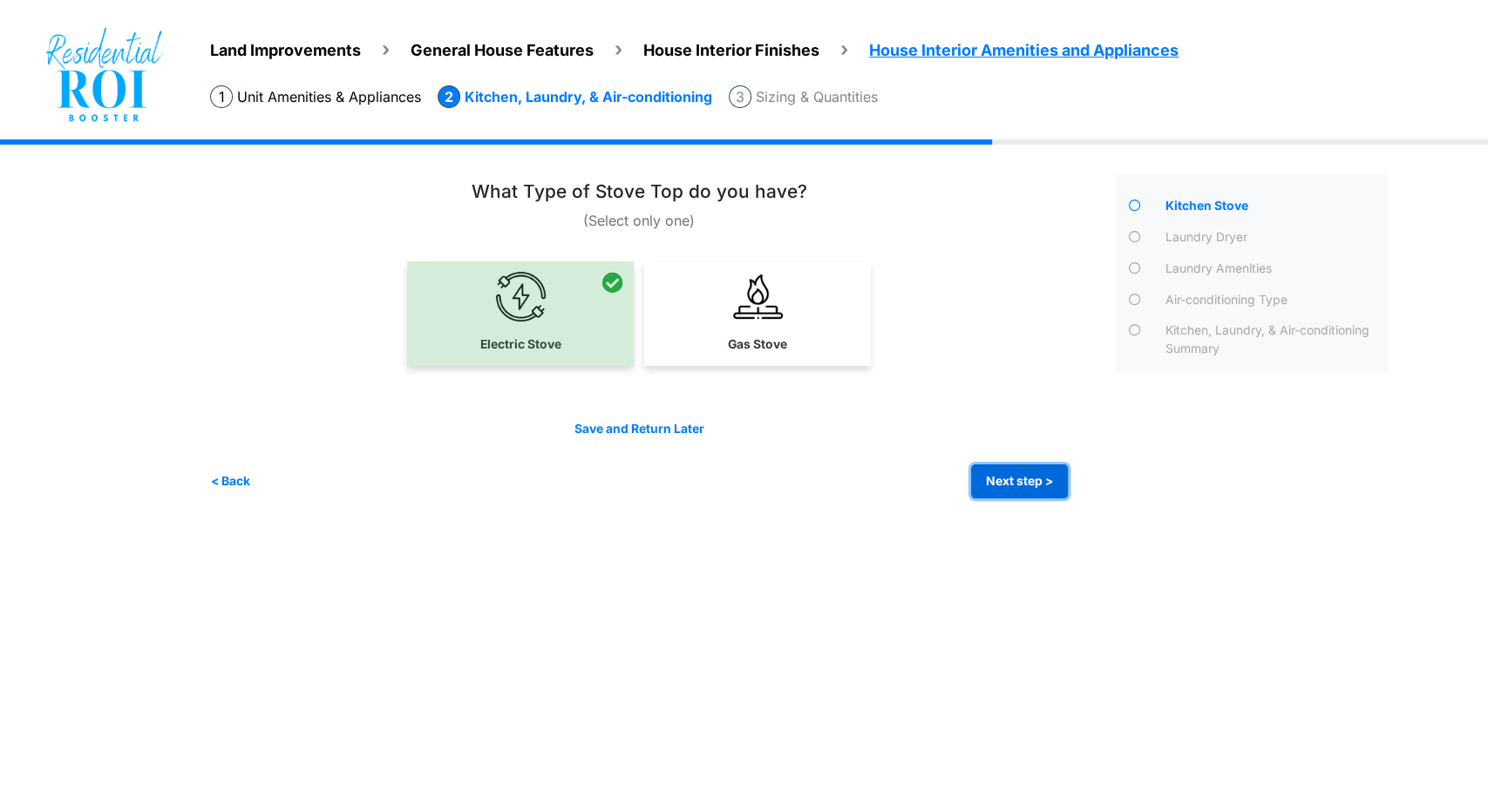
click at [1033, 493] on button "Next step >" at bounding box center [1020, 481] width 97 height 34
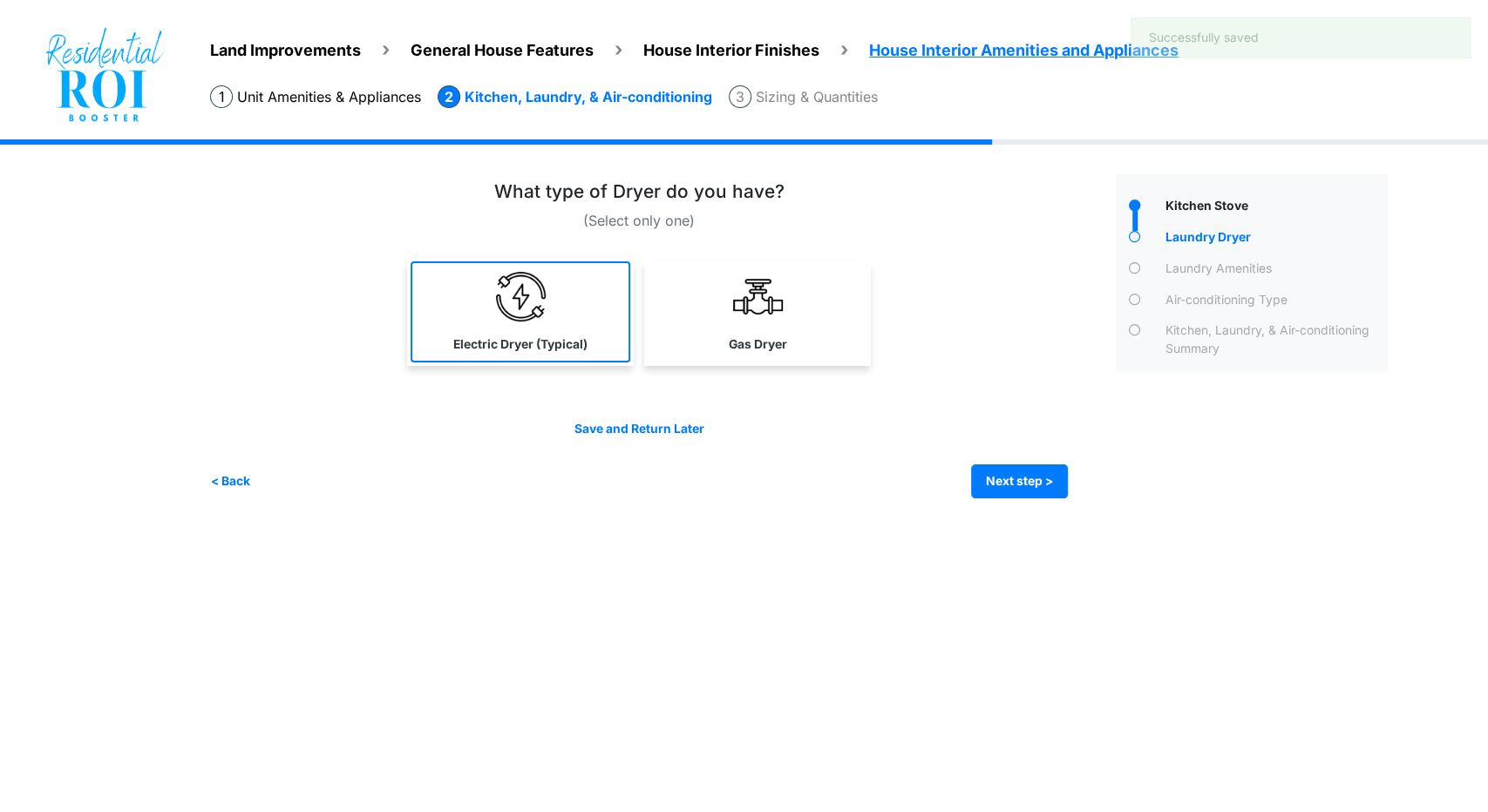
click at [545, 309] on link "Electric Dryer (Typical)" at bounding box center [520, 312] width 220 height 101
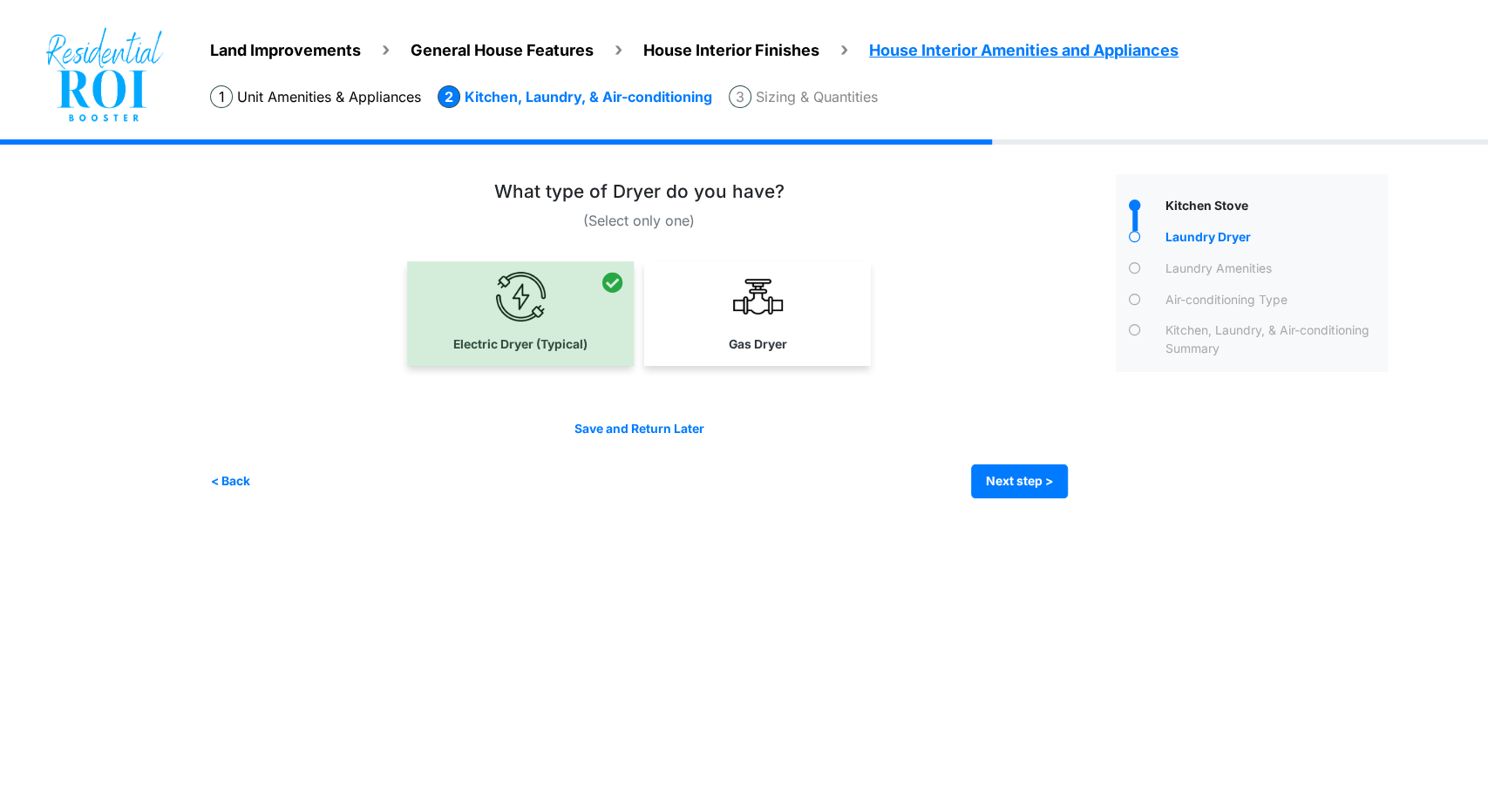
click at [1072, 475] on div "(Select only one)" at bounding box center [656, 340] width 893 height 317
click at [1062, 475] on button "Next step >" at bounding box center [1020, 481] width 97 height 34
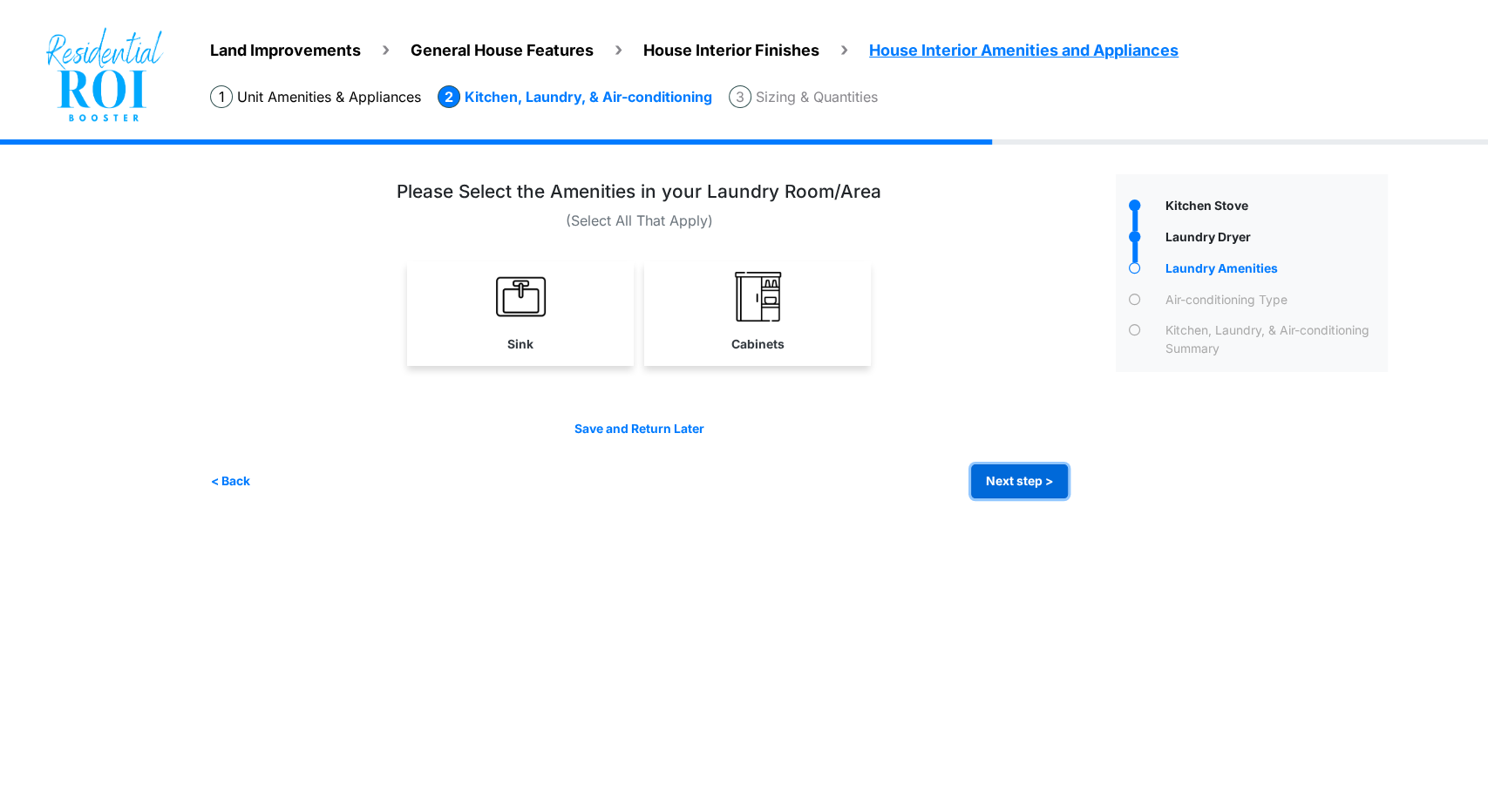
click at [1006, 489] on button "Next step >" at bounding box center [1020, 481] width 97 height 34
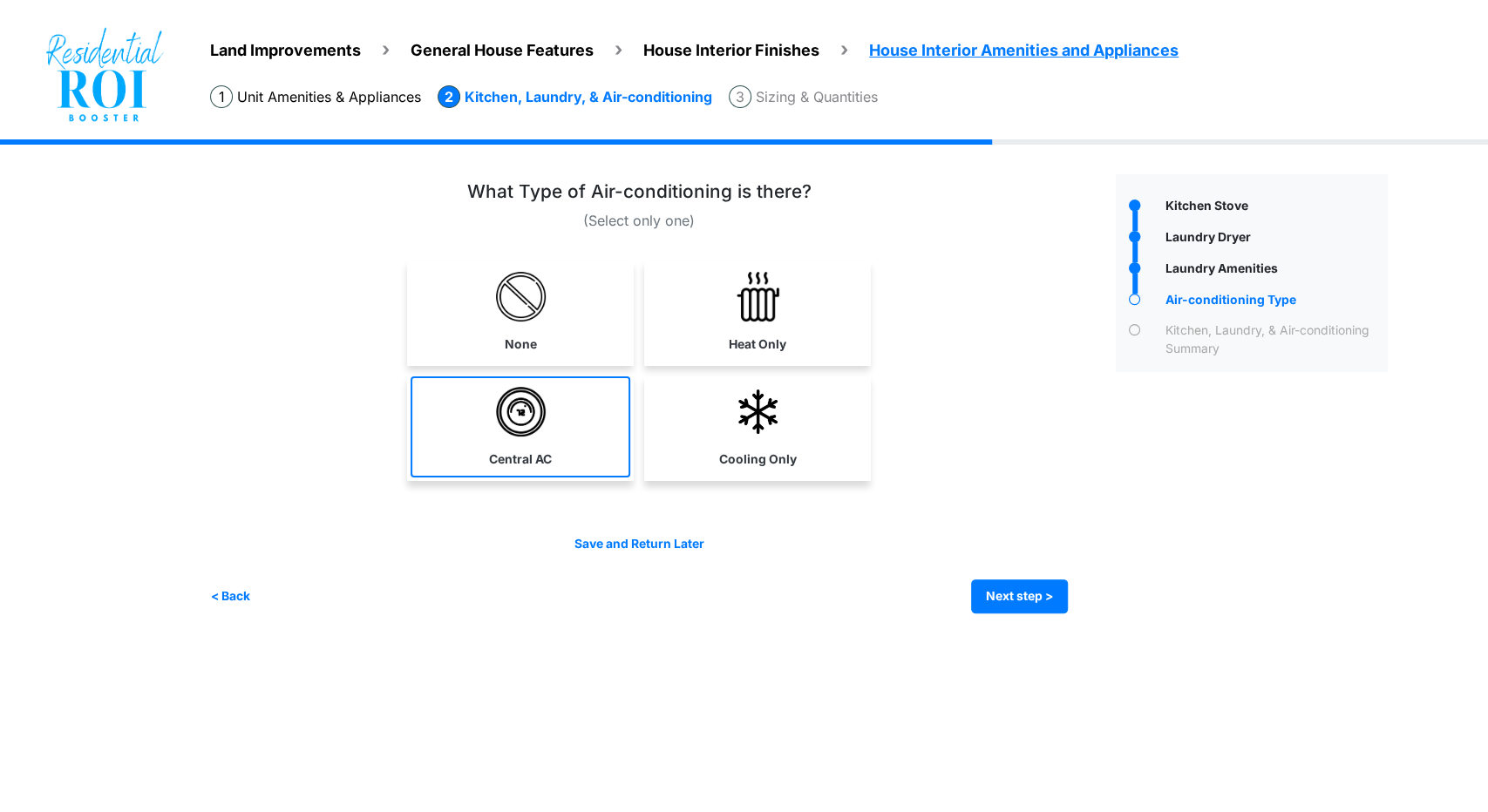
click at [593, 414] on link "Central AC" at bounding box center [520, 427] width 220 height 101
select select "*"
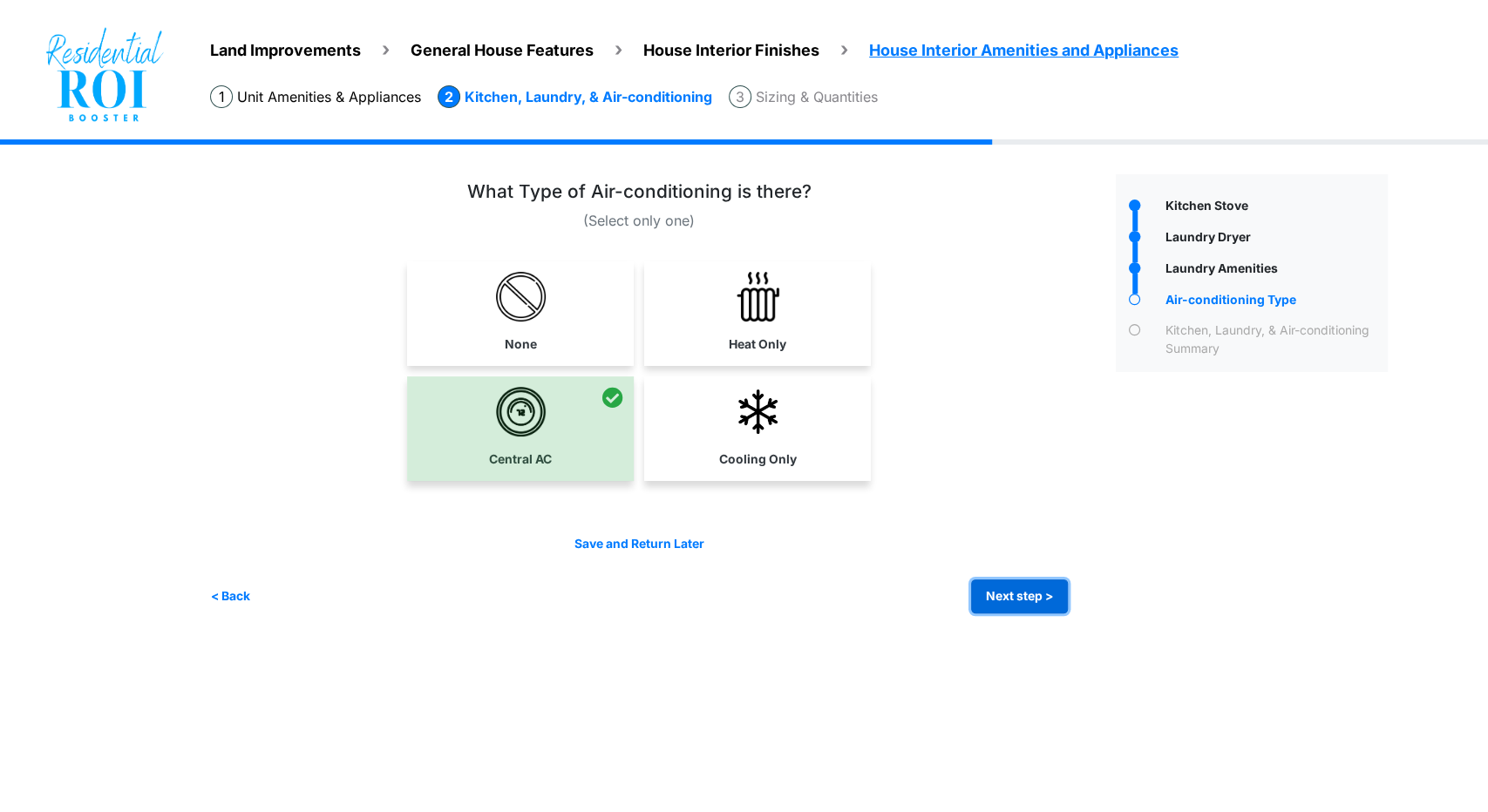
click at [1018, 595] on button "Next step >" at bounding box center [1020, 596] width 97 height 34
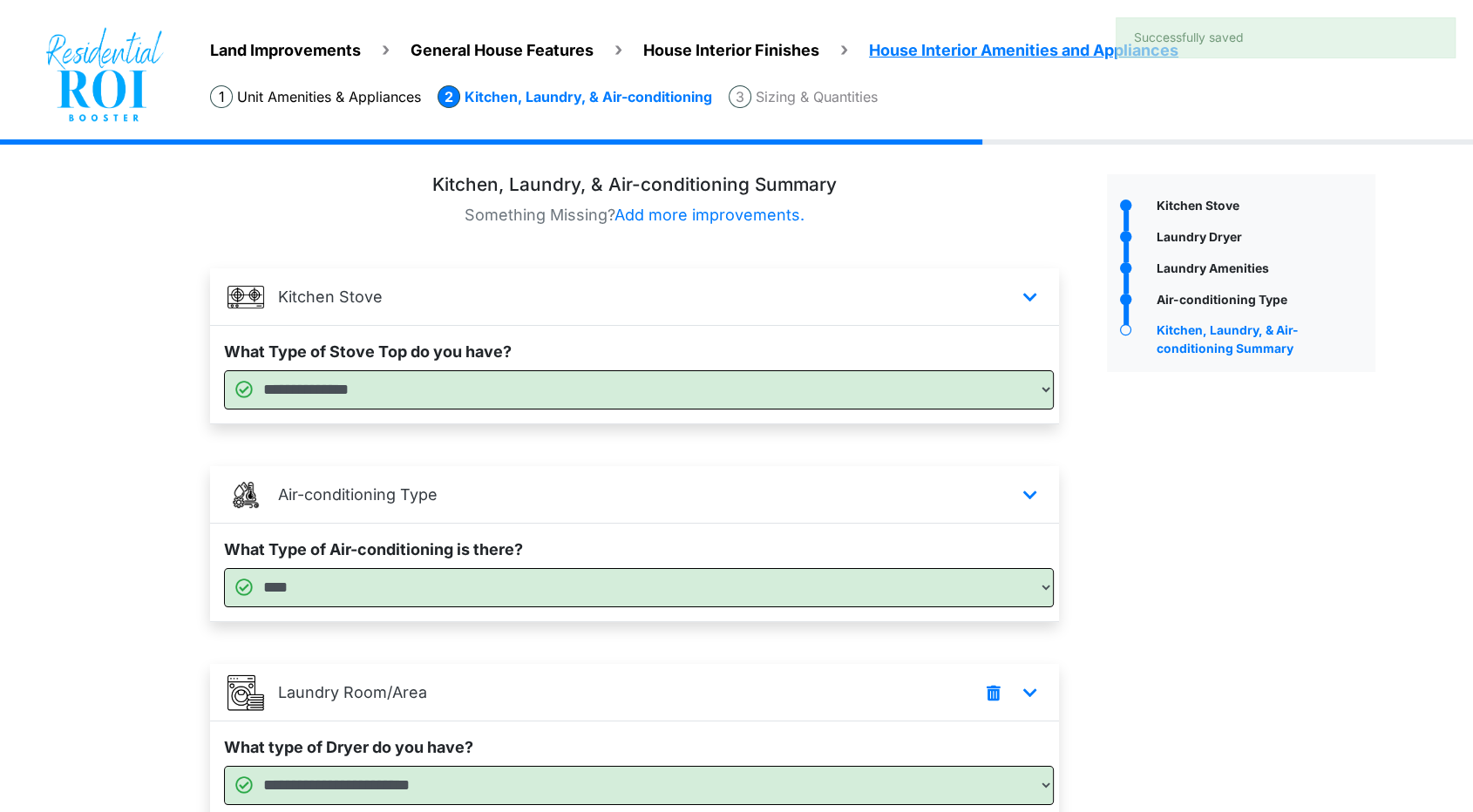
scroll to position [249, 0]
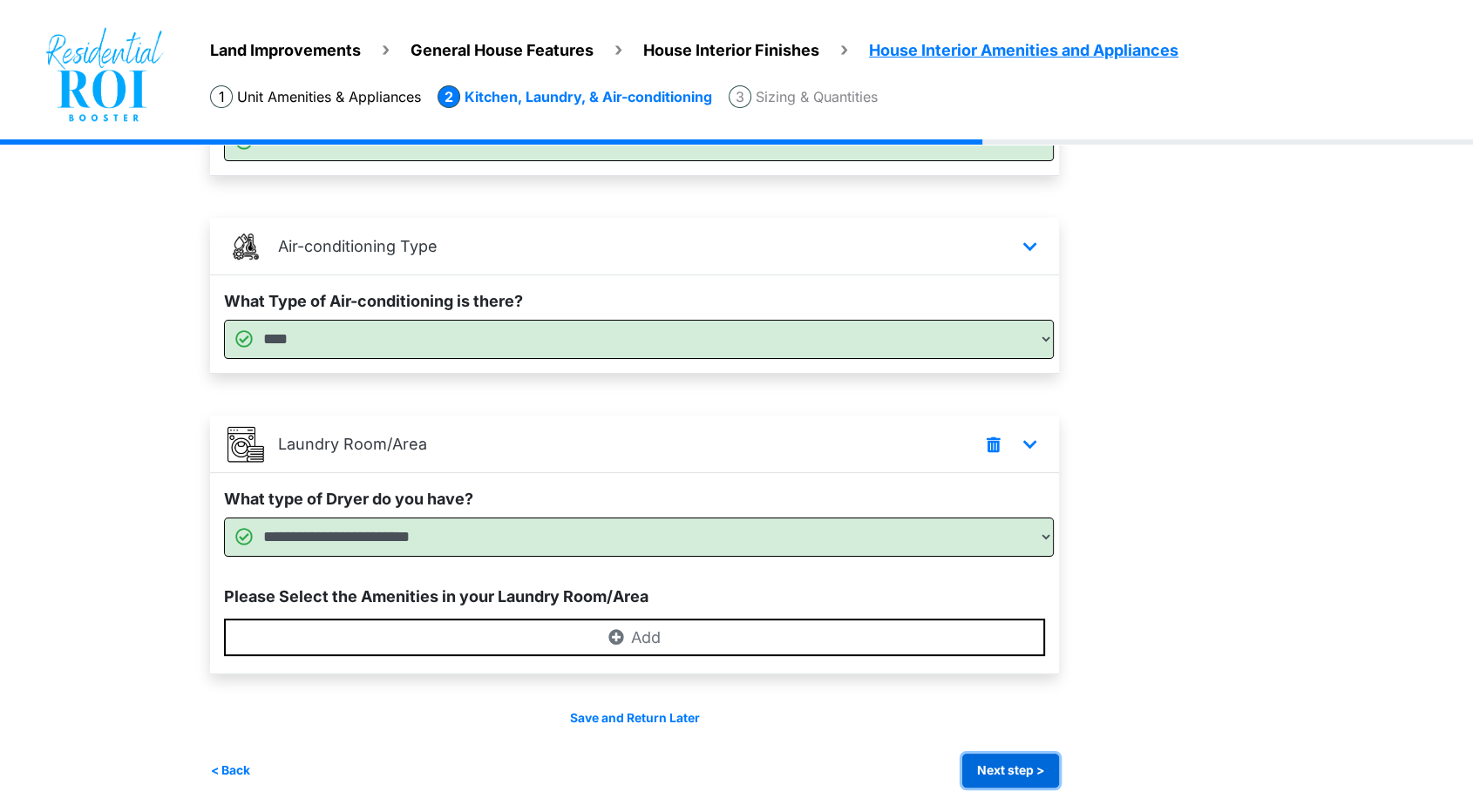
click at [1015, 778] on button "Next step >" at bounding box center [1011, 771] width 97 height 34
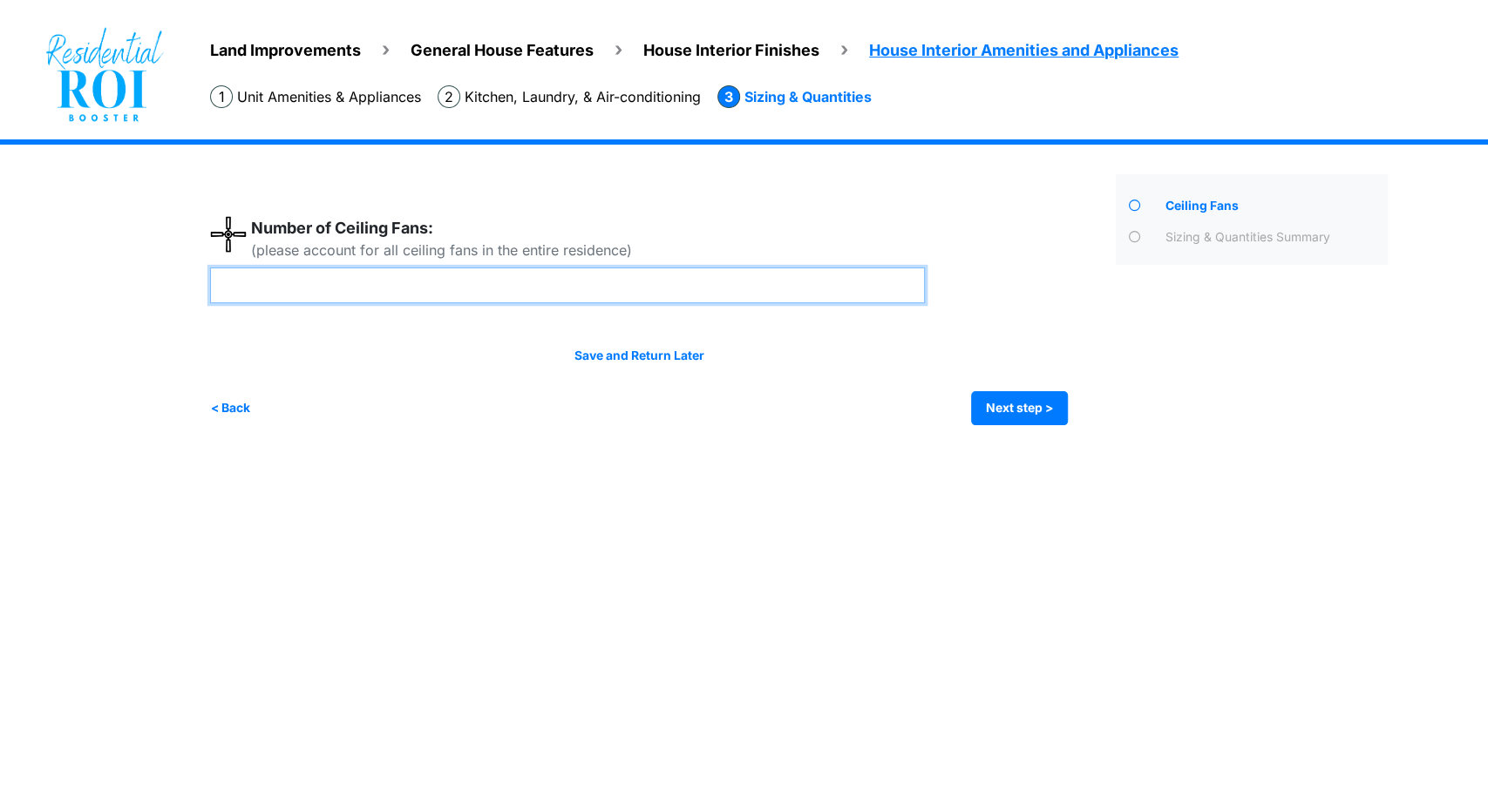
click at [650, 295] on input "number" at bounding box center [567, 285] width 714 height 36
click at [328, 294] on input "number" at bounding box center [567, 285] width 714 height 36
type input "*"
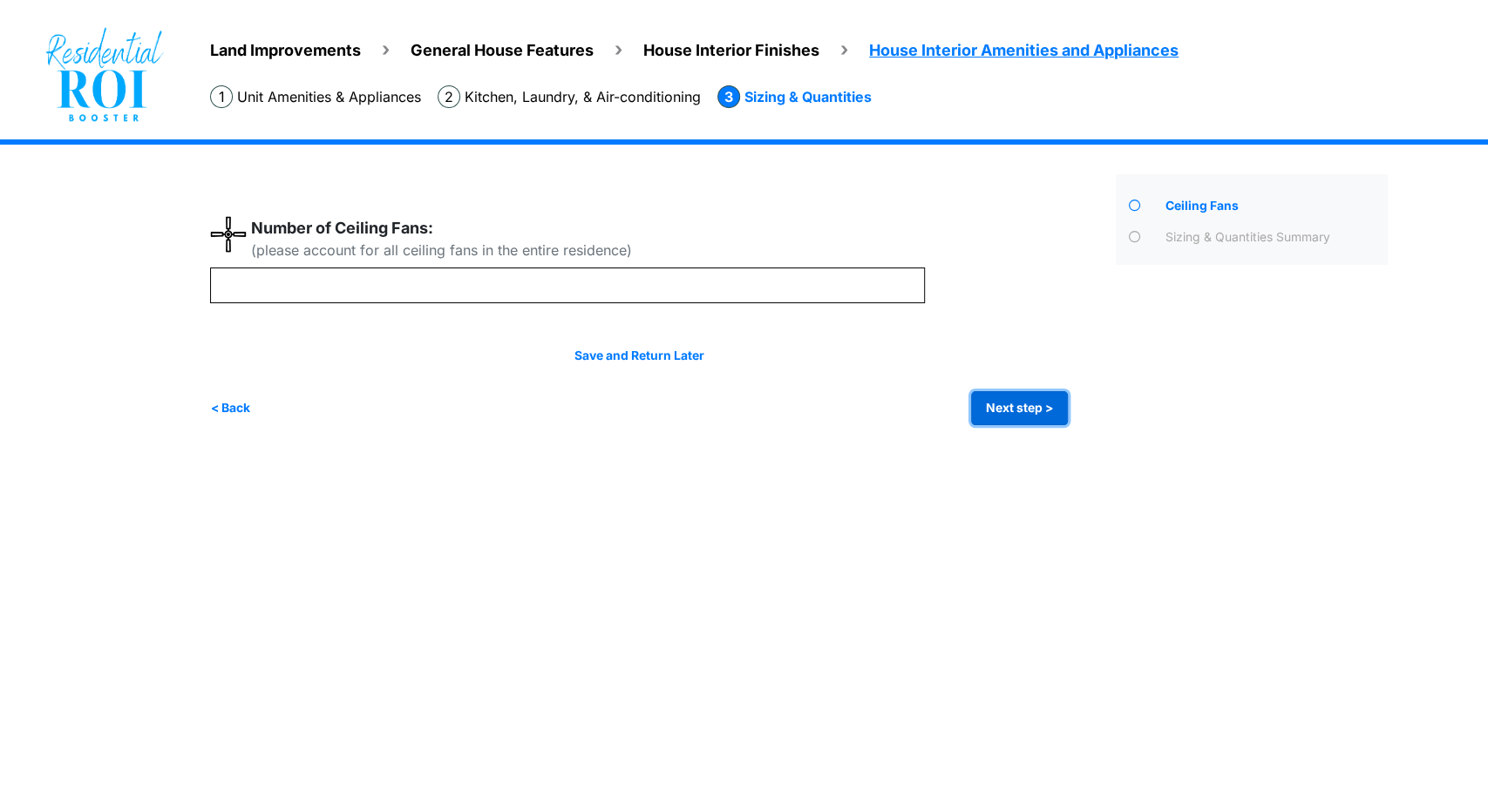
type input "*"
click at [1013, 416] on button "Next step >" at bounding box center [1020, 408] width 97 height 34
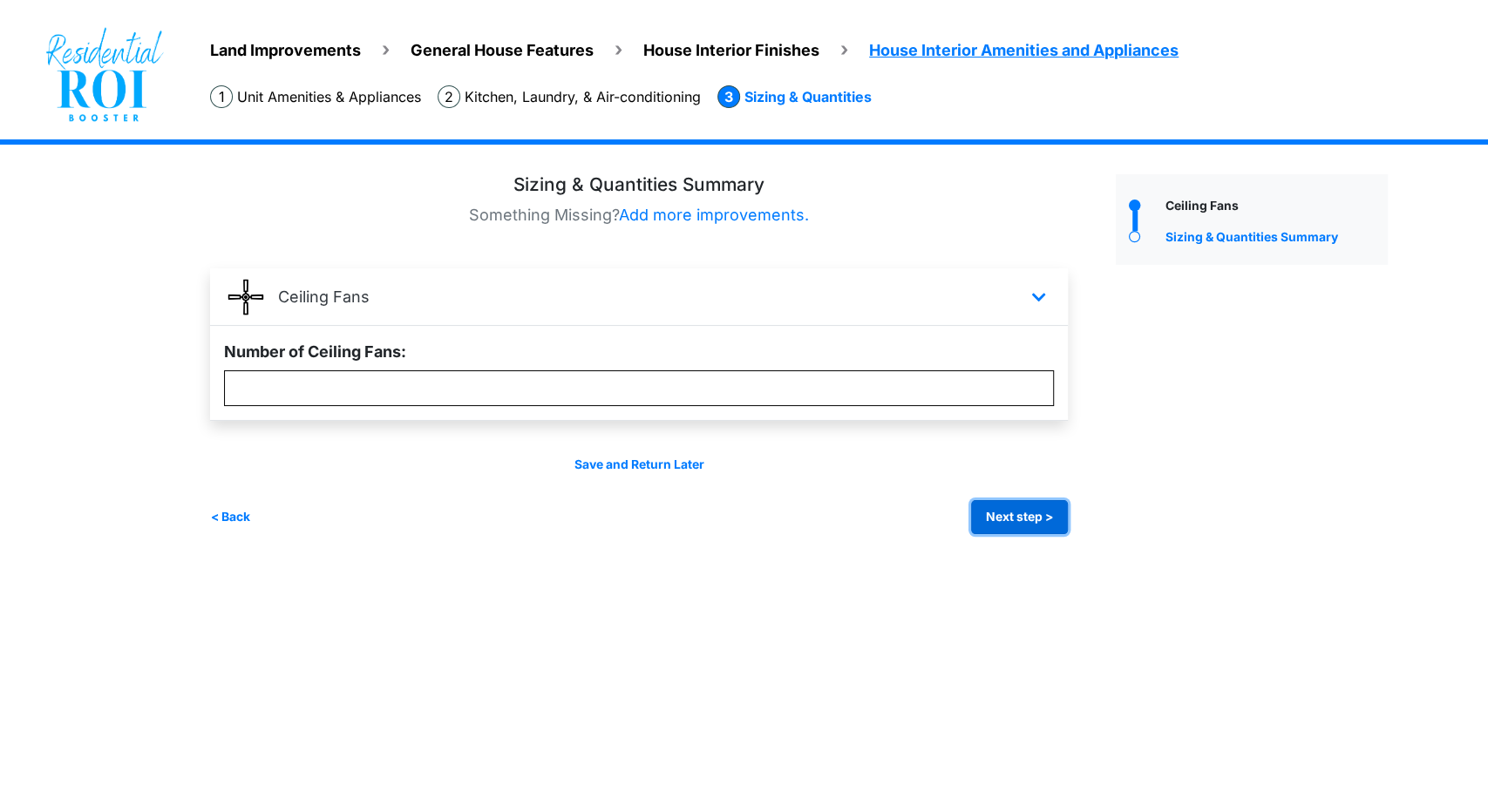
click at [1005, 503] on button "Next step >" at bounding box center [1020, 517] width 97 height 34
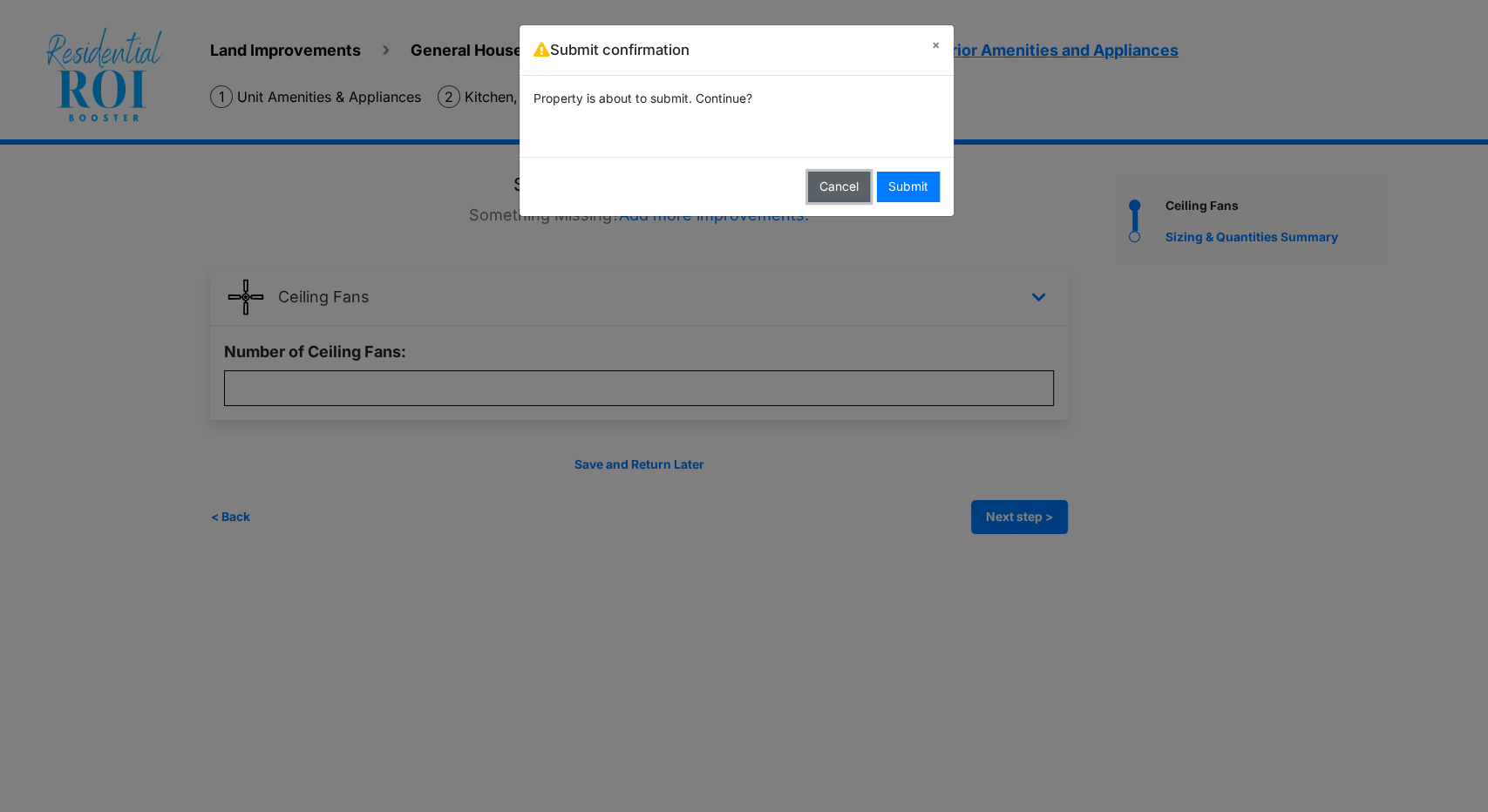
click at [844, 190] on button "Cancel" at bounding box center [839, 187] width 62 height 31
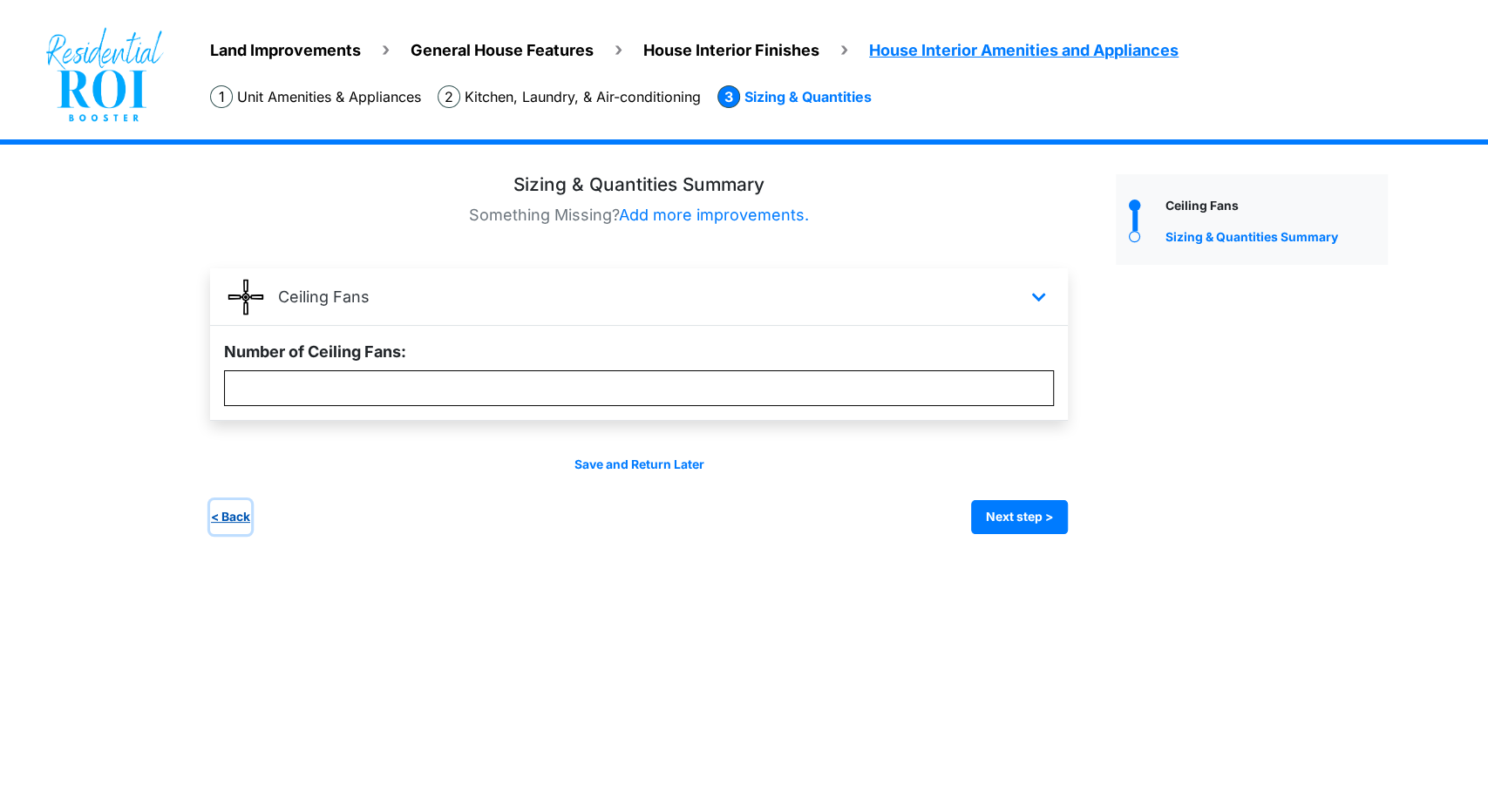
click at [244, 514] on button "< Back" at bounding box center [230, 517] width 41 height 34
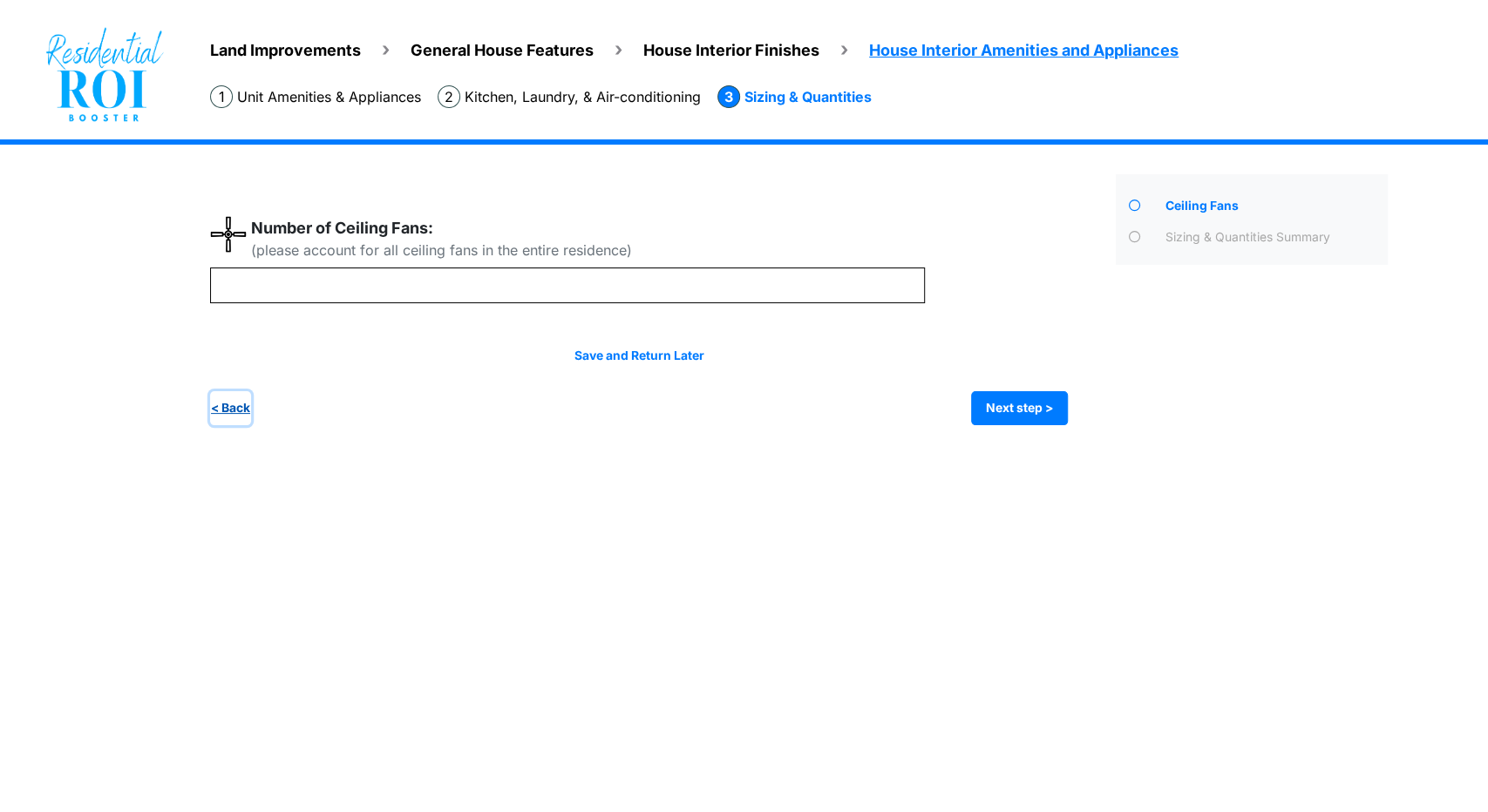
click at [234, 415] on button "< Back" at bounding box center [230, 408] width 41 height 34
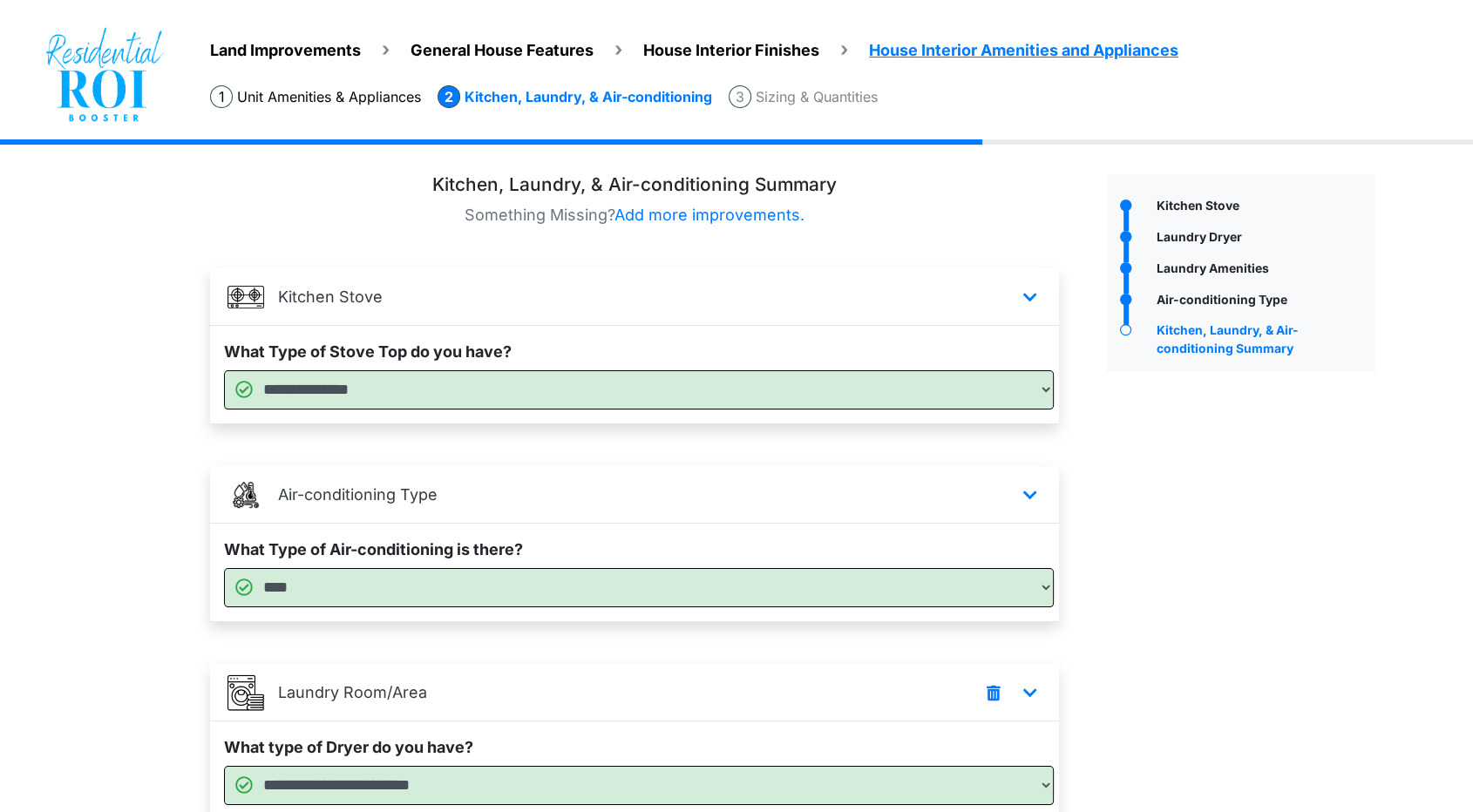
scroll to position [249, 0]
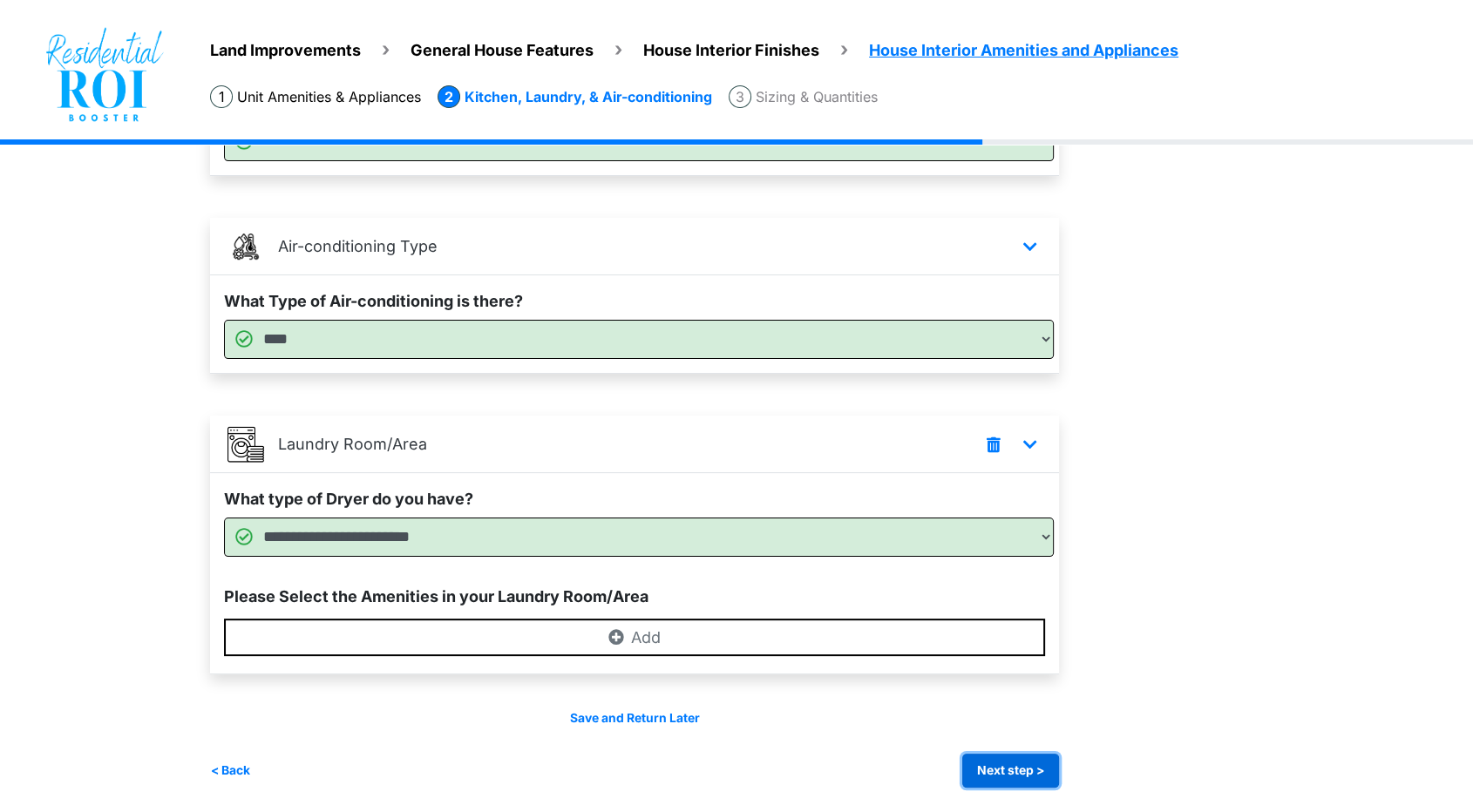
click at [1020, 772] on button "Next step >" at bounding box center [1011, 771] width 97 height 34
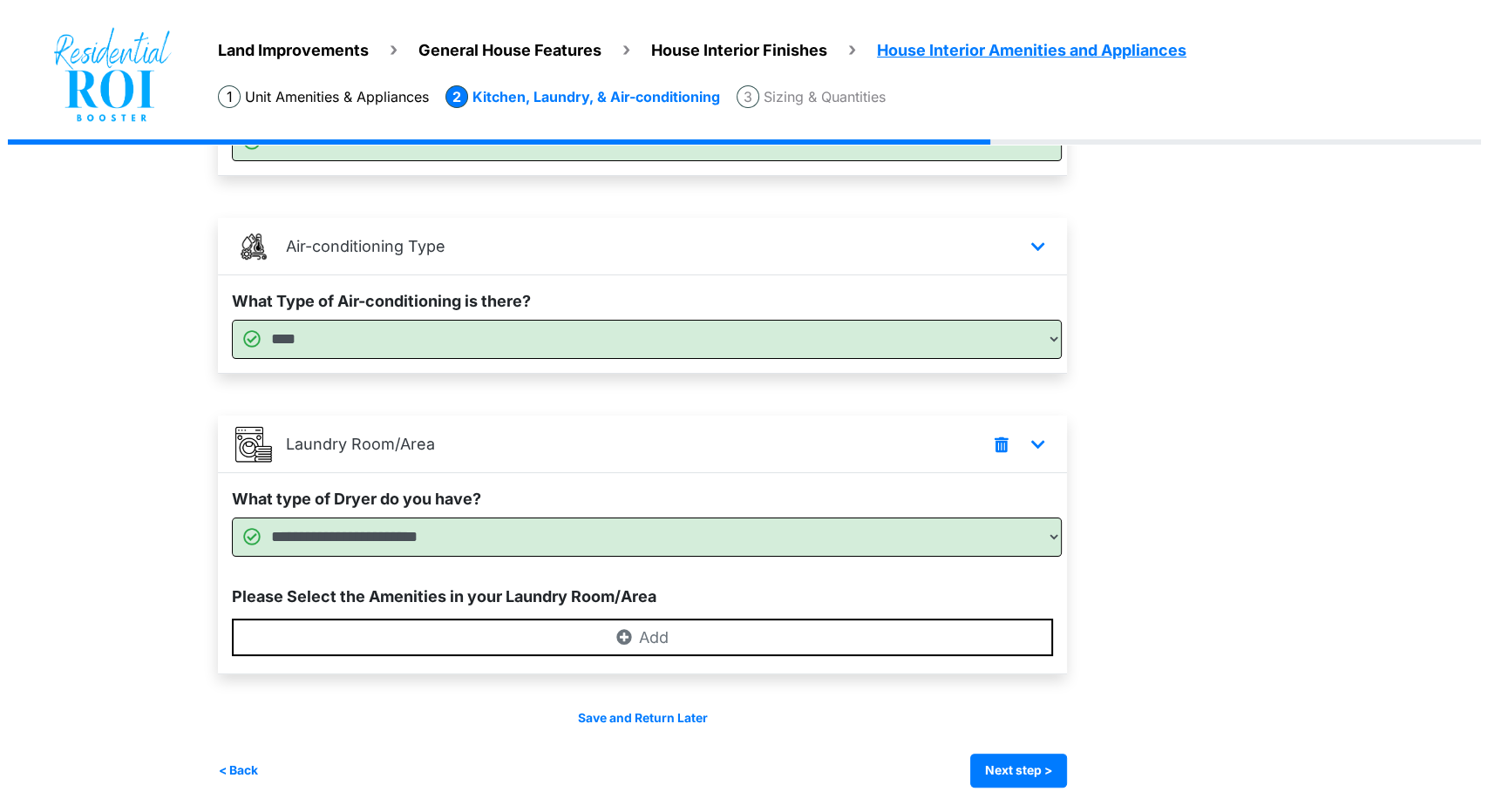
scroll to position [0, 0]
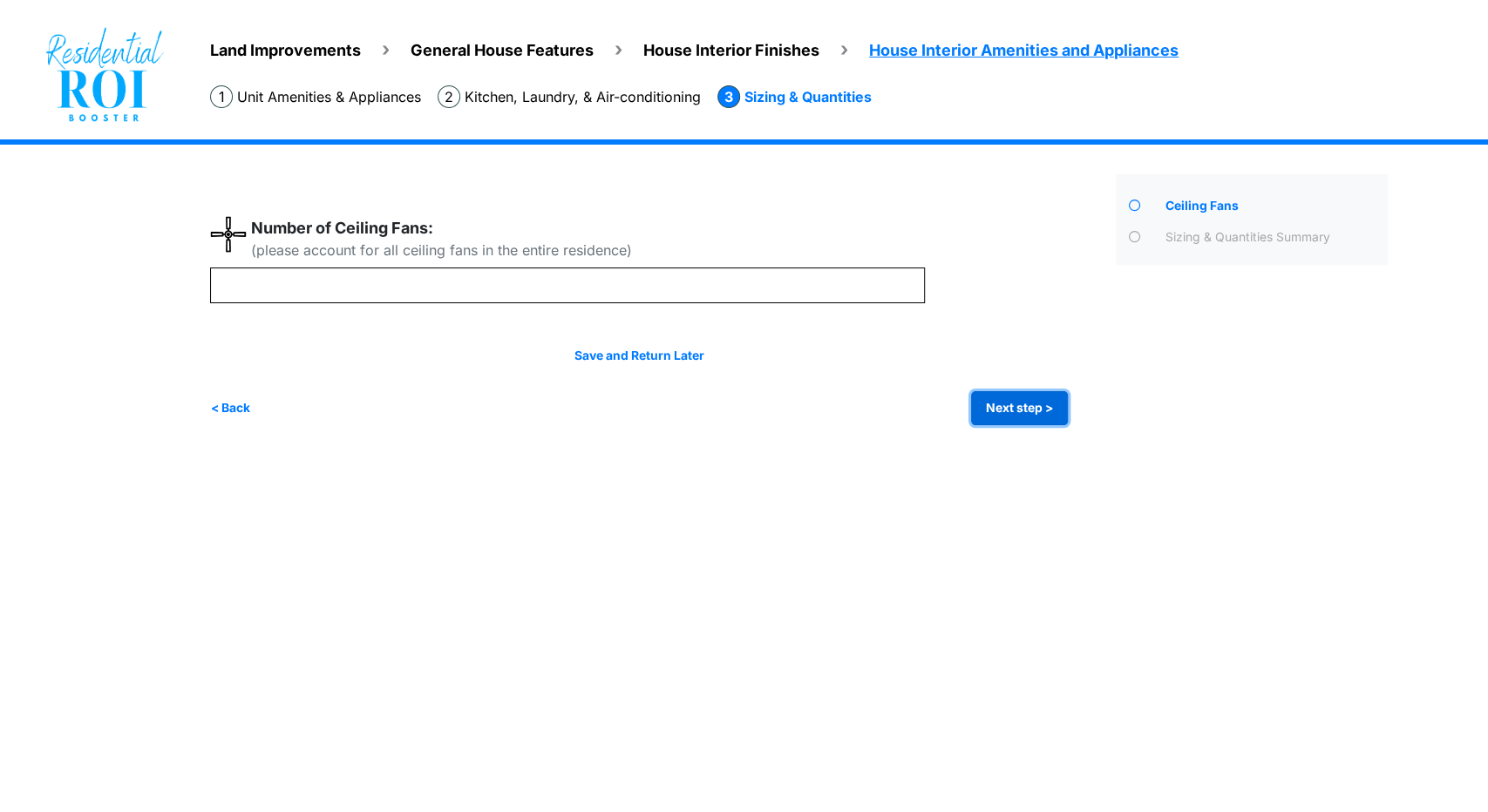
click at [1033, 410] on button "Next step >" at bounding box center [1020, 408] width 97 height 34
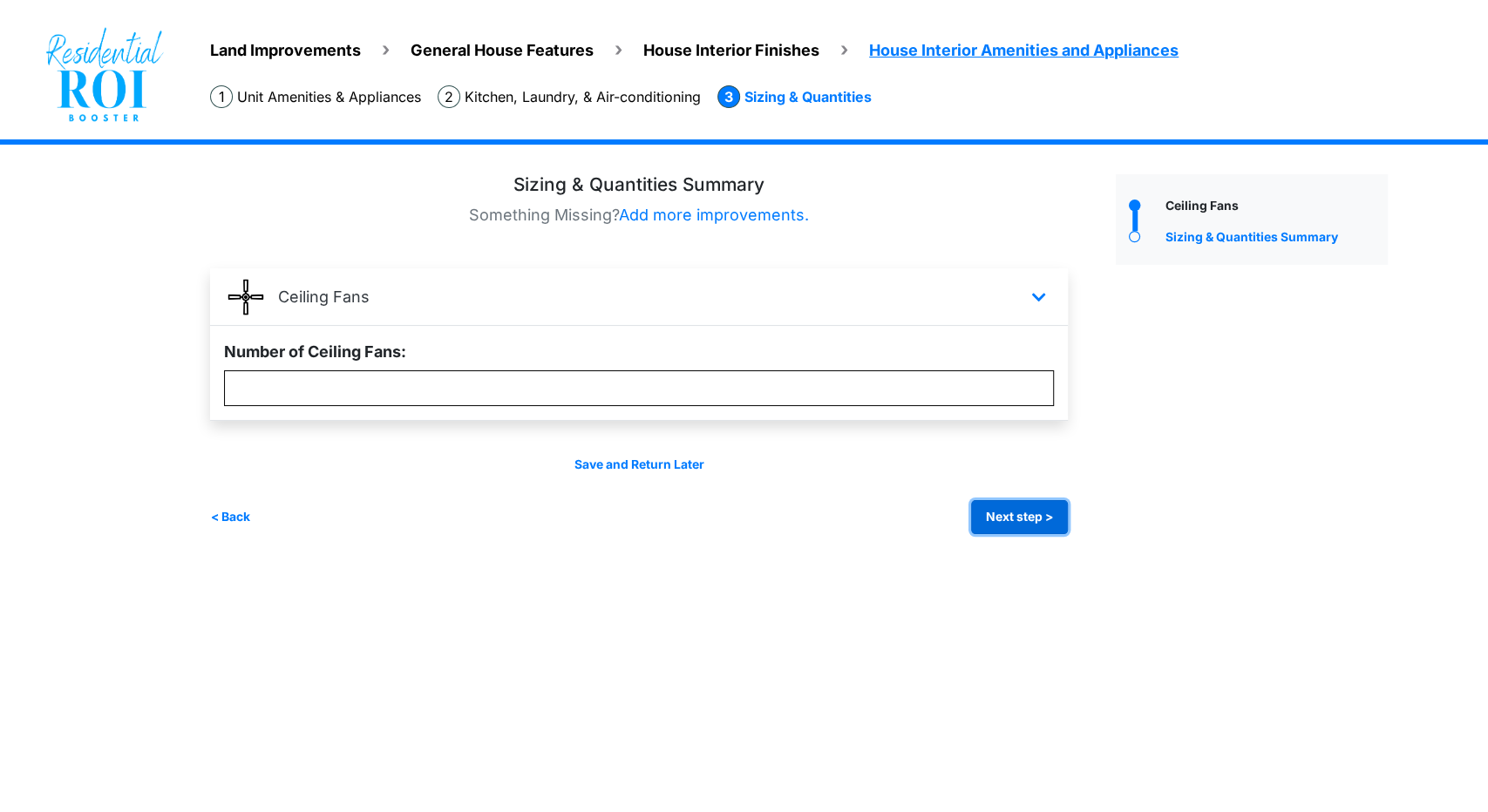
click at [1018, 500] on button "Next step >" at bounding box center [1020, 517] width 97 height 34
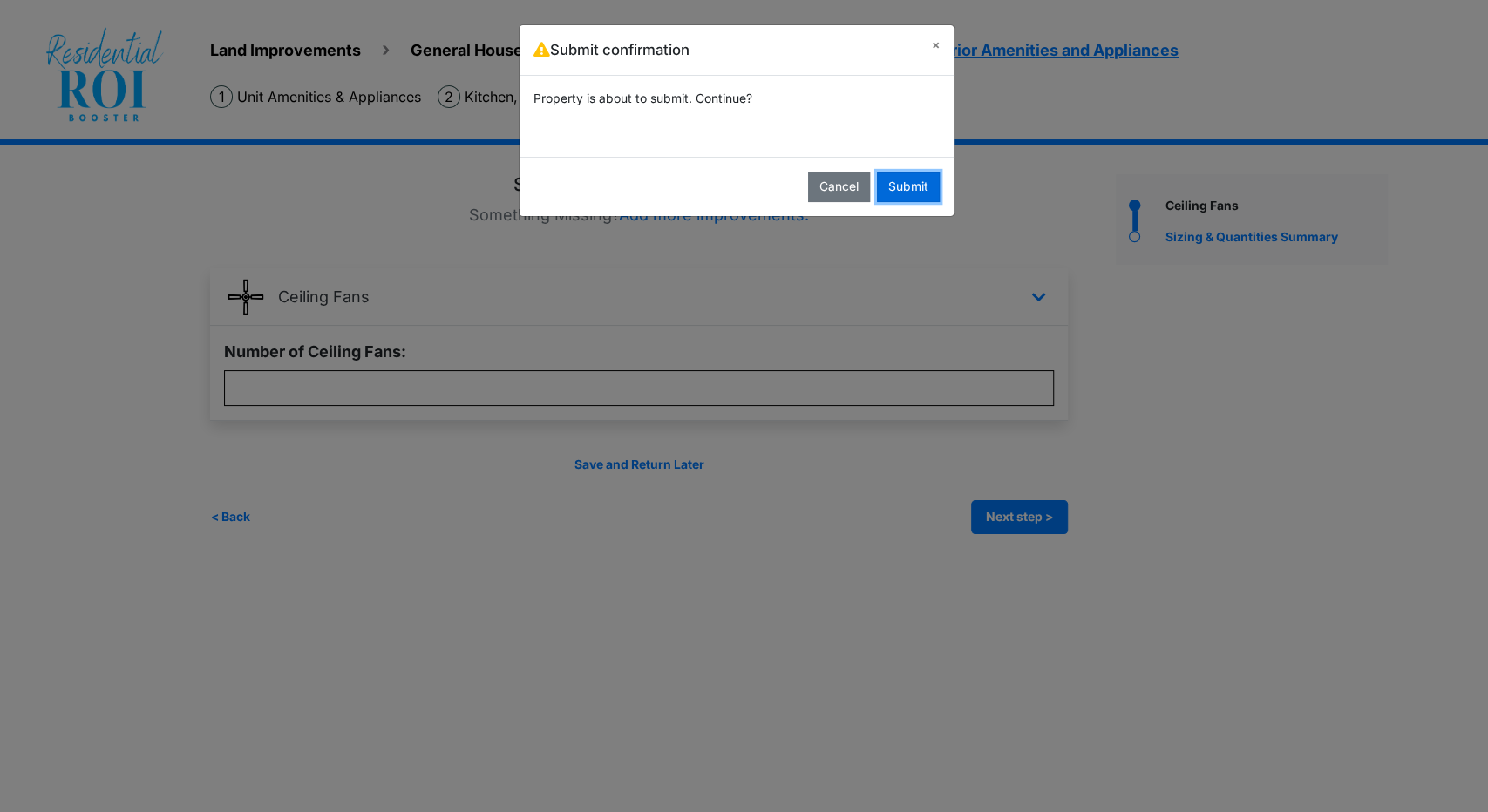
click at [900, 187] on button "Submit" at bounding box center [908, 187] width 63 height 31
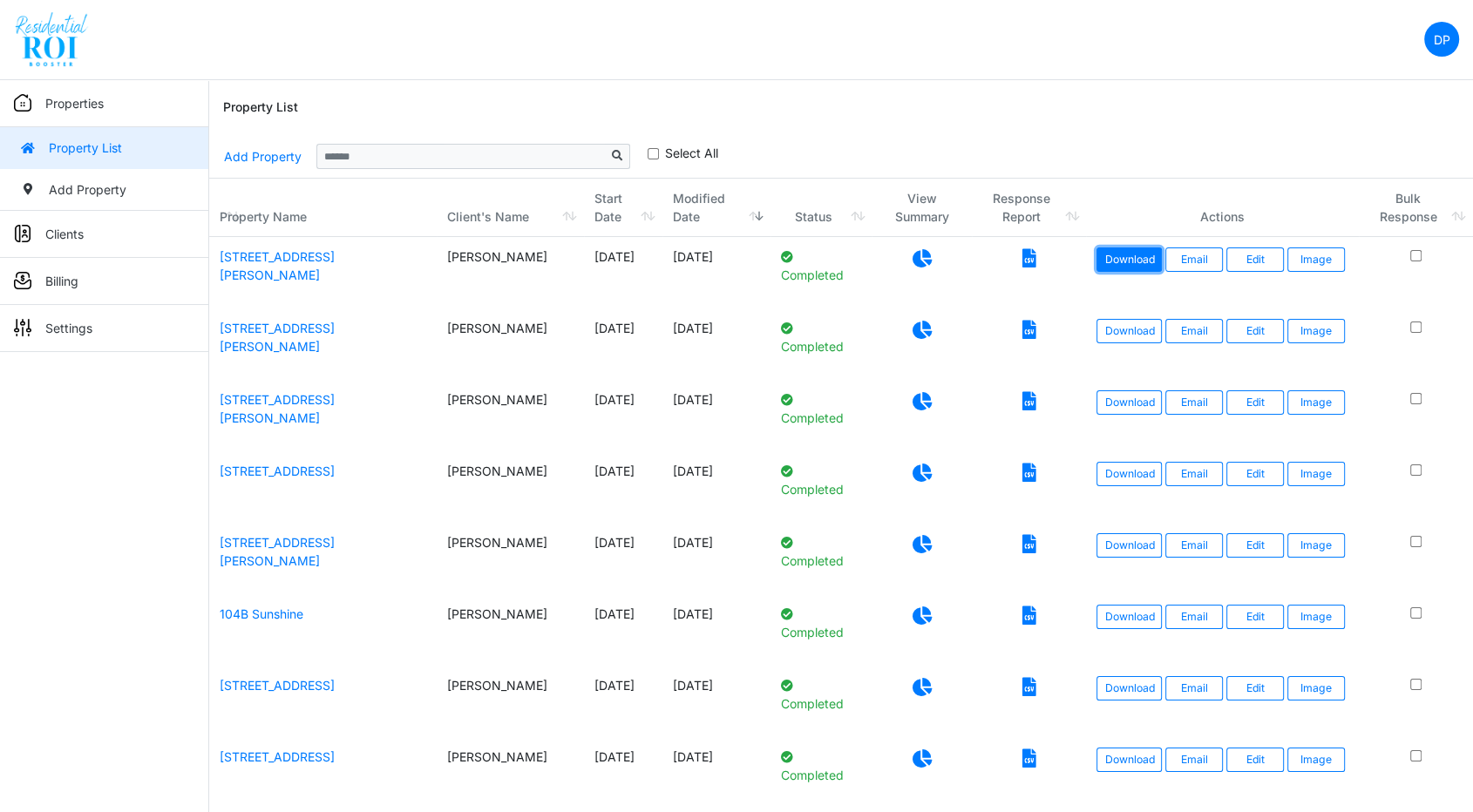
click at [1151, 263] on link "Download" at bounding box center [1129, 260] width 65 height 25
